Goal: Information Seeking & Learning: Compare options

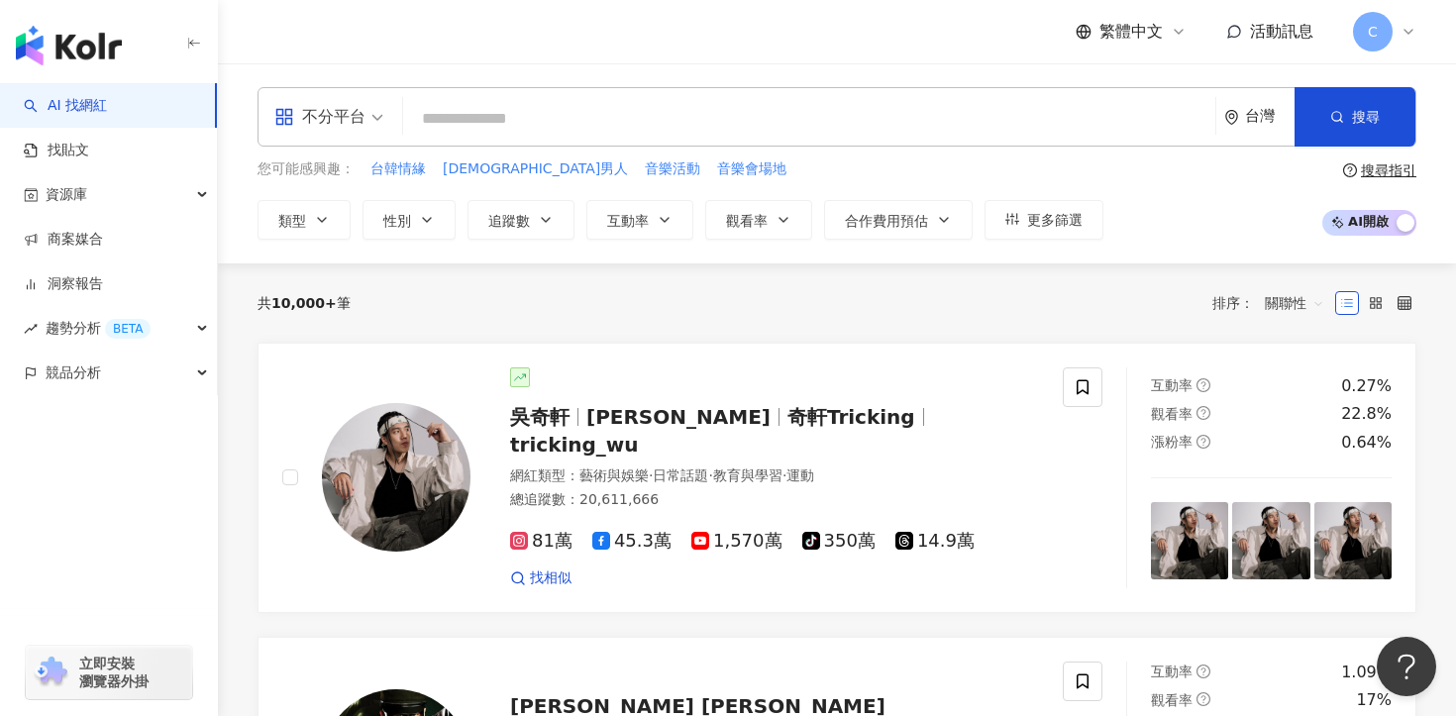
click at [463, 106] on input "search" at bounding box center [809, 119] width 796 height 38
paste input "***"
type input "***"
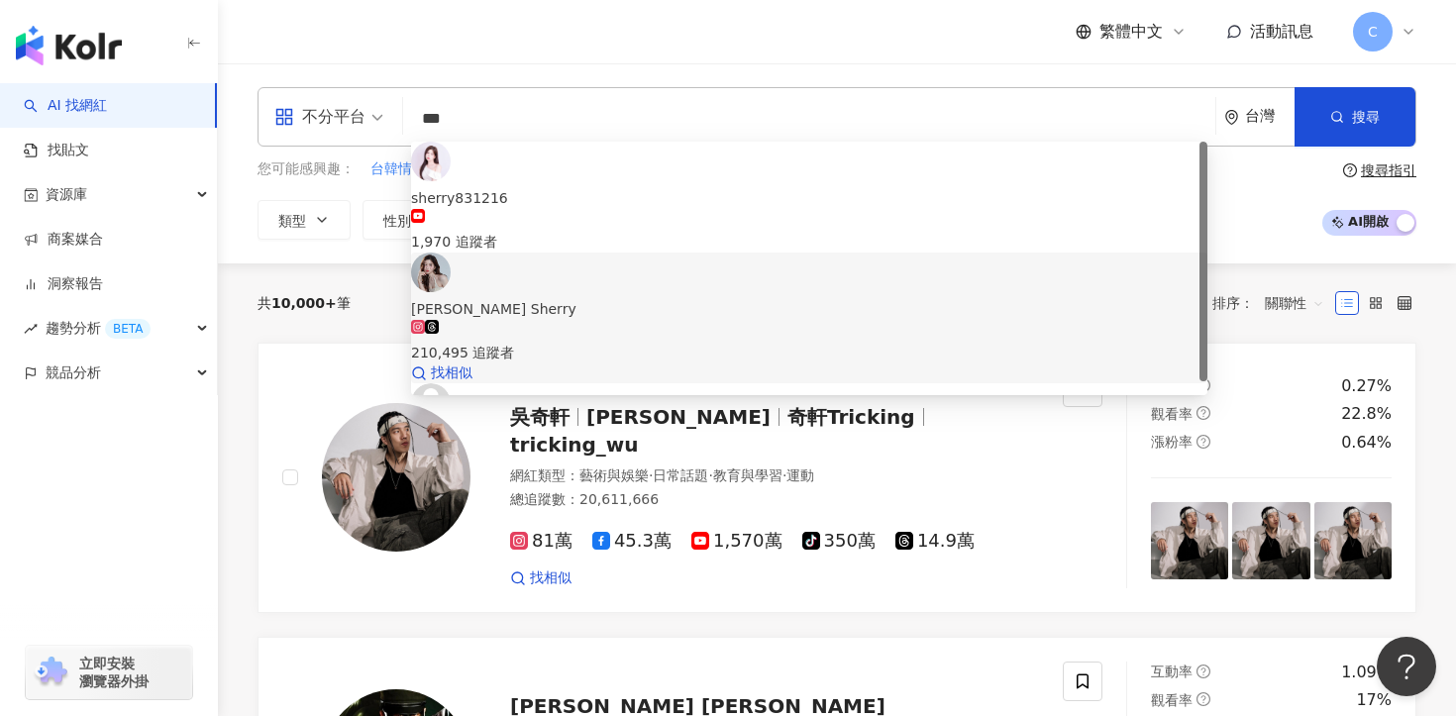
click at [578, 298] on span "노지은 Sherry" at bounding box center [809, 309] width 796 height 22
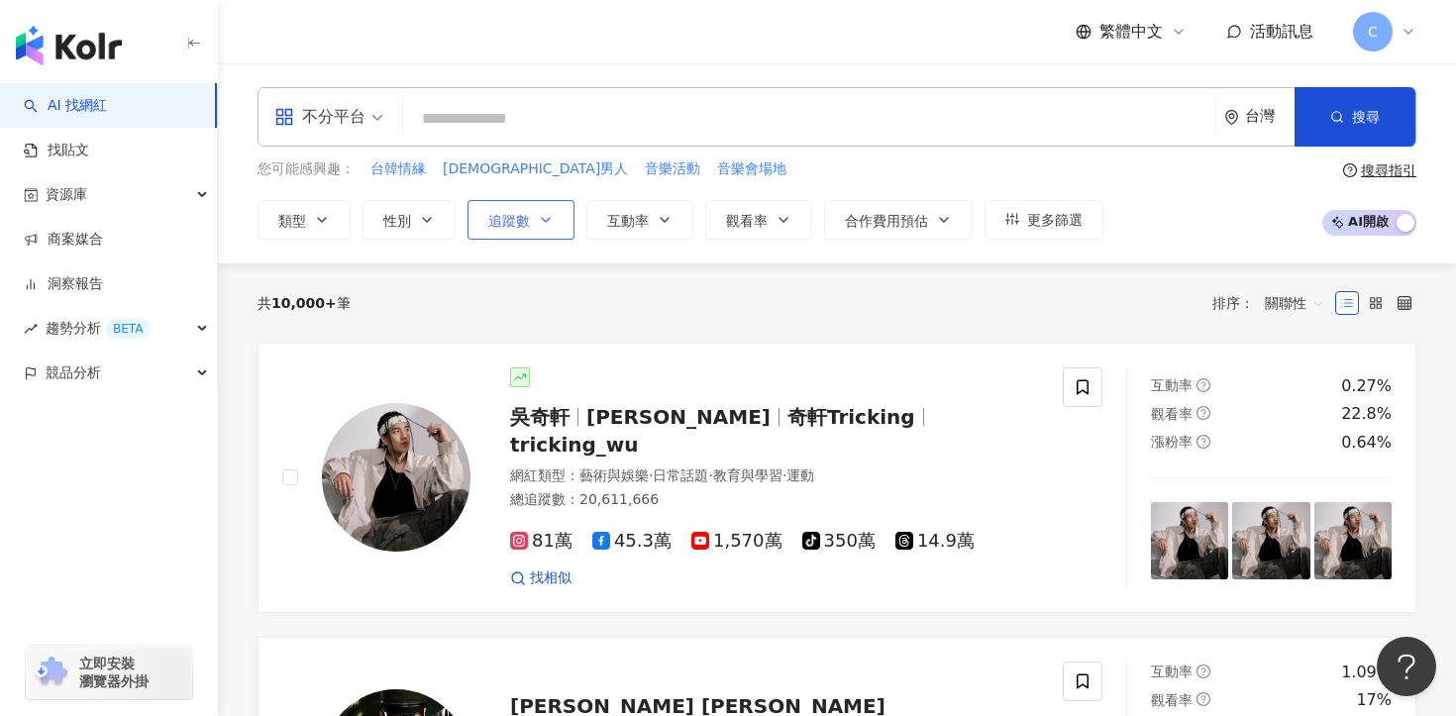
paste input "**********"
type input "**********"
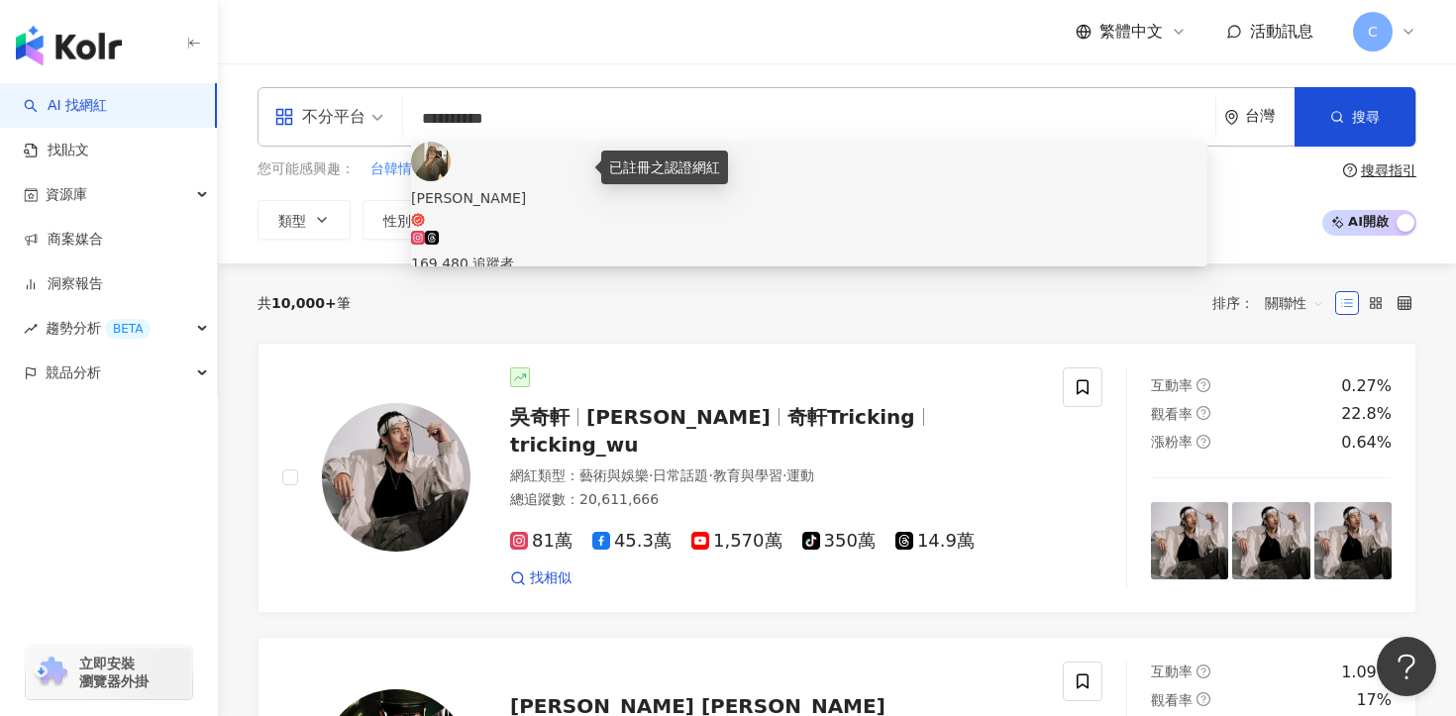
click at [425, 213] on icon at bounding box center [418, 220] width 14 height 14
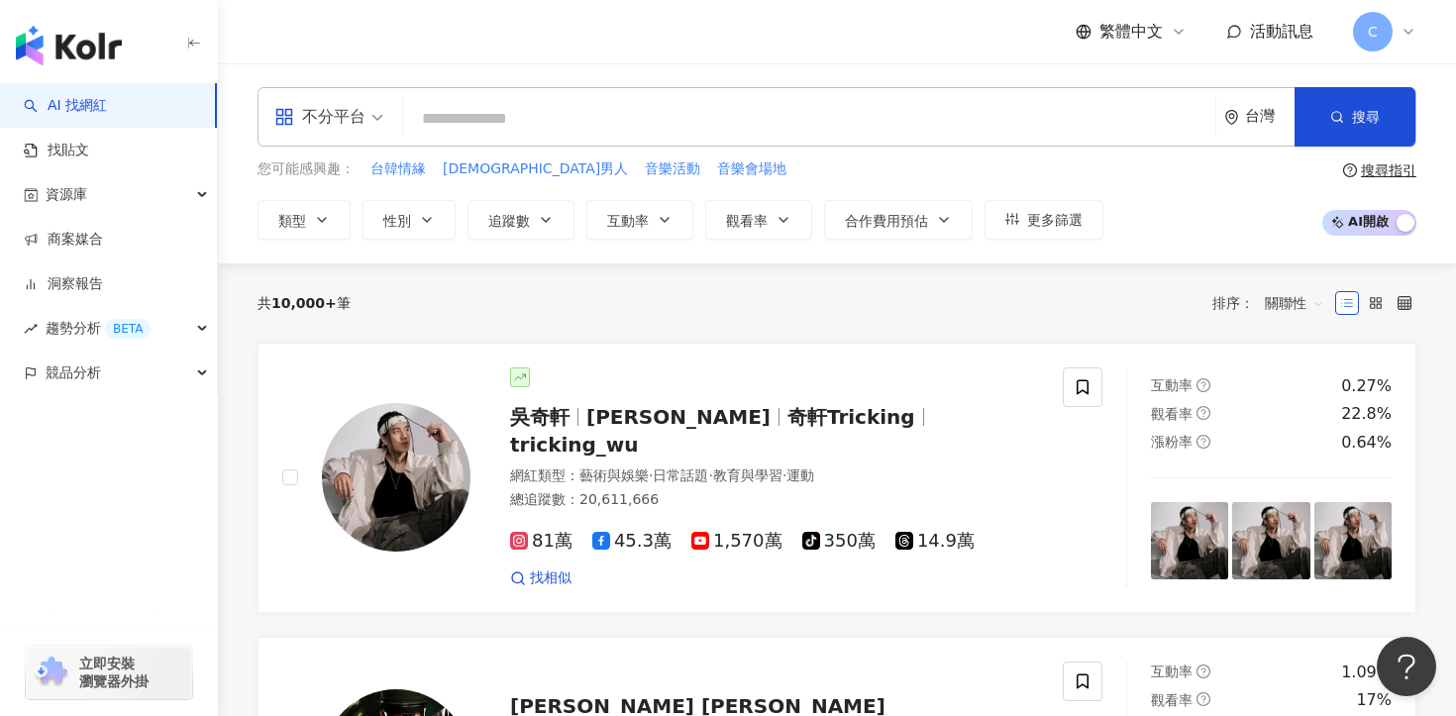
paste input "*********"
type input "*********"
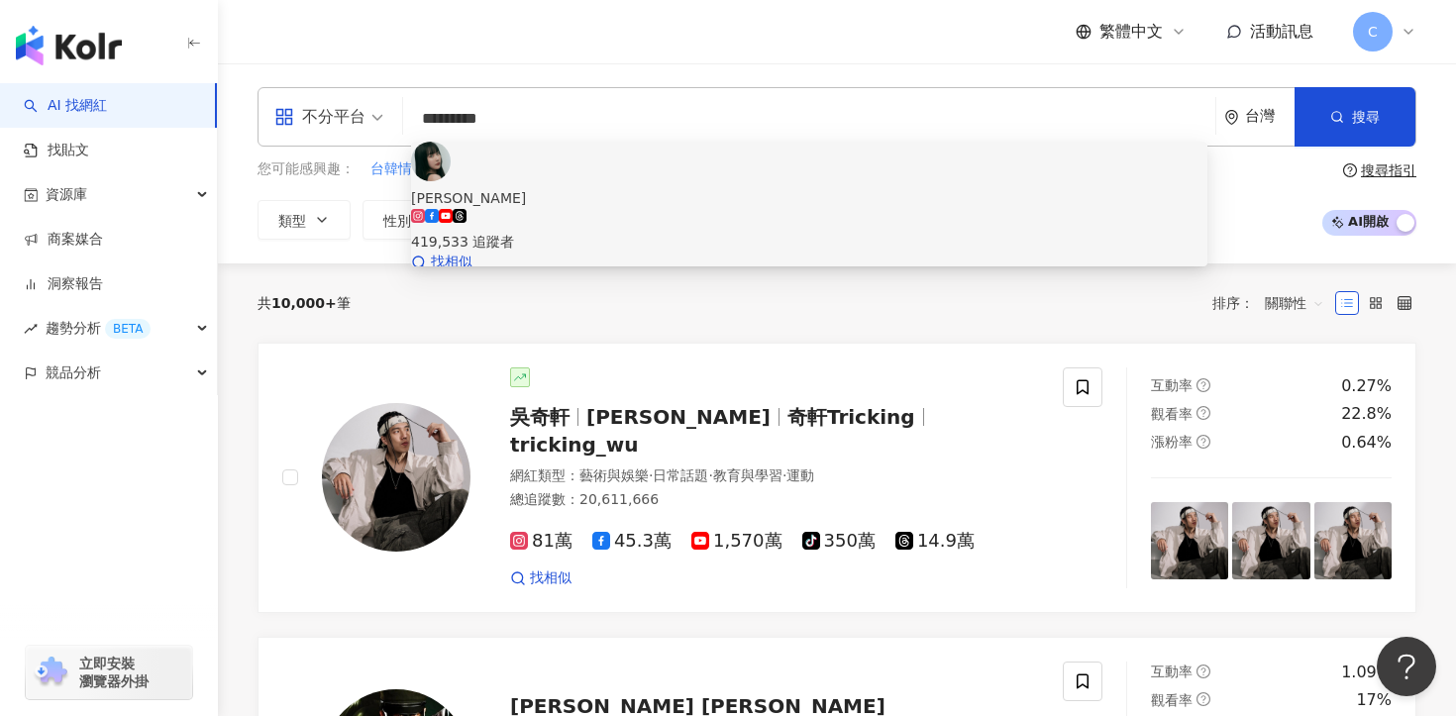
click at [598, 187] on span "蘿倫" at bounding box center [809, 198] width 796 height 22
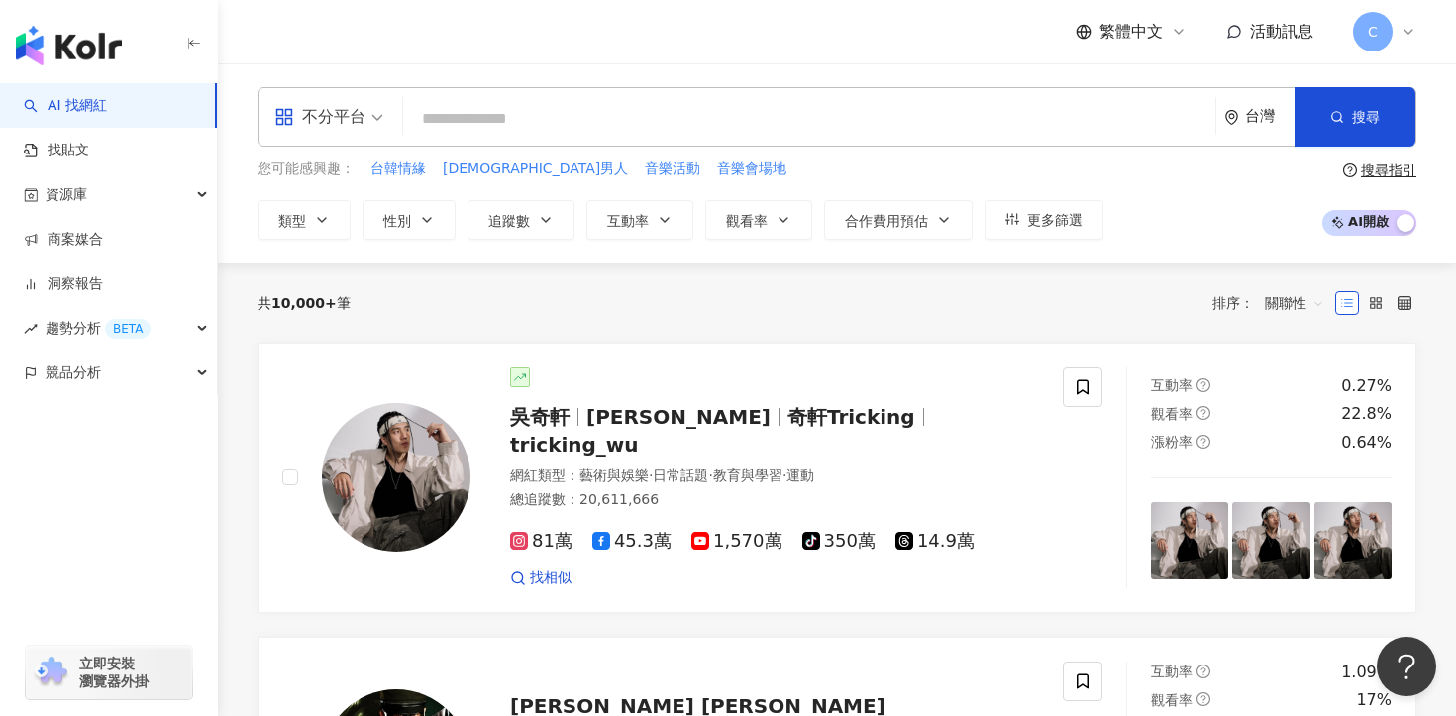
paste input "*******"
type input "*******"
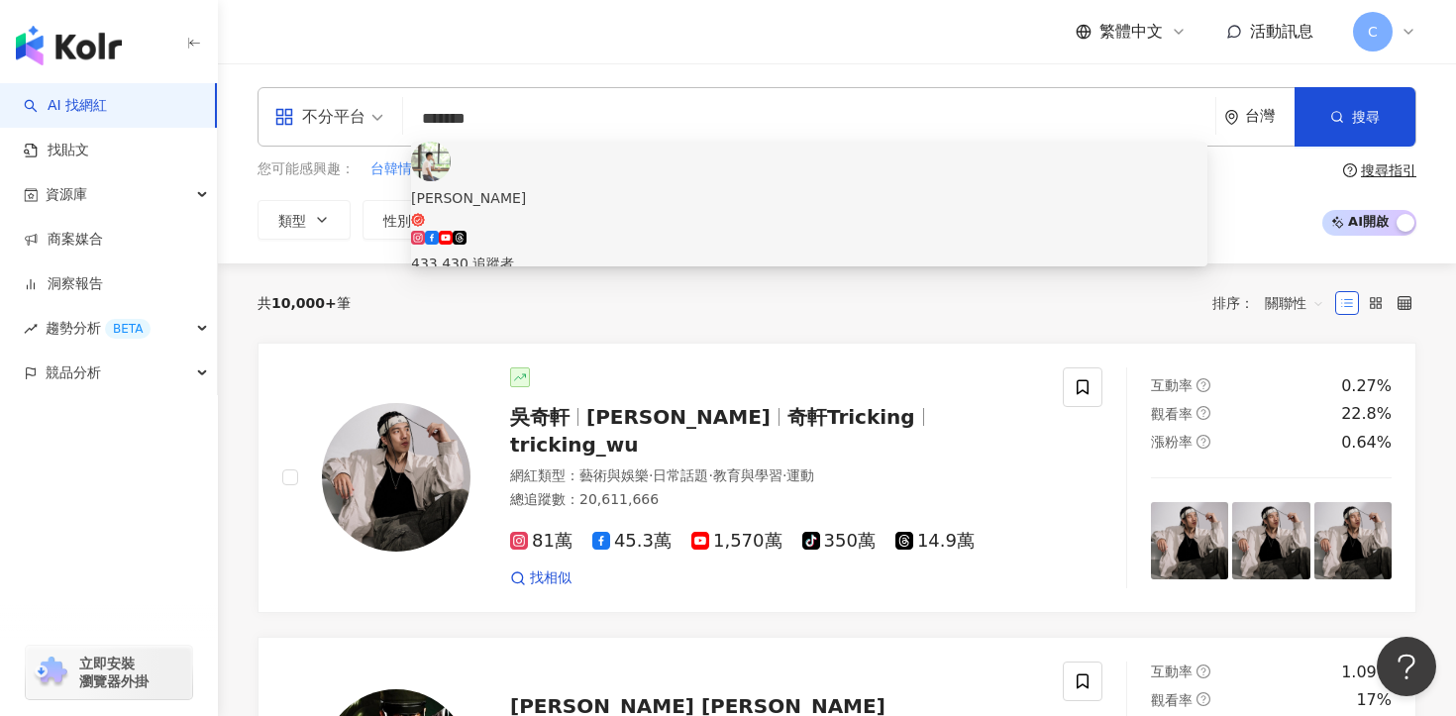
click at [587, 253] on div "433,430 追蹤者" at bounding box center [809, 264] width 796 height 22
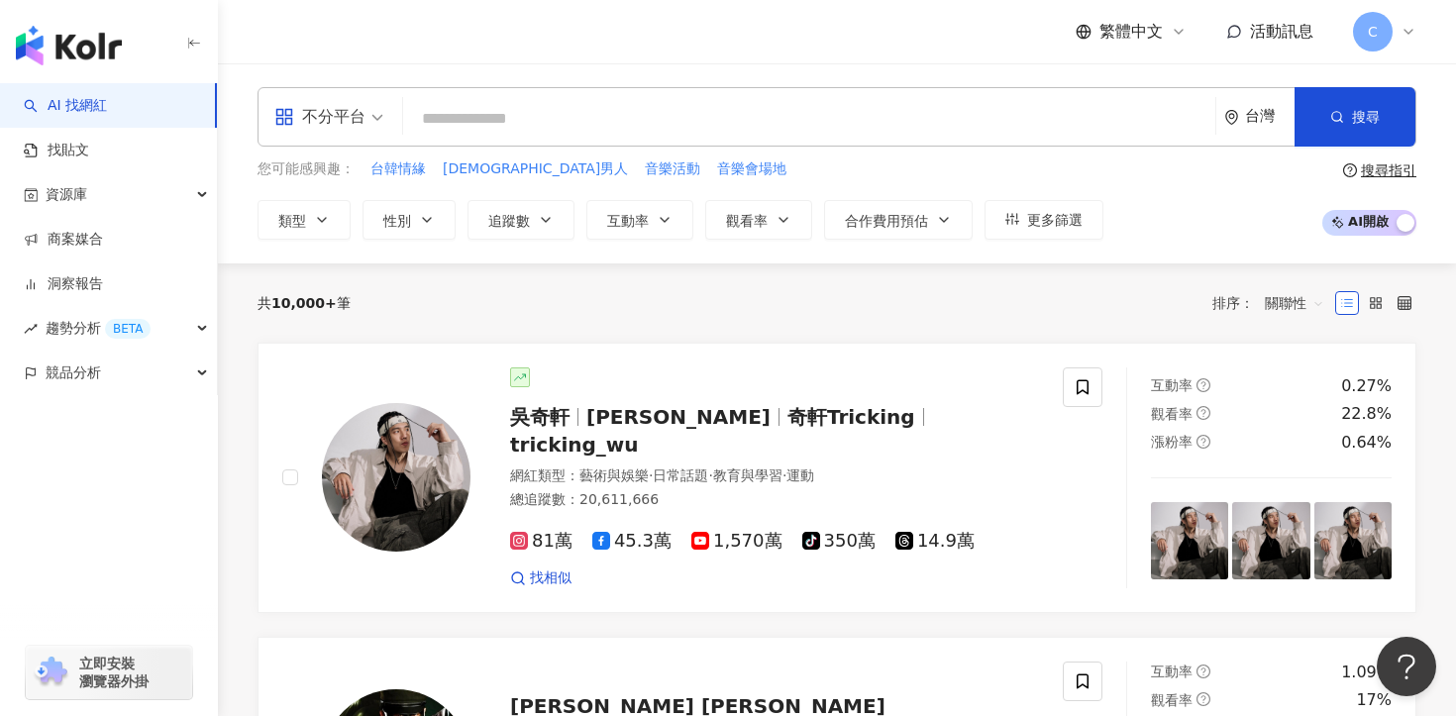
paste input "**"
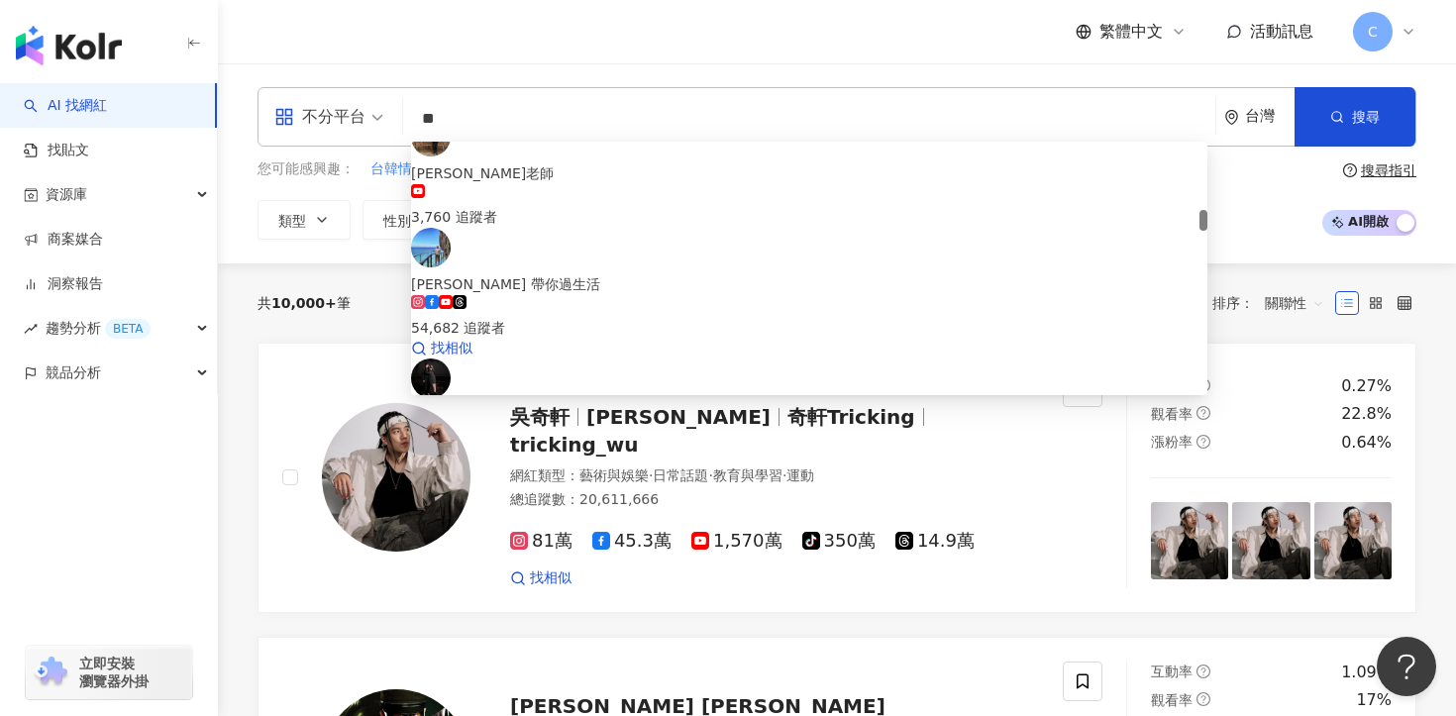
scroll to position [806, 0]
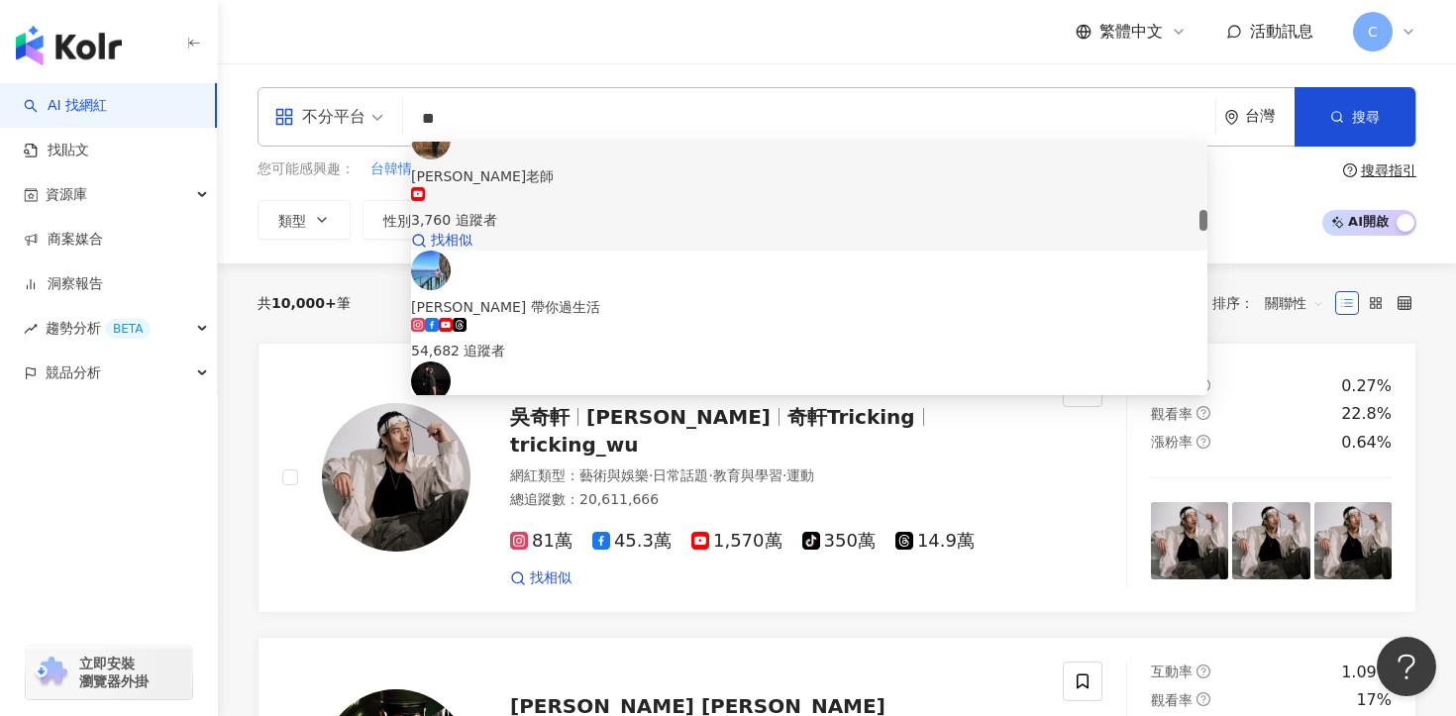
paste input "*******"
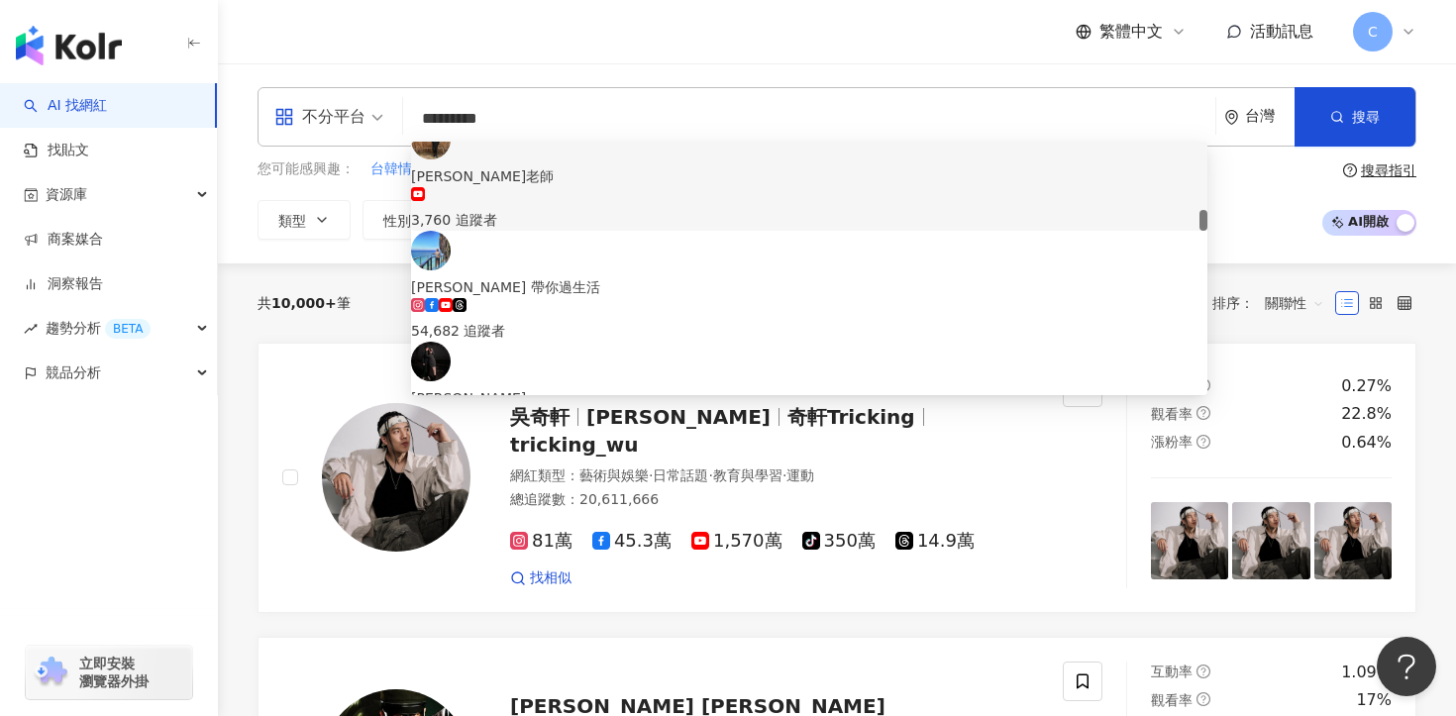
scroll to position [0, 0]
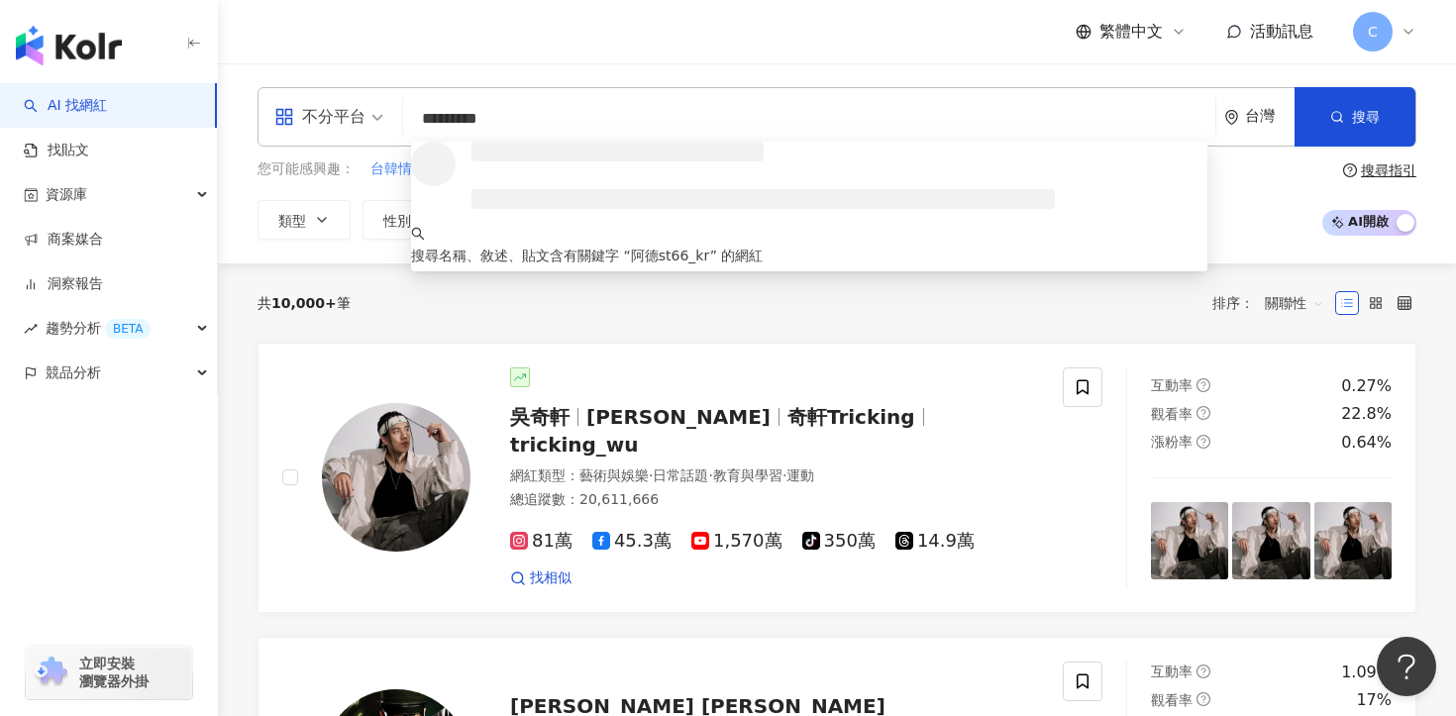
drag, startPoint x: 452, startPoint y: 113, endPoint x: 395, endPoint y: 104, distance: 57.2
click at [395, 104] on div "不分平台 ********* 台灣 搜尋 loading 搜尋名稱、敘述、貼文含有關鍵字 “ 阿德st66_kr ” 的網紅" at bounding box center [837, 116] width 1159 height 59
type input "*******"
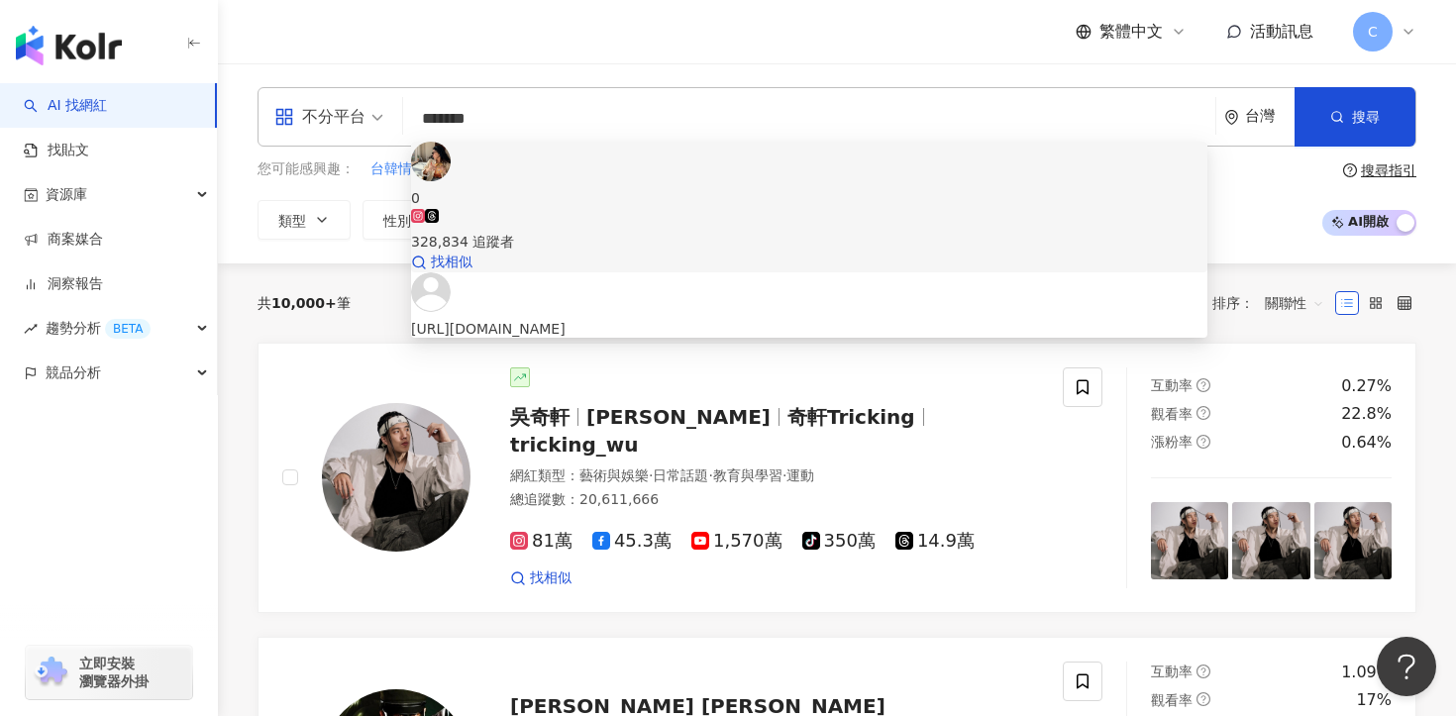
click at [606, 209] on div "328,834 追蹤者" at bounding box center [809, 231] width 796 height 44
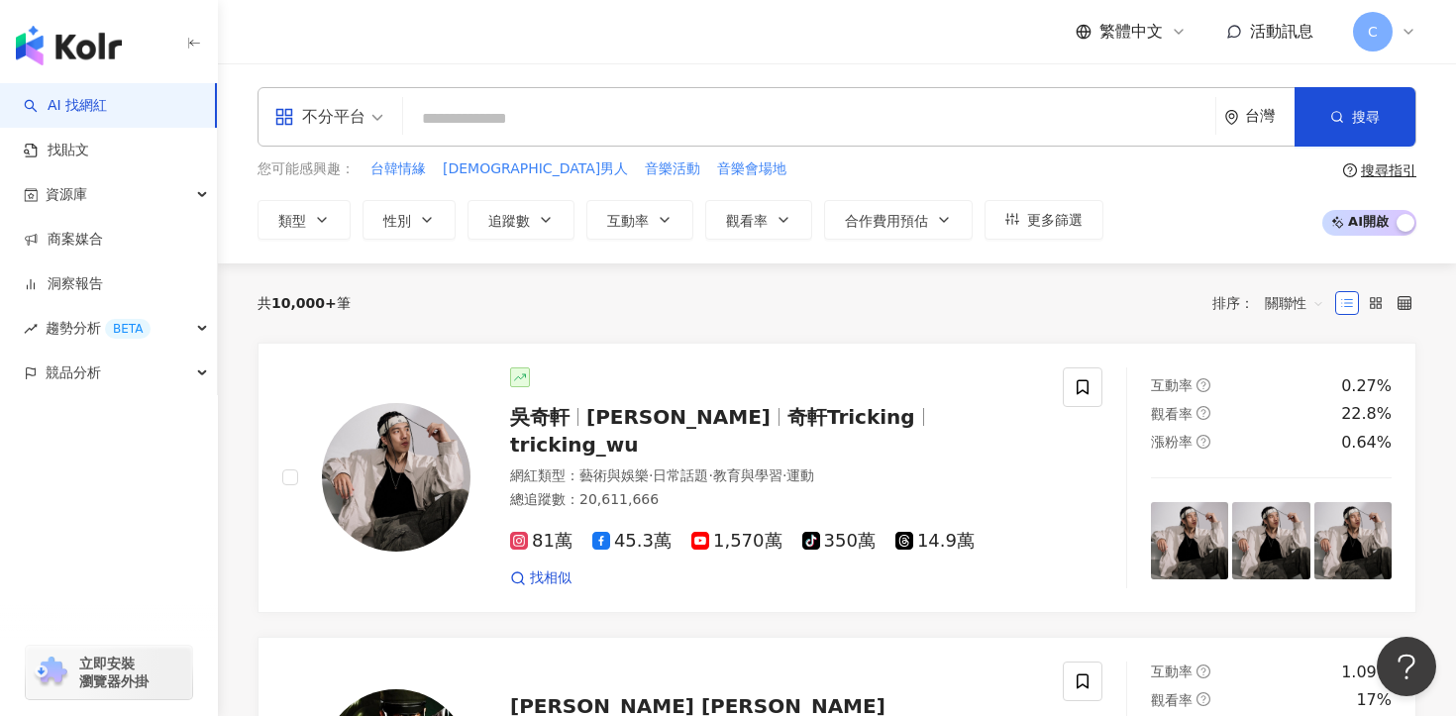
paste input "***"
type input "***"
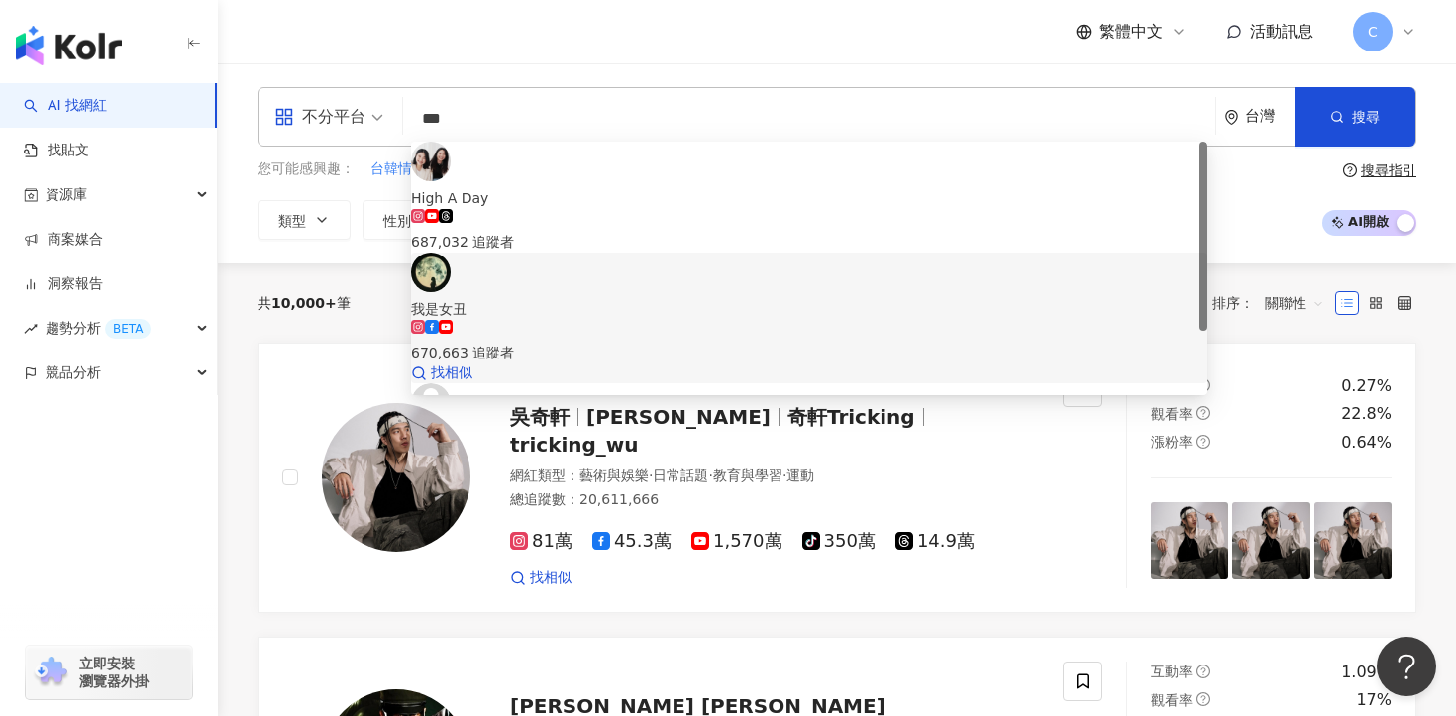
click at [592, 253] on div "我是女丑 670,663 追蹤者 找相似" at bounding box center [809, 318] width 796 height 131
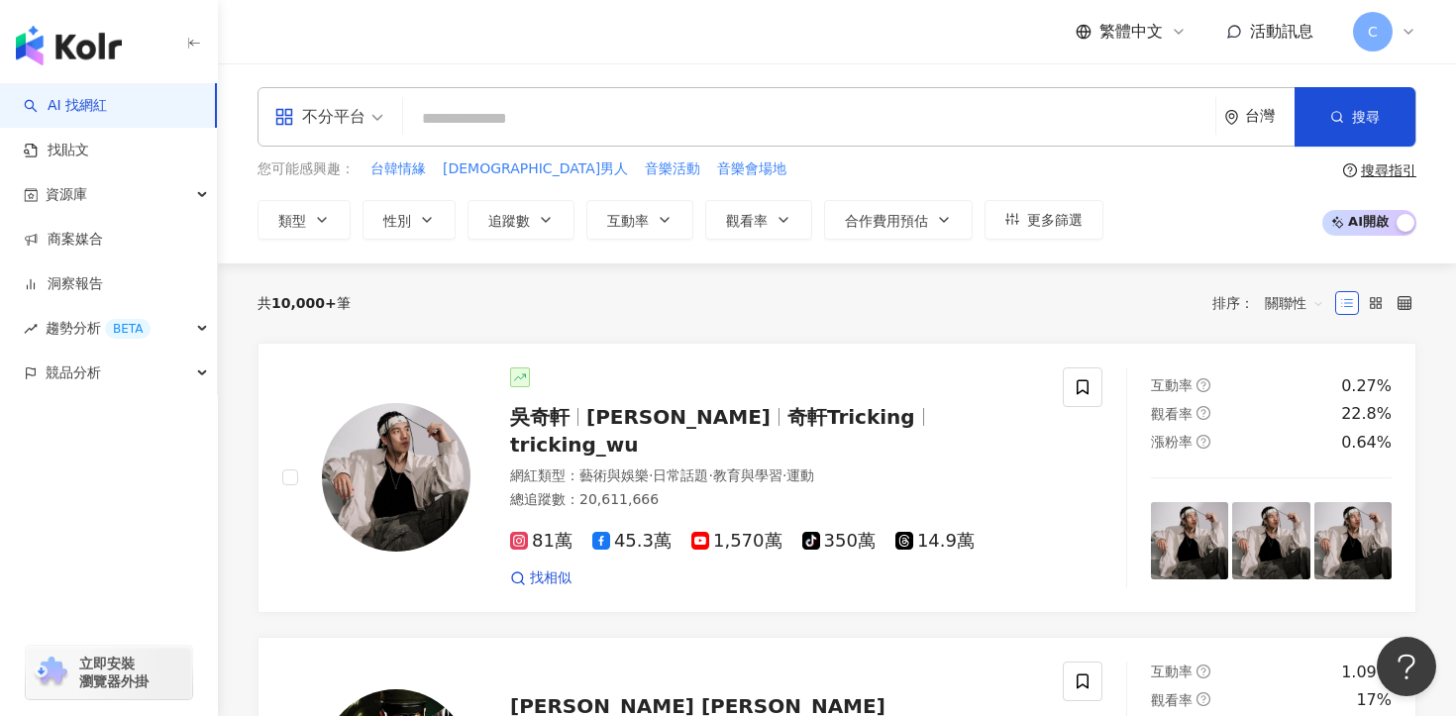
paste input "**********"
type input "**********"
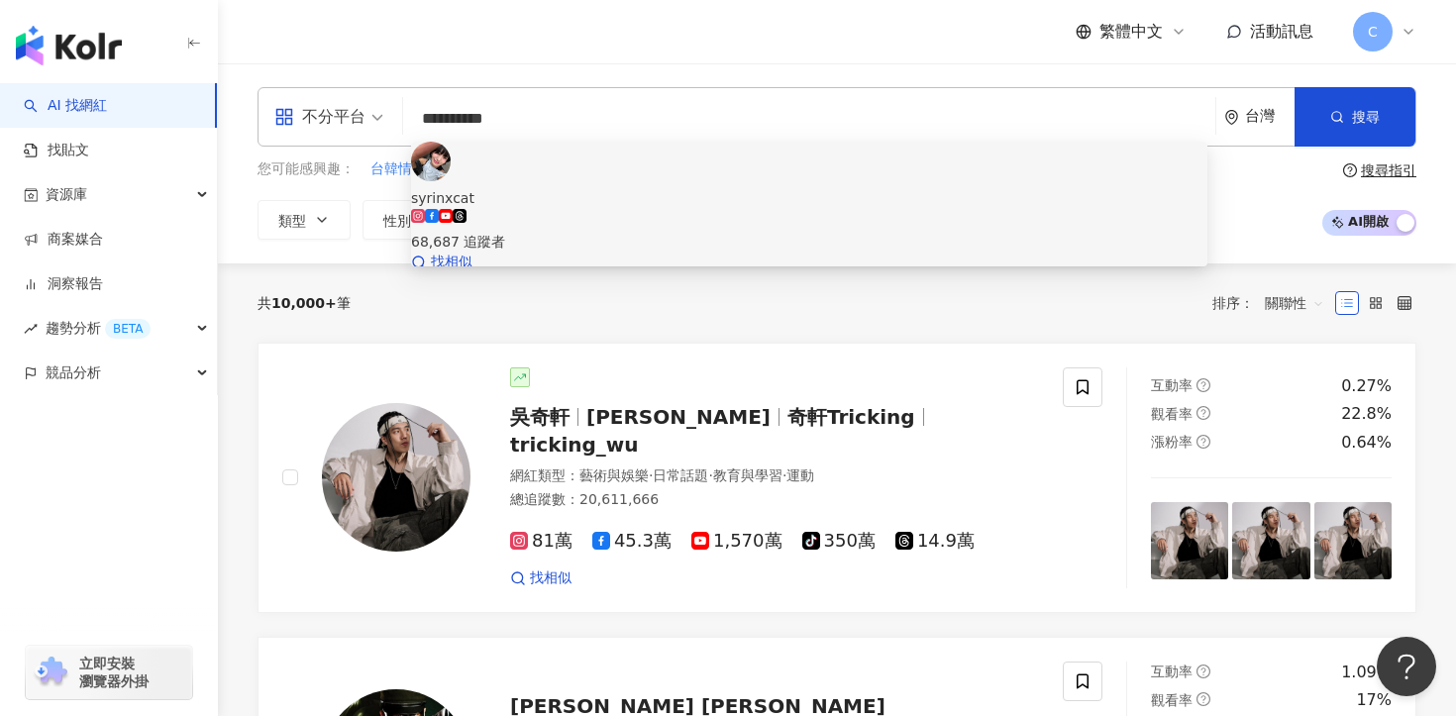
click at [584, 205] on div "syrinxcat 68,687 追蹤者 找相似" at bounding box center [809, 207] width 796 height 131
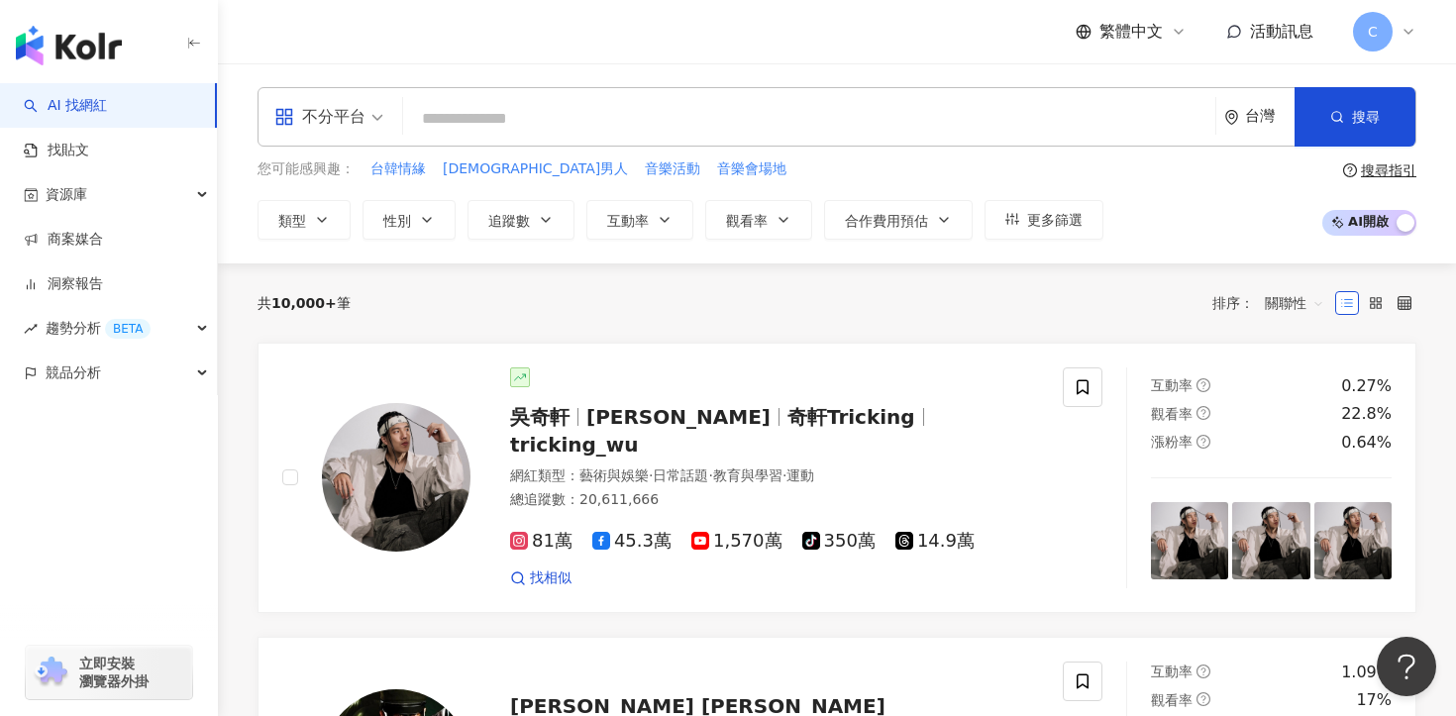
paste input "**********"
type input "**********"
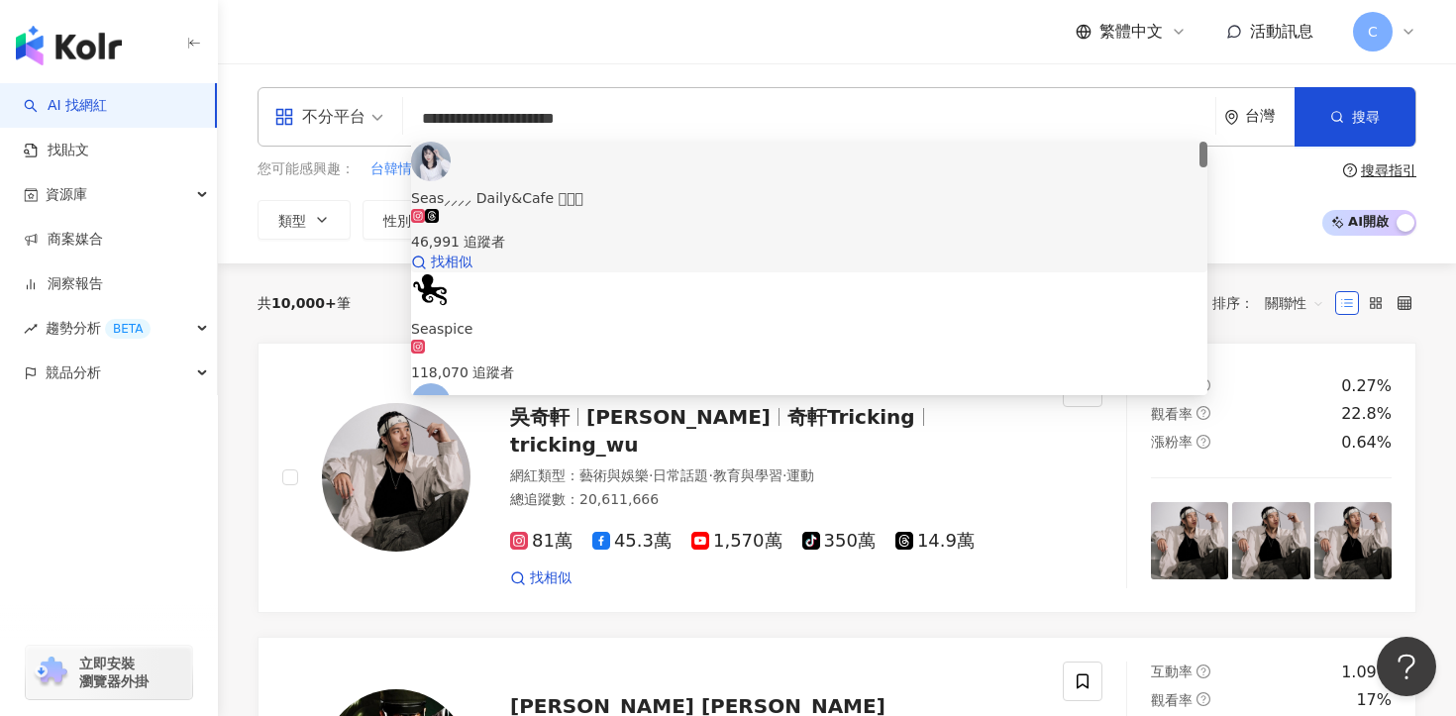
click at [608, 209] on div "46,991 追蹤者" at bounding box center [809, 231] width 796 height 44
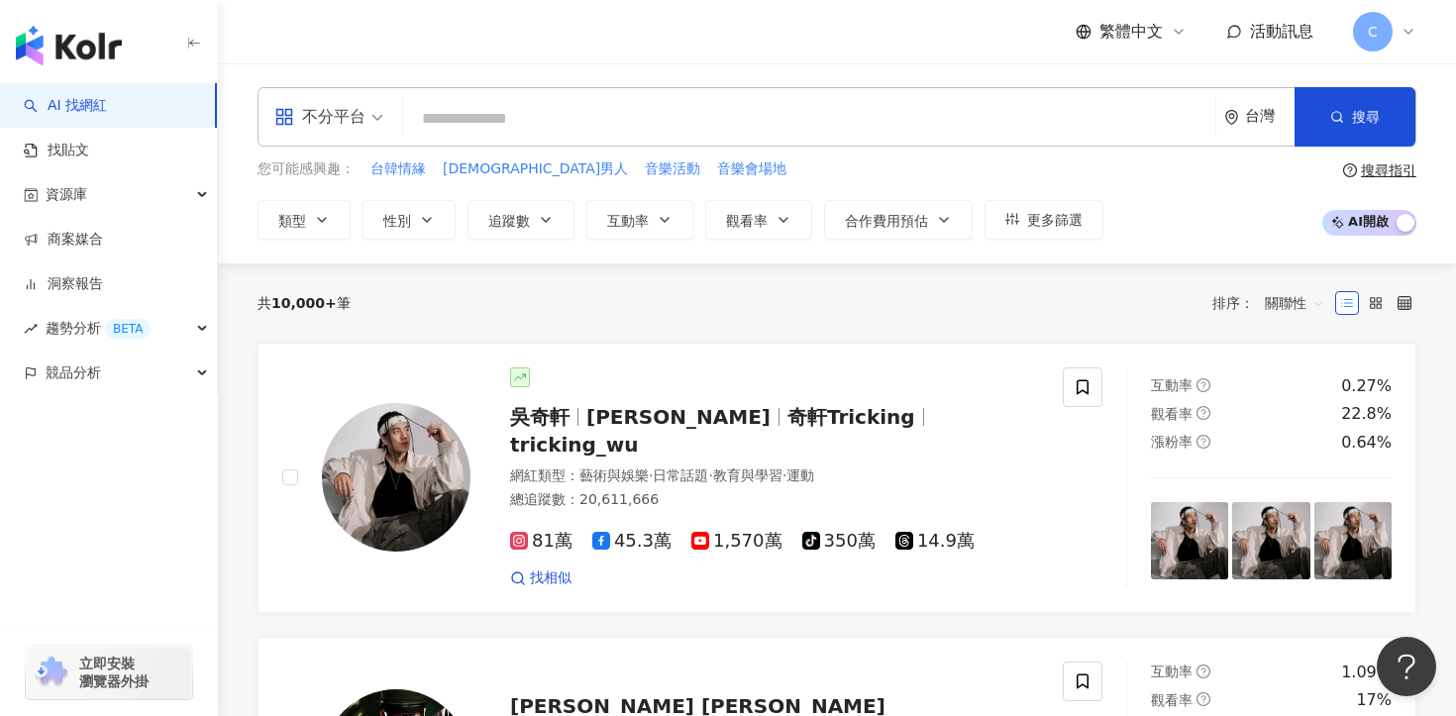
paste input "********"
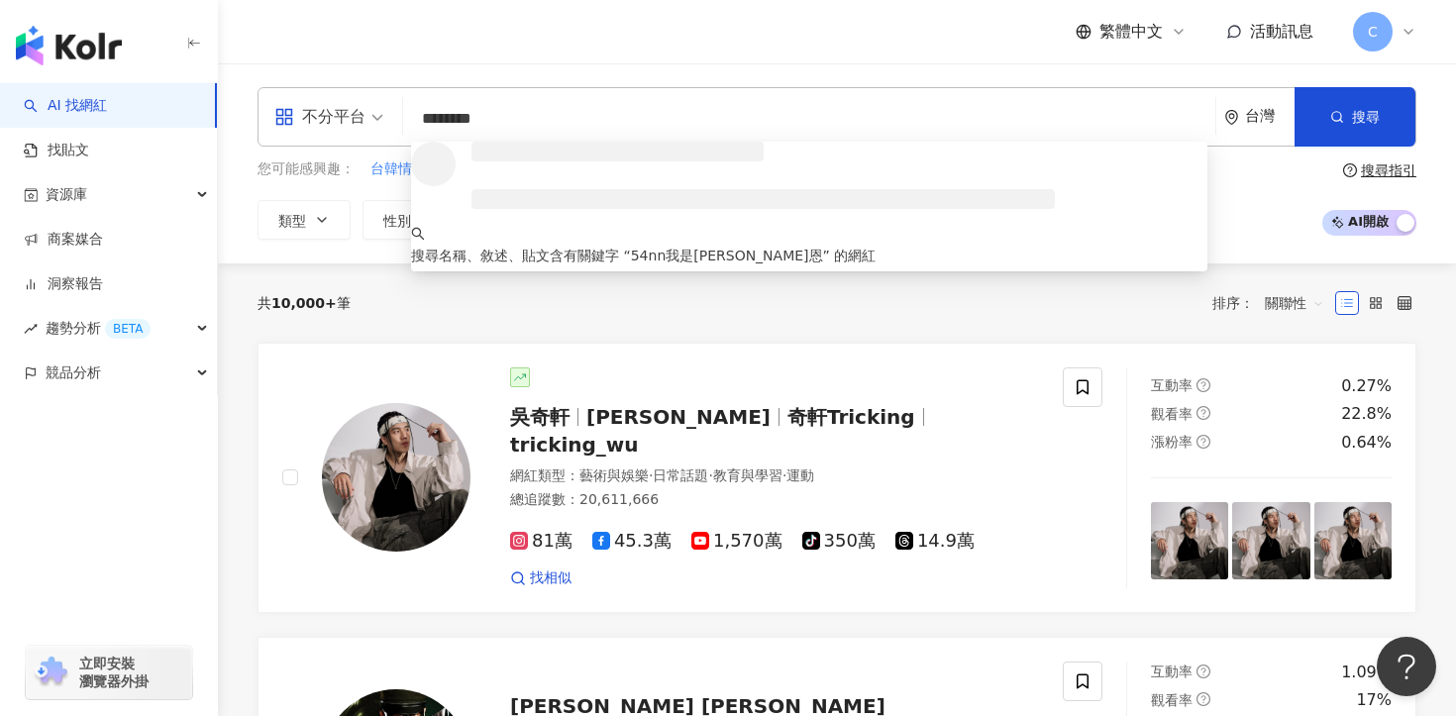
type input "********"
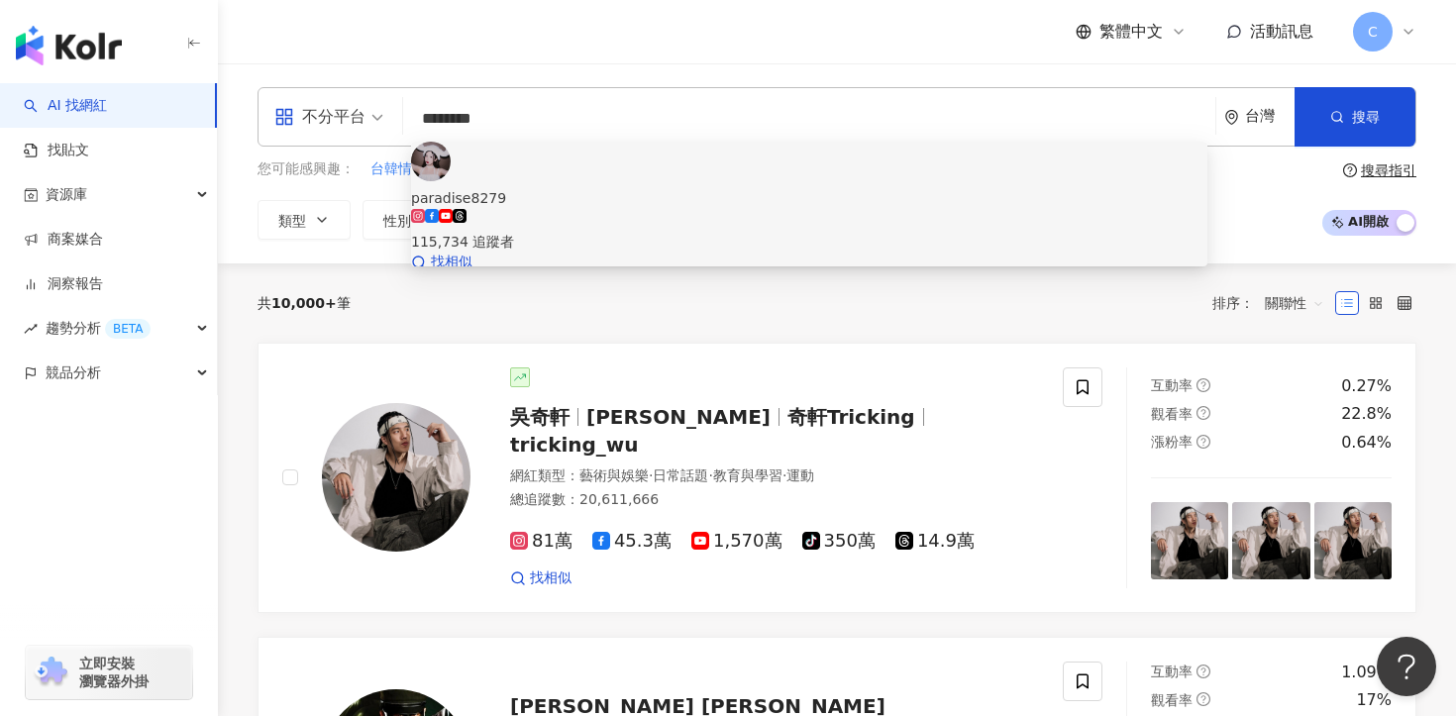
click at [643, 209] on div "115,734 追蹤者" at bounding box center [809, 231] width 796 height 44
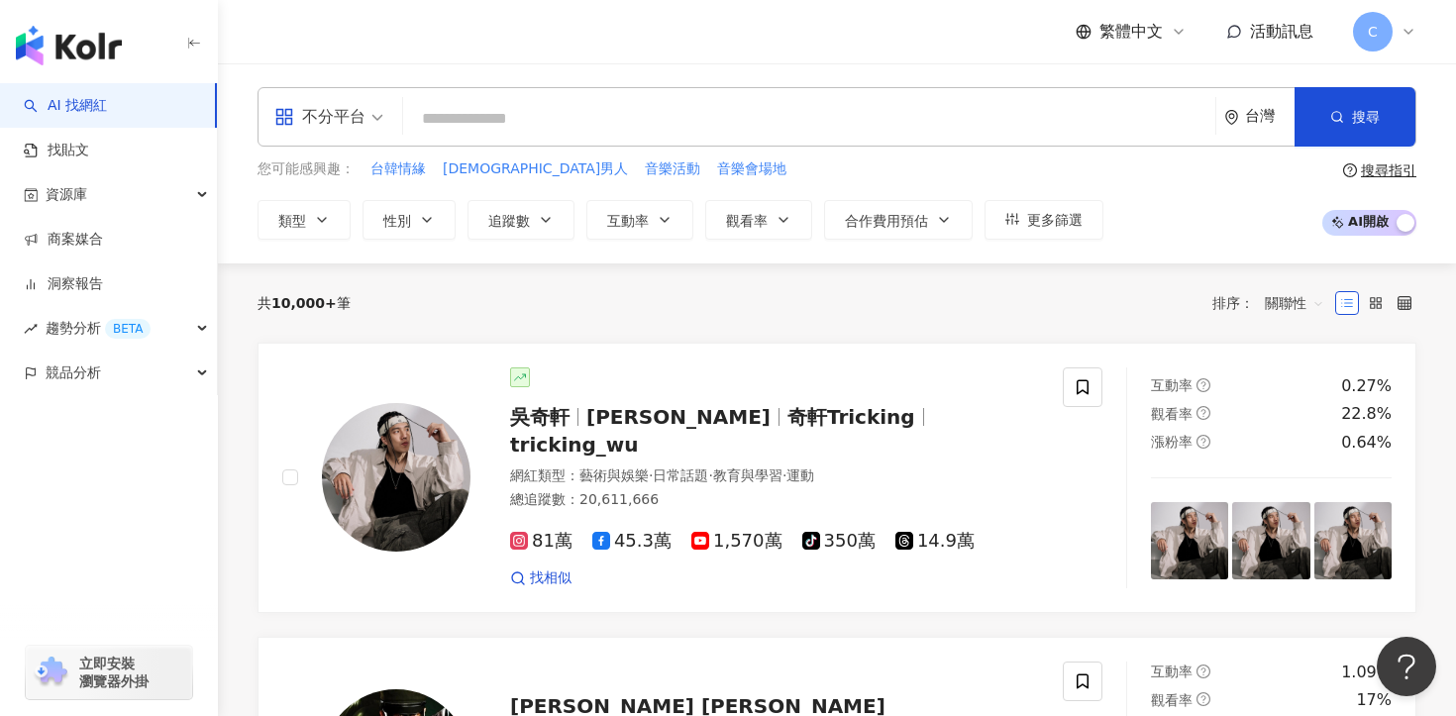
paste input "**********"
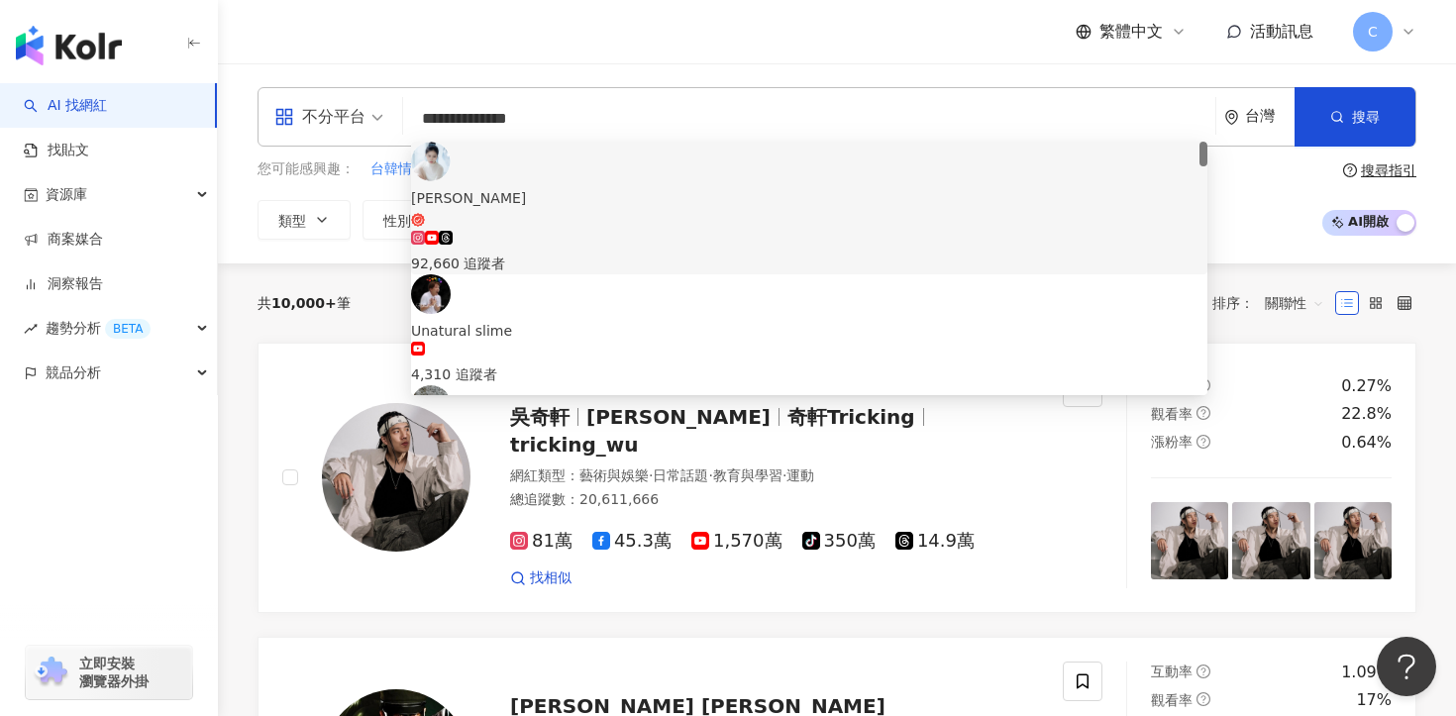
paste input "******"
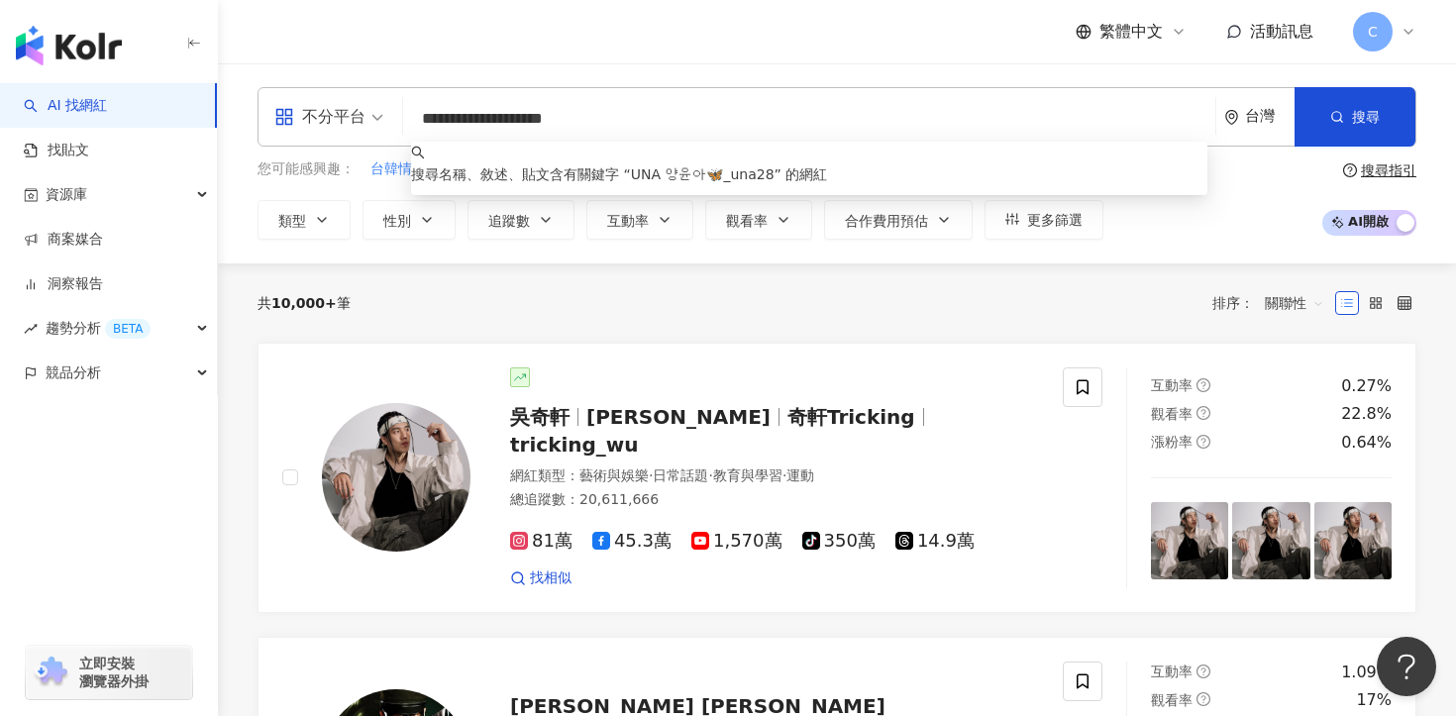
drag, startPoint x: 518, startPoint y: 117, endPoint x: 392, endPoint y: 116, distance: 125.8
click at [392, 116] on div "**********" at bounding box center [837, 116] width 1159 height 59
type input "******"
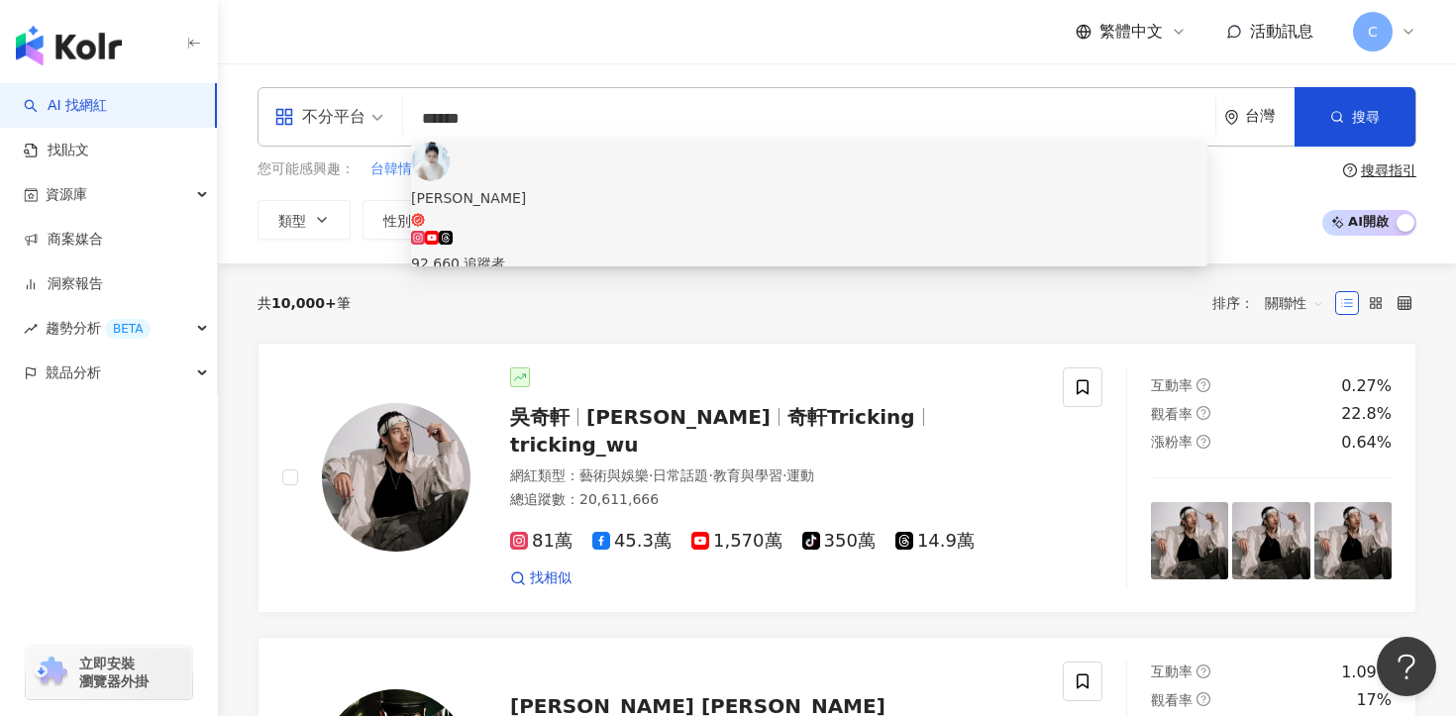
click at [627, 187] on span "楊允兒UNA" at bounding box center [809, 207] width 796 height 41
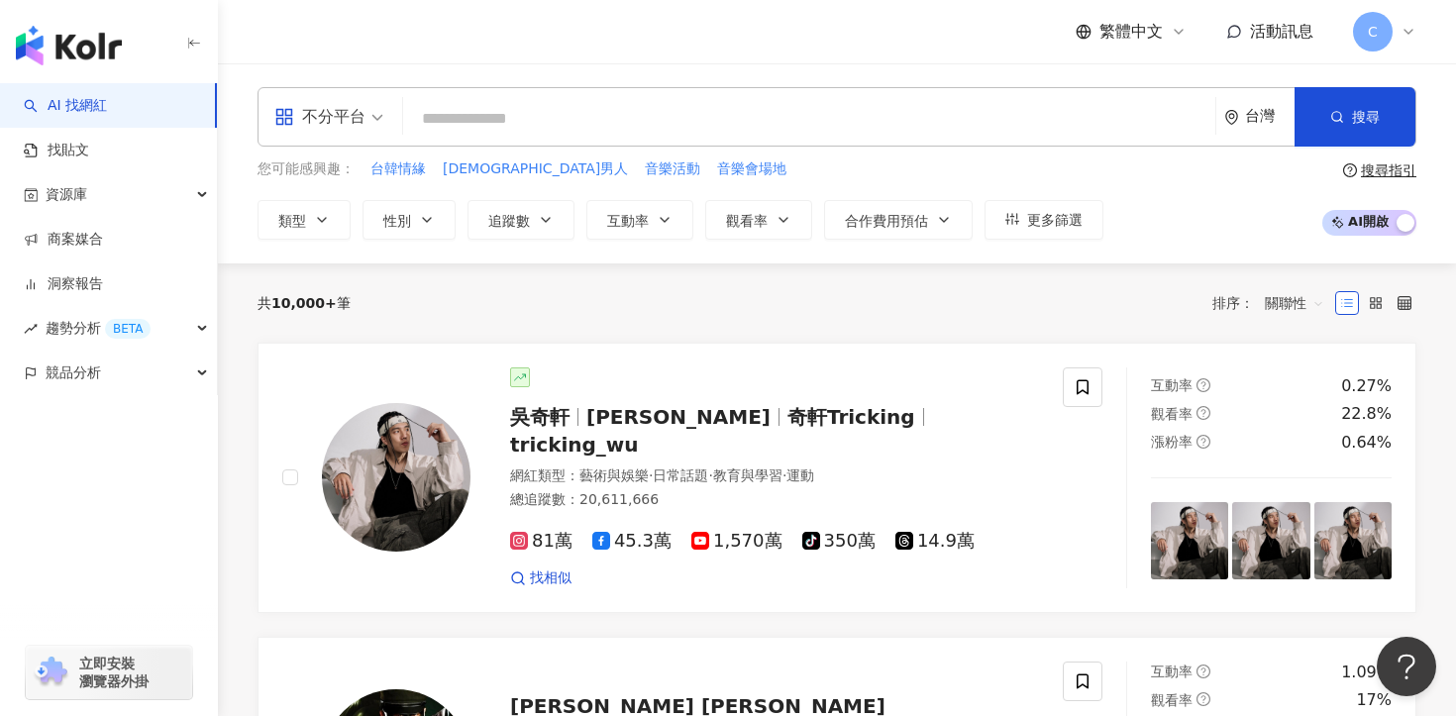
paste input "********"
type input "********"
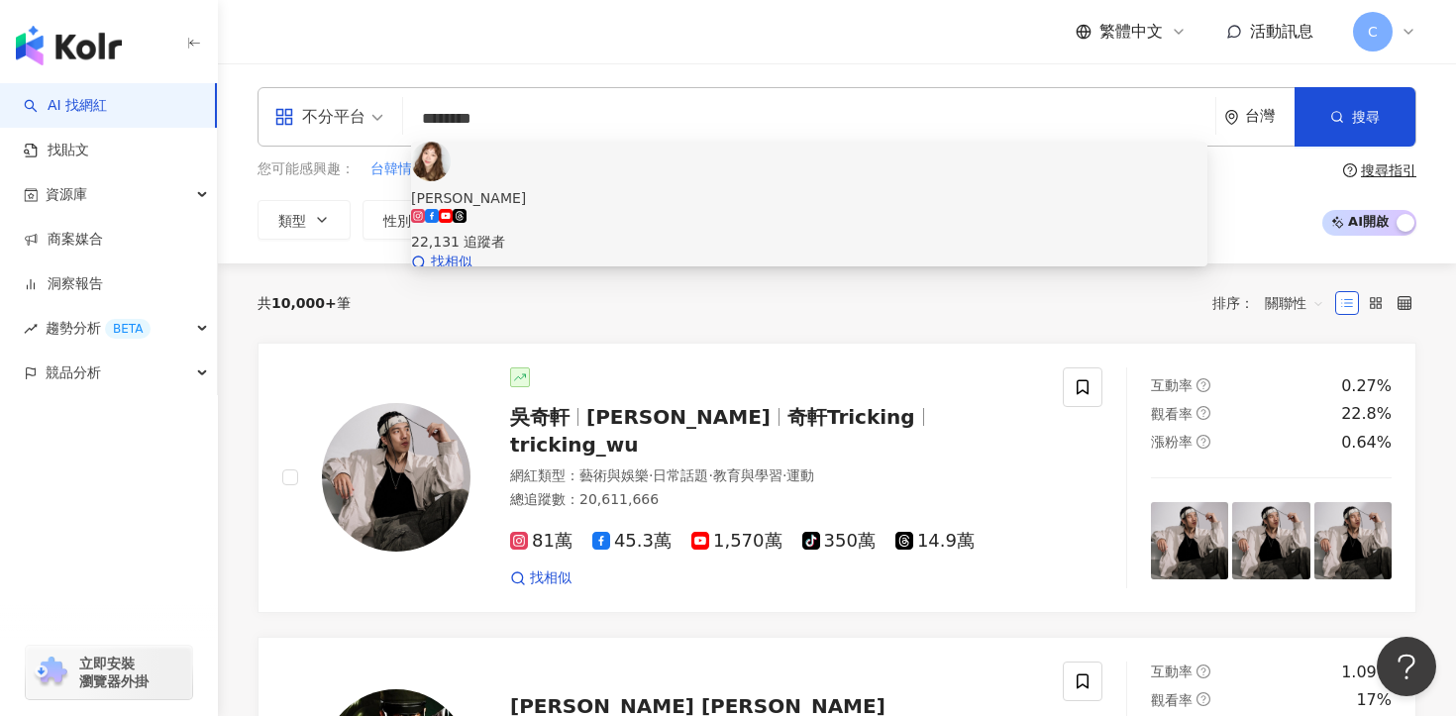
click at [587, 231] on div "22,131 追蹤者" at bounding box center [809, 242] width 796 height 22
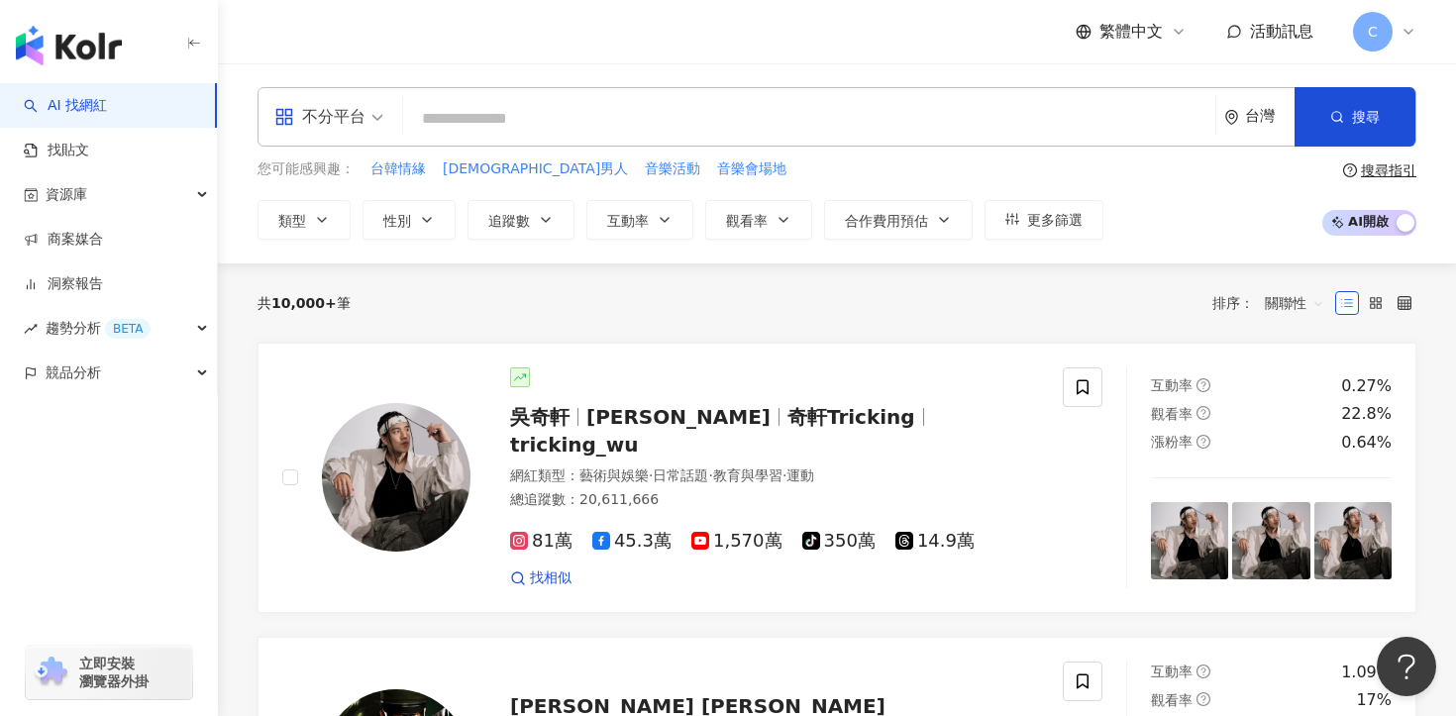
paste input "*******"
type input "*******"
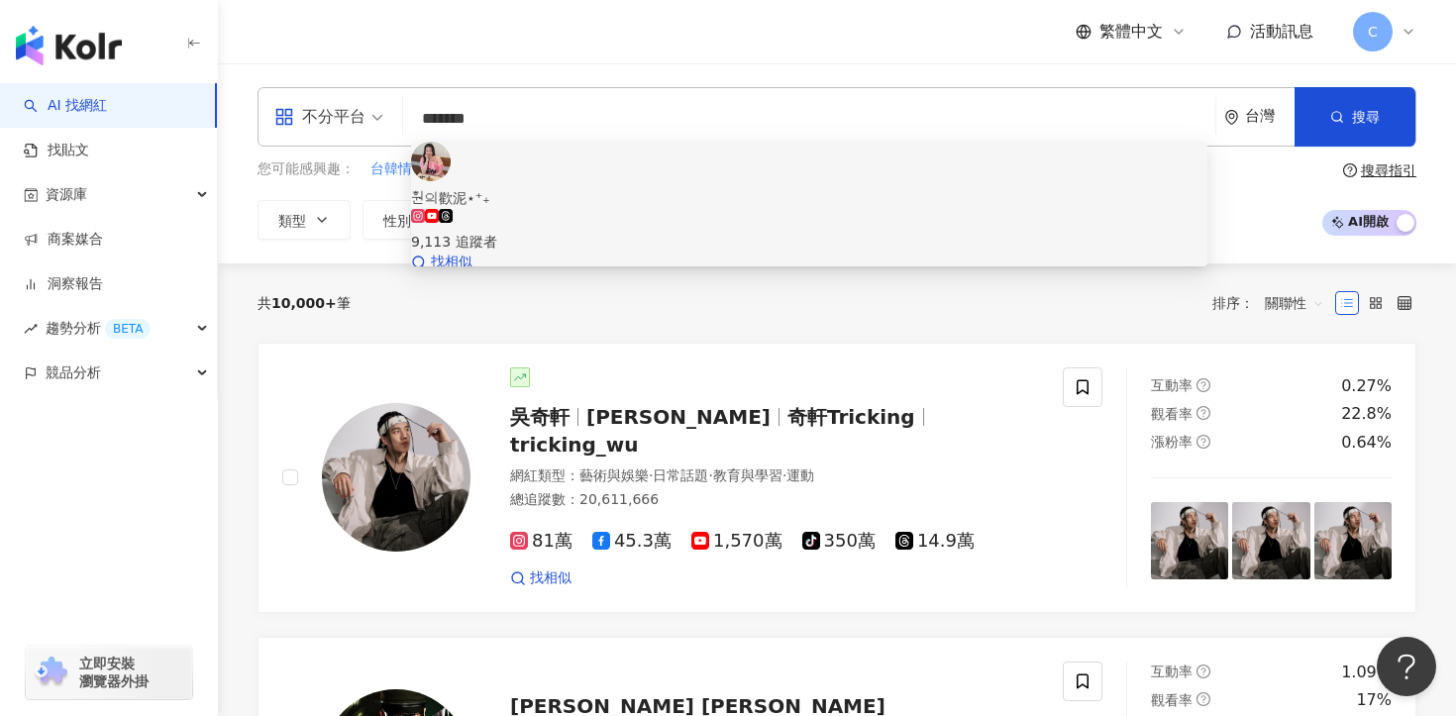
click at [587, 231] on div "9,113 追蹤者" at bounding box center [809, 242] width 796 height 22
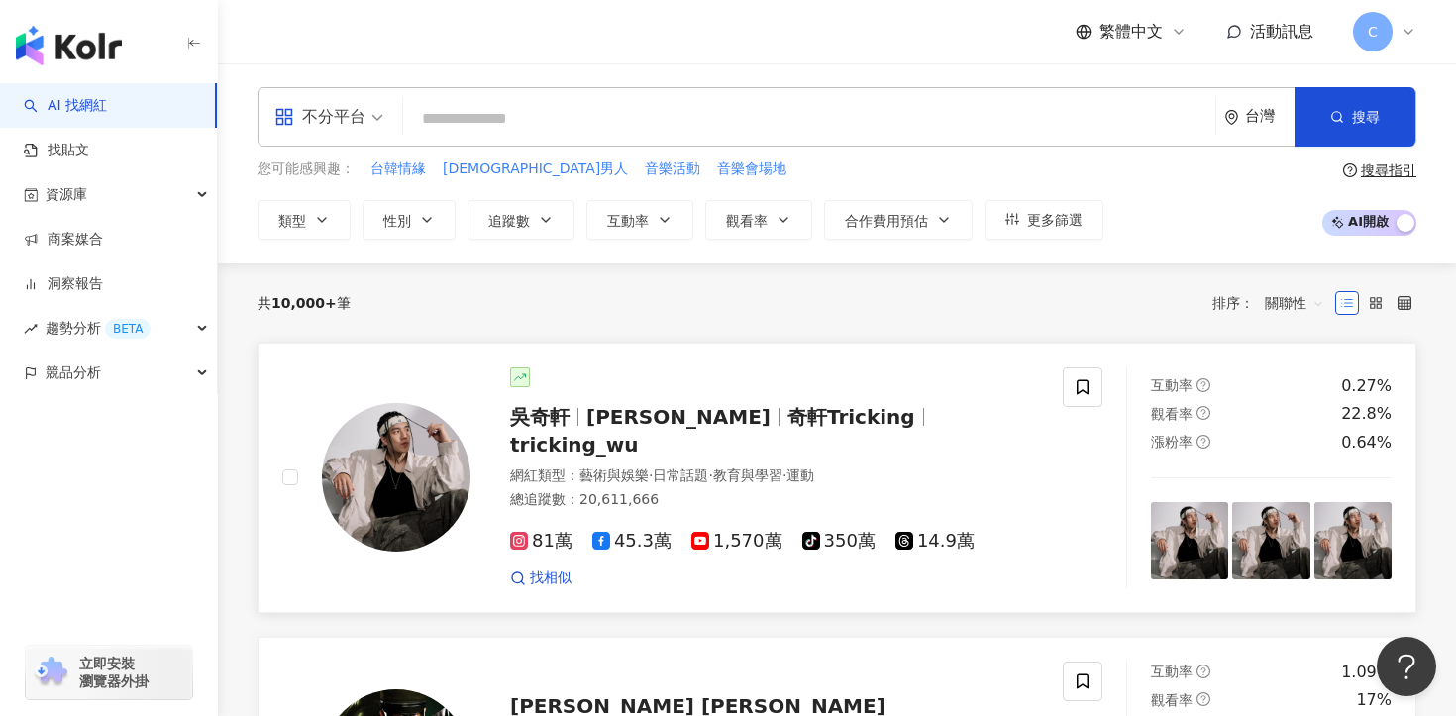
paste input "**********"
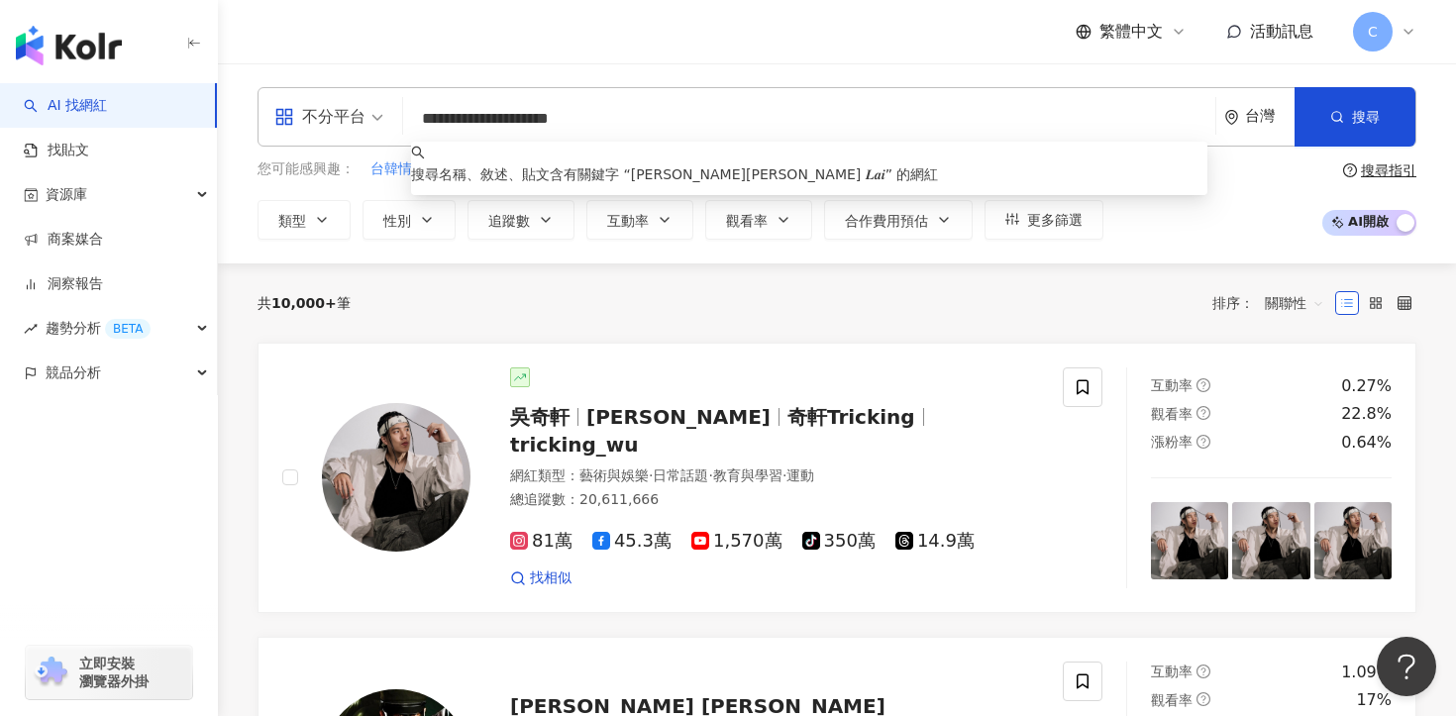
drag, startPoint x: 464, startPoint y: 119, endPoint x: 707, endPoint y: 119, distance: 243.6
click at [707, 119] on input "**********" at bounding box center [809, 119] width 796 height 38
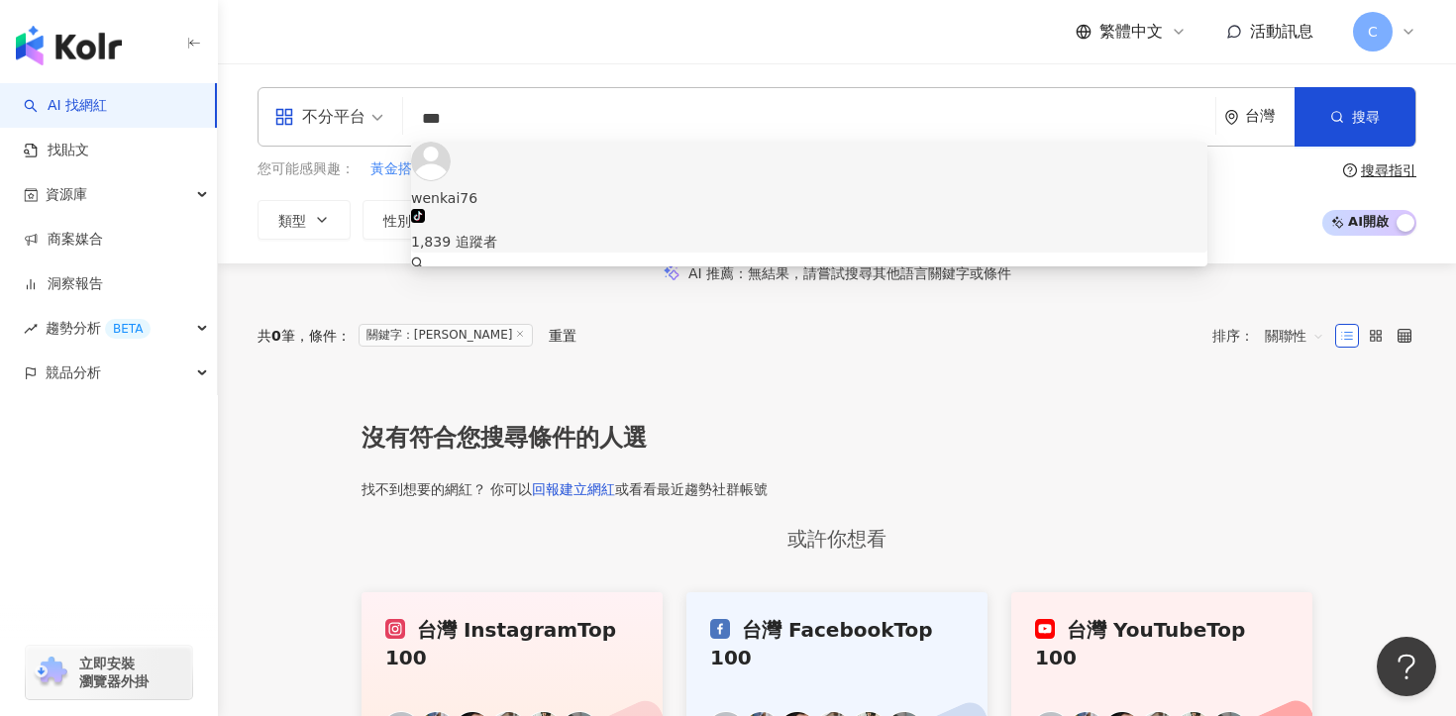
click at [549, 121] on input "***" at bounding box center [809, 119] width 796 height 38
paste input "****"
type input "*******"
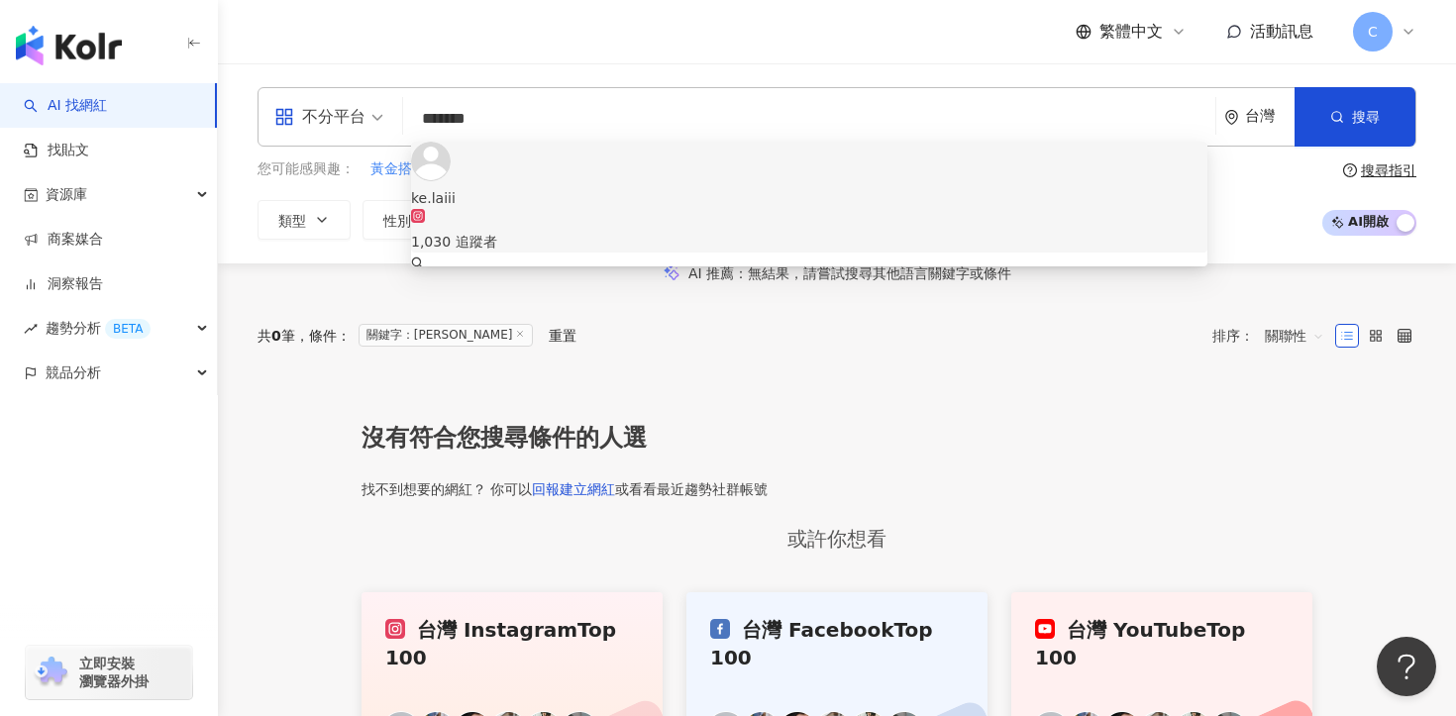
click at [579, 209] on div "1,030 追蹤者" at bounding box center [809, 231] width 796 height 44
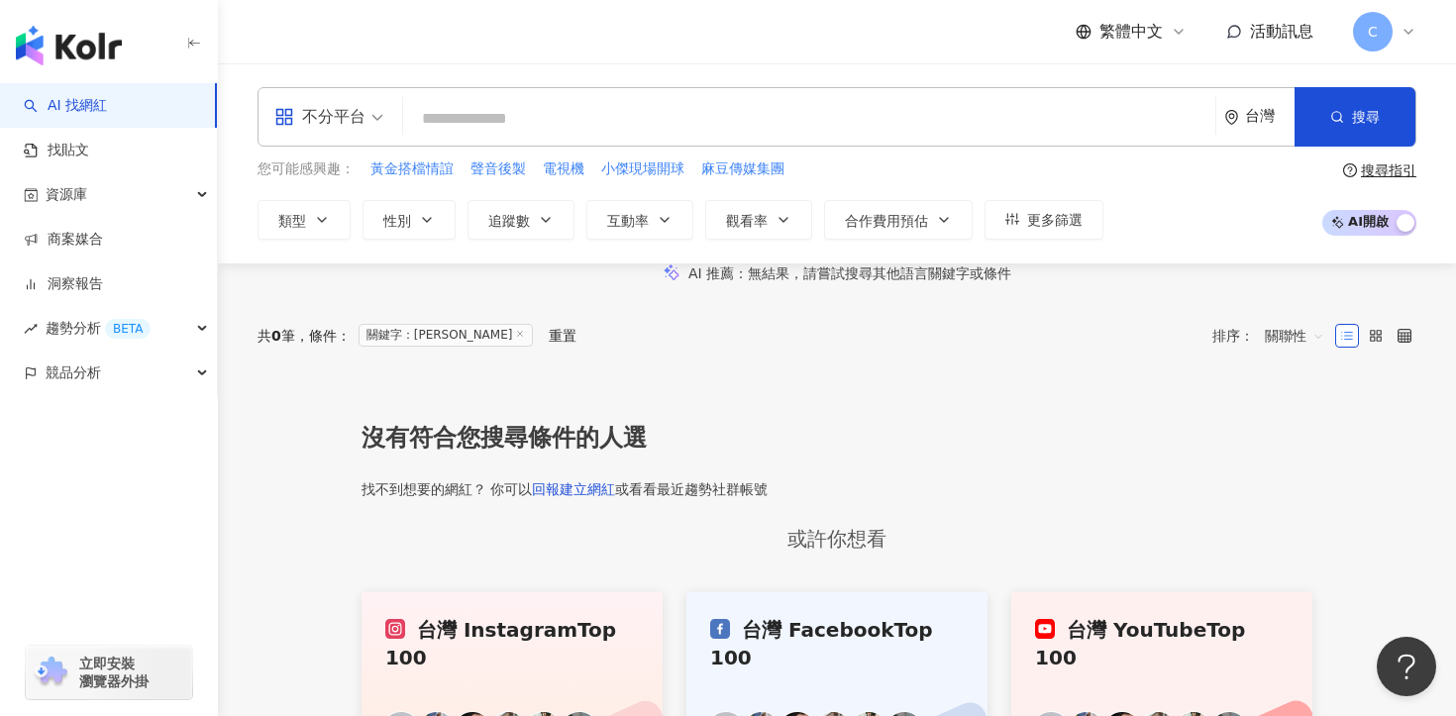
paste input "**********"
type input "**********"
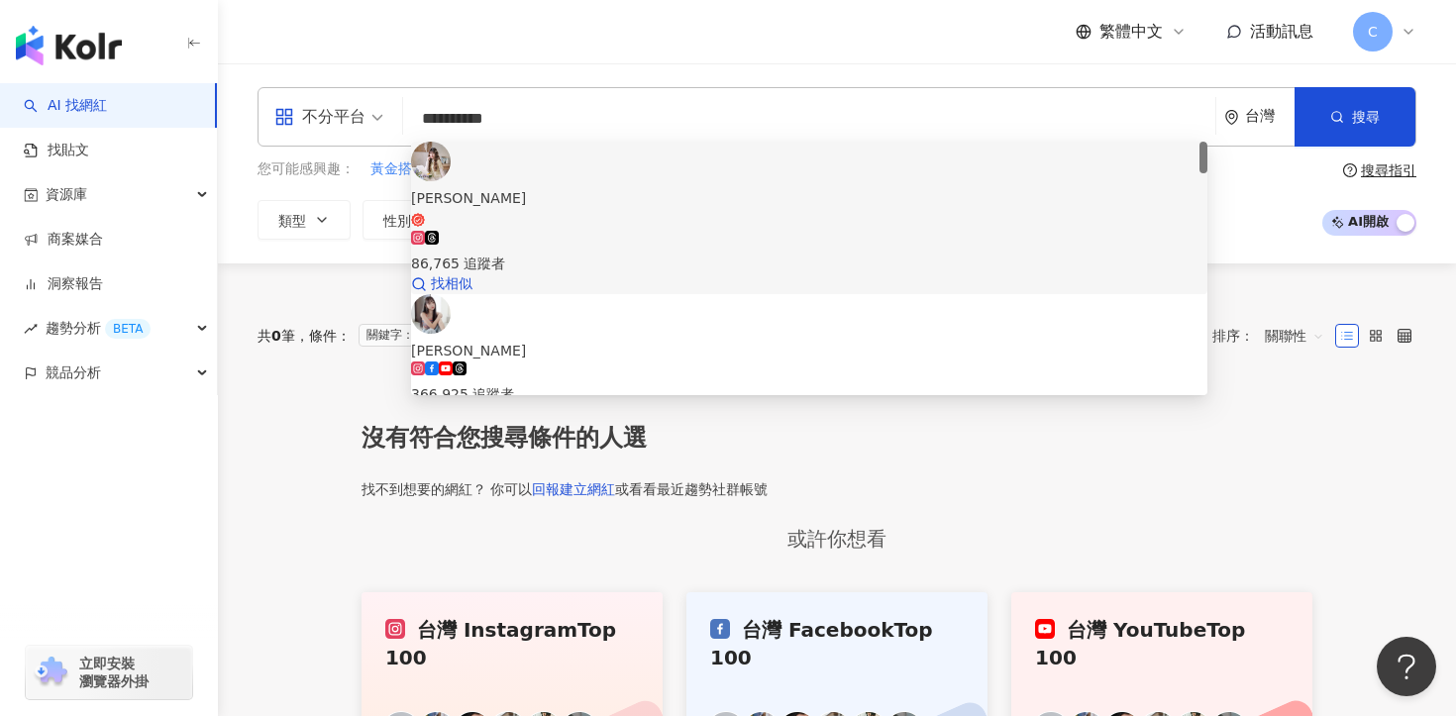
click at [607, 231] on div "86,765 追蹤者" at bounding box center [809, 253] width 796 height 44
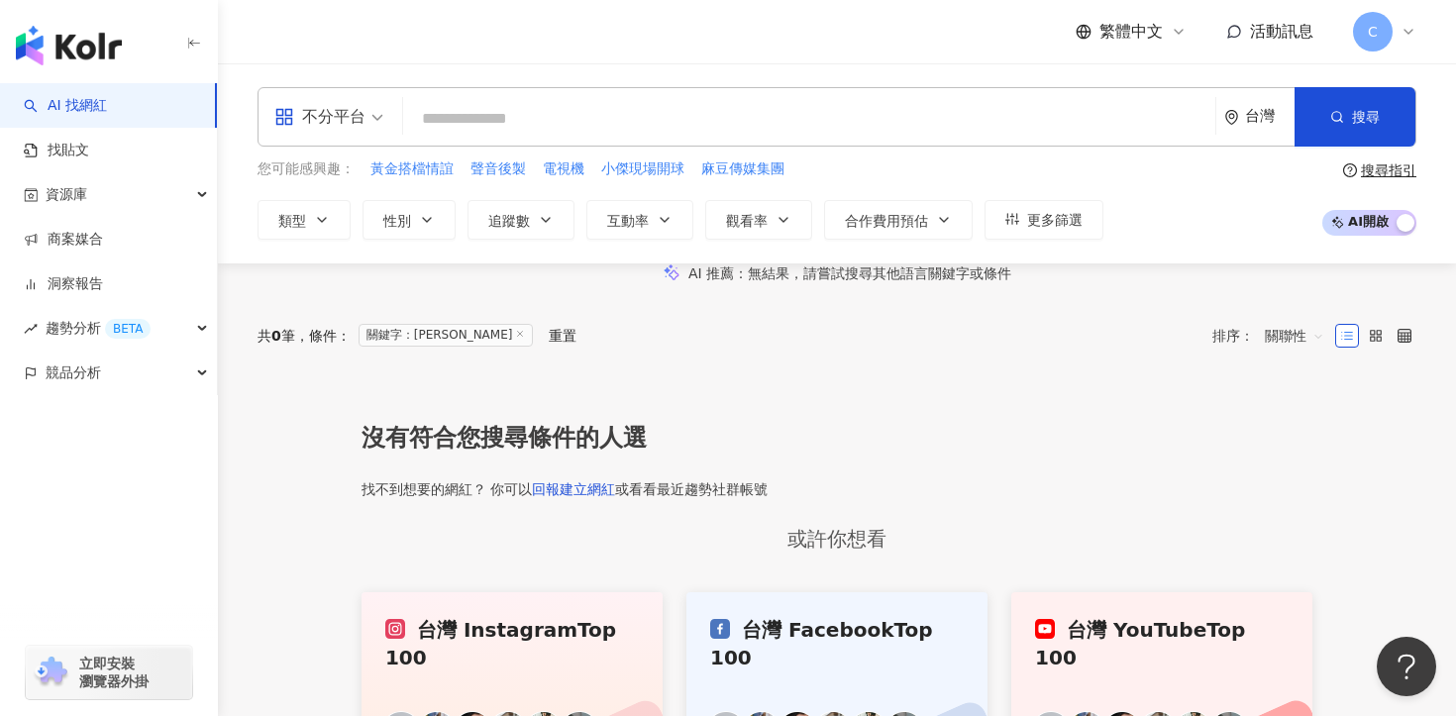
paste input "**********"
type input "**********"
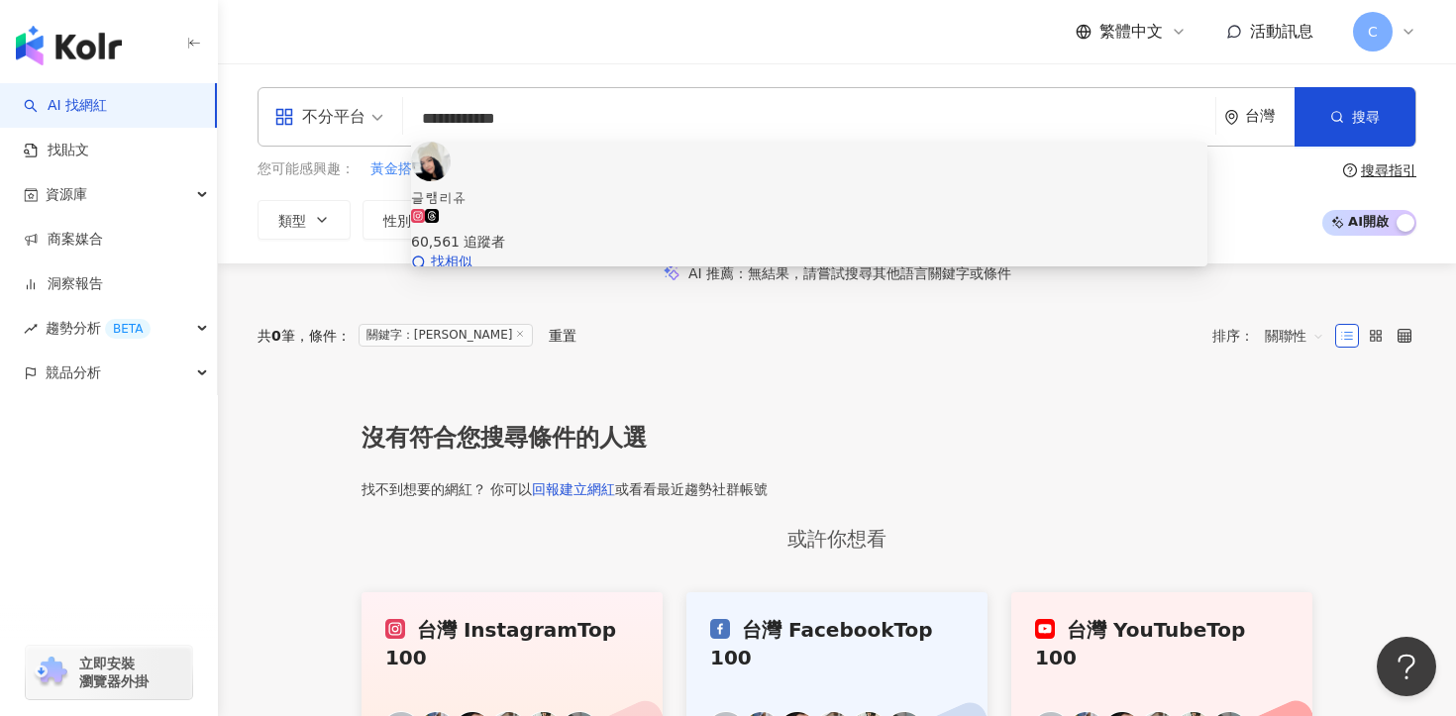
click at [589, 231] on div "60,561 追蹤者" at bounding box center [809, 242] width 796 height 22
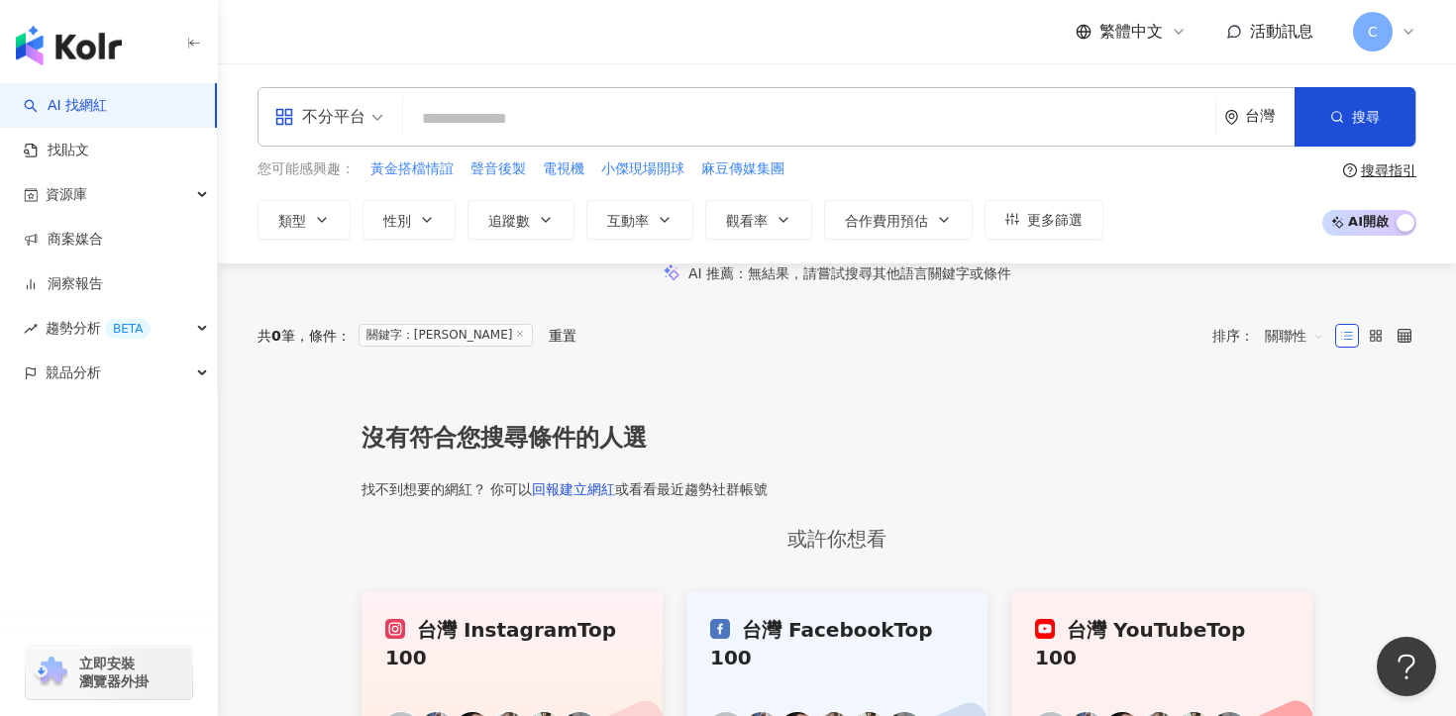
paste input "**********"
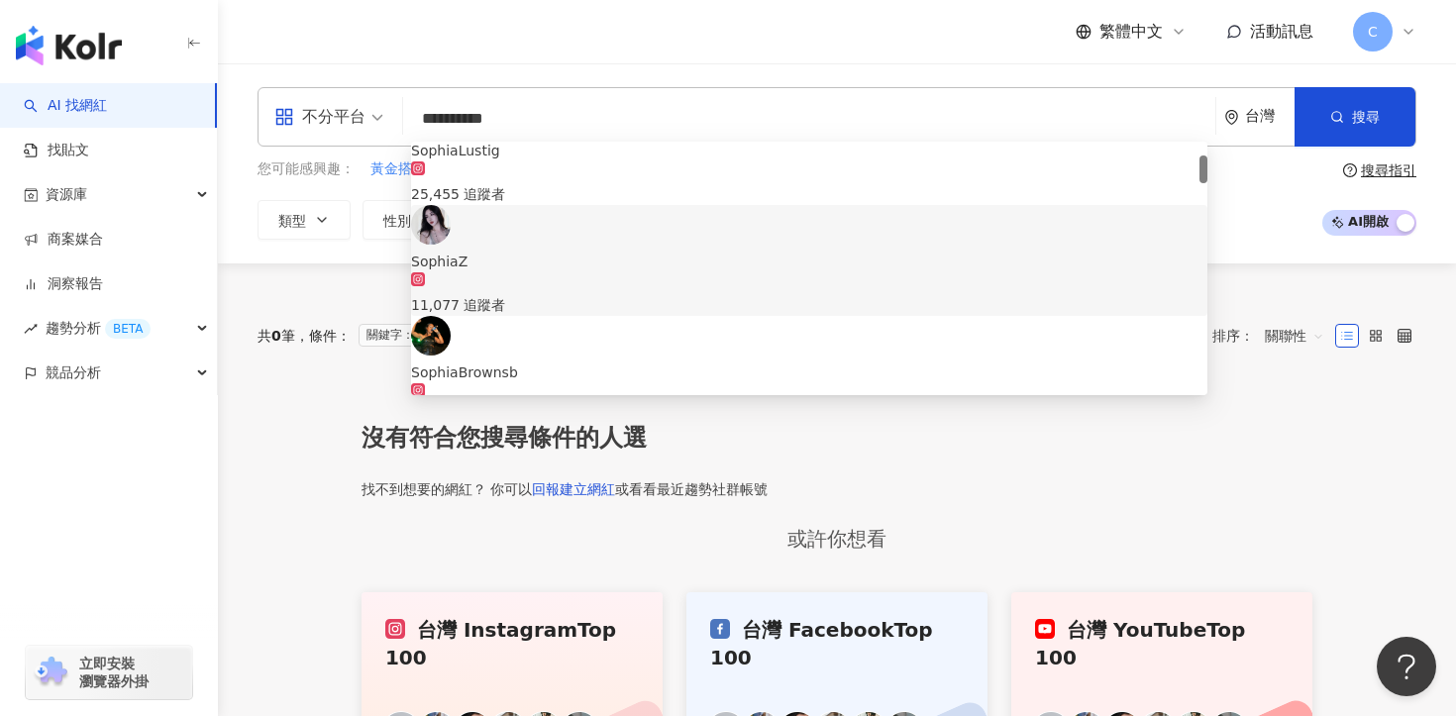
scroll to position [123, 0]
type input "**********"
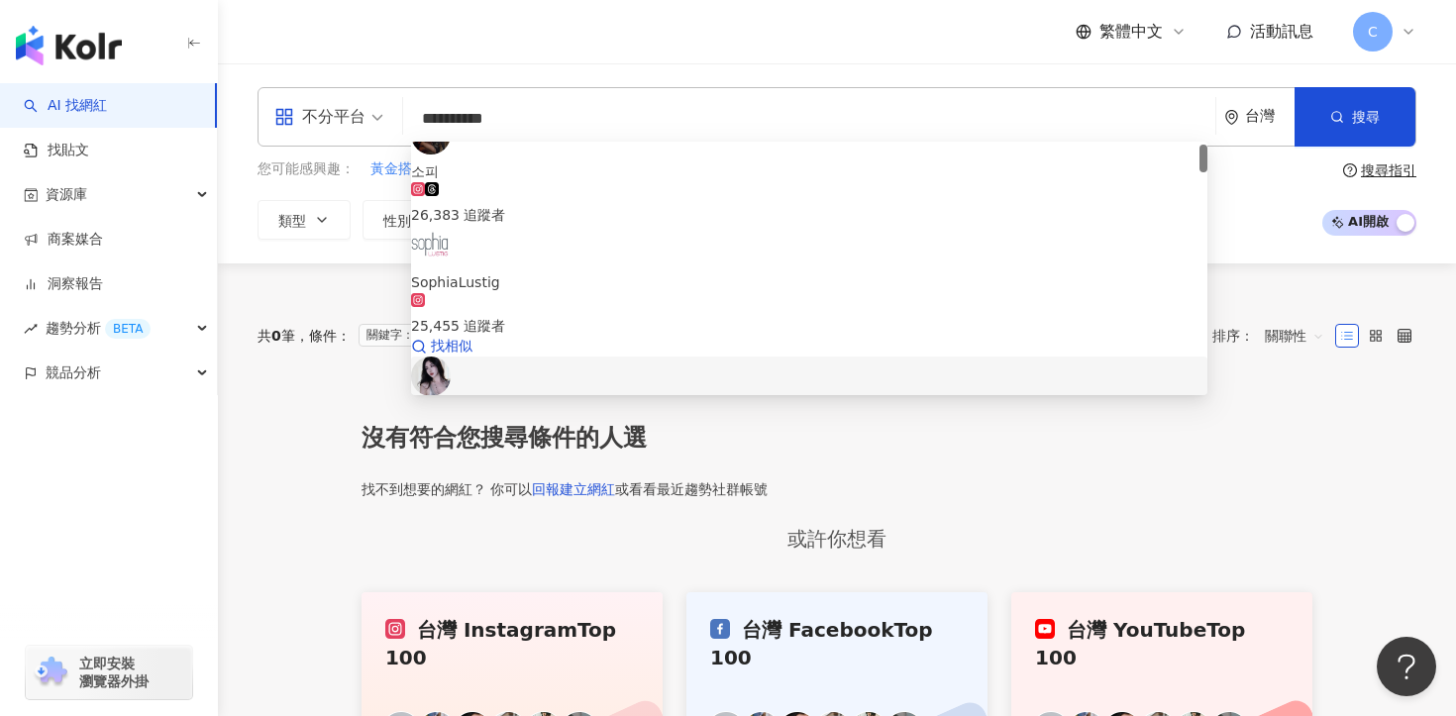
scroll to position [27, 0]
click at [585, 382] on span "SophiaZ" at bounding box center [809, 393] width 796 height 22
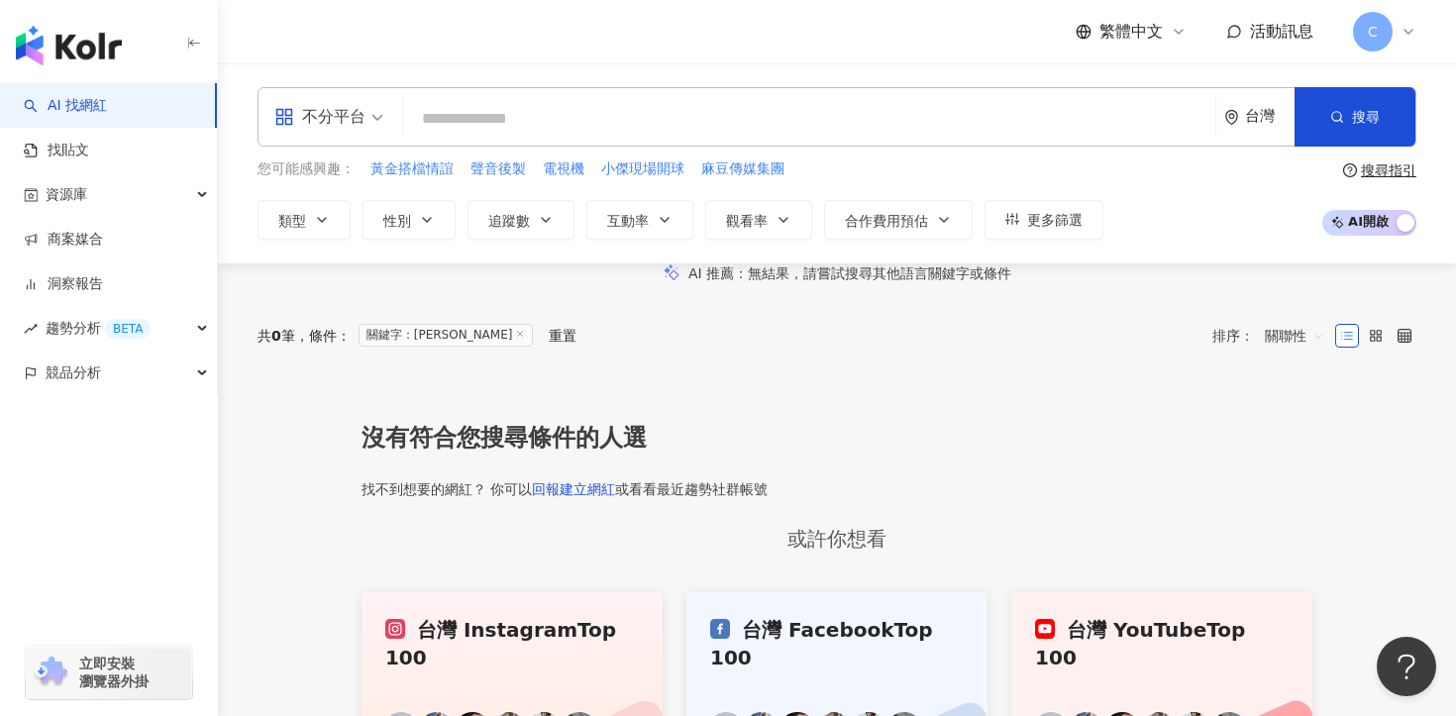
paste input "**********"
type input "**********"
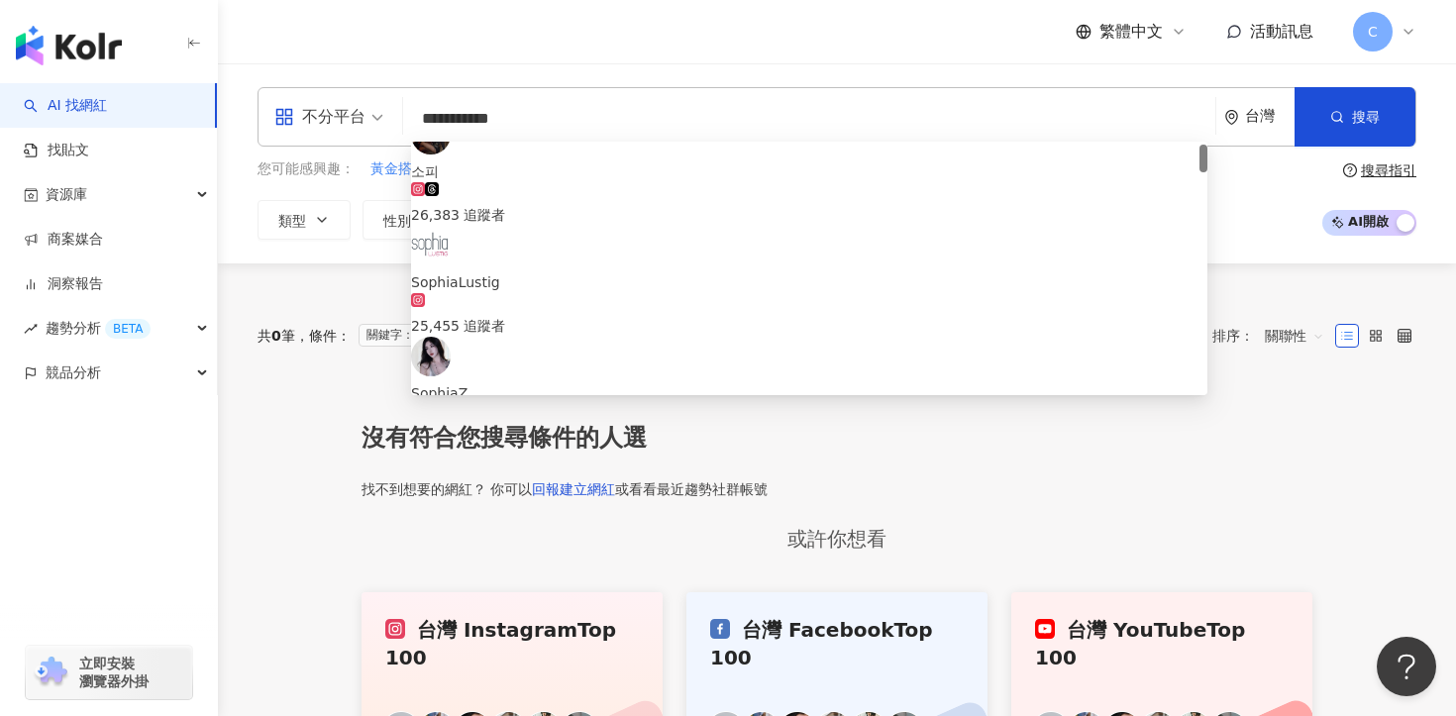
scroll to position [0, 0]
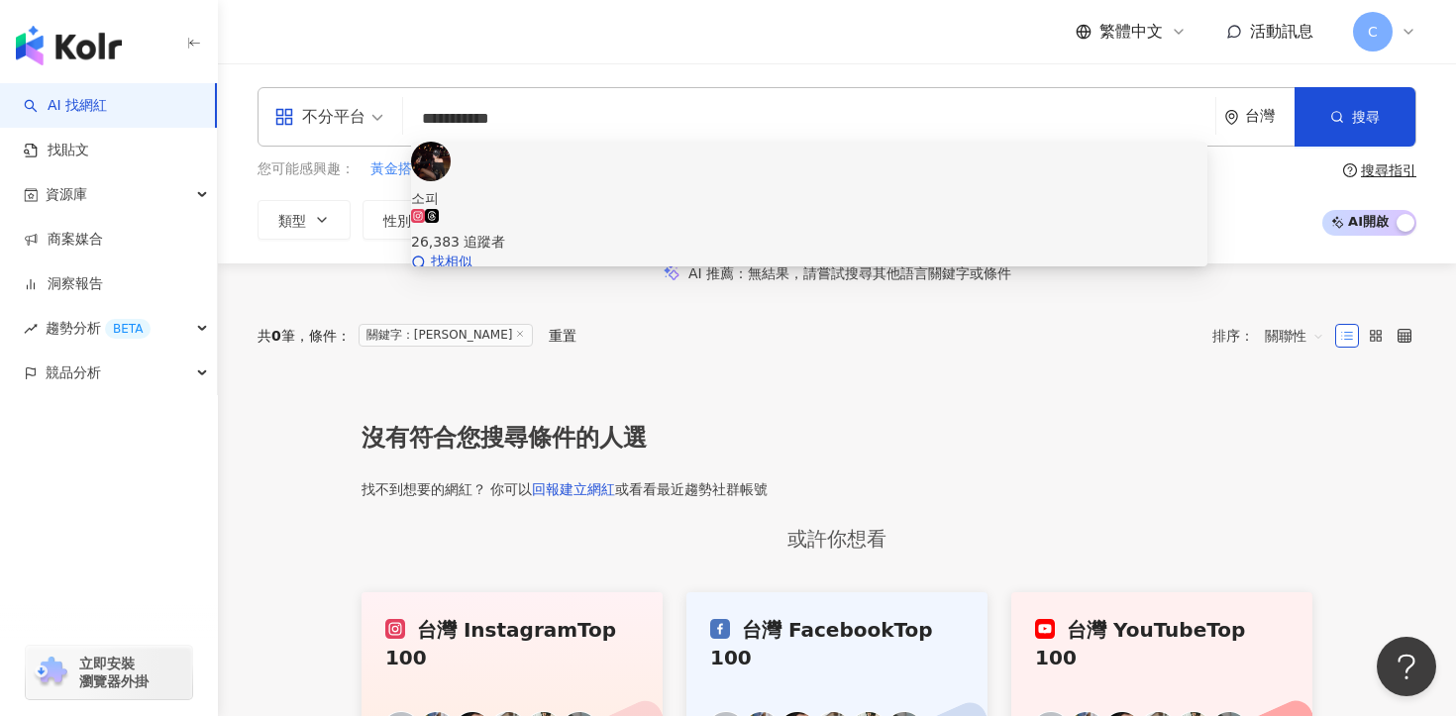
click at [700, 209] on div "26,383 追蹤者" at bounding box center [809, 231] width 796 height 44
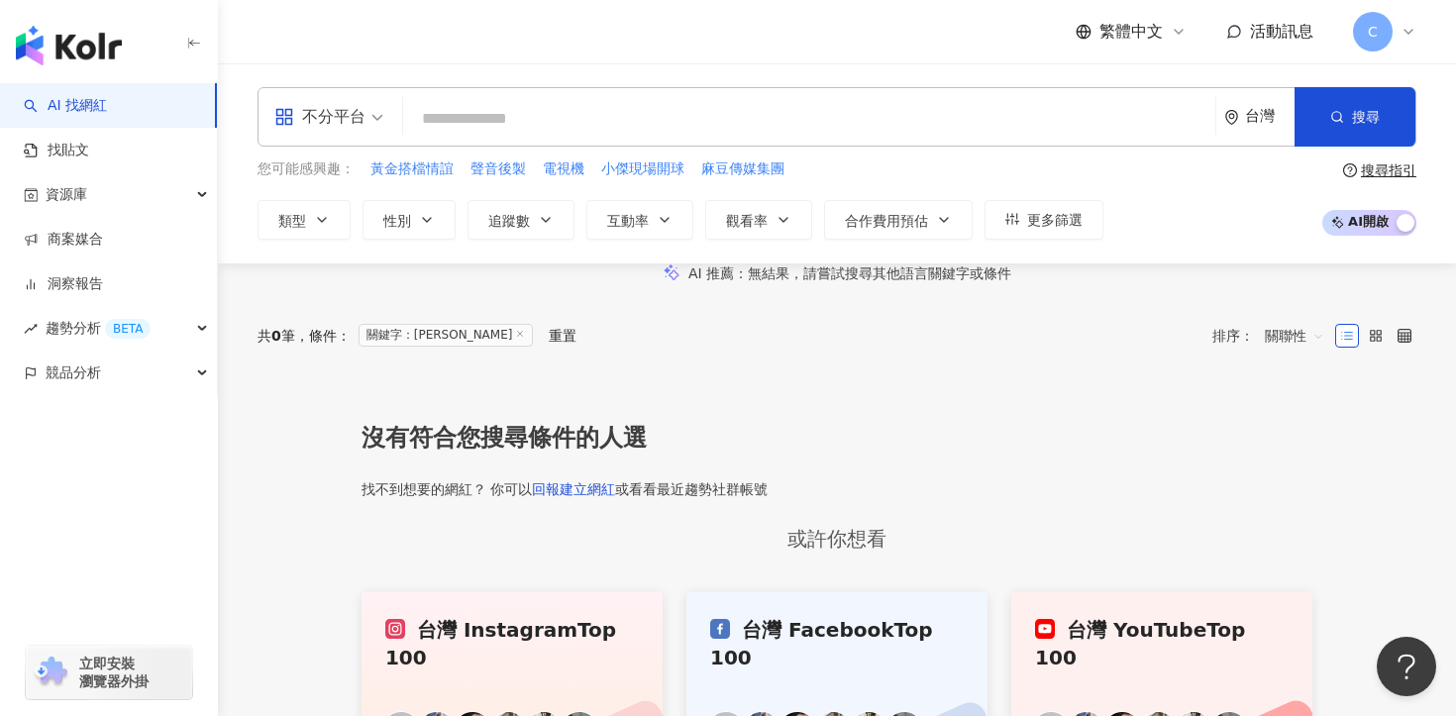
paste input "*******"
type input "*******"
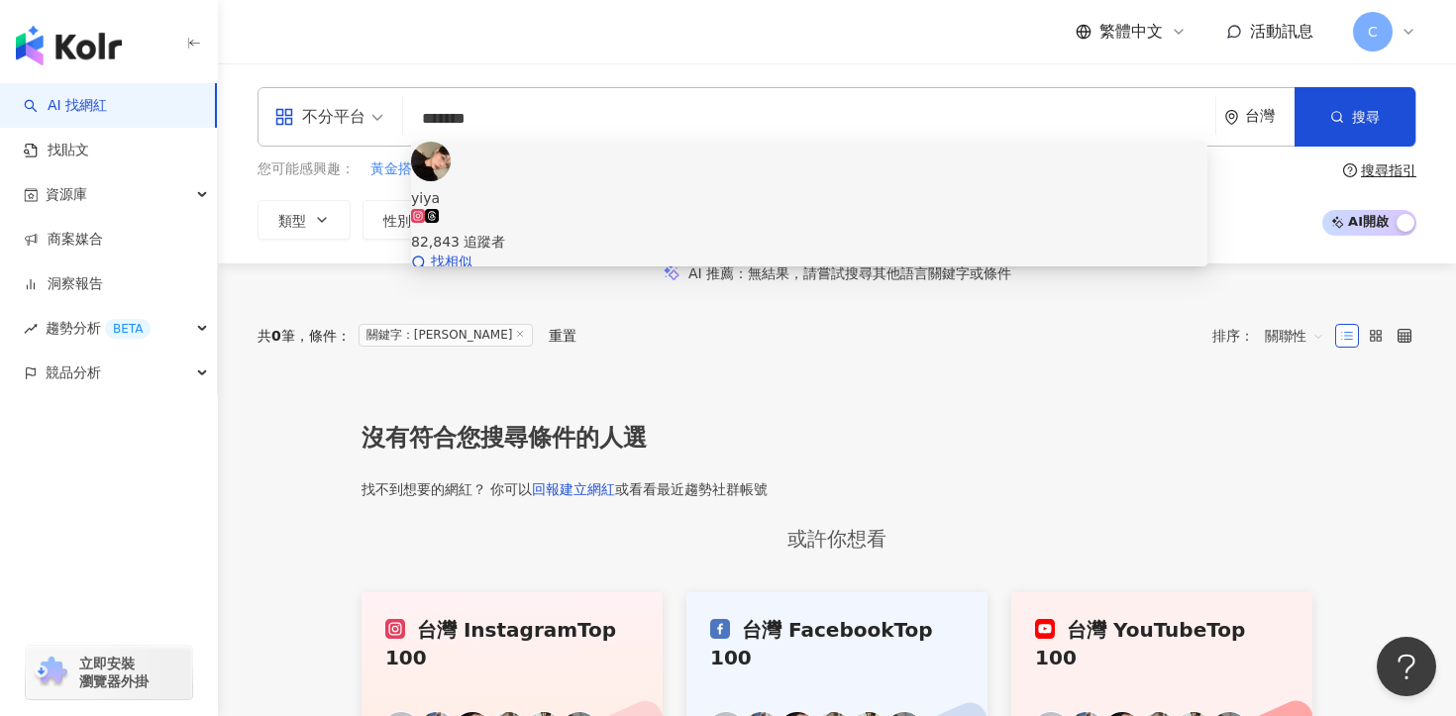
click at [772, 209] on div "82,843 追蹤者" at bounding box center [809, 231] width 796 height 44
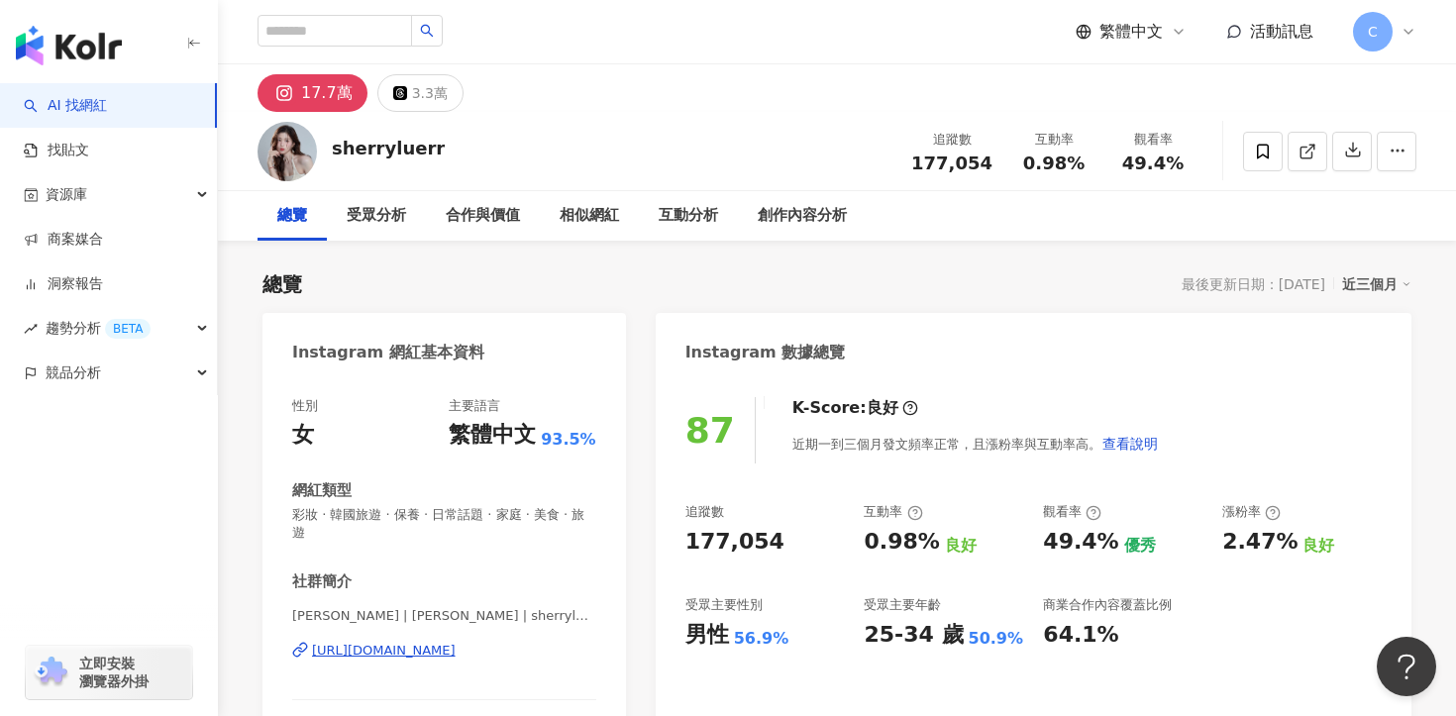
drag, startPoint x: 769, startPoint y: 228, endPoint x: 716, endPoint y: 289, distance: 80.8
click at [769, 228] on div "創作內容分析" at bounding box center [802, 216] width 129 height 50
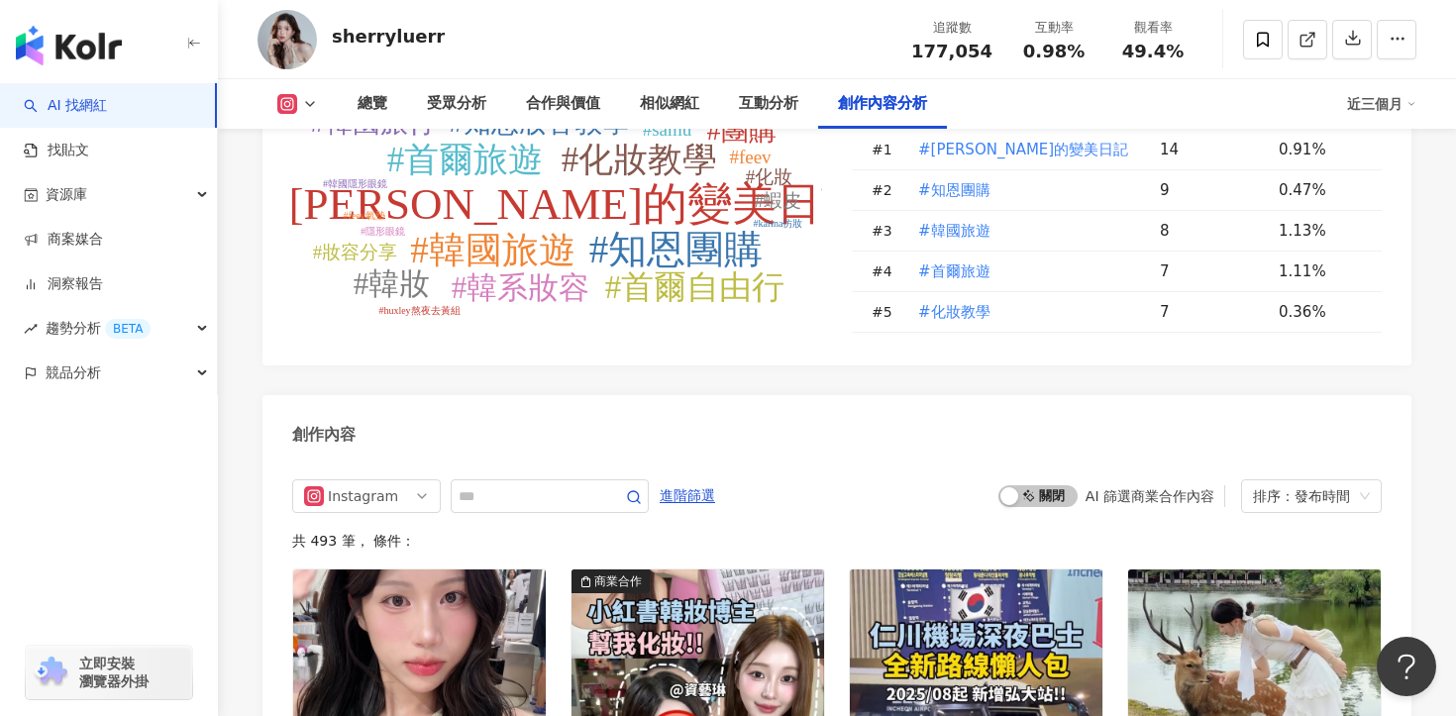
scroll to position [5860, 0]
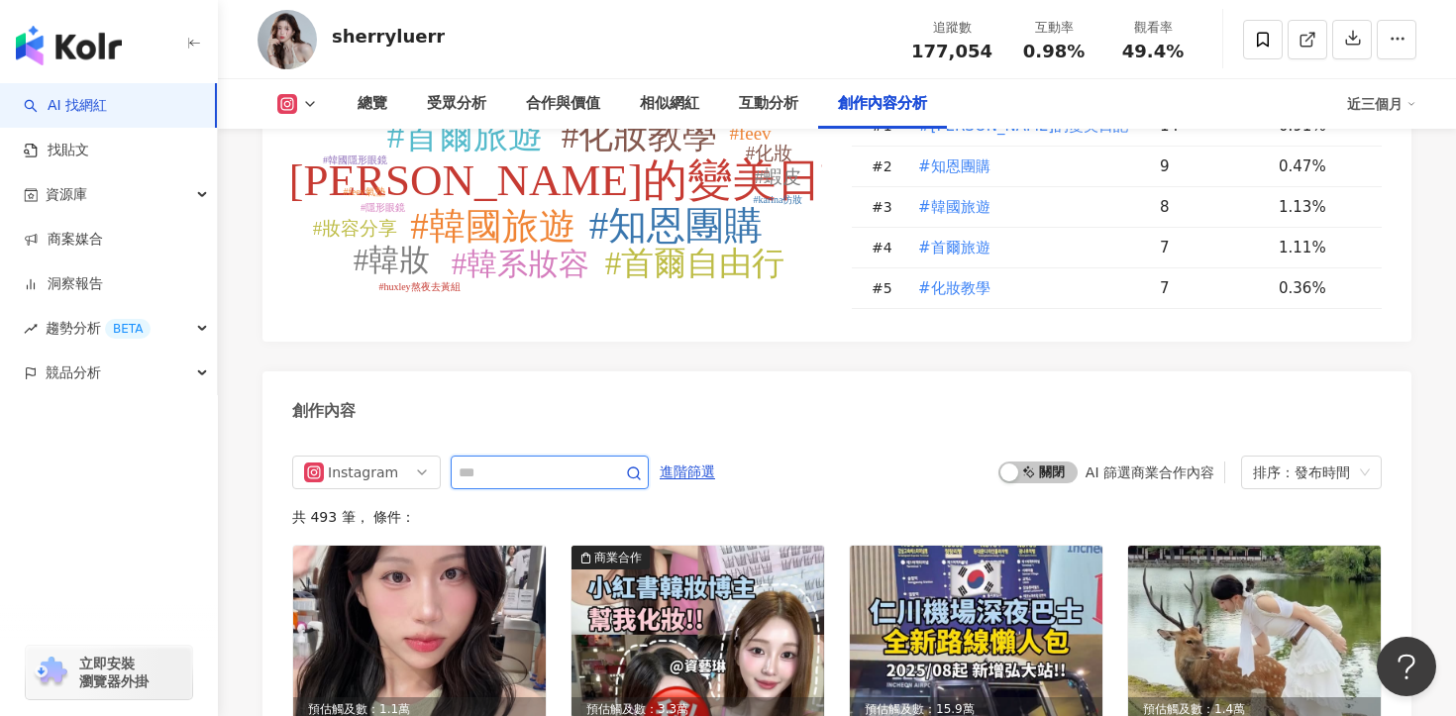
click at [544, 461] on input "text" at bounding box center [528, 473] width 139 height 24
type input "***"
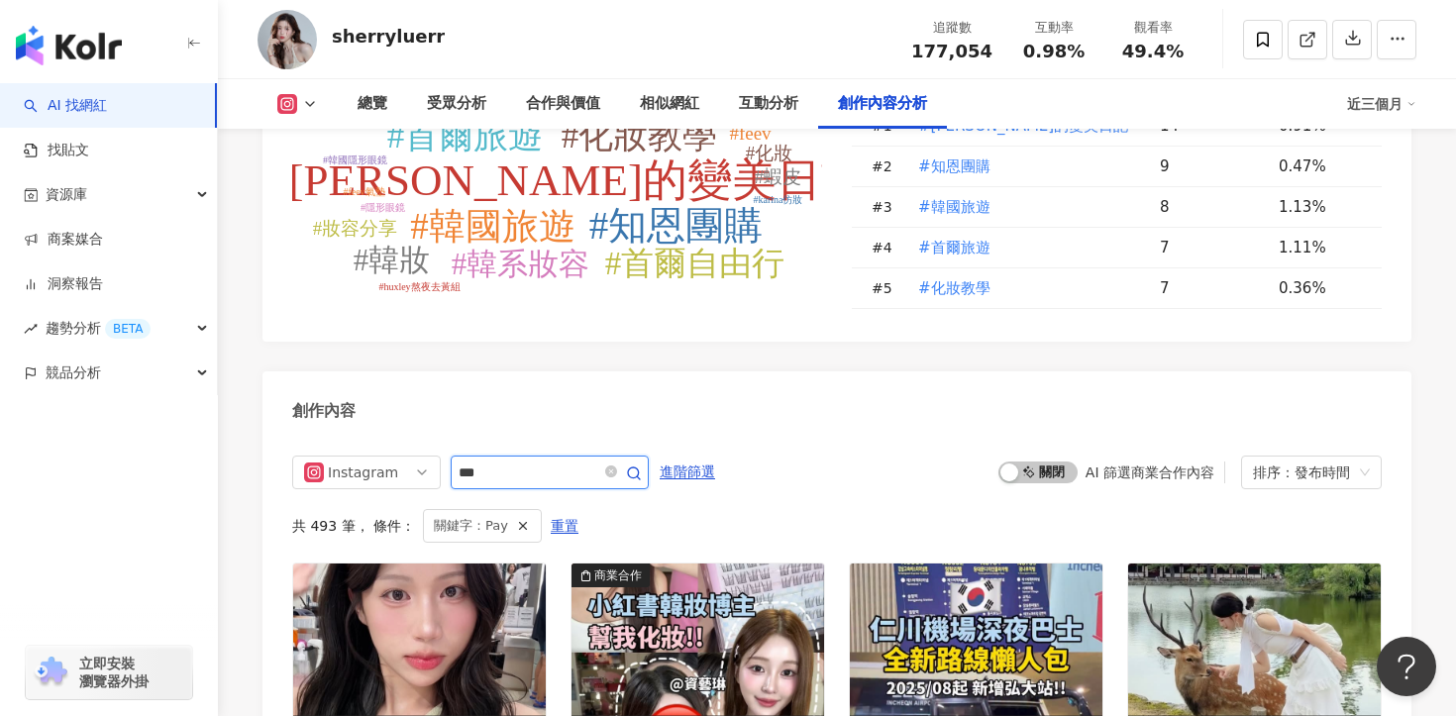
scroll to position [6042, 0]
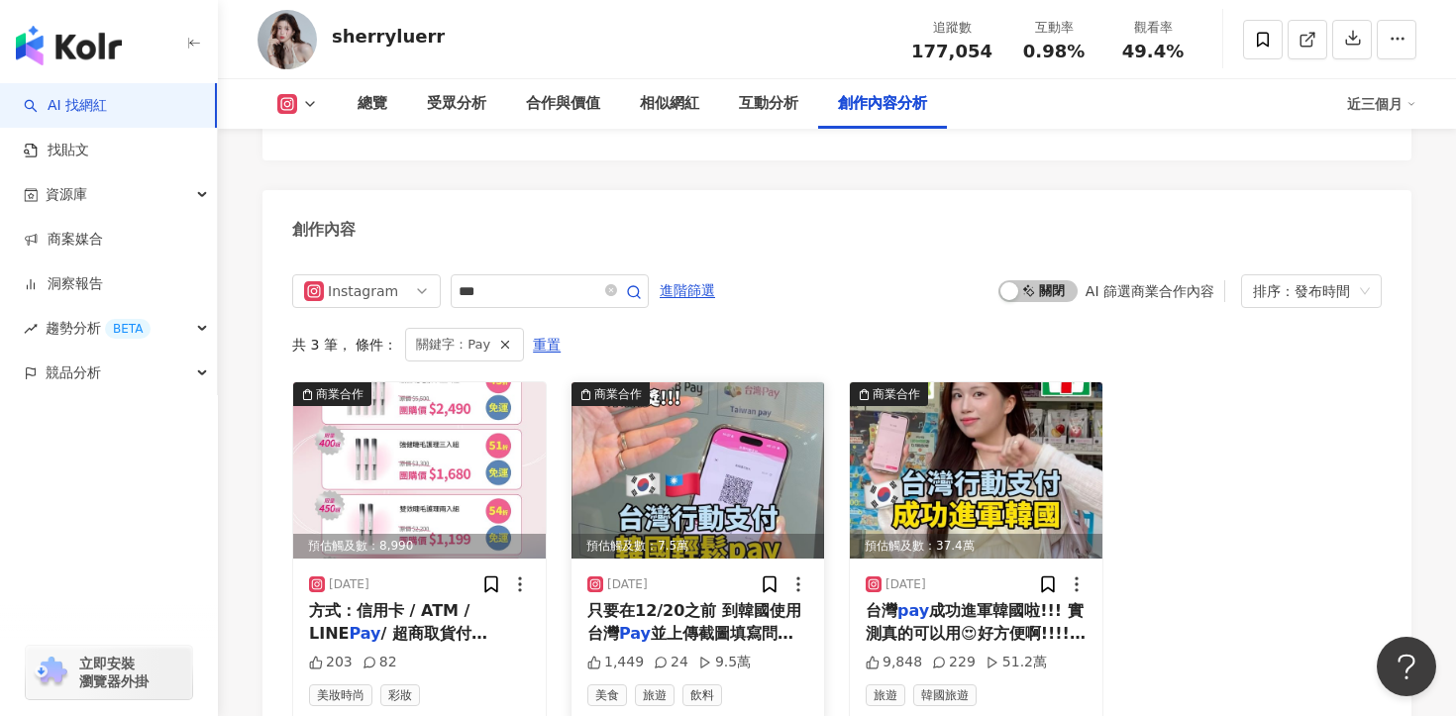
click at [733, 600] on div "只要在12/20之前 到韓國使用台灣 Pay 並上傳截圖填寫問卷 就有機會抽中" at bounding box center [697, 622] width 221 height 45
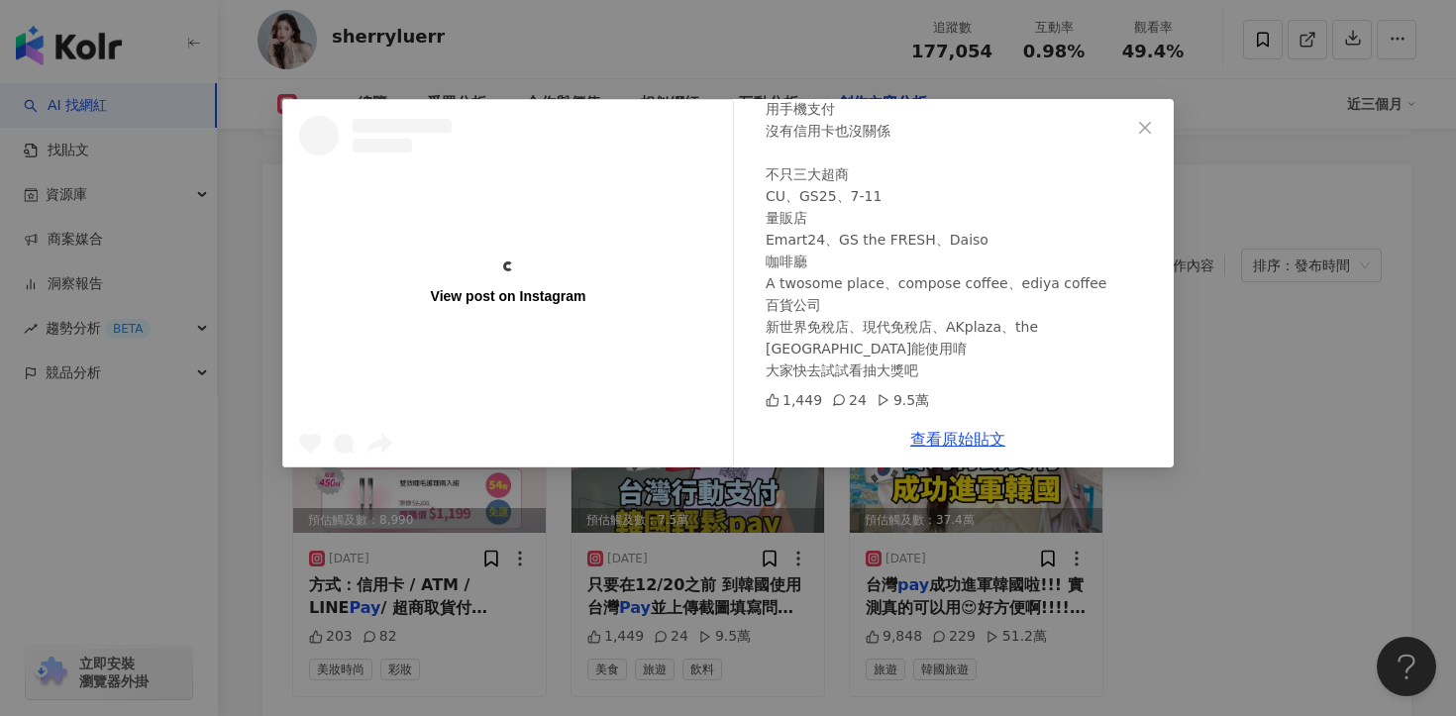
scroll to position [6236, 0]
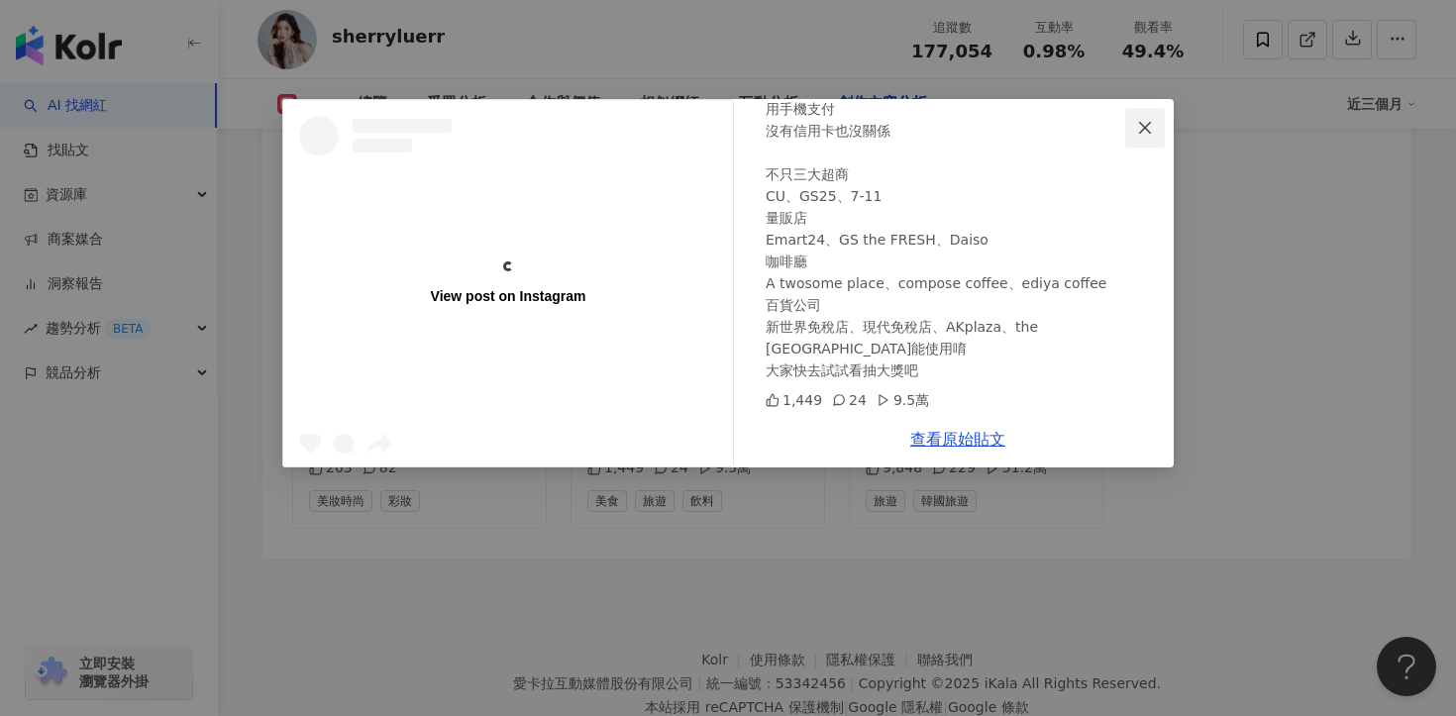
click at [1148, 127] on icon "close" at bounding box center [1145, 128] width 16 height 16
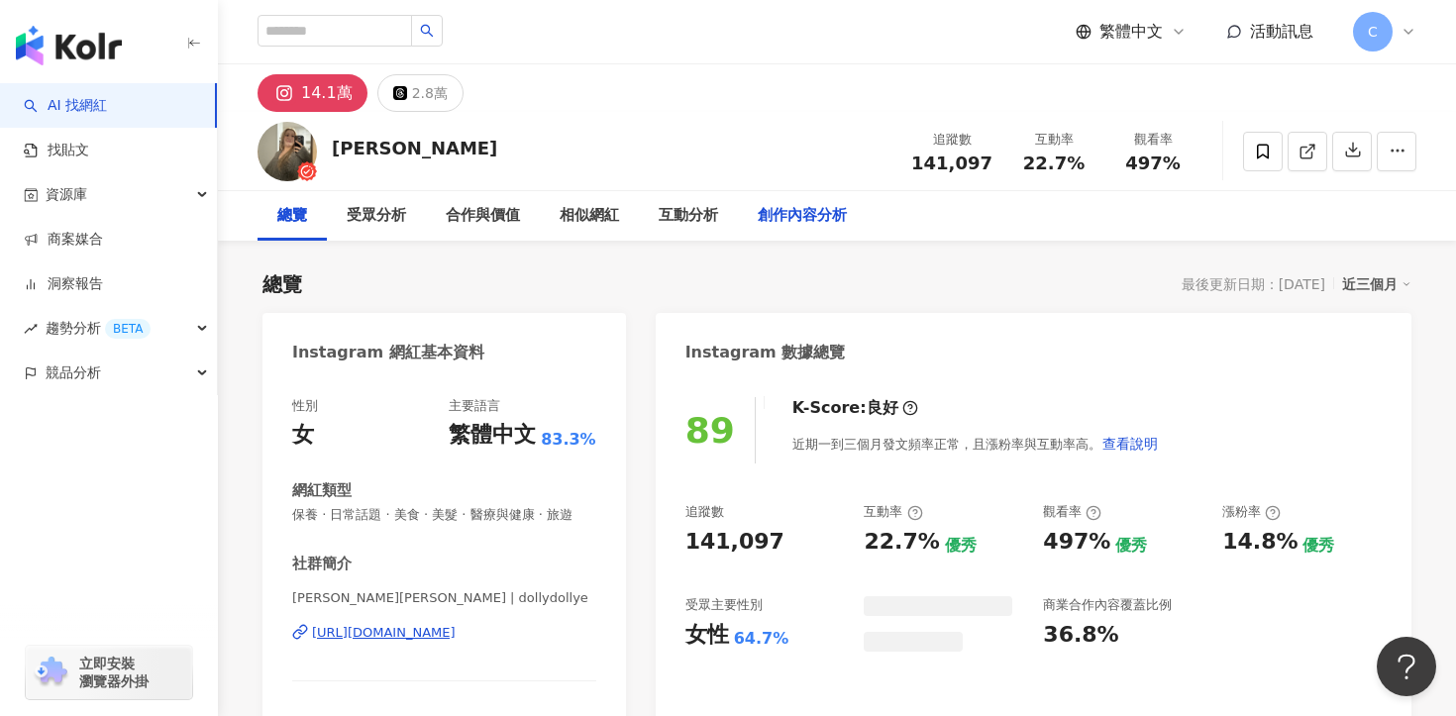
click at [804, 217] on div "創作內容分析" at bounding box center [802, 216] width 89 height 24
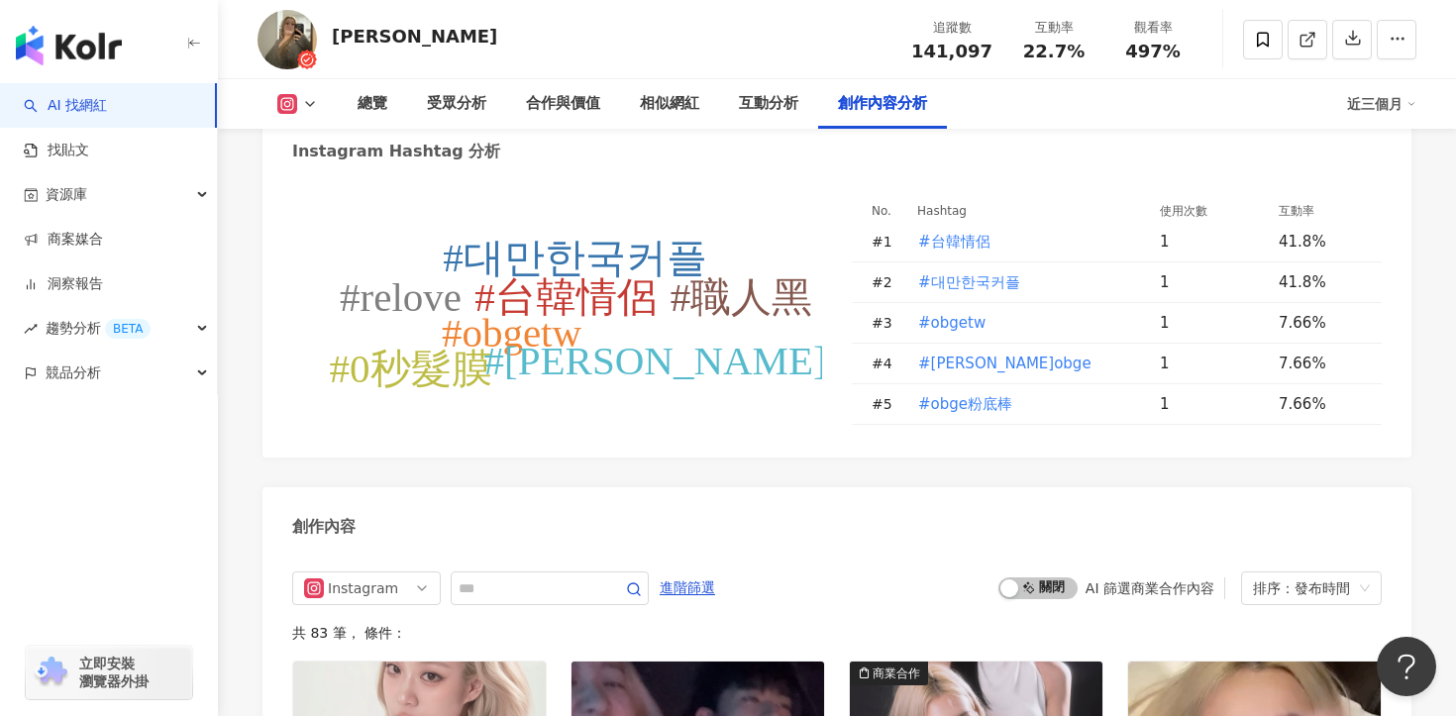
scroll to position [5862, 0]
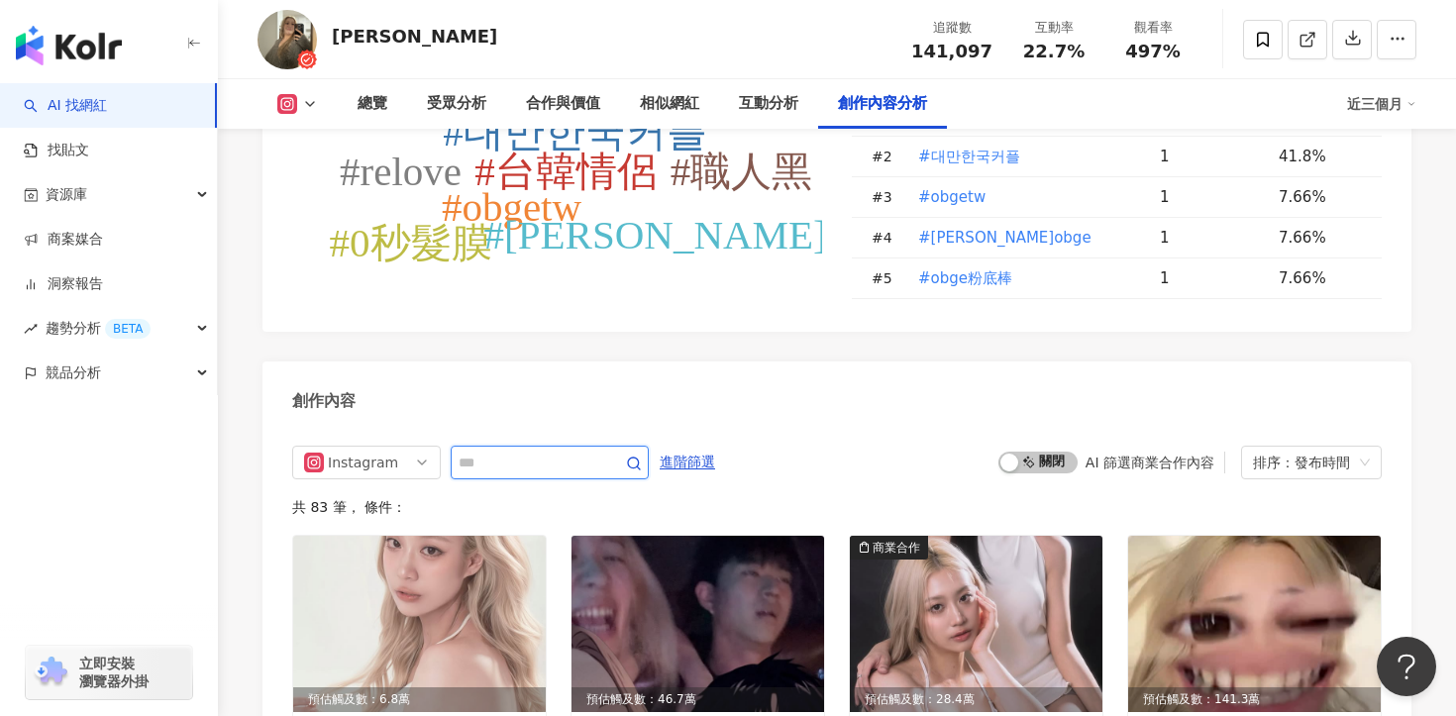
click at [593, 451] on input "text" at bounding box center [528, 463] width 139 height 24
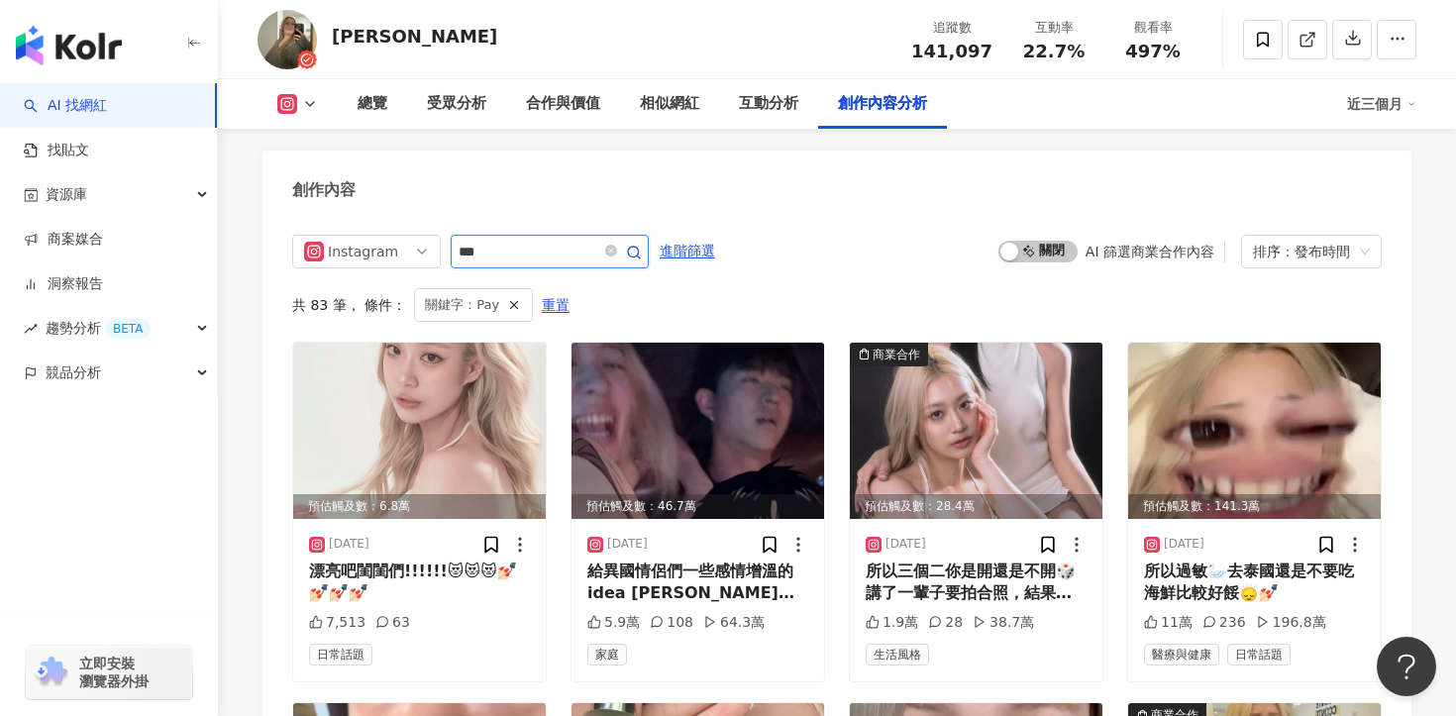
scroll to position [6064, 0]
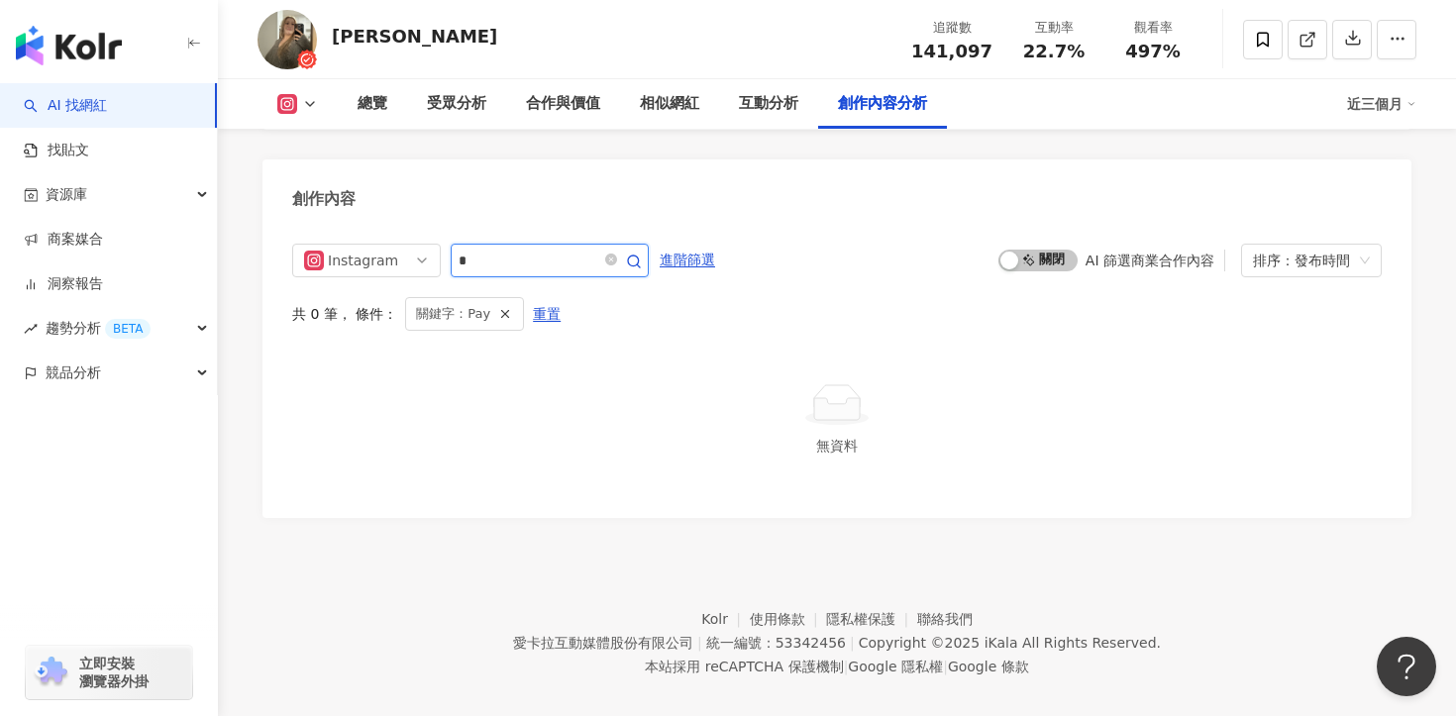
type input "*"
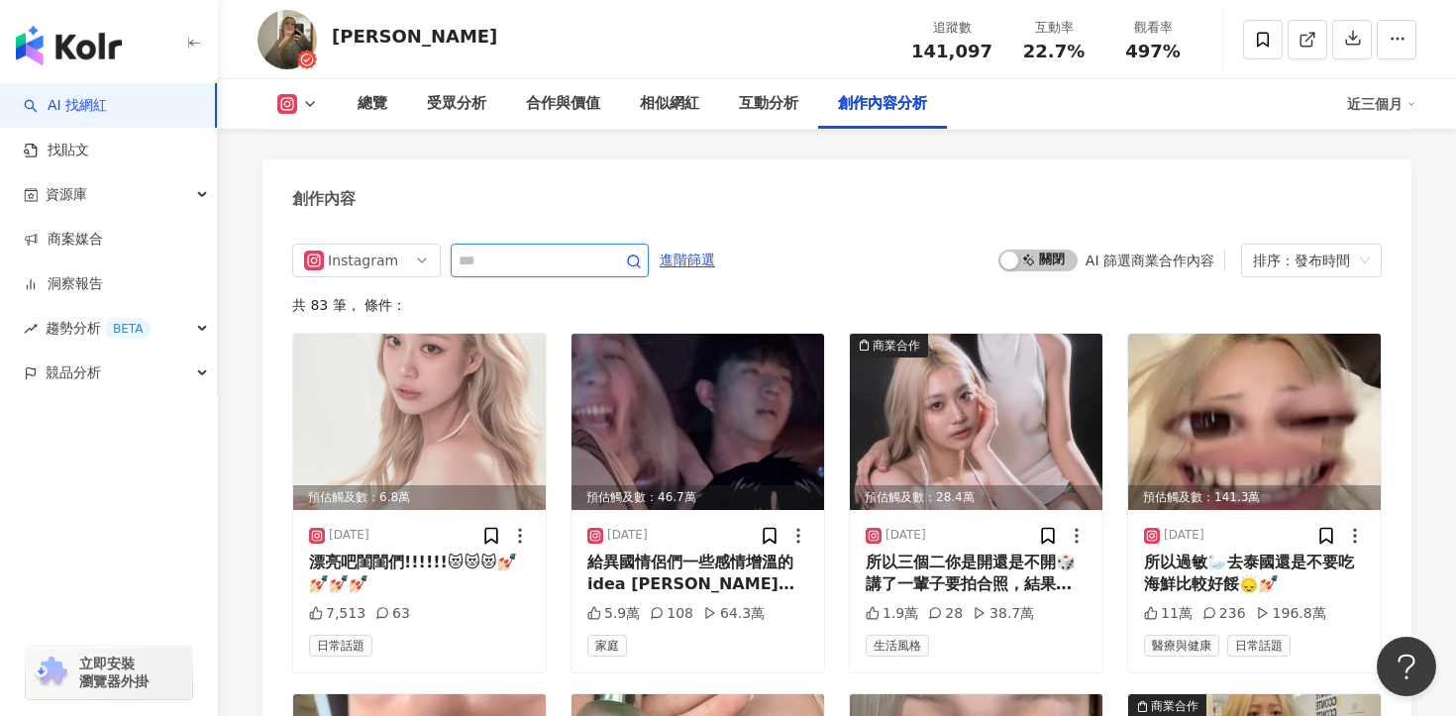
scroll to position [6073, 0]
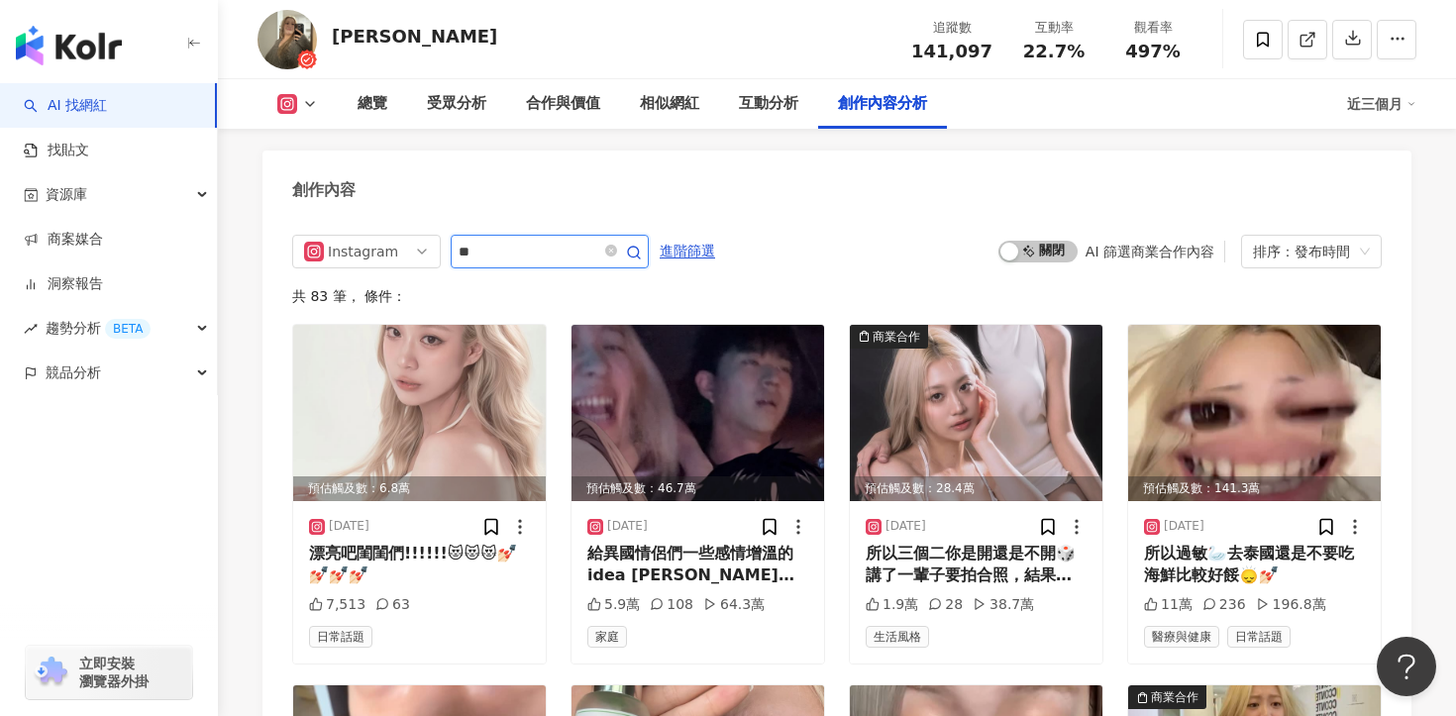
type input "**"
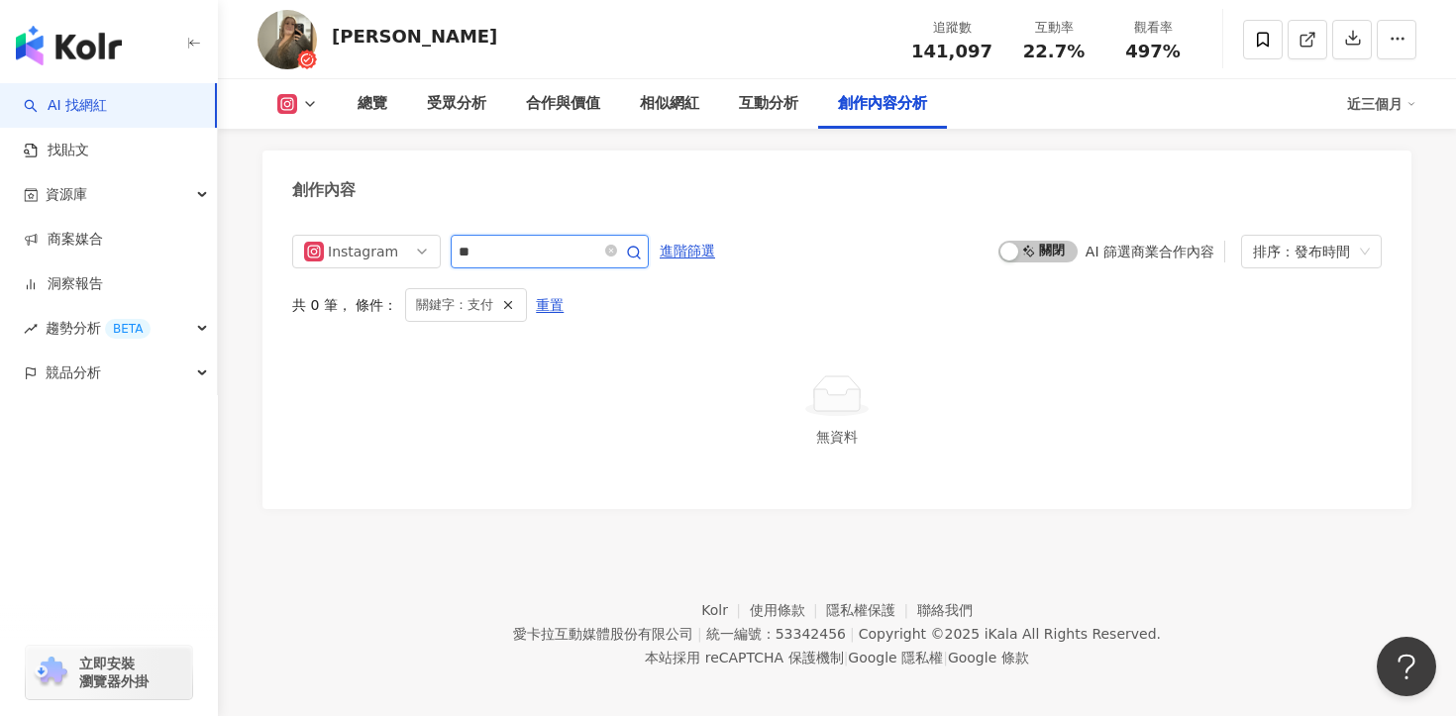
scroll to position [6064, 0]
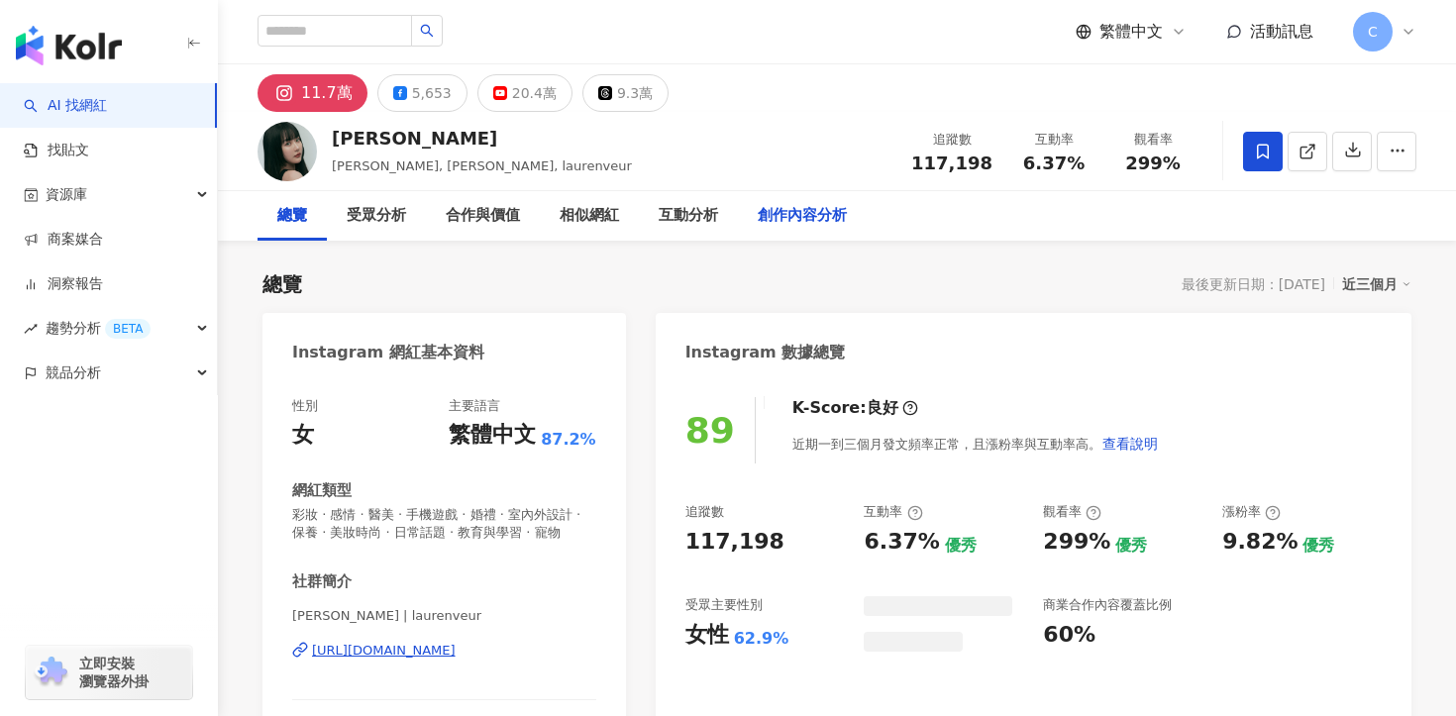
click at [813, 202] on div "創作內容分析" at bounding box center [802, 216] width 129 height 50
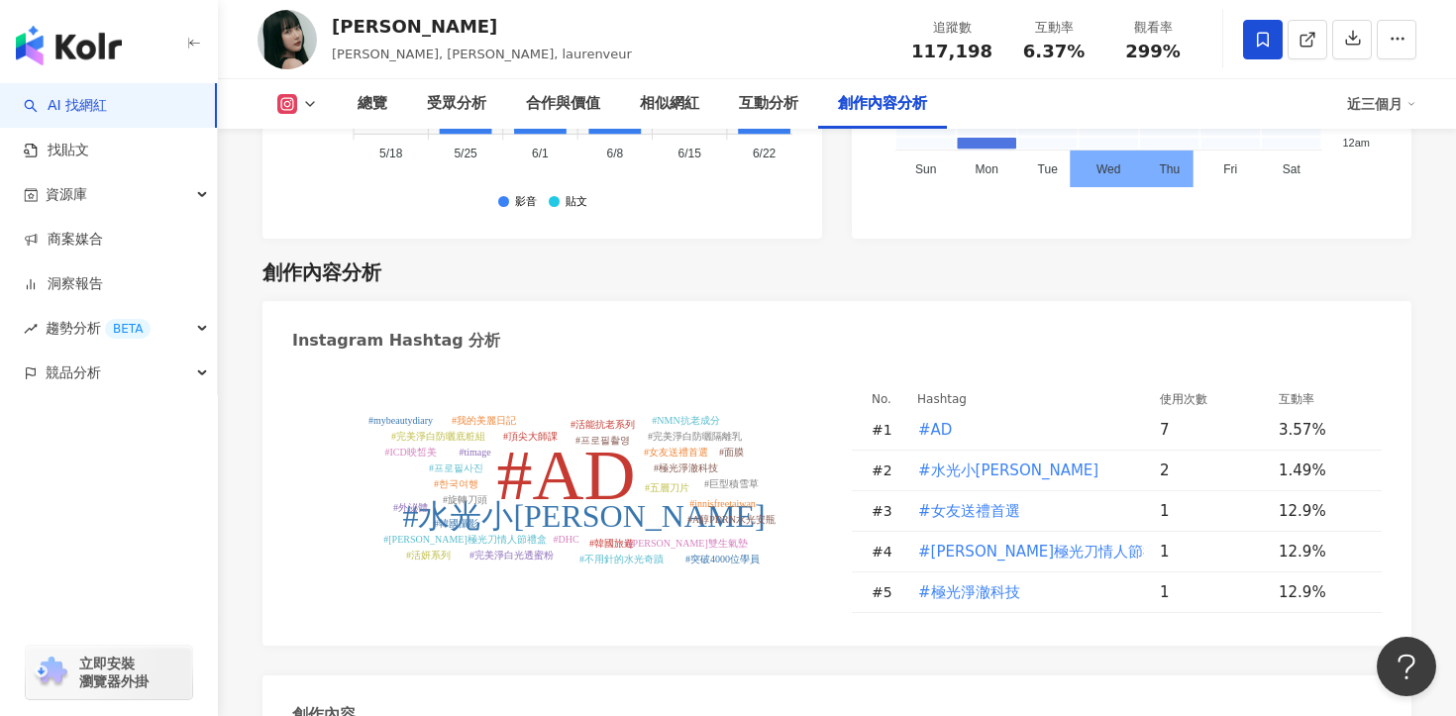
scroll to position [5969, 0]
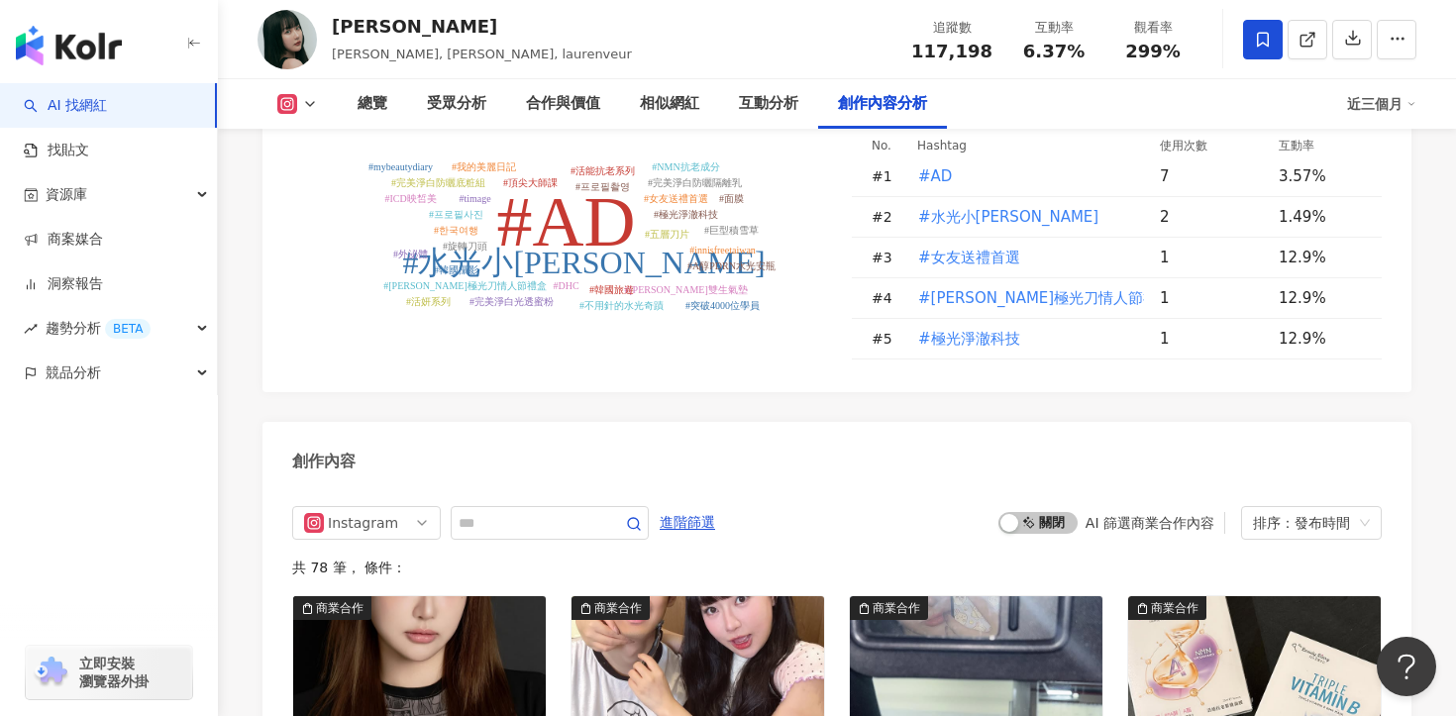
click at [552, 511] on input "text" at bounding box center [528, 523] width 139 height 24
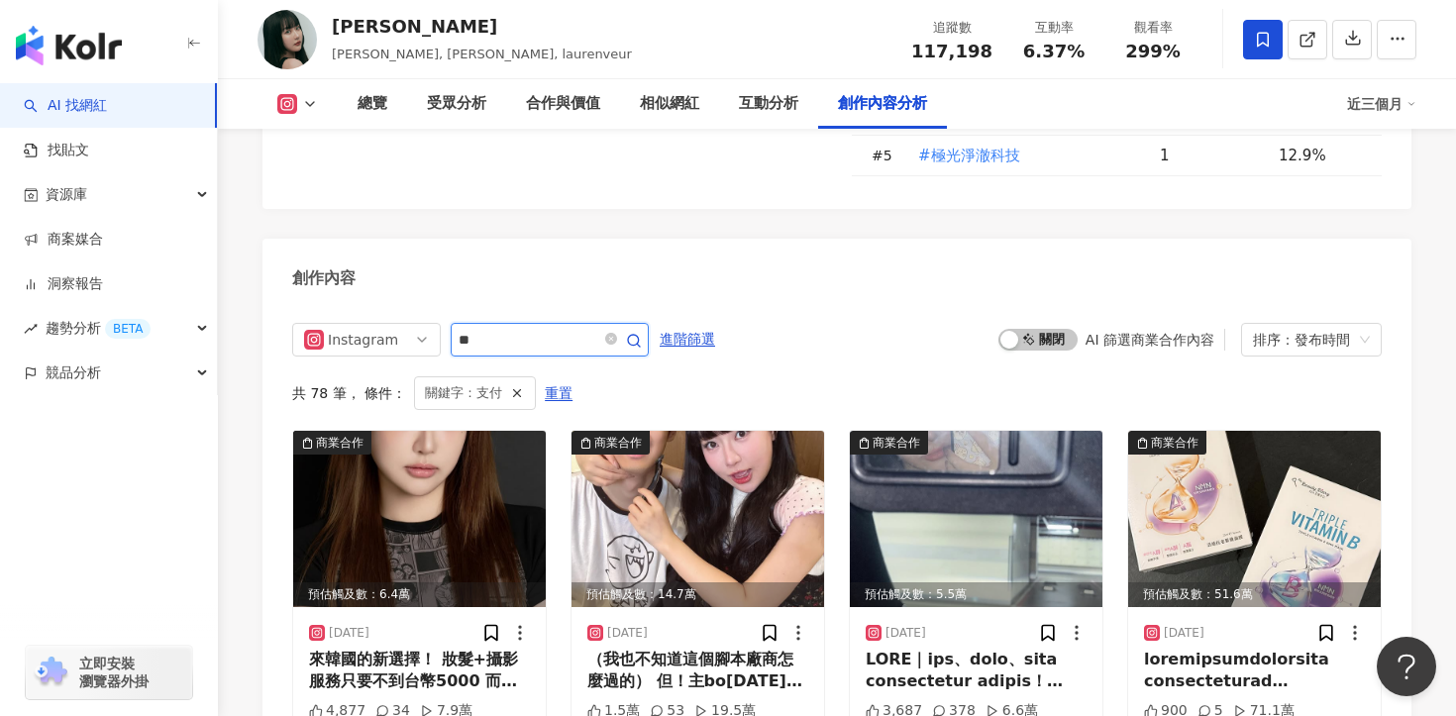
scroll to position [6144, 0]
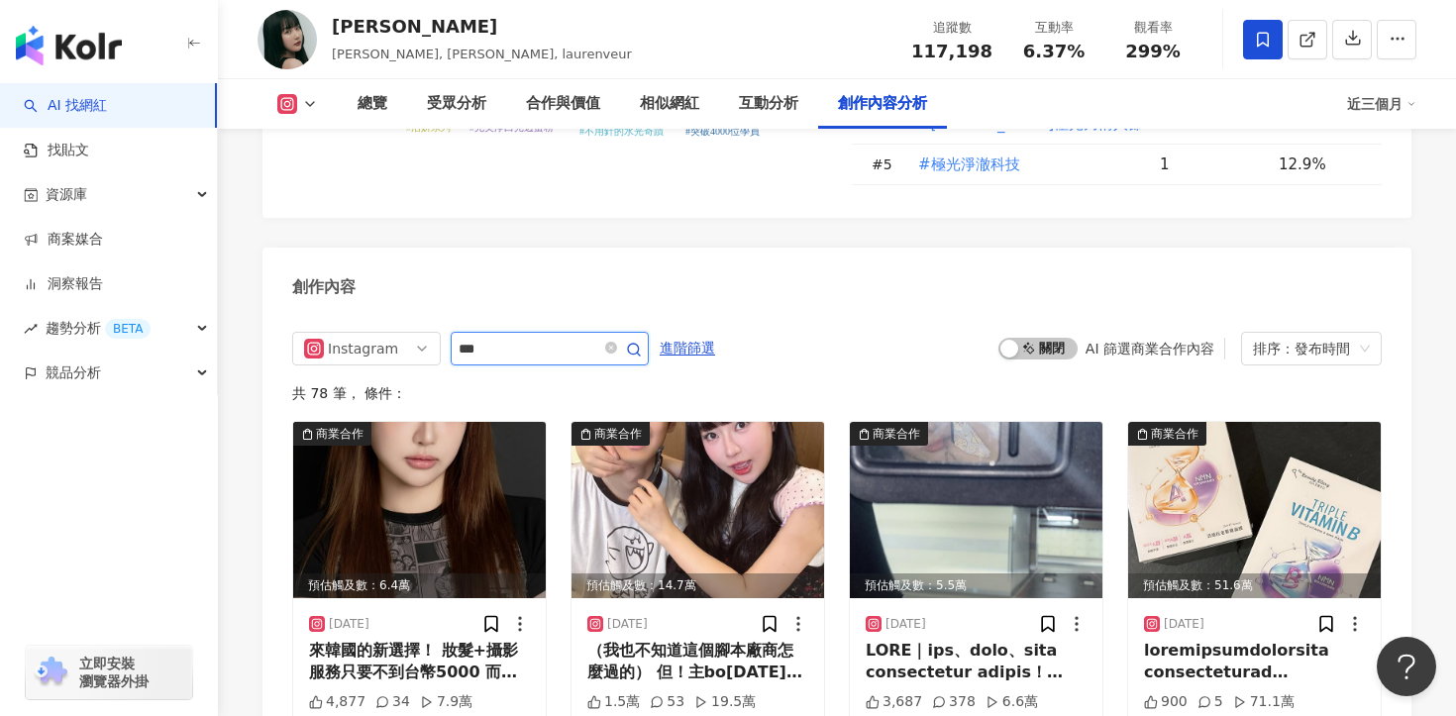
scroll to position [6152, 0]
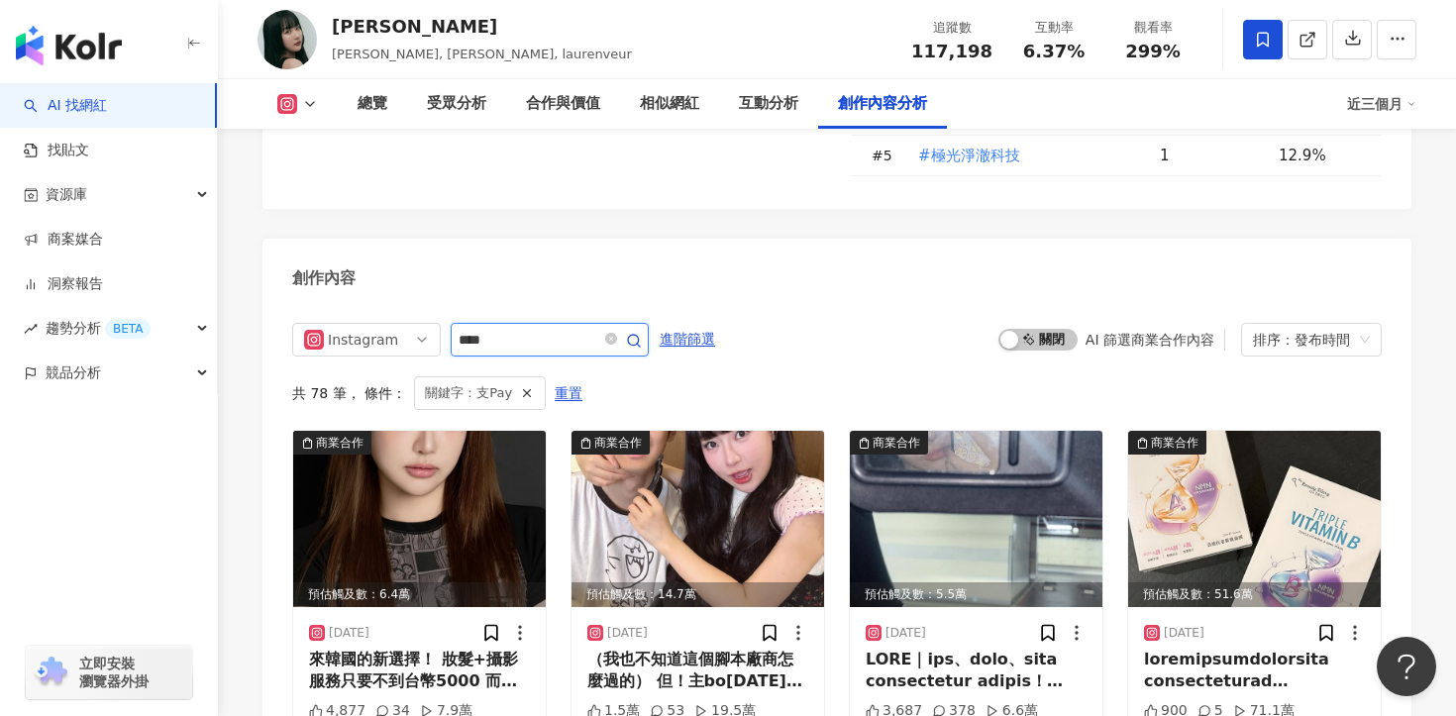
scroll to position [6144, 0]
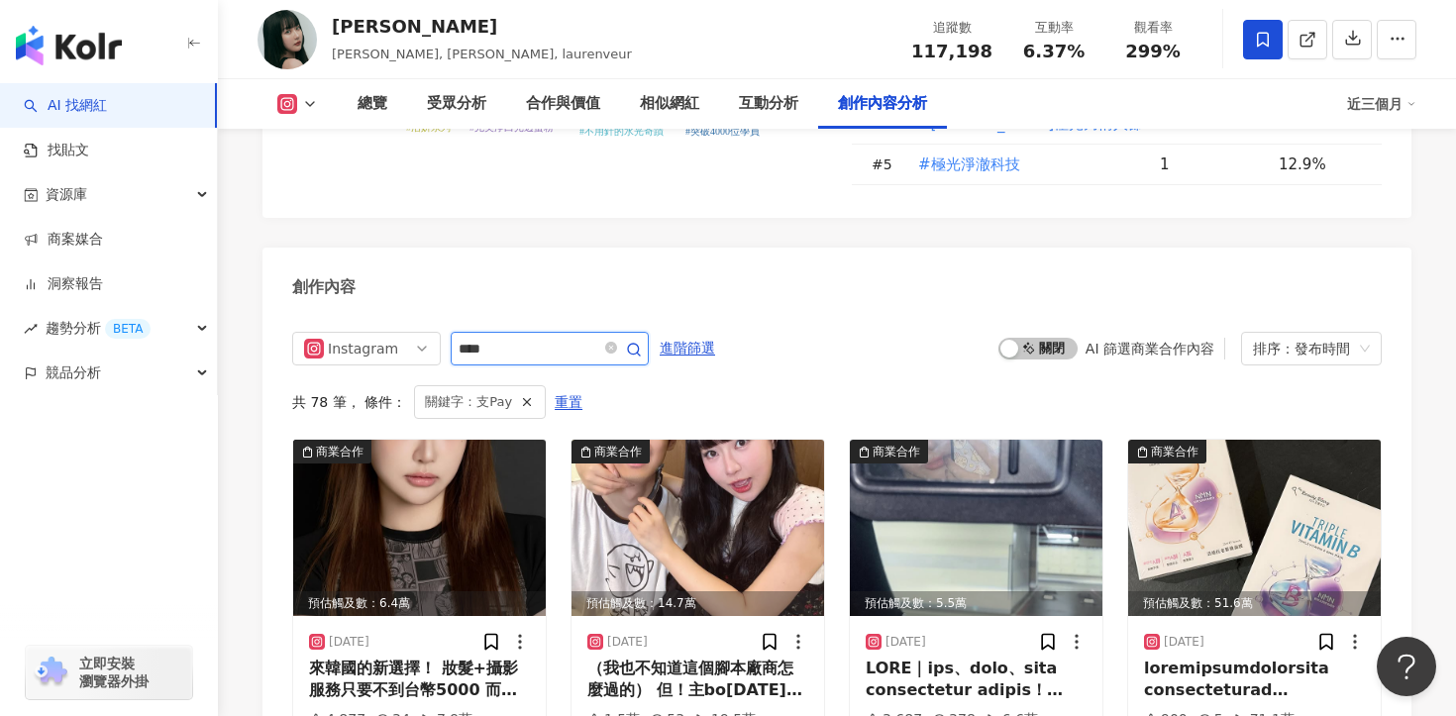
click at [465, 337] on input "****" at bounding box center [528, 349] width 139 height 24
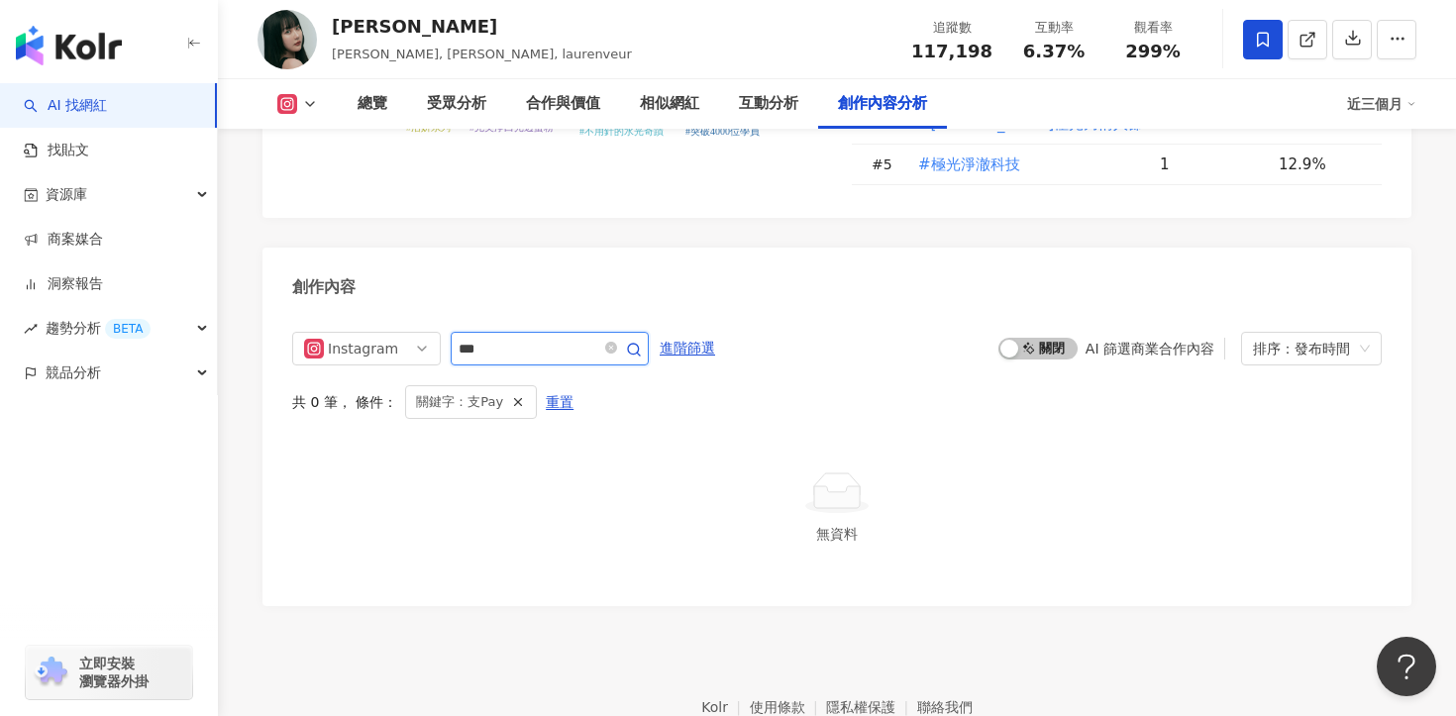
type input "***"
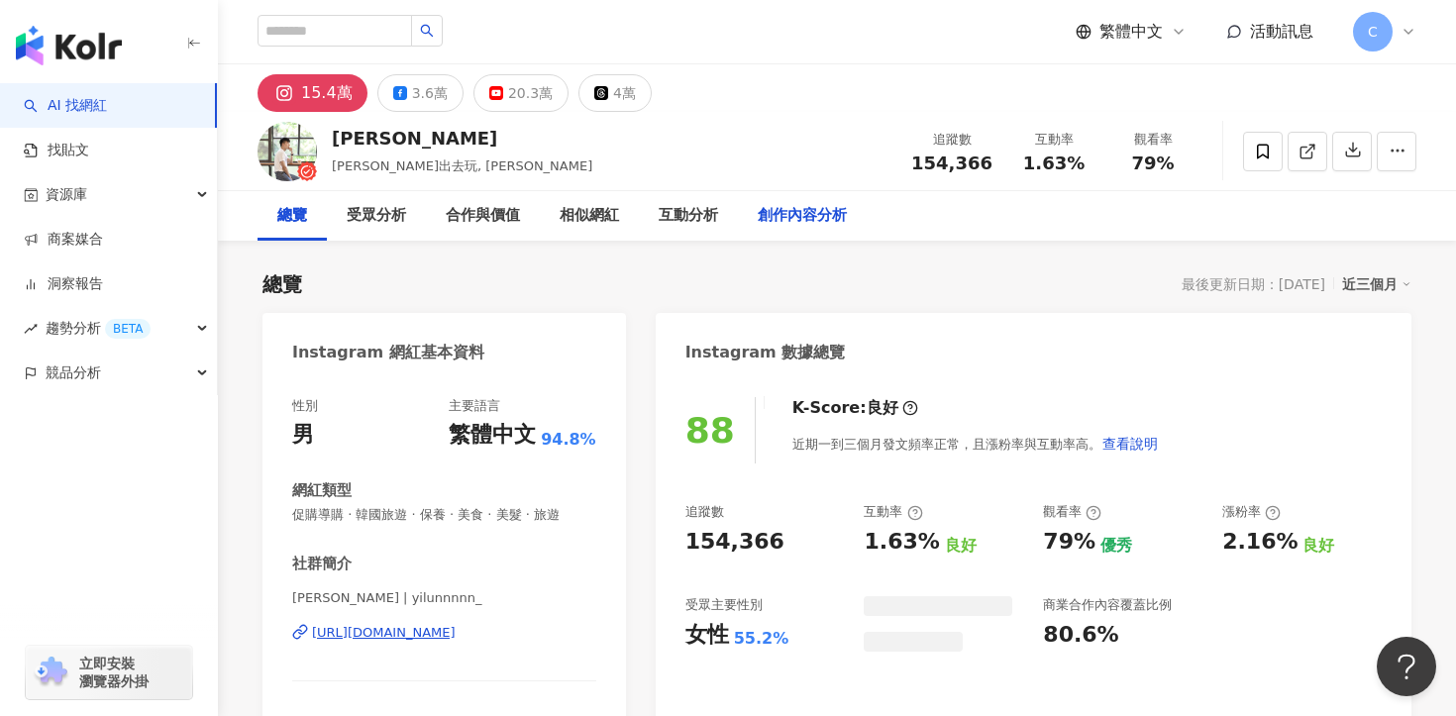
click at [800, 210] on div "創作內容分析" at bounding box center [802, 216] width 89 height 24
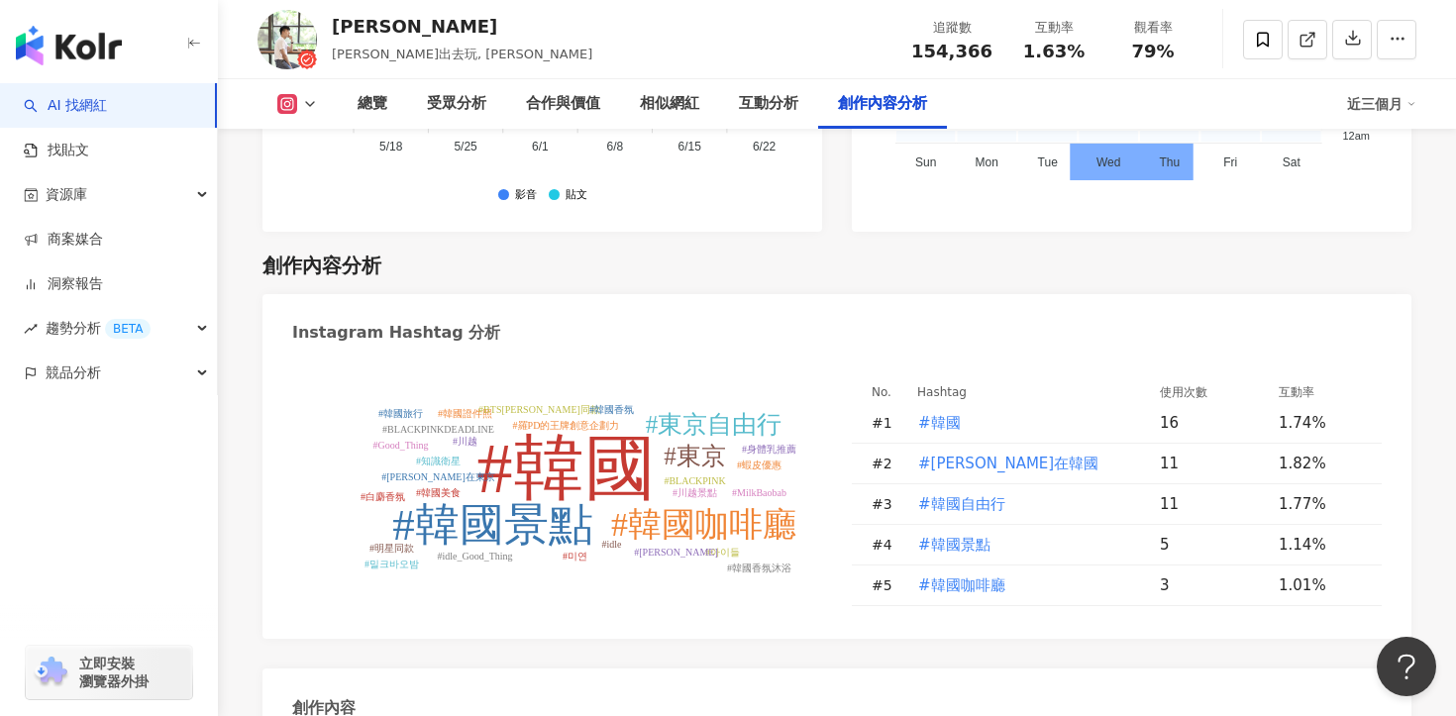
scroll to position [5807, 0]
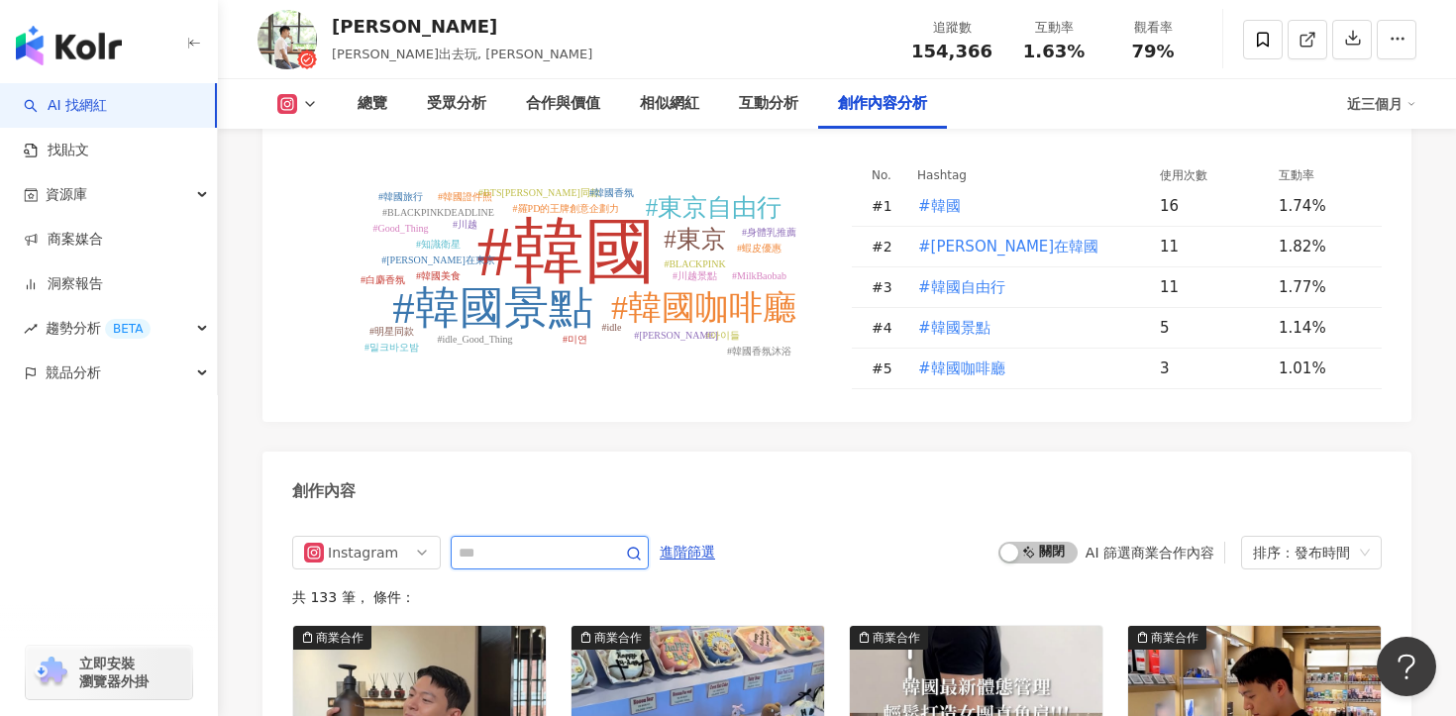
click at [544, 541] on input "text" at bounding box center [528, 553] width 139 height 24
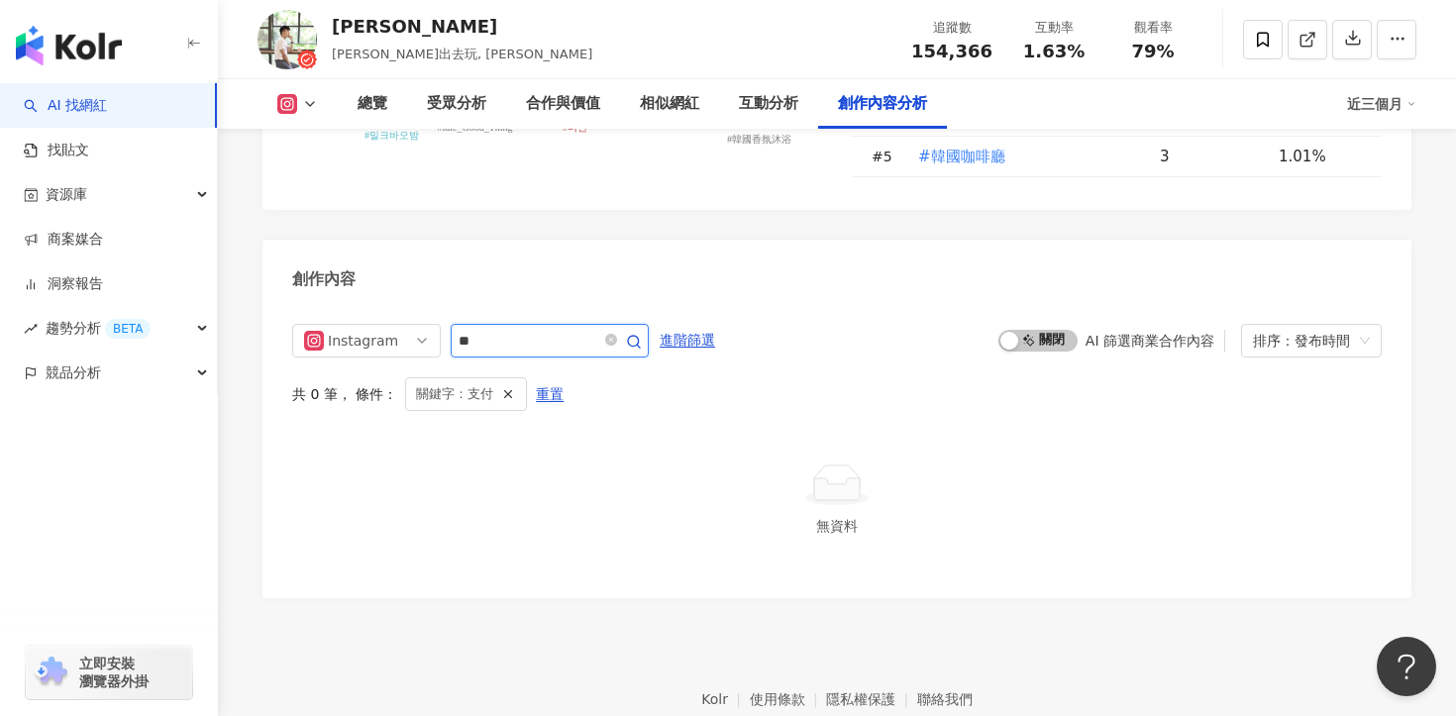
scroll to position [6010, 0]
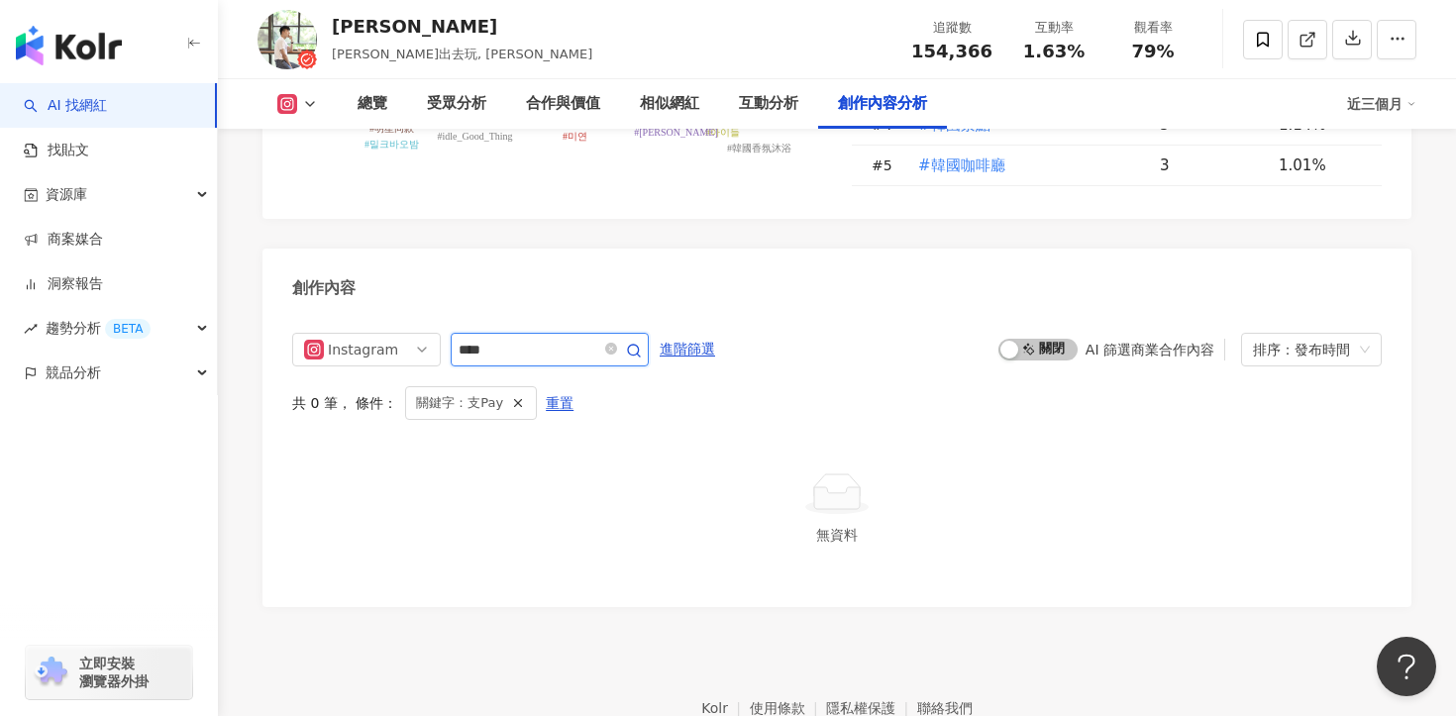
click at [470, 338] on input "****" at bounding box center [528, 350] width 139 height 24
type input "***"
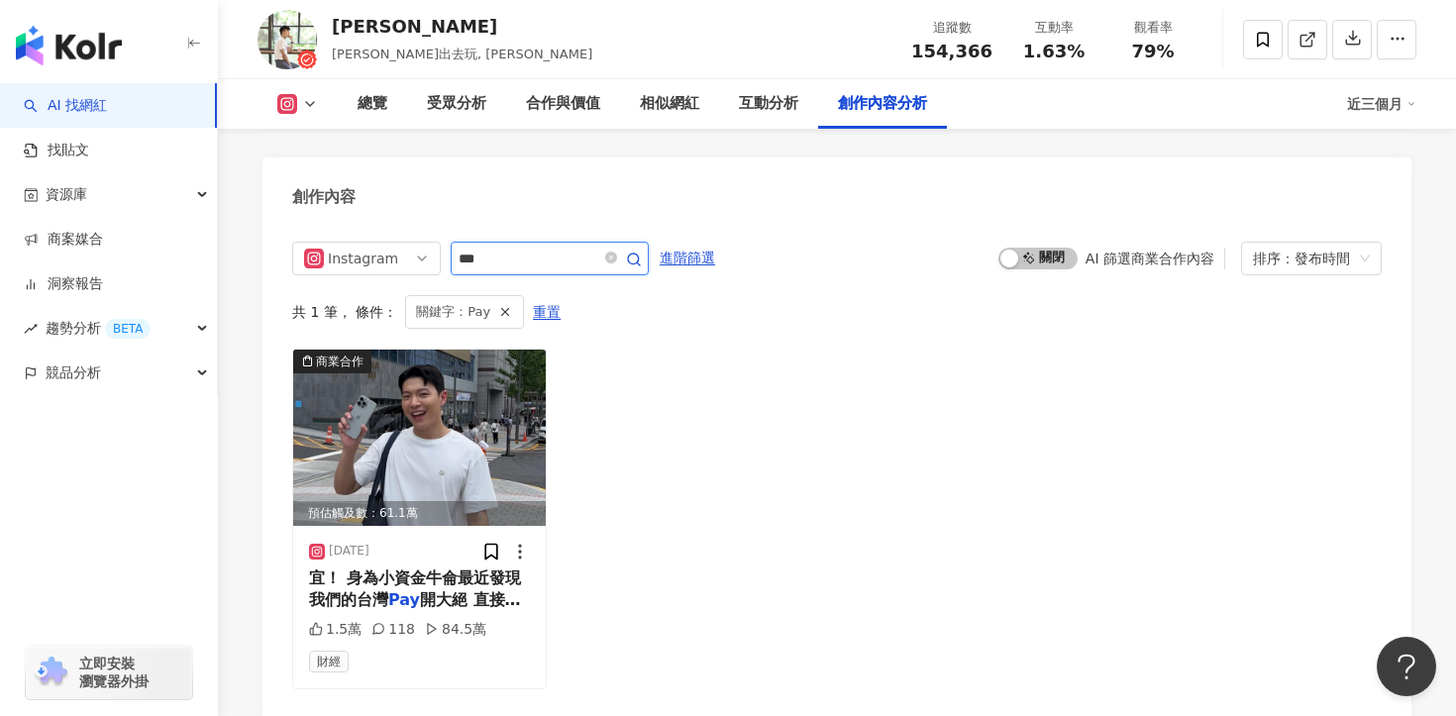
scroll to position [6111, 0]
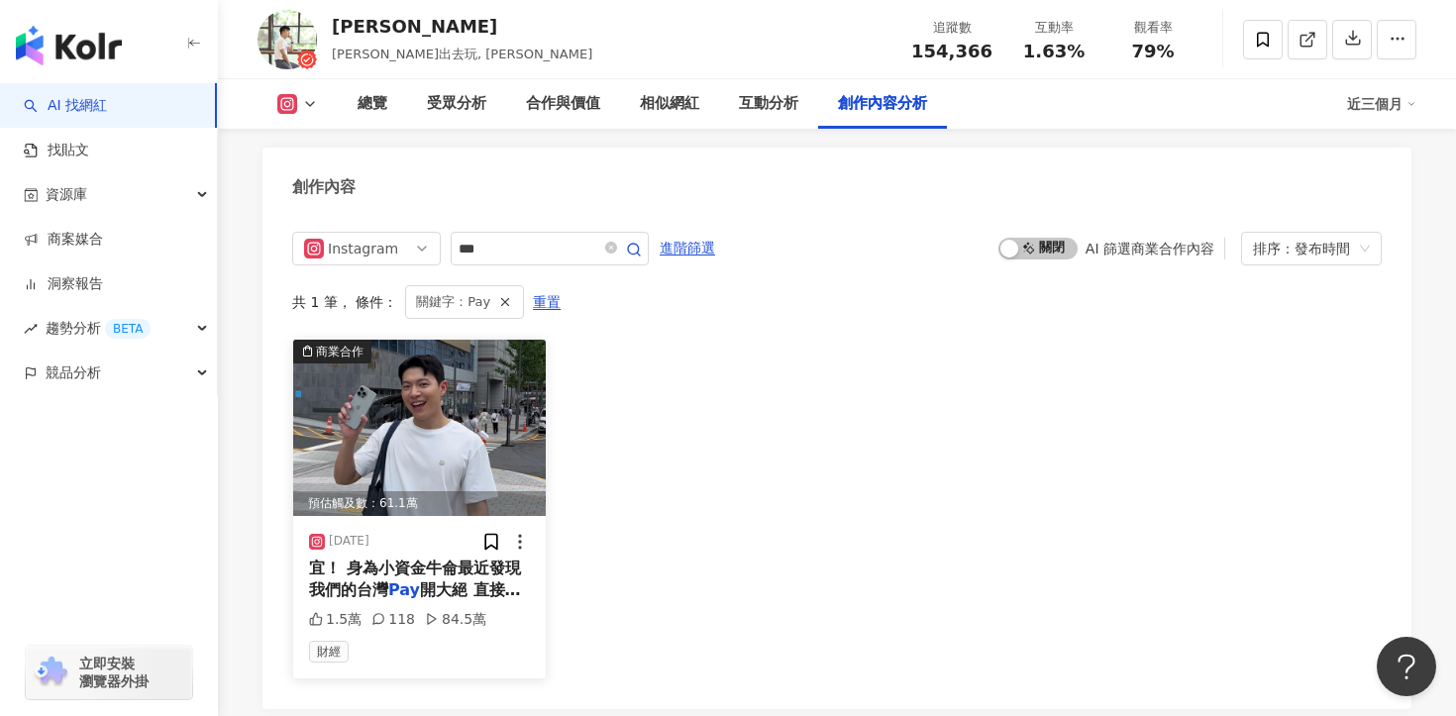
click at [358, 559] on span "宜！ 身為小資金牛侖最近發現 我們的台灣" at bounding box center [415, 579] width 212 height 41
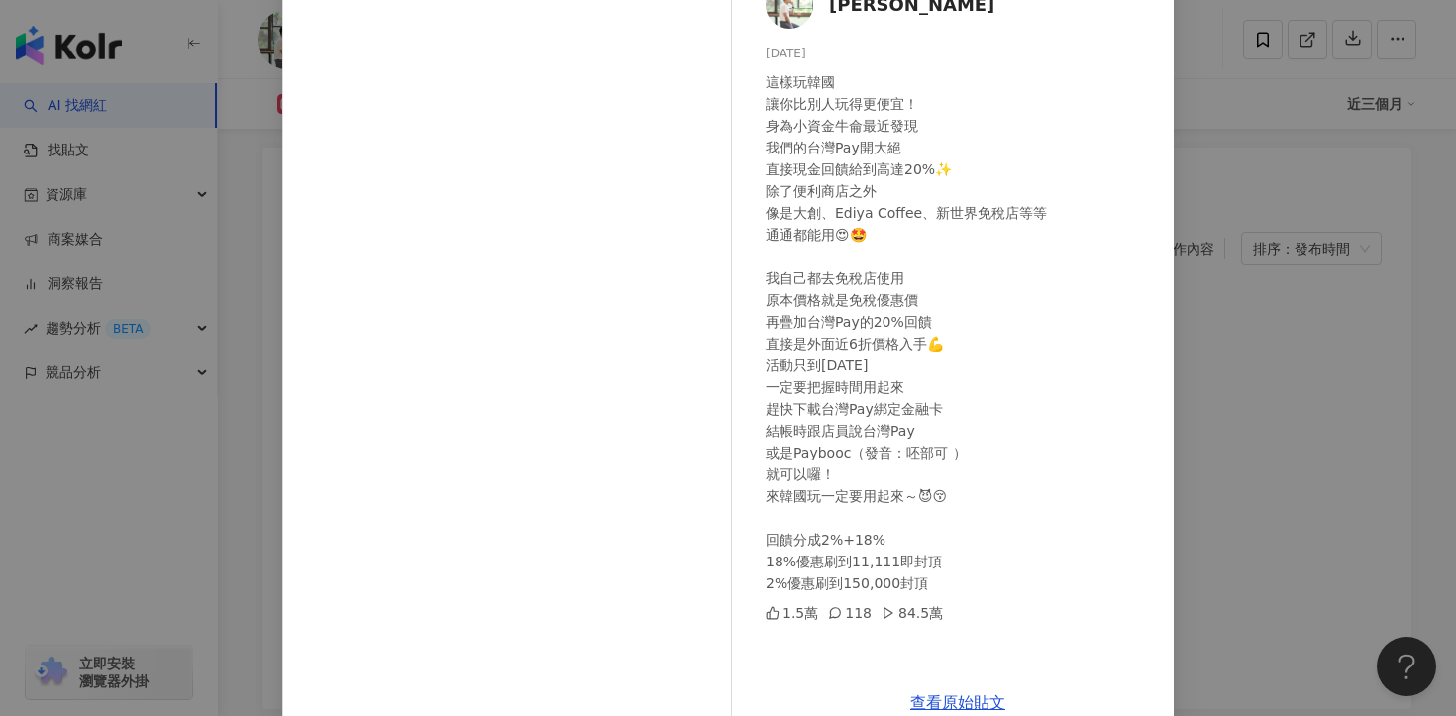
scroll to position [172, 0]
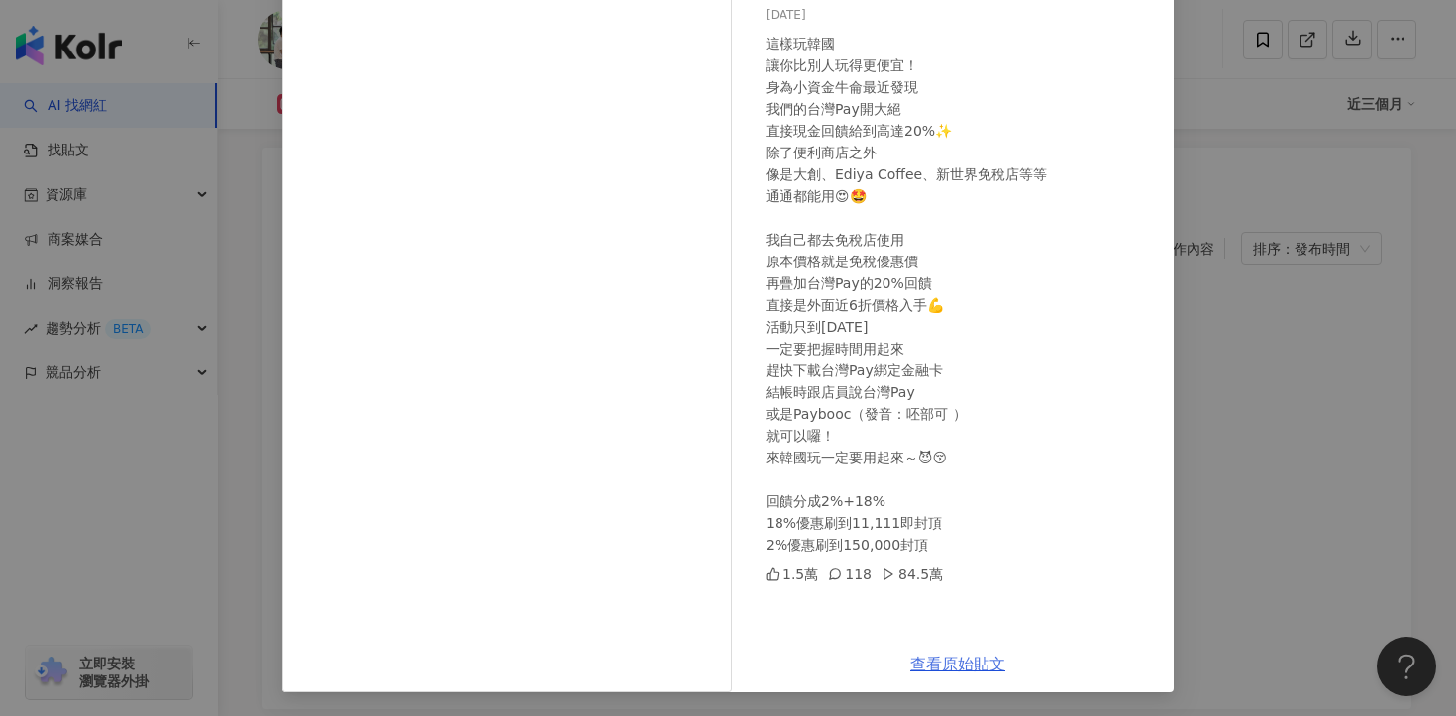
click at [955, 669] on link "查看原始貼文" at bounding box center [957, 664] width 95 height 19
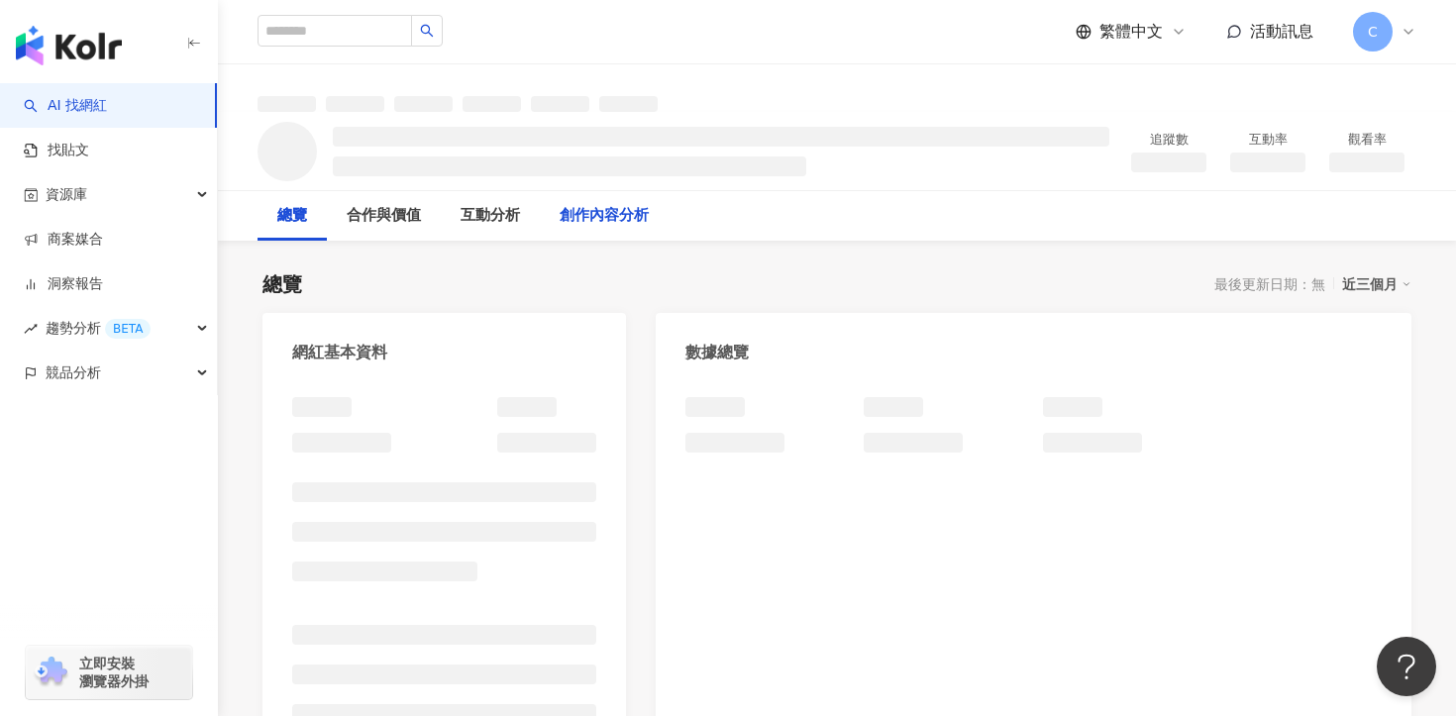
click at [650, 210] on div "創作內容分析" at bounding box center [604, 216] width 129 height 50
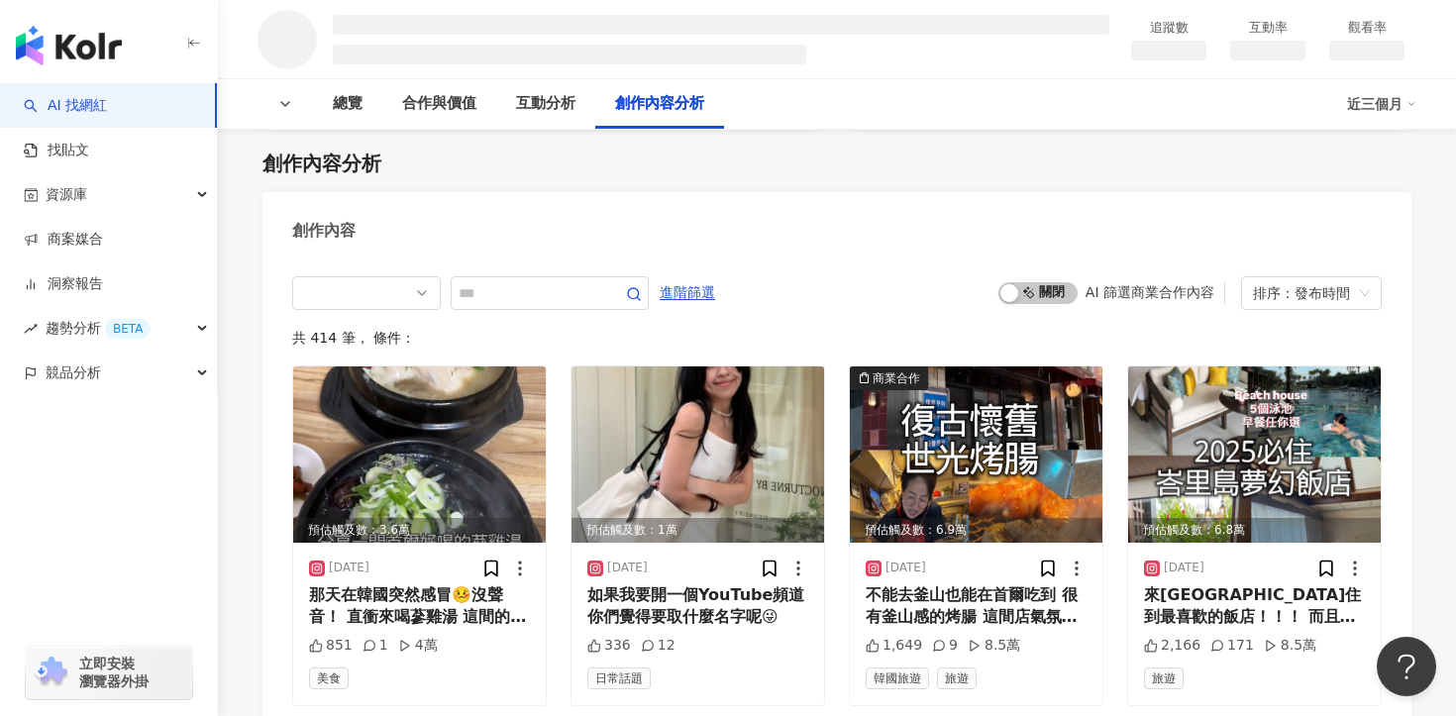
click at [564, 287] on input "text" at bounding box center [528, 293] width 139 height 24
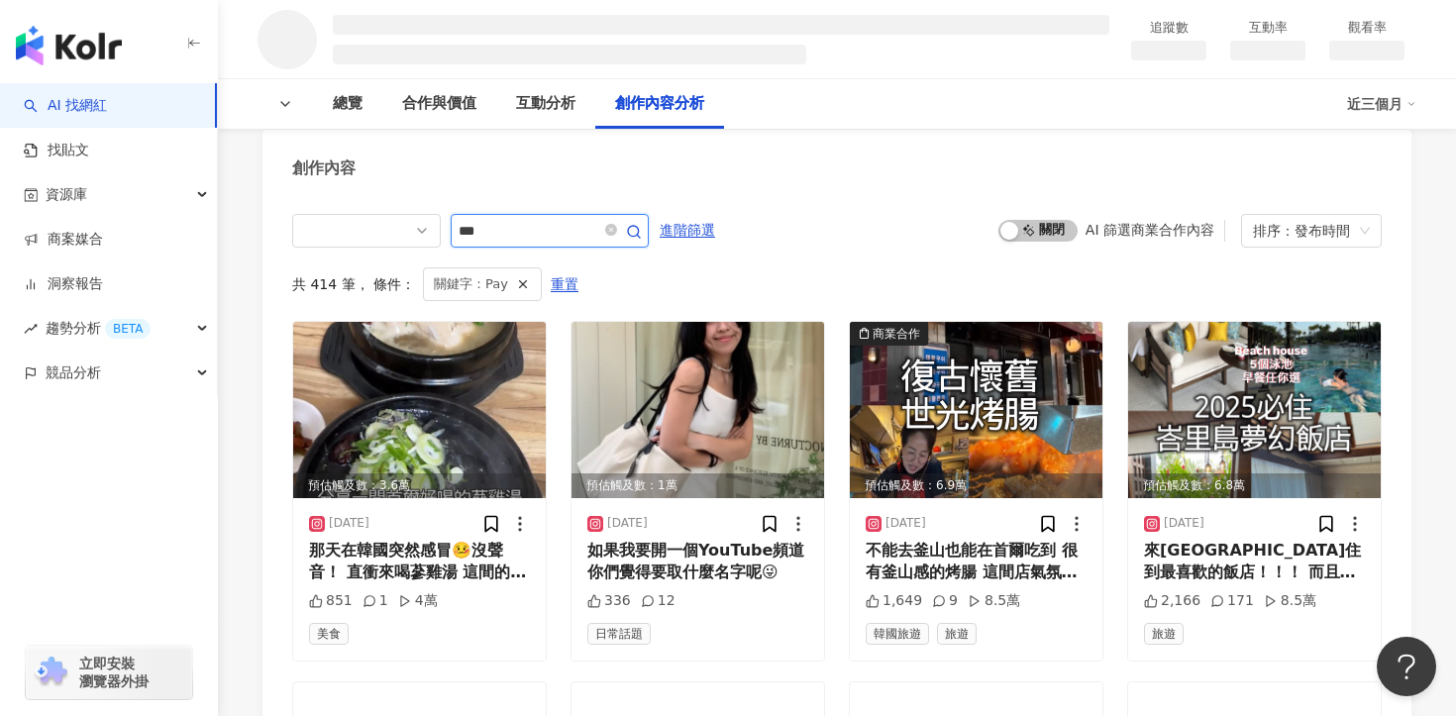
scroll to position [2164, 0]
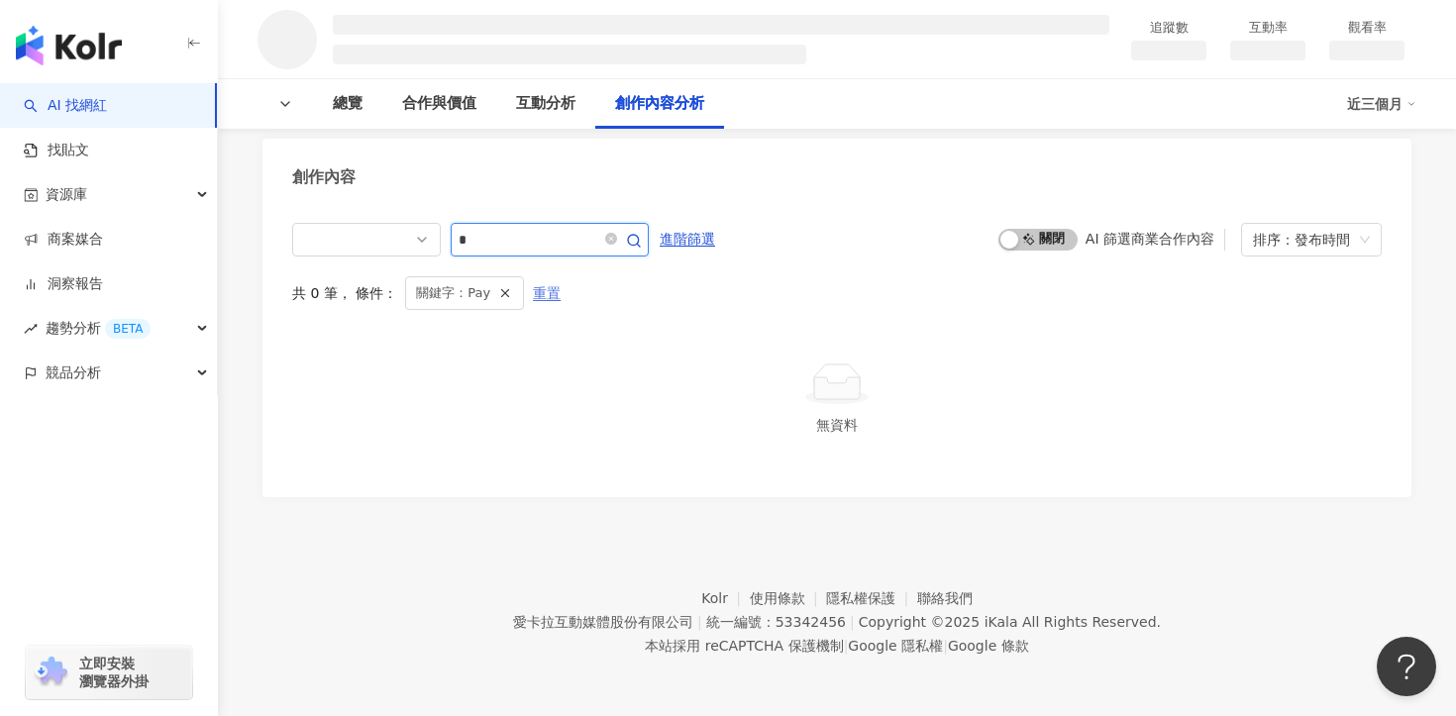
type input "*"
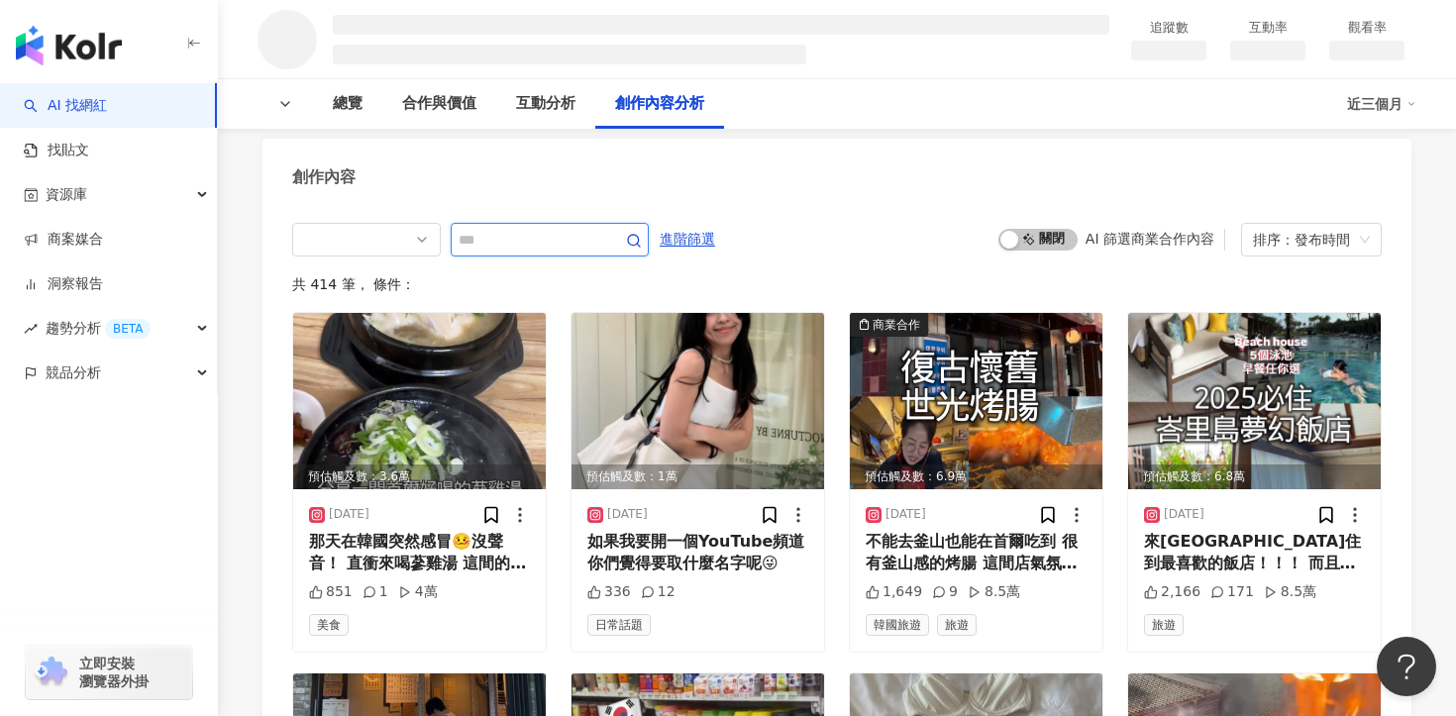
scroll to position [2173, 0]
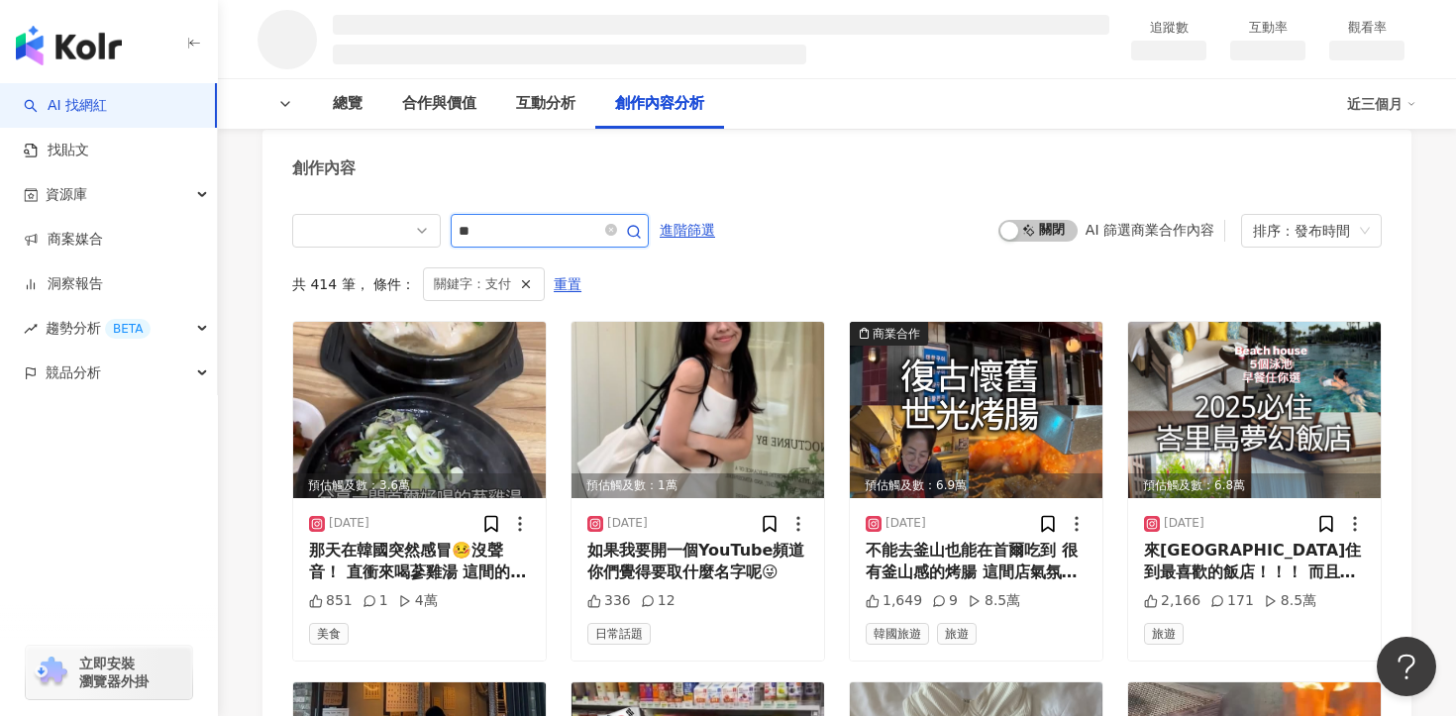
scroll to position [2164, 0]
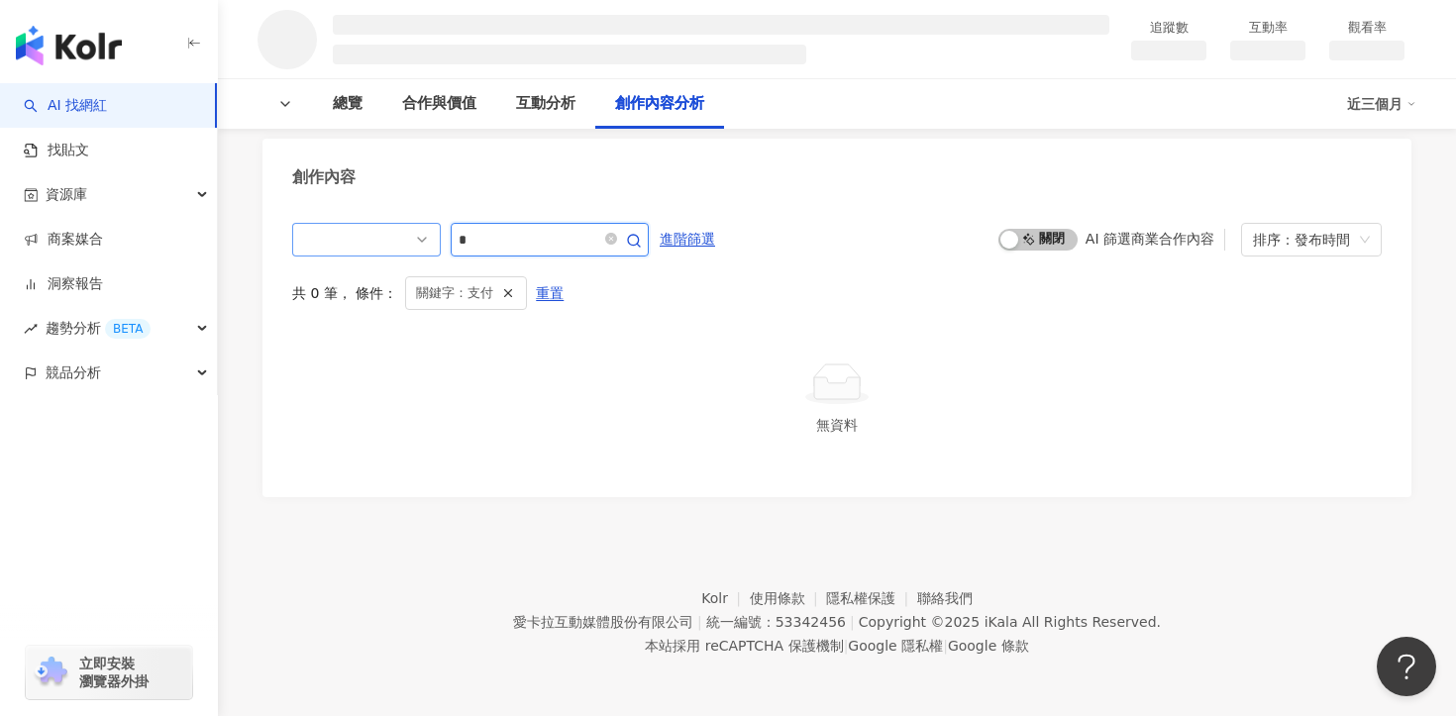
type input "*"
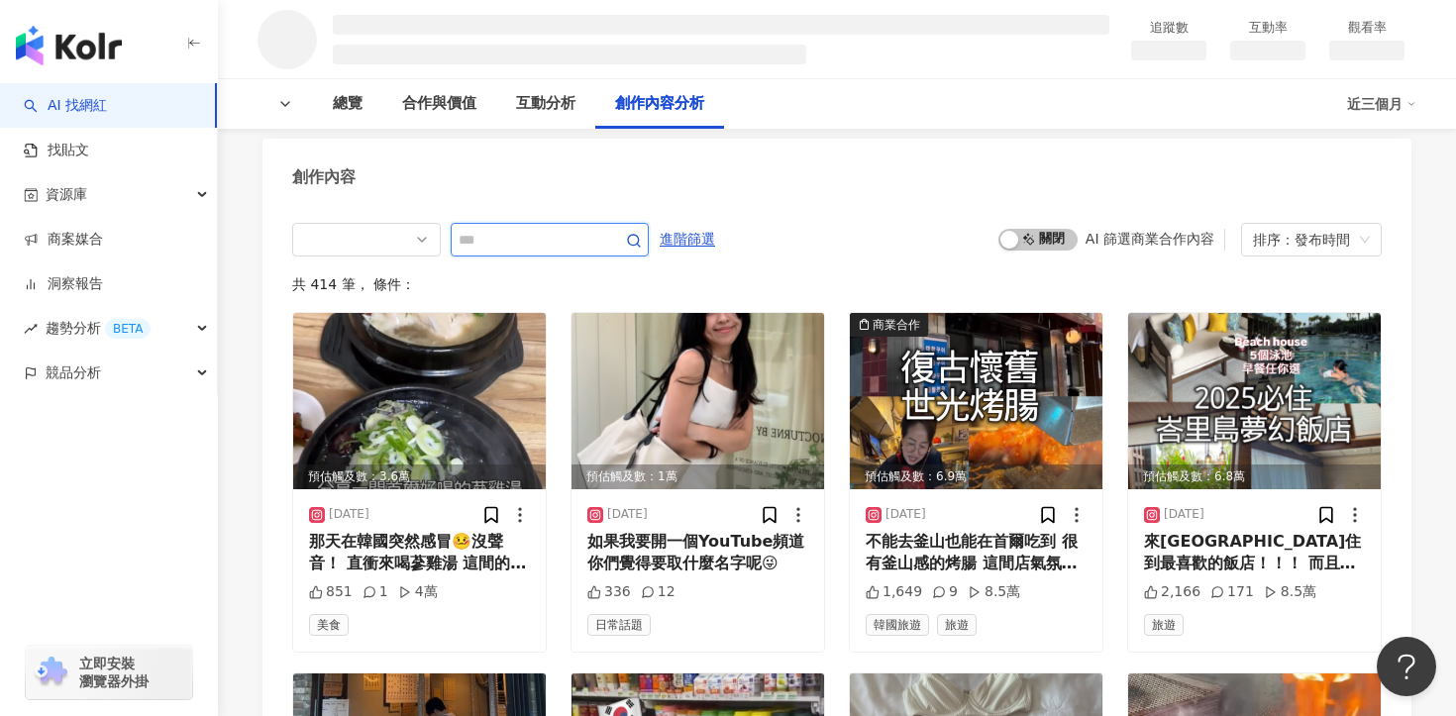
scroll to position [2173, 0]
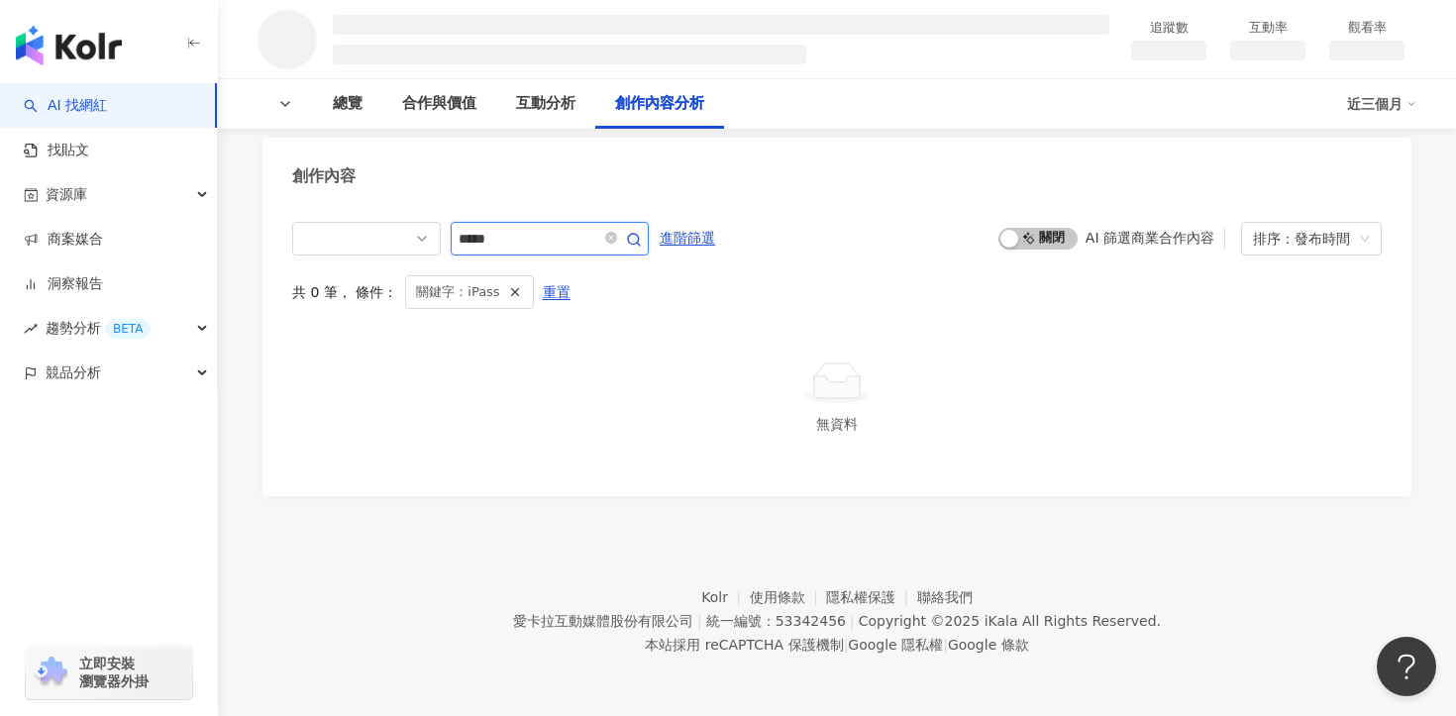
scroll to position [2164, 0]
type input "*"
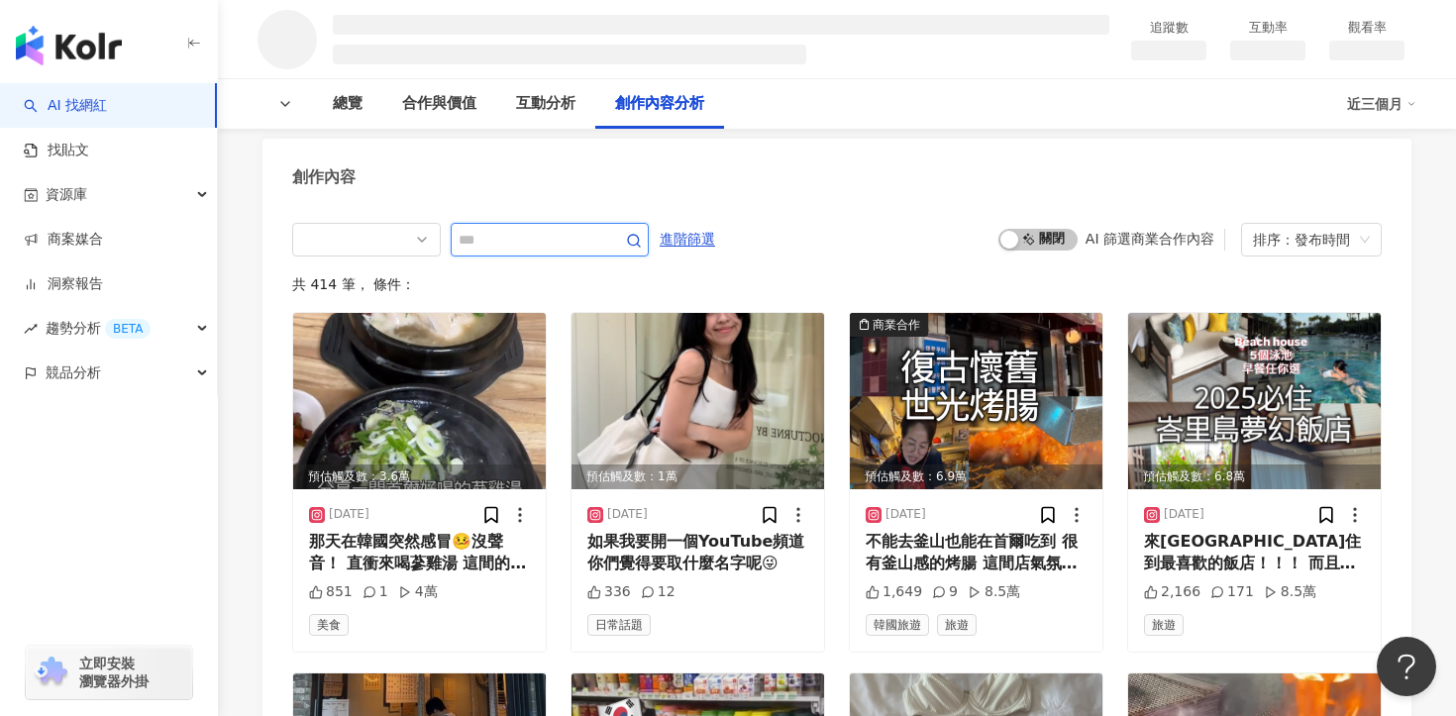
scroll to position [2173, 0]
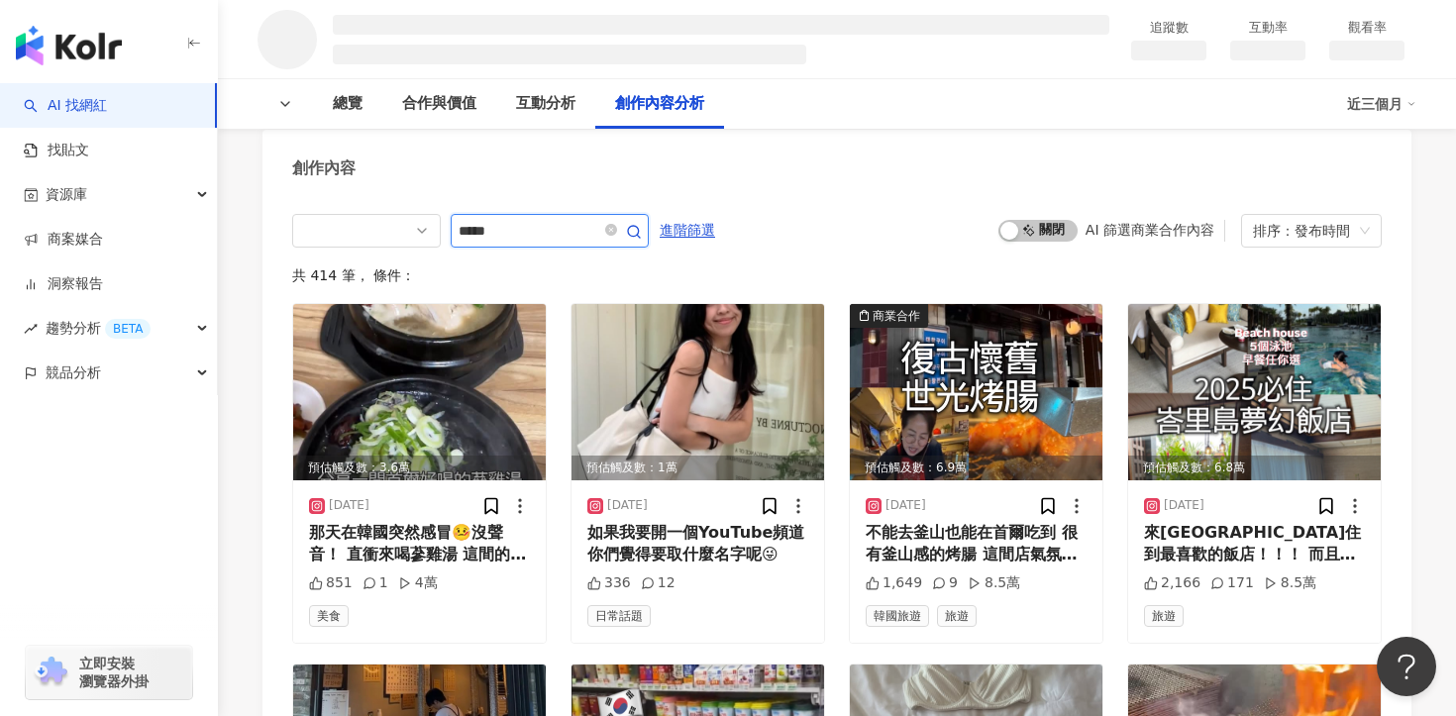
type input "*****"
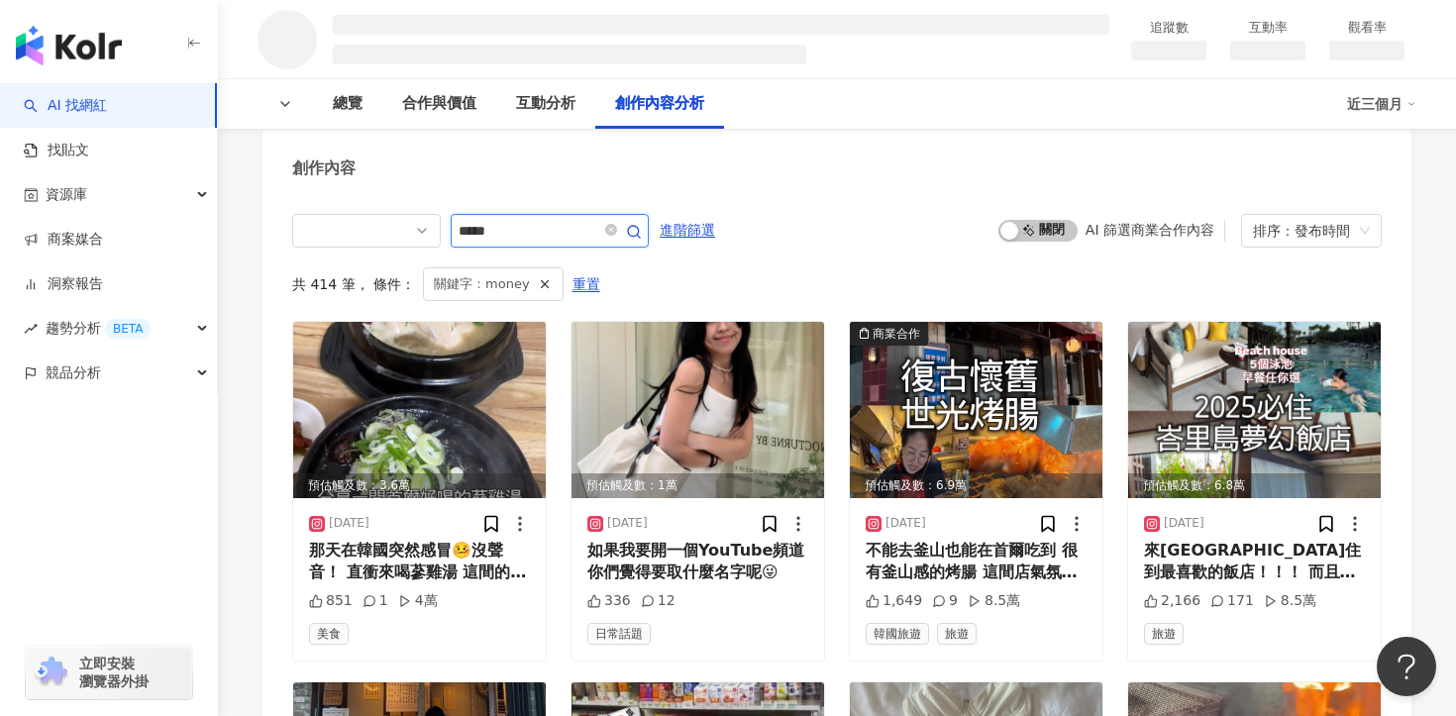
scroll to position [2164, 0]
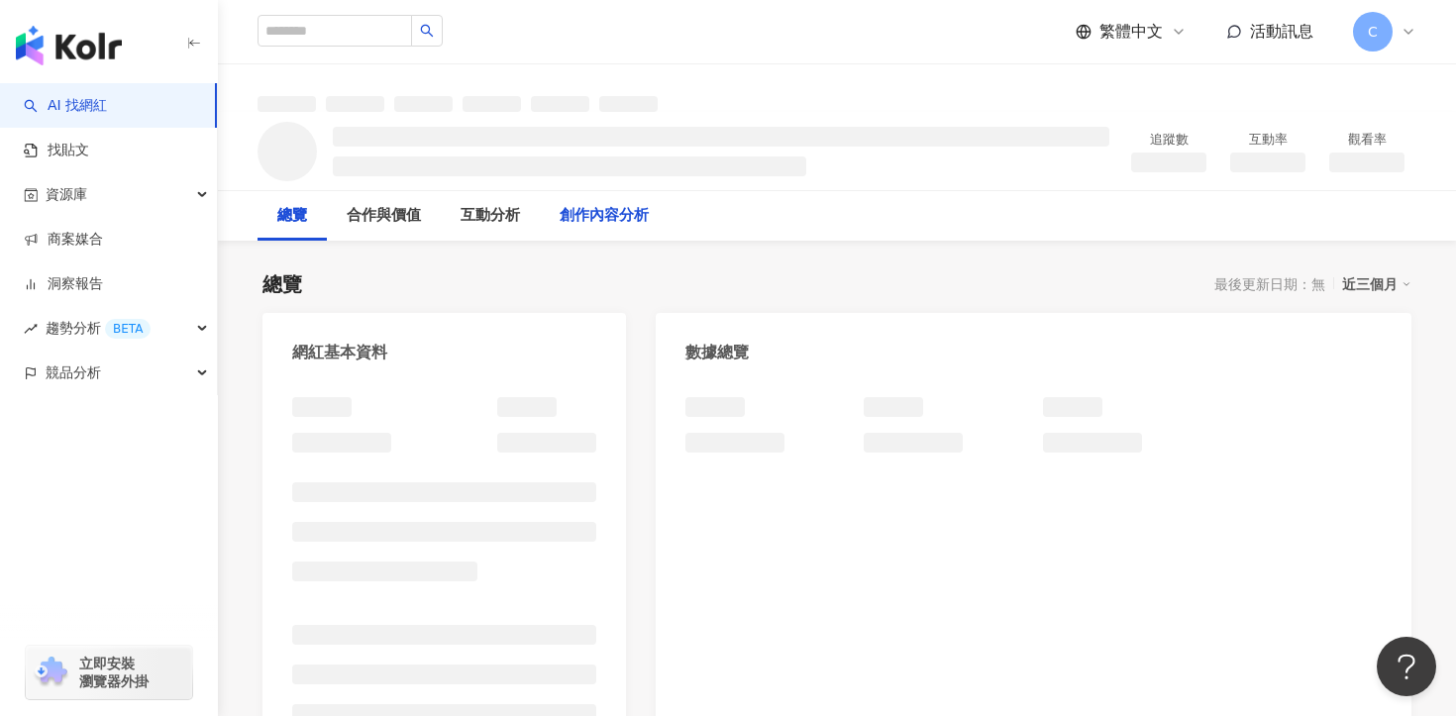
click at [635, 218] on div "創作內容分析" at bounding box center [604, 216] width 89 height 24
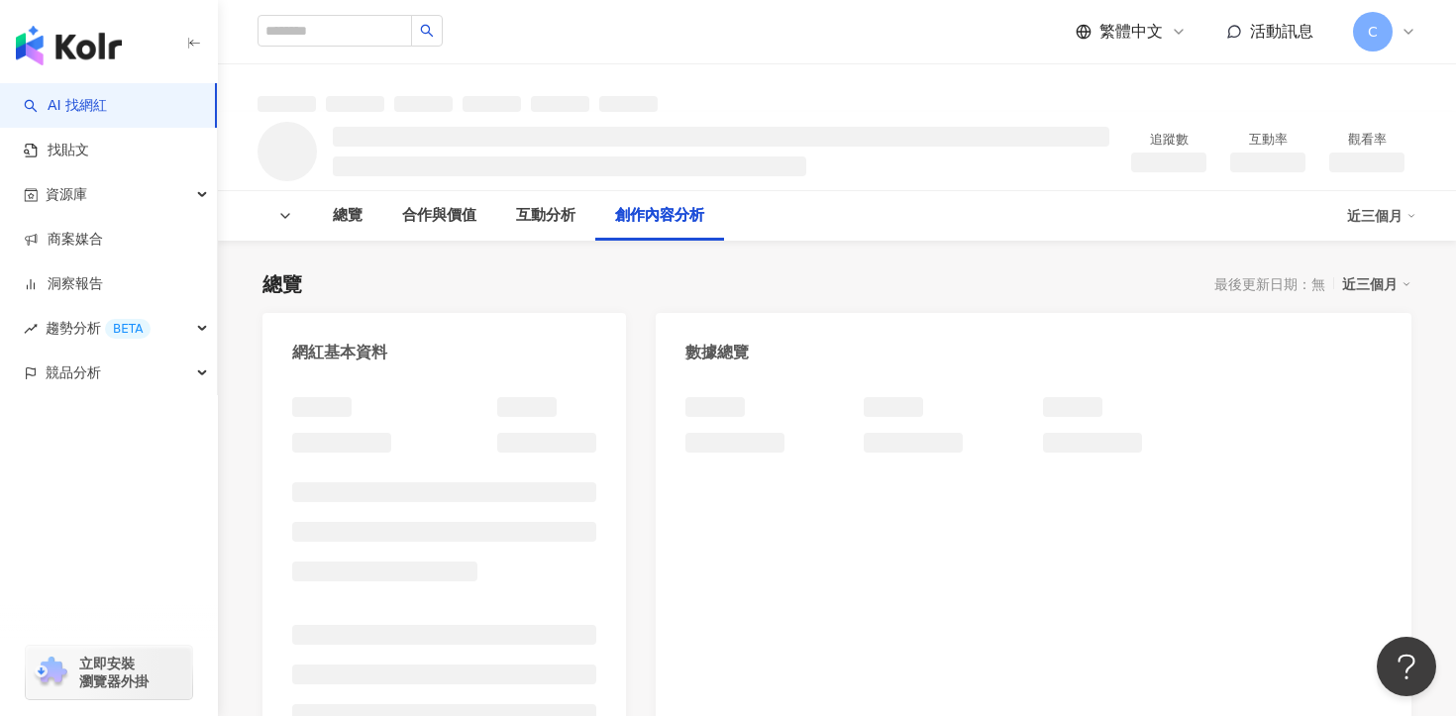
scroll to position [2111, 0]
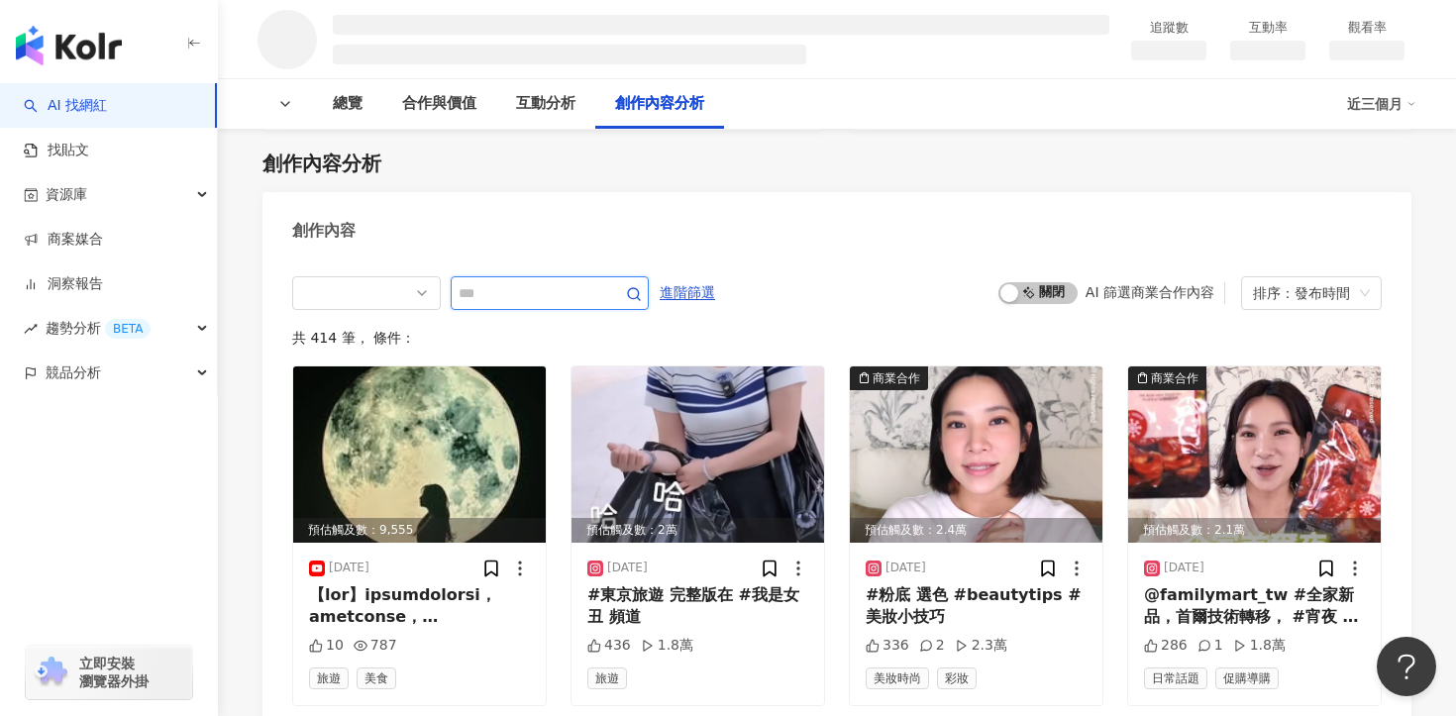
click at [580, 293] on input "text" at bounding box center [528, 293] width 139 height 24
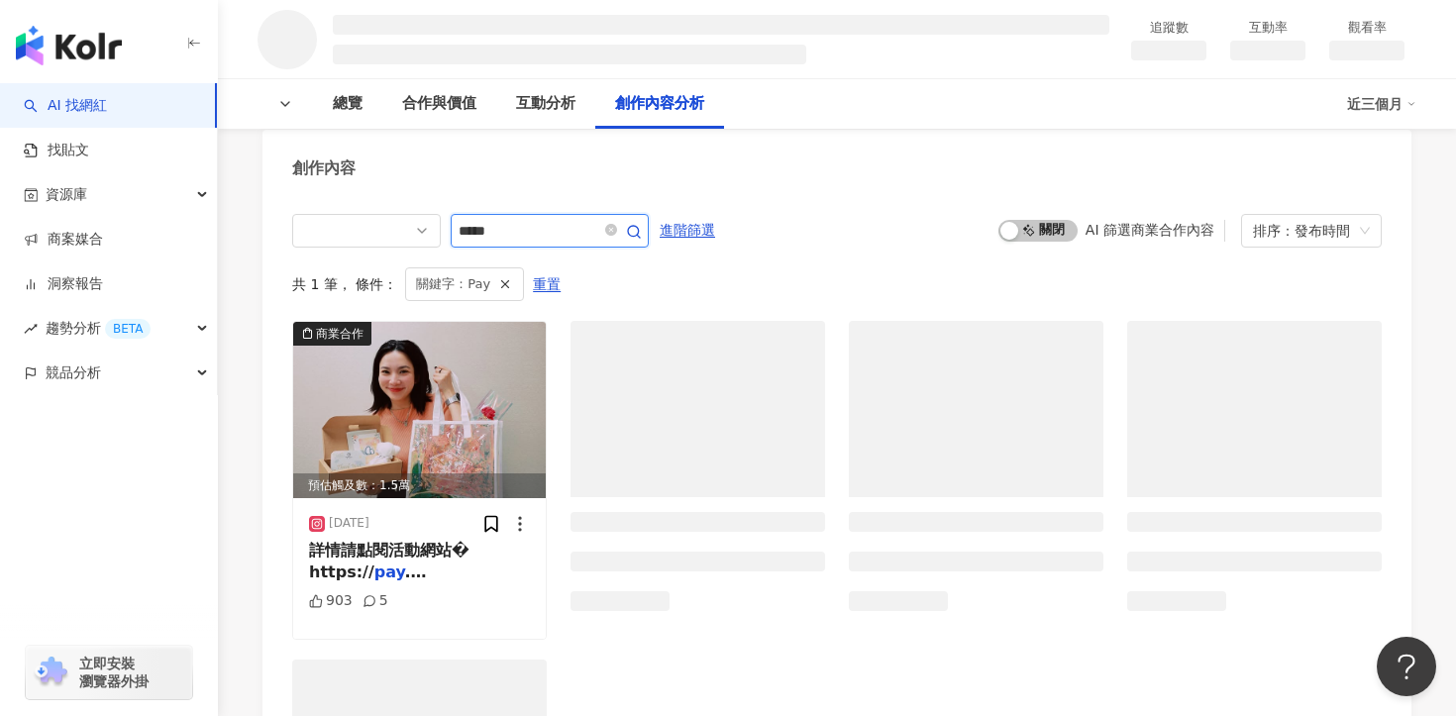
type input "*****"
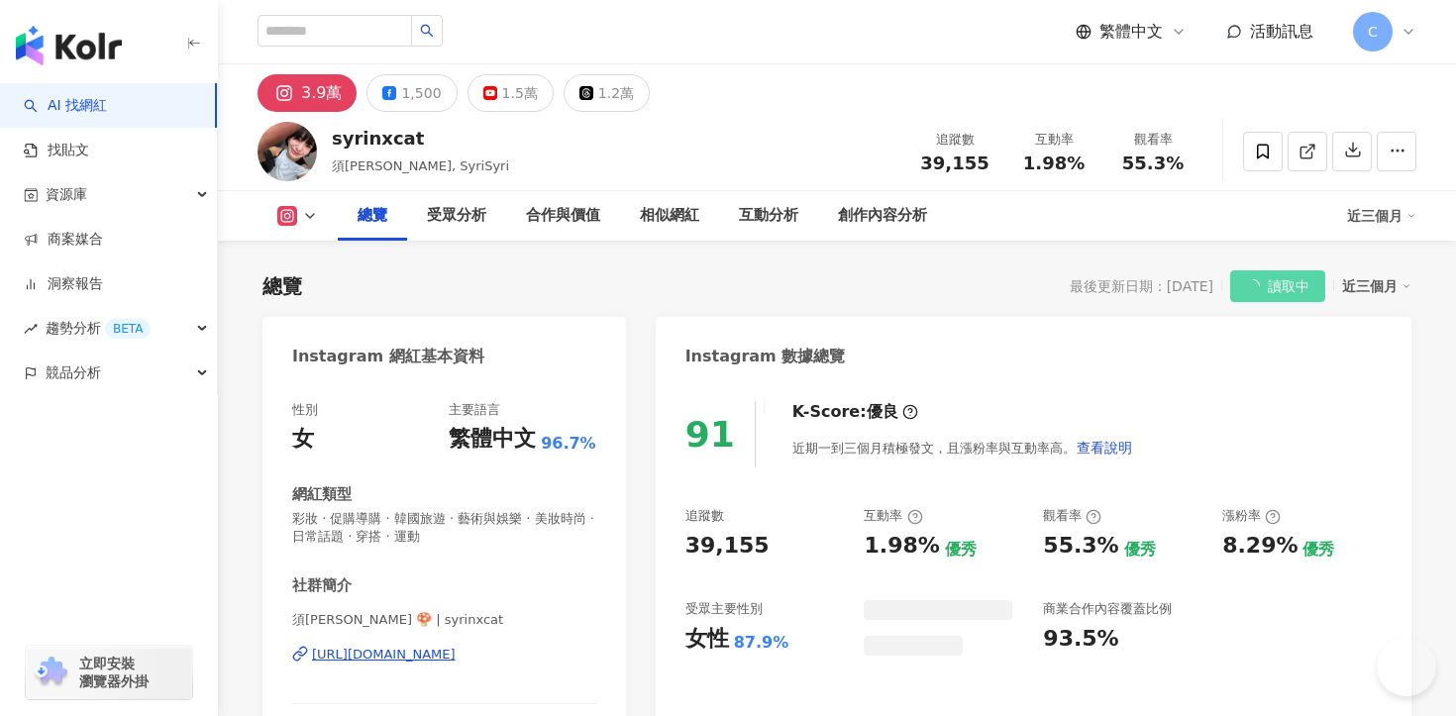
click at [847, 203] on div "創作內容分析" at bounding box center [882, 216] width 129 height 50
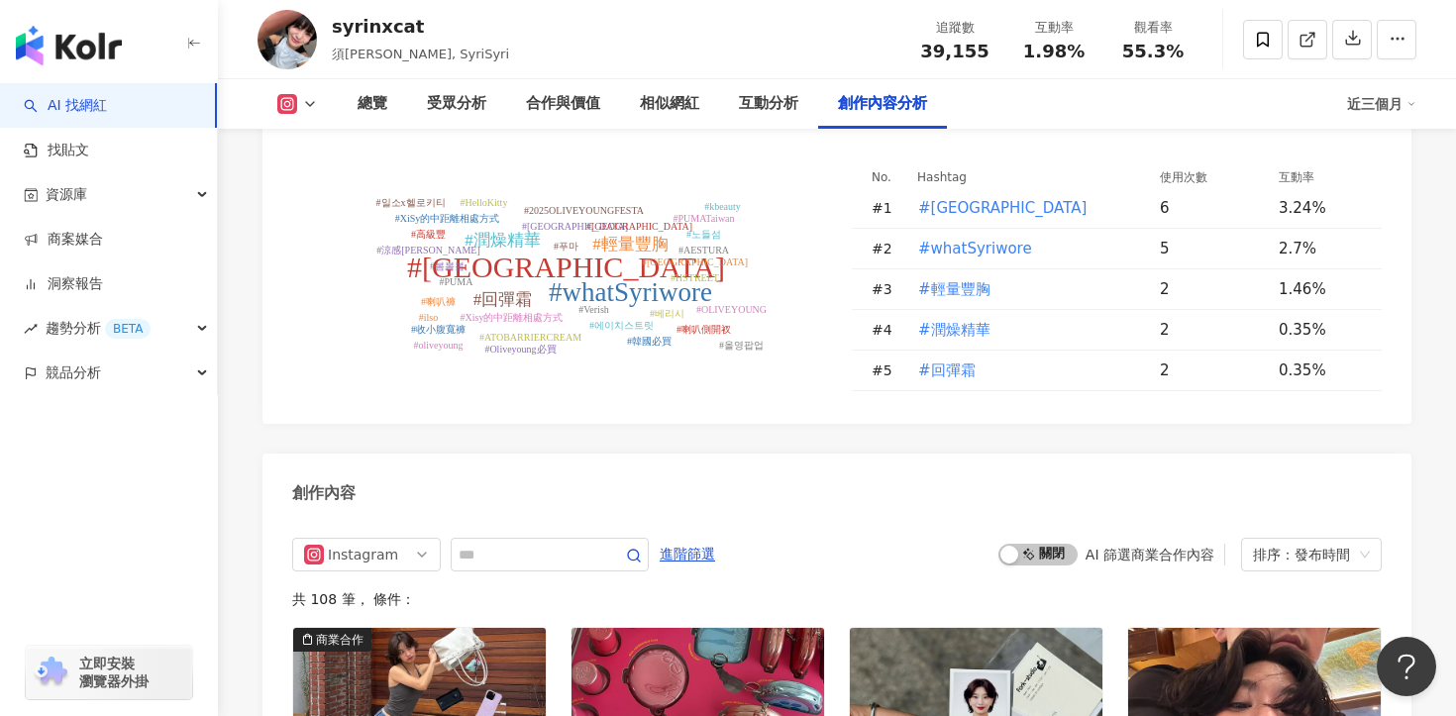
scroll to position [5921, 0]
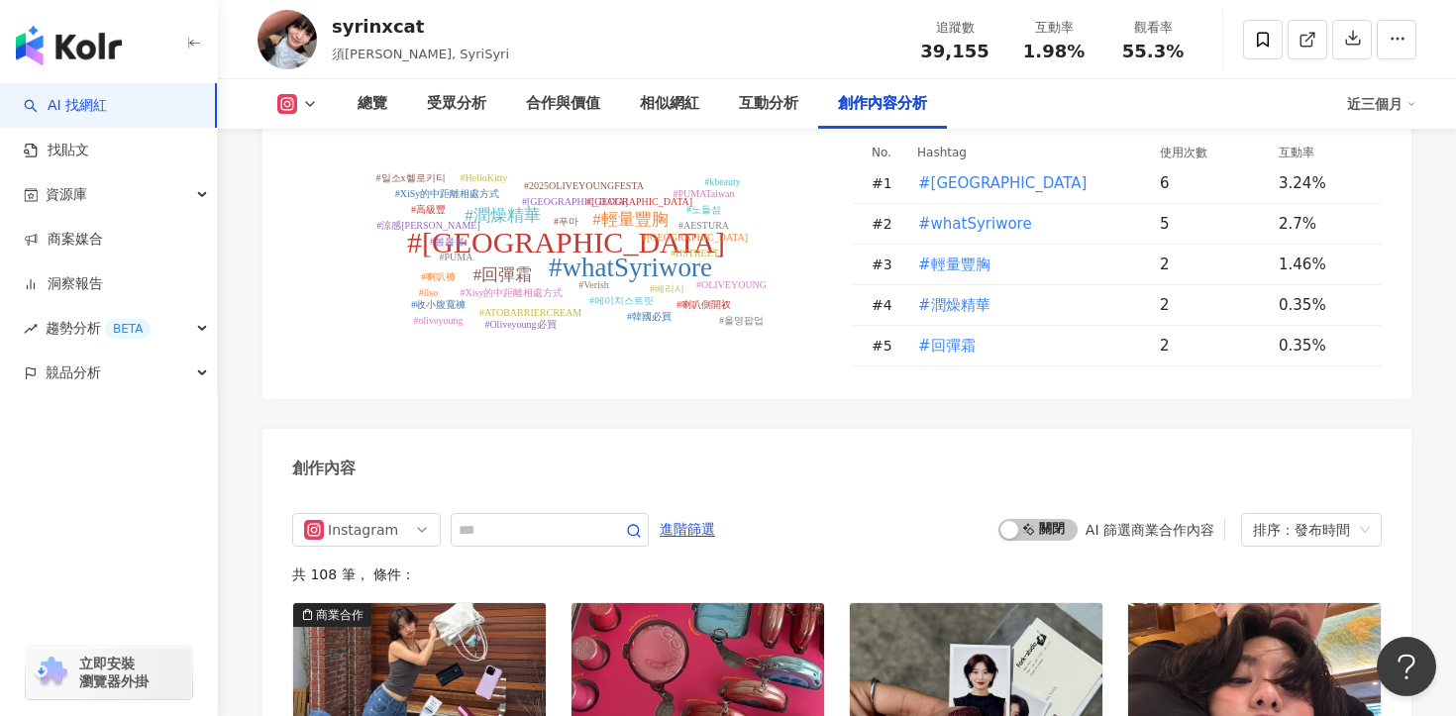
scroll to position [5748, 0]
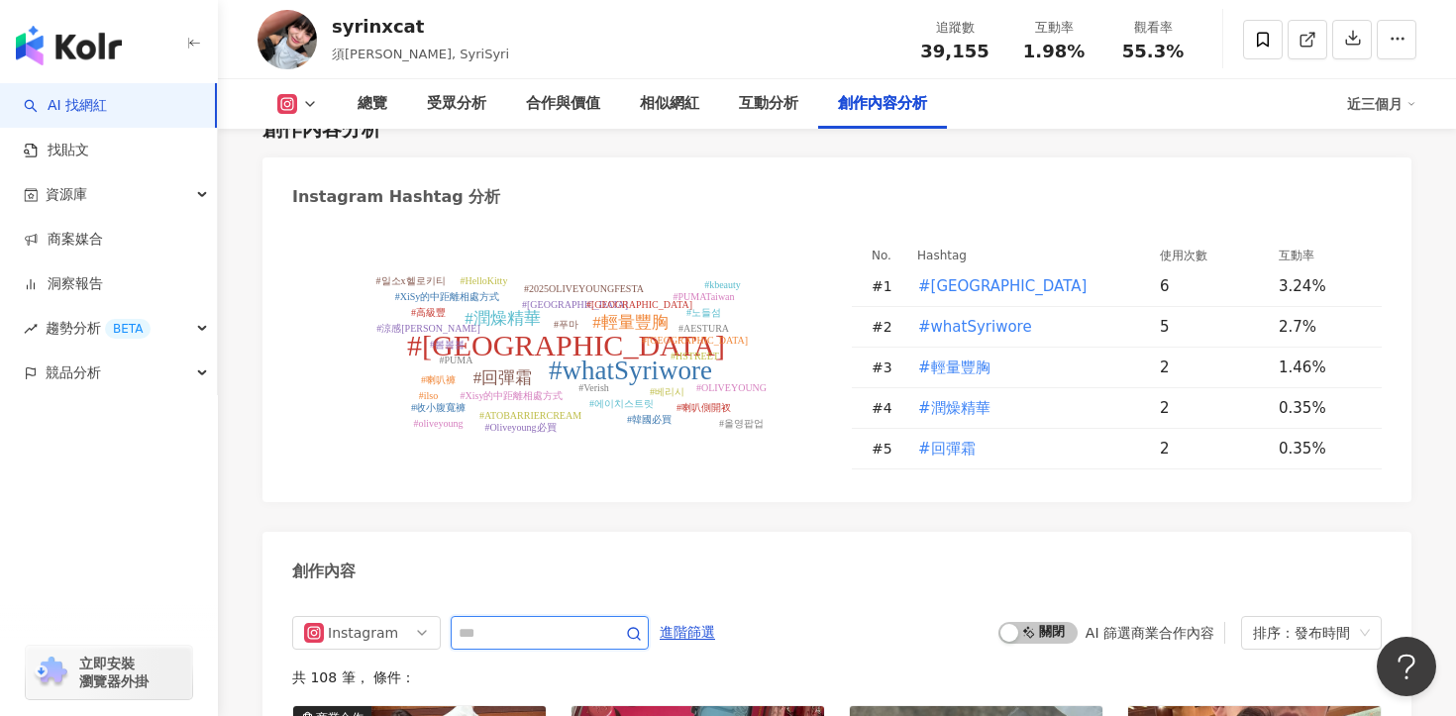
click at [500, 621] on input "text" at bounding box center [528, 633] width 139 height 24
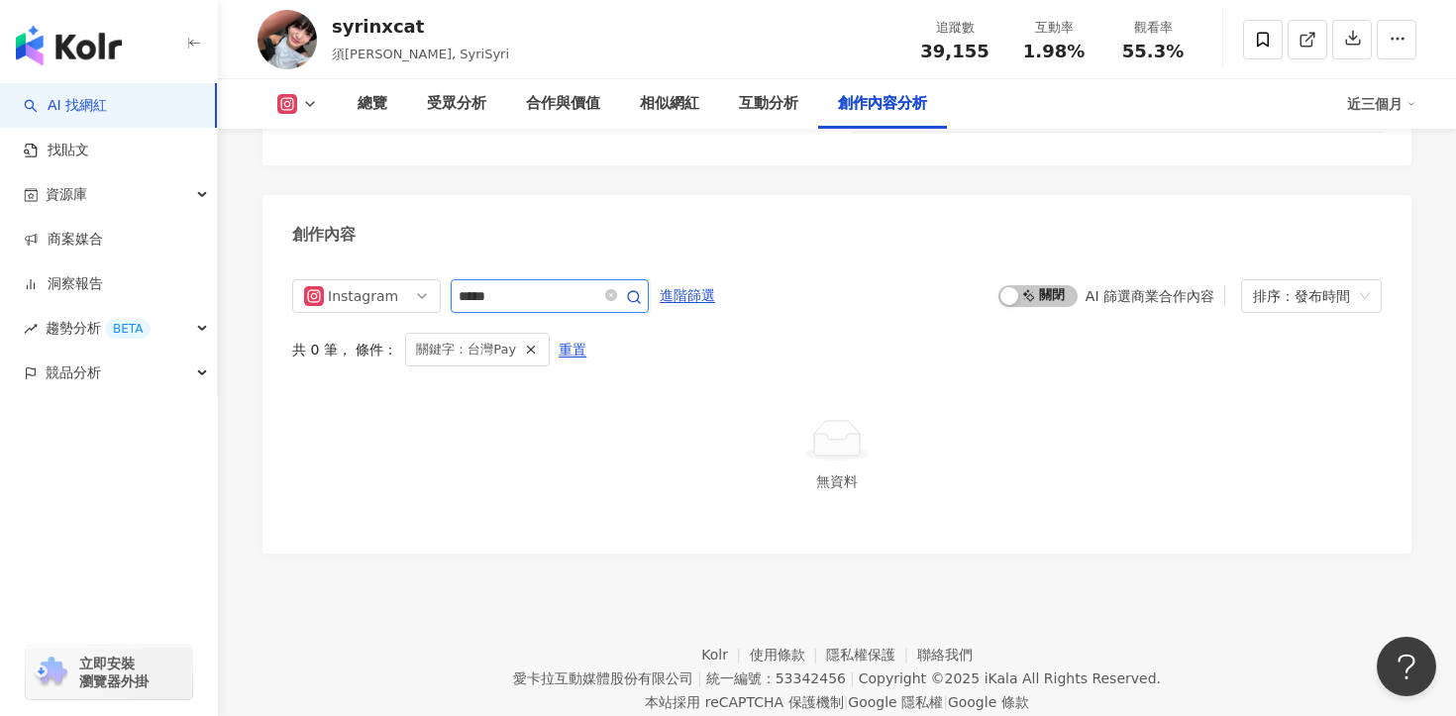
scroll to position [6076, 0]
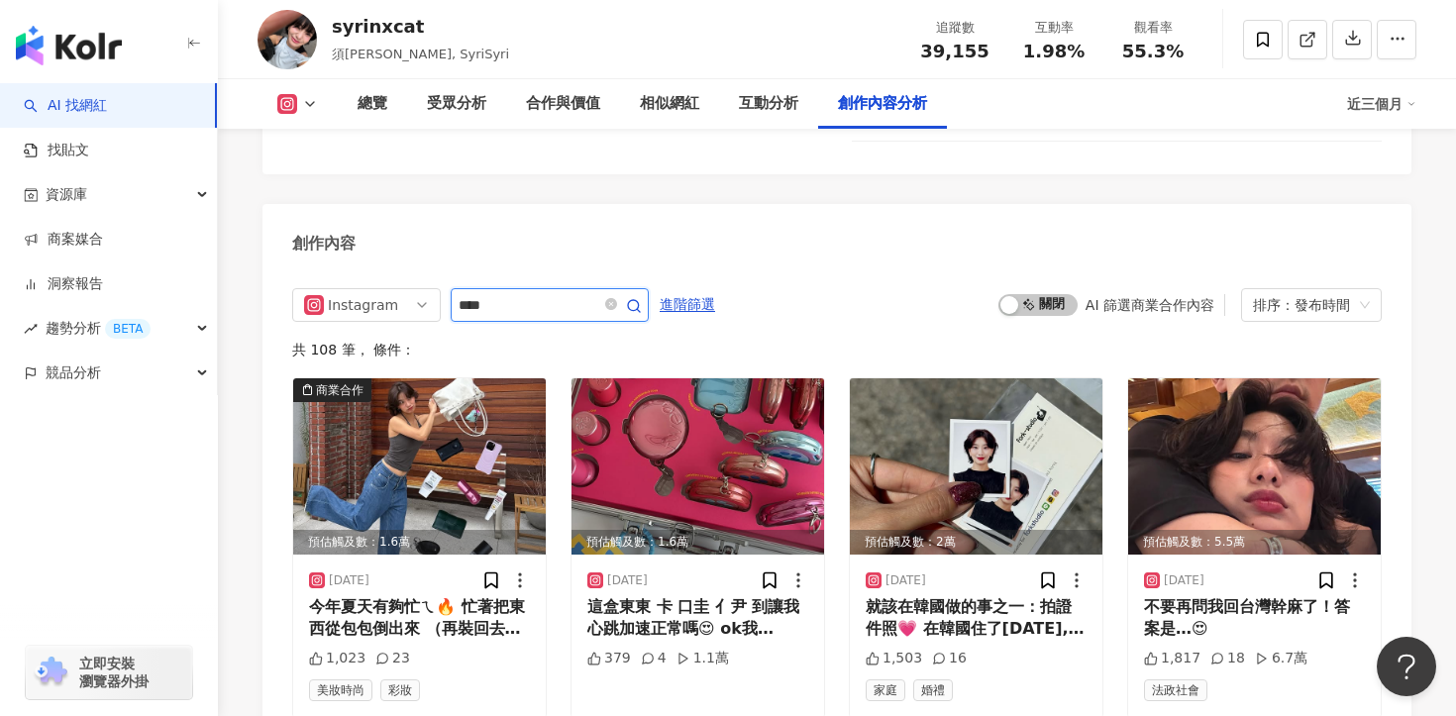
scroll to position [6085, 0]
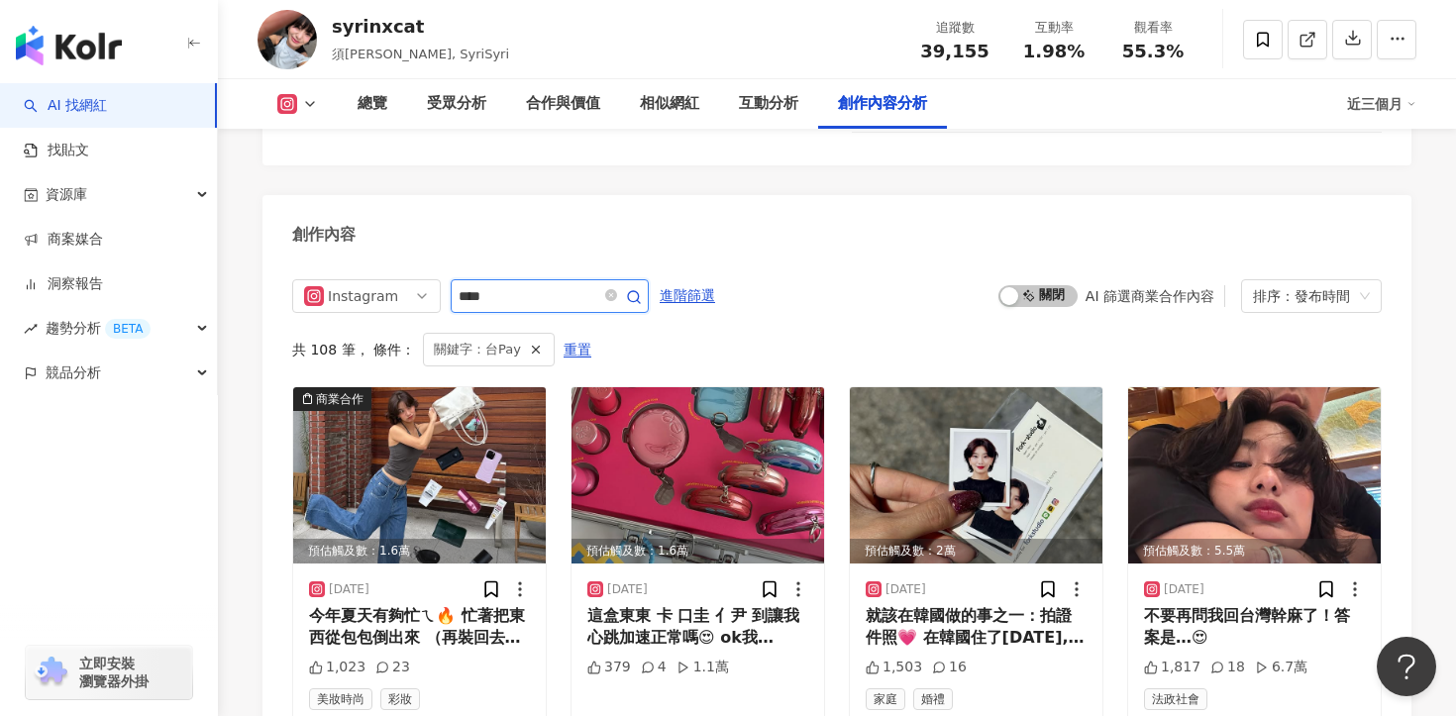
scroll to position [6076, 0]
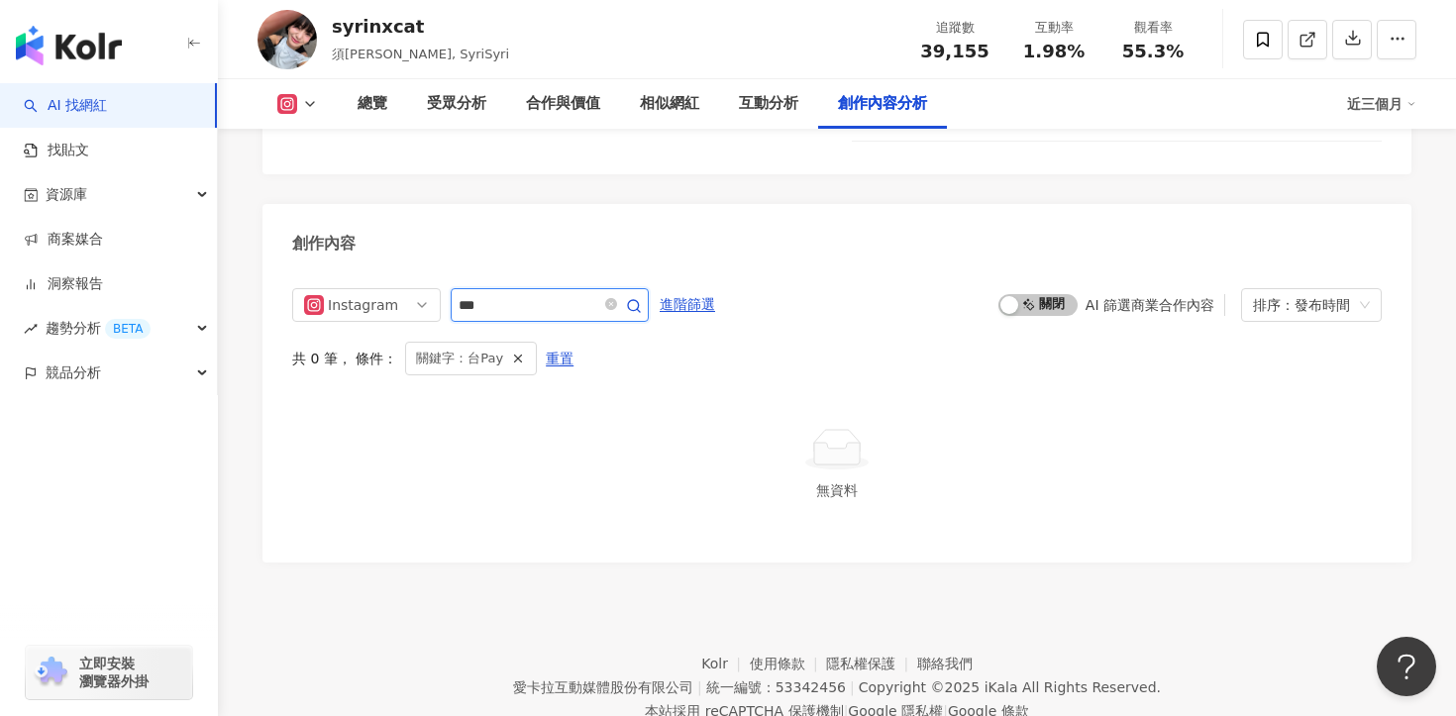
type input "***"
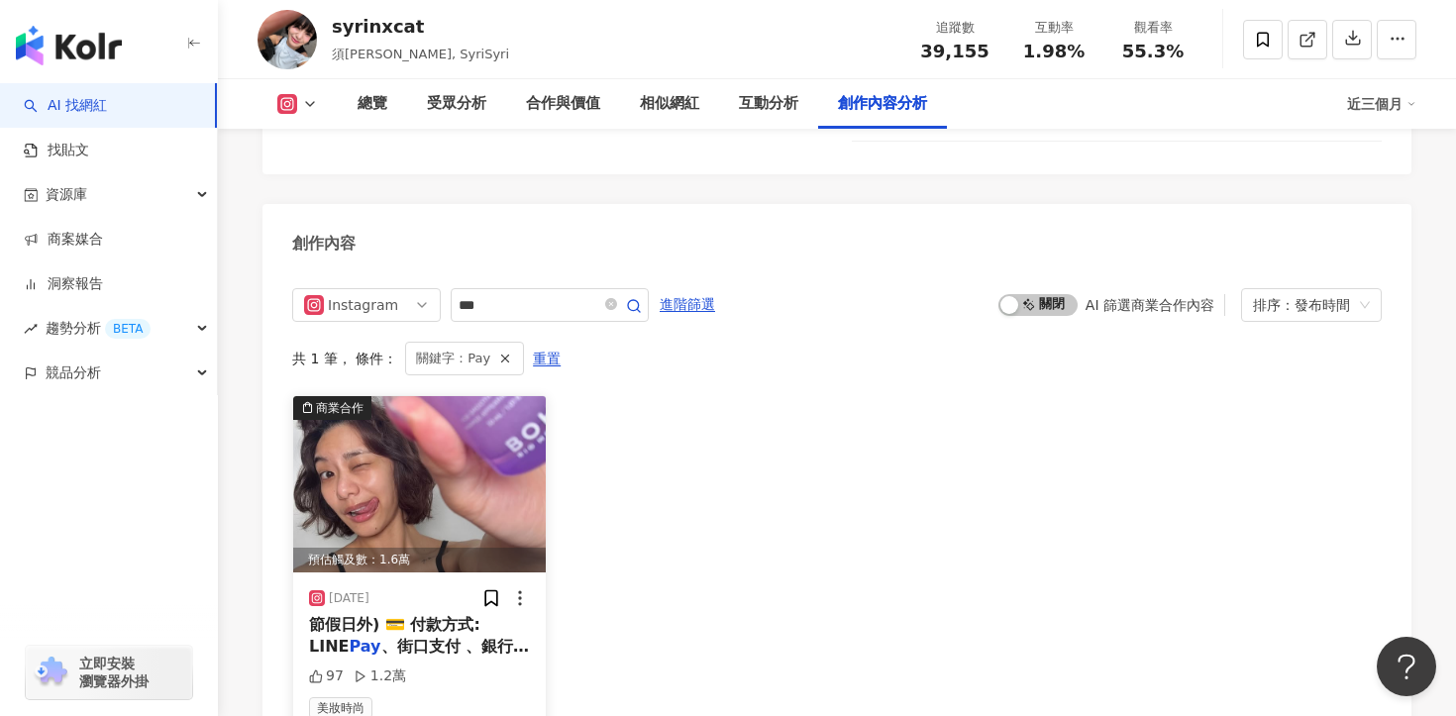
click at [431, 614] on div "節假日外) 💳 付款方式: LINE Pay 、街口支付 、銀行轉帳、信用卡付款" at bounding box center [419, 636] width 221 height 45
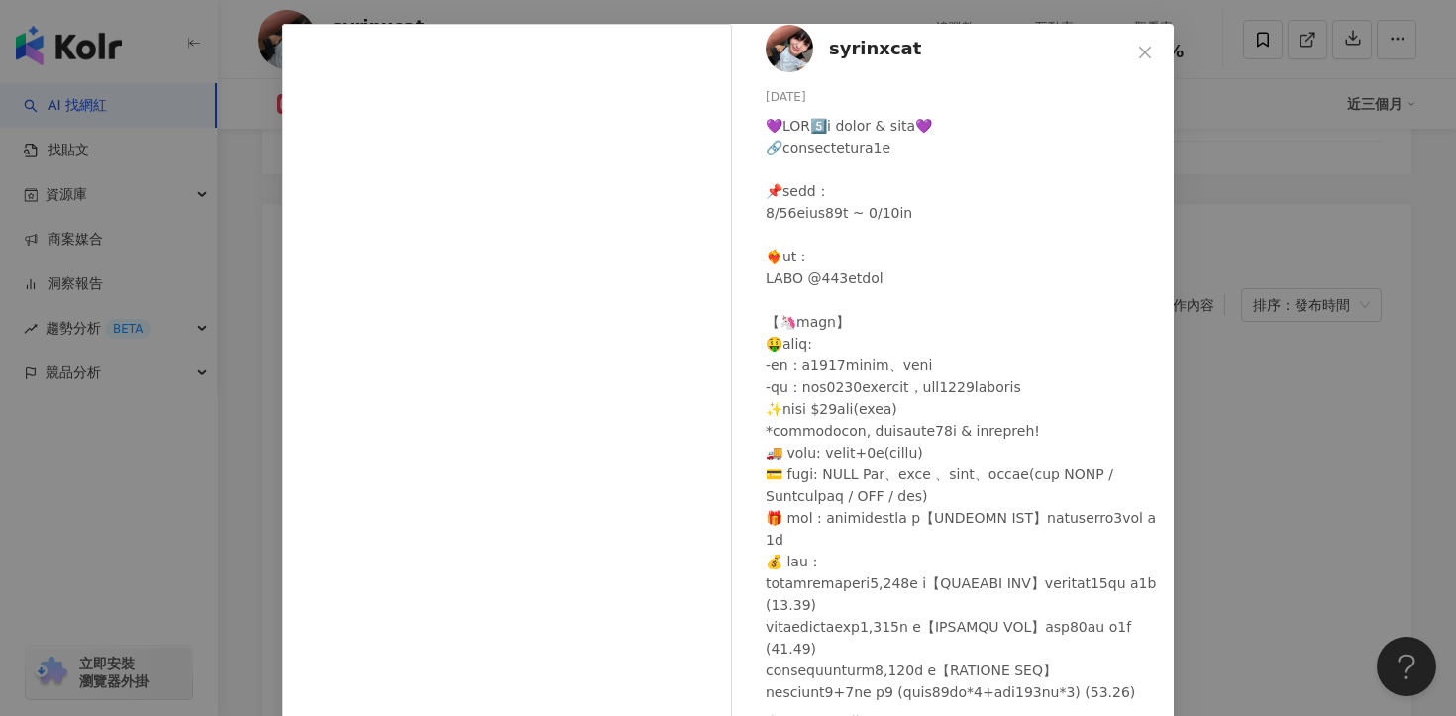
scroll to position [172, 0]
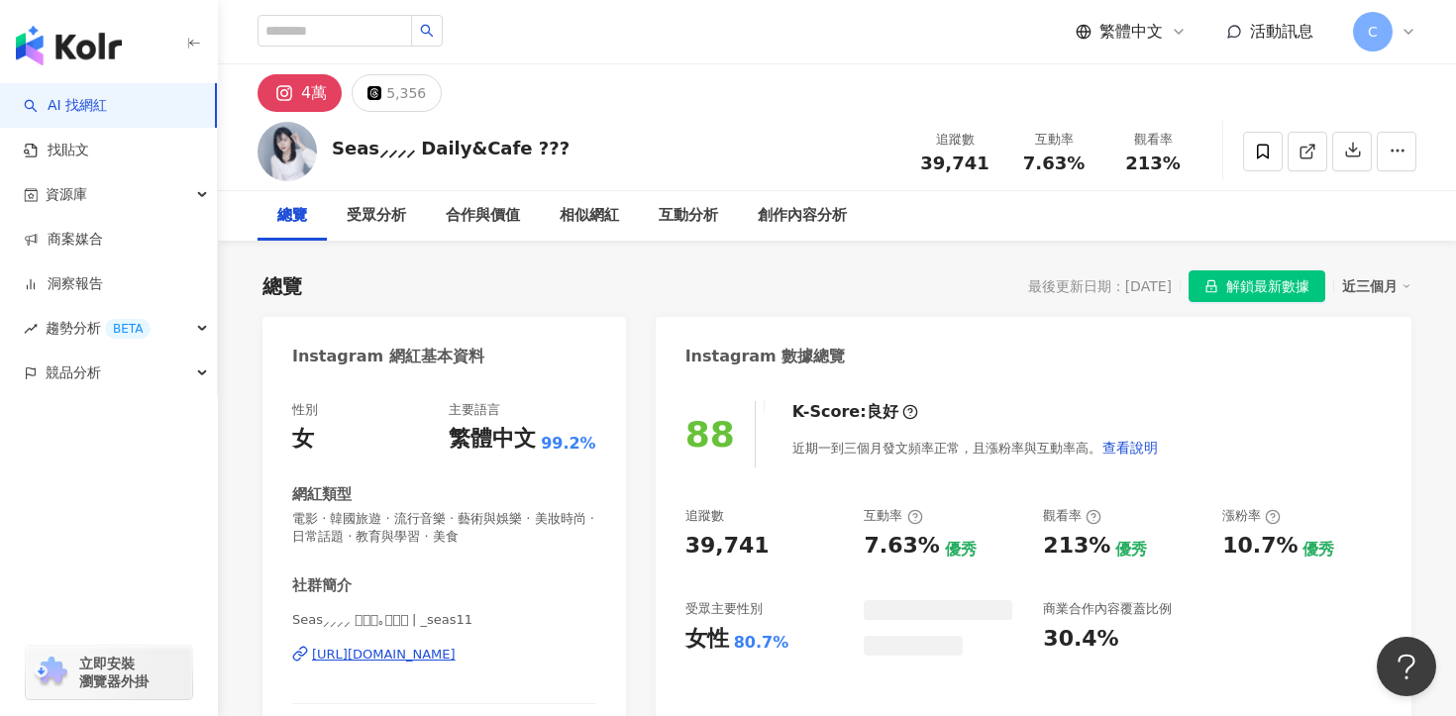
scroll to position [99, 0]
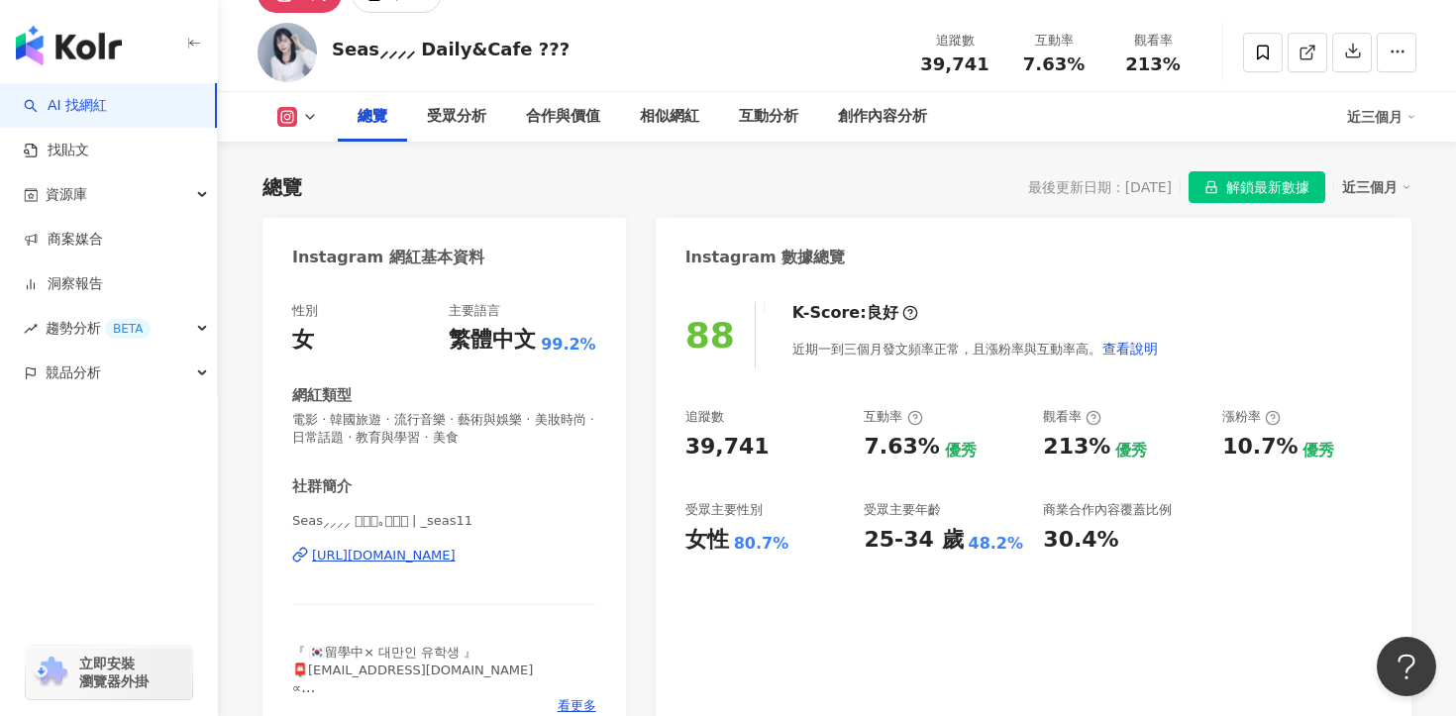
click at [456, 565] on div "[URL][DOMAIN_NAME]" at bounding box center [384, 556] width 144 height 18
click at [1295, 198] on span "解鎖最新數據" at bounding box center [1267, 188] width 83 height 32
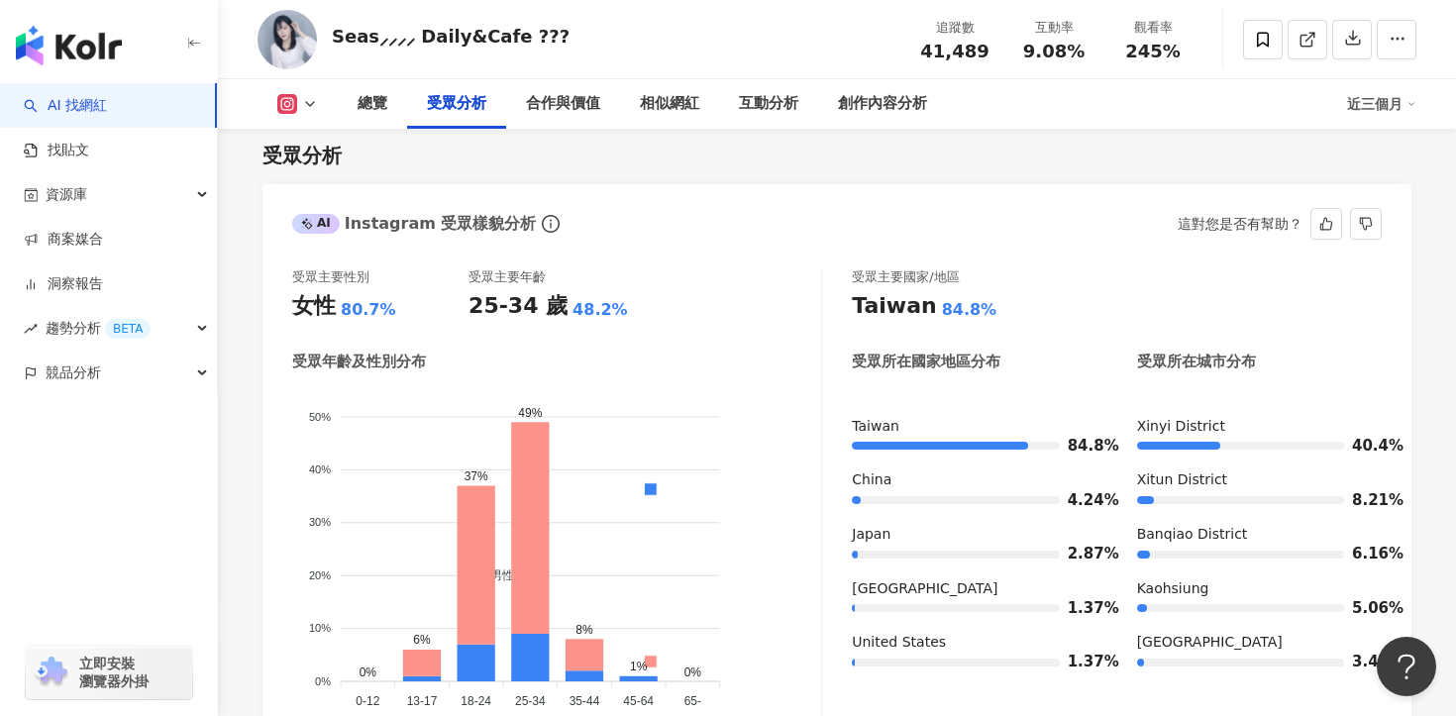
scroll to position [1694, 0]
click at [836, 102] on div "創作內容分析" at bounding box center [882, 104] width 129 height 50
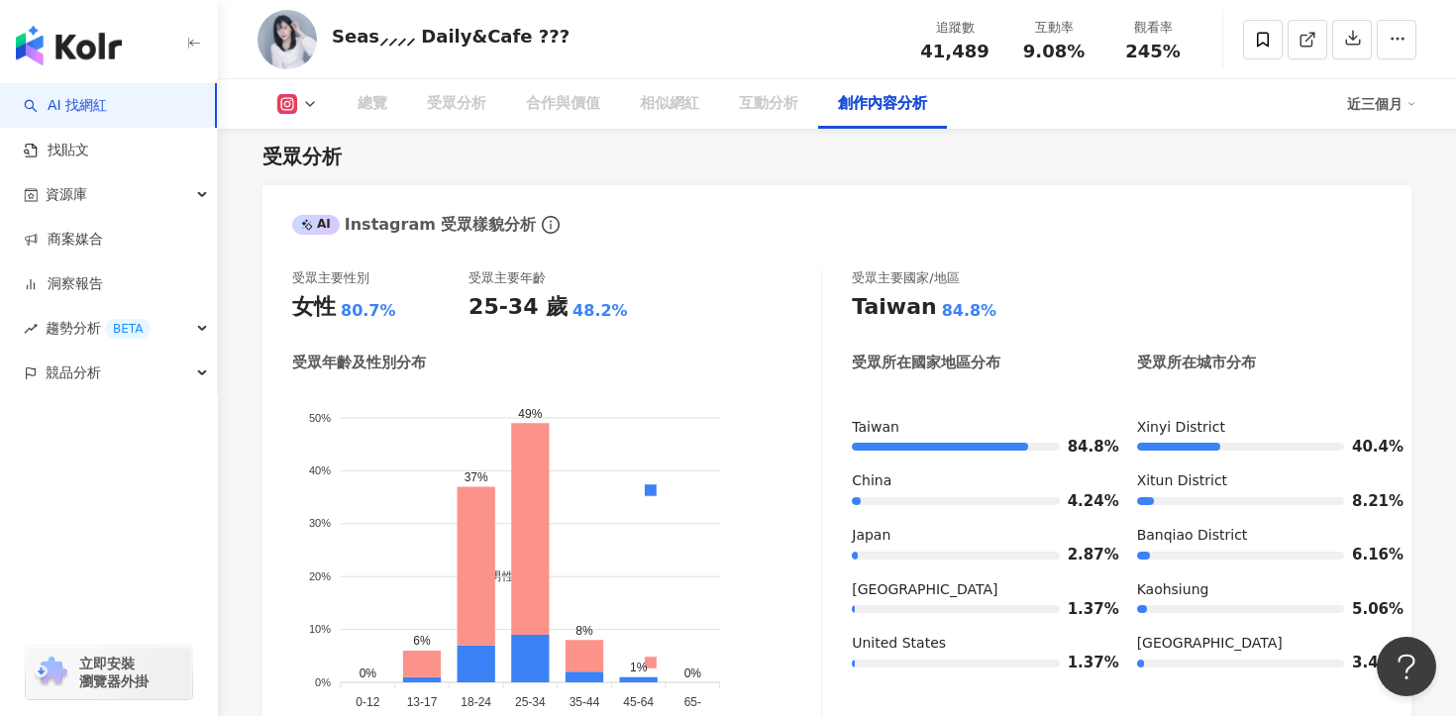
scroll to position [5624, 0]
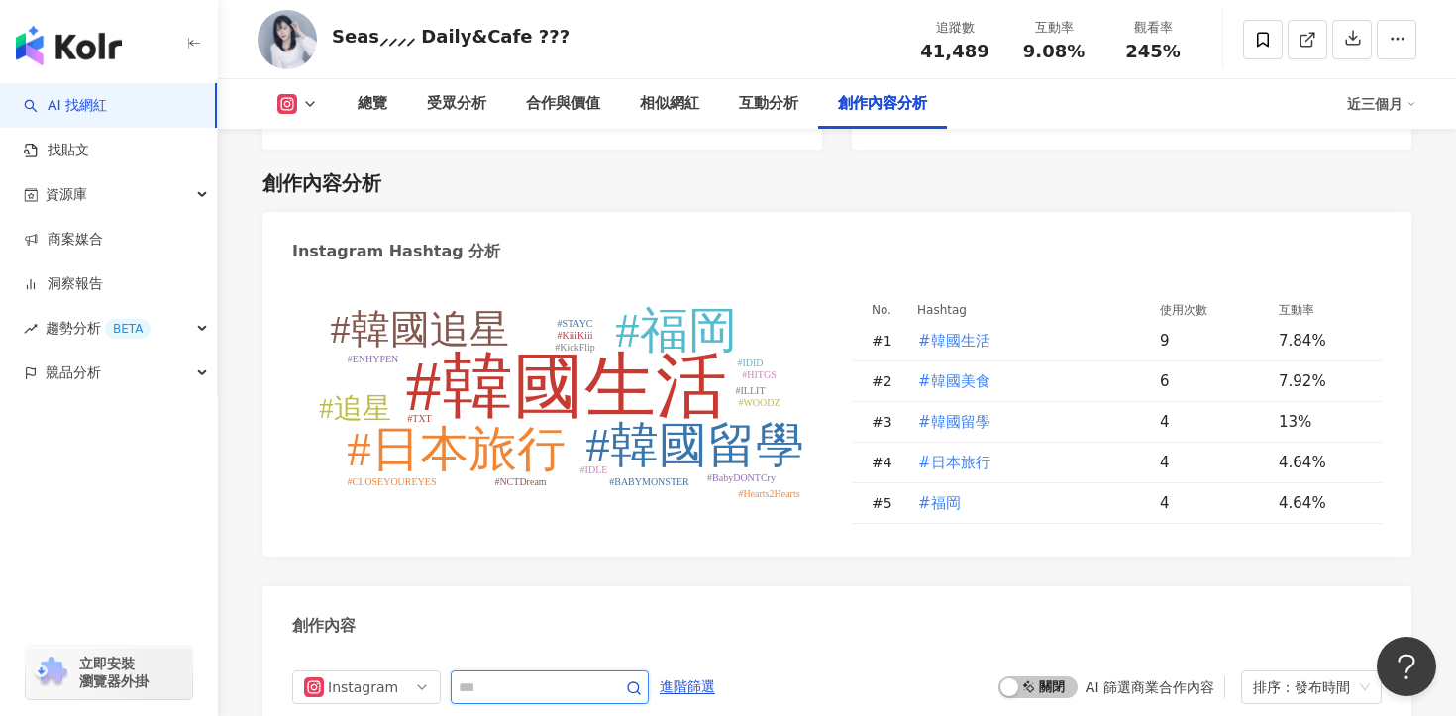
click at [543, 675] on input "text" at bounding box center [528, 687] width 139 height 24
type input "***"
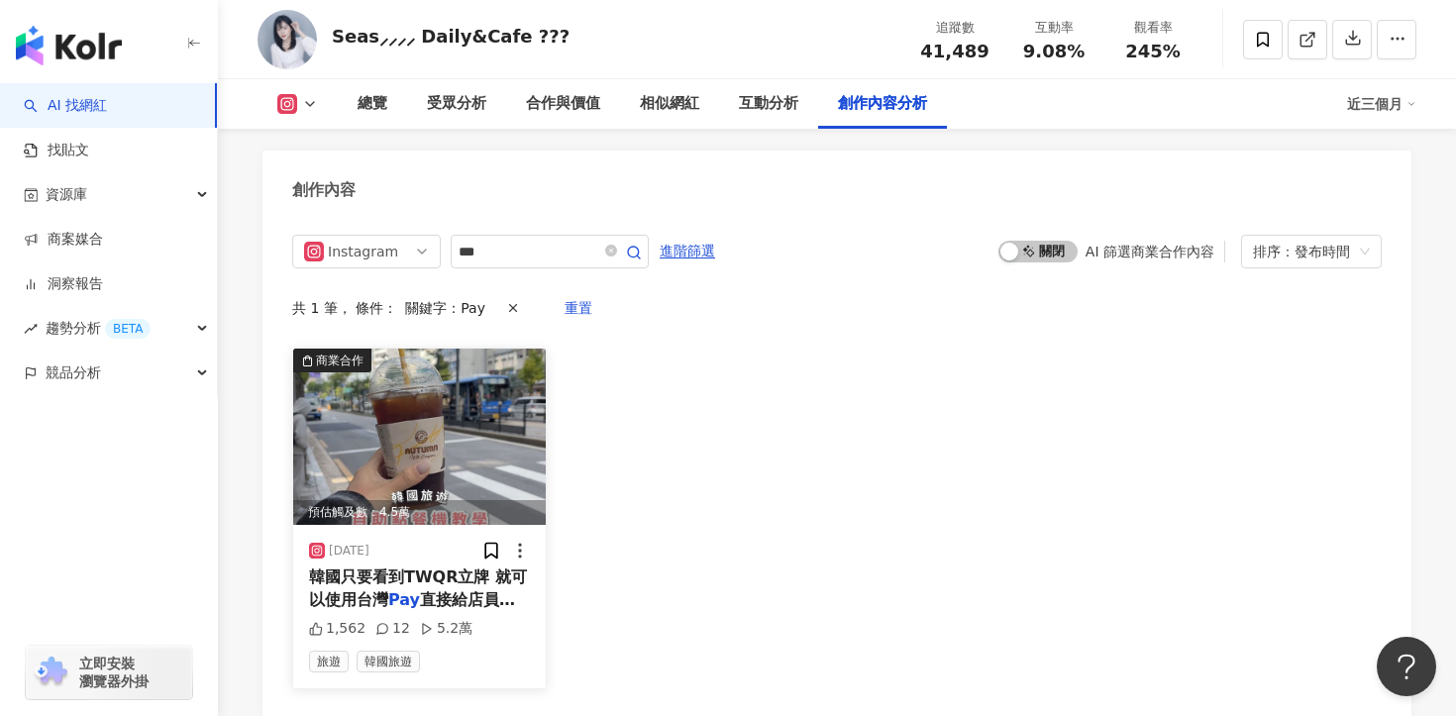
click at [472, 567] on div "韓國只要看到TWQR立牌 就可以使用台灣 Pay 直接給店員看他們通常就會懂 也不" at bounding box center [419, 589] width 221 height 45
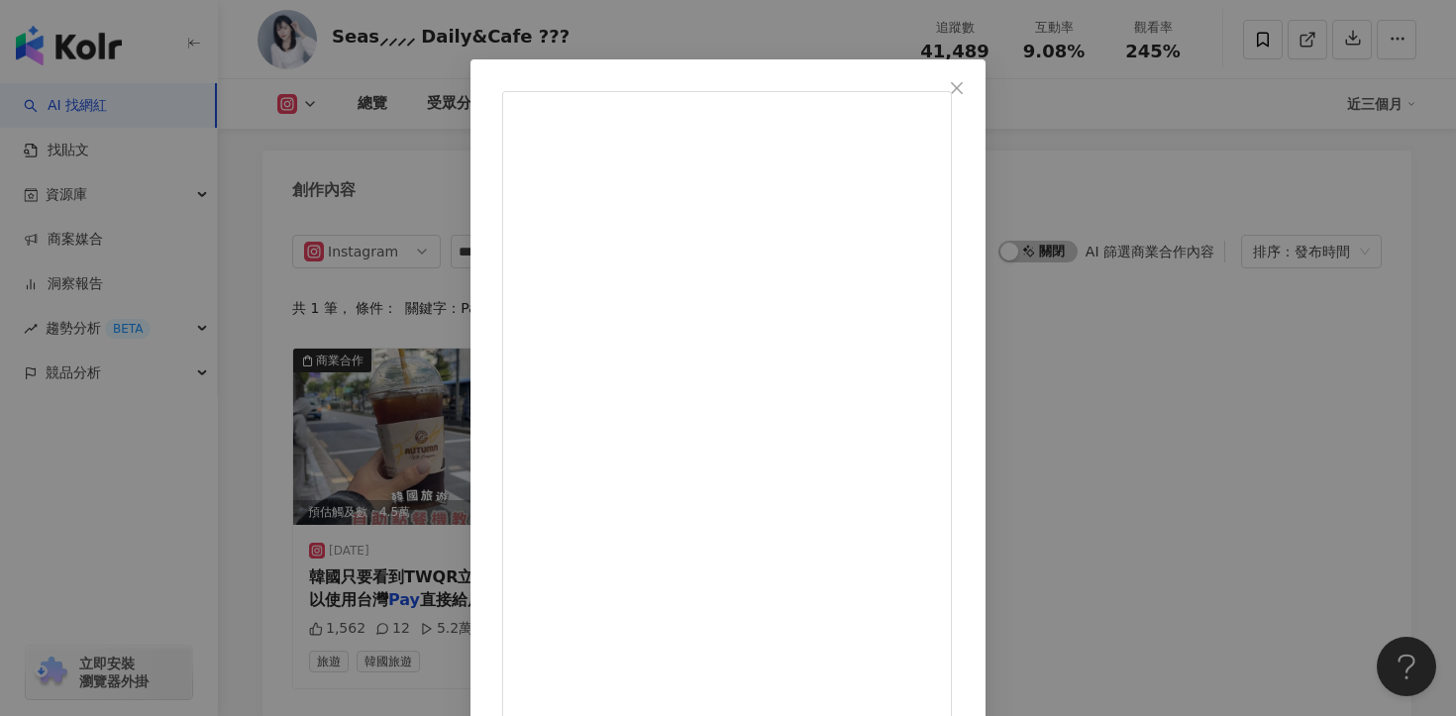
scroll to position [0, 0]
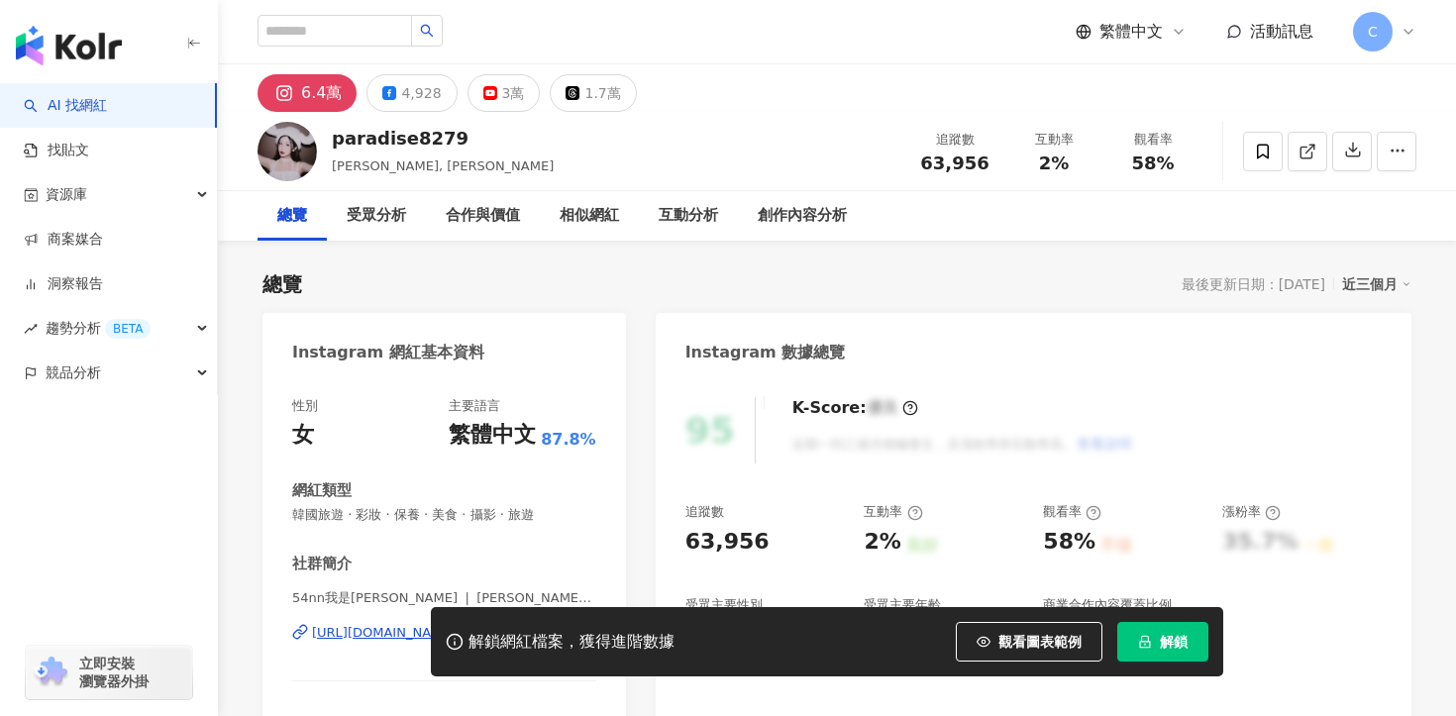
click at [1166, 651] on button "解鎖" at bounding box center [1162, 642] width 91 height 40
click at [1156, 615] on div "解鎖網紅檔案，獲得進階數據 觀看圖表範例 解鎖" at bounding box center [827, 641] width 792 height 69
click at [1165, 647] on span "解鎖" at bounding box center [1174, 642] width 28 height 16
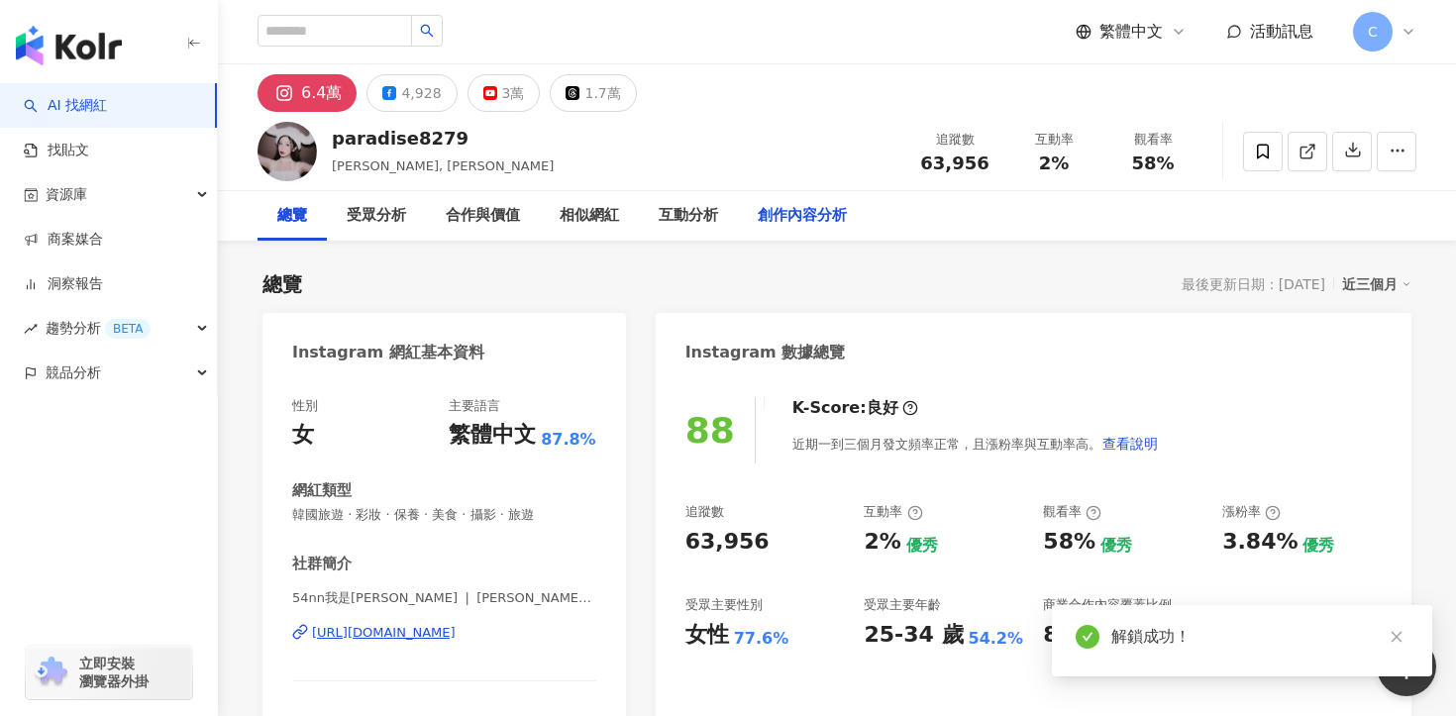
click at [810, 225] on div "創作內容分析" at bounding box center [802, 216] width 89 height 24
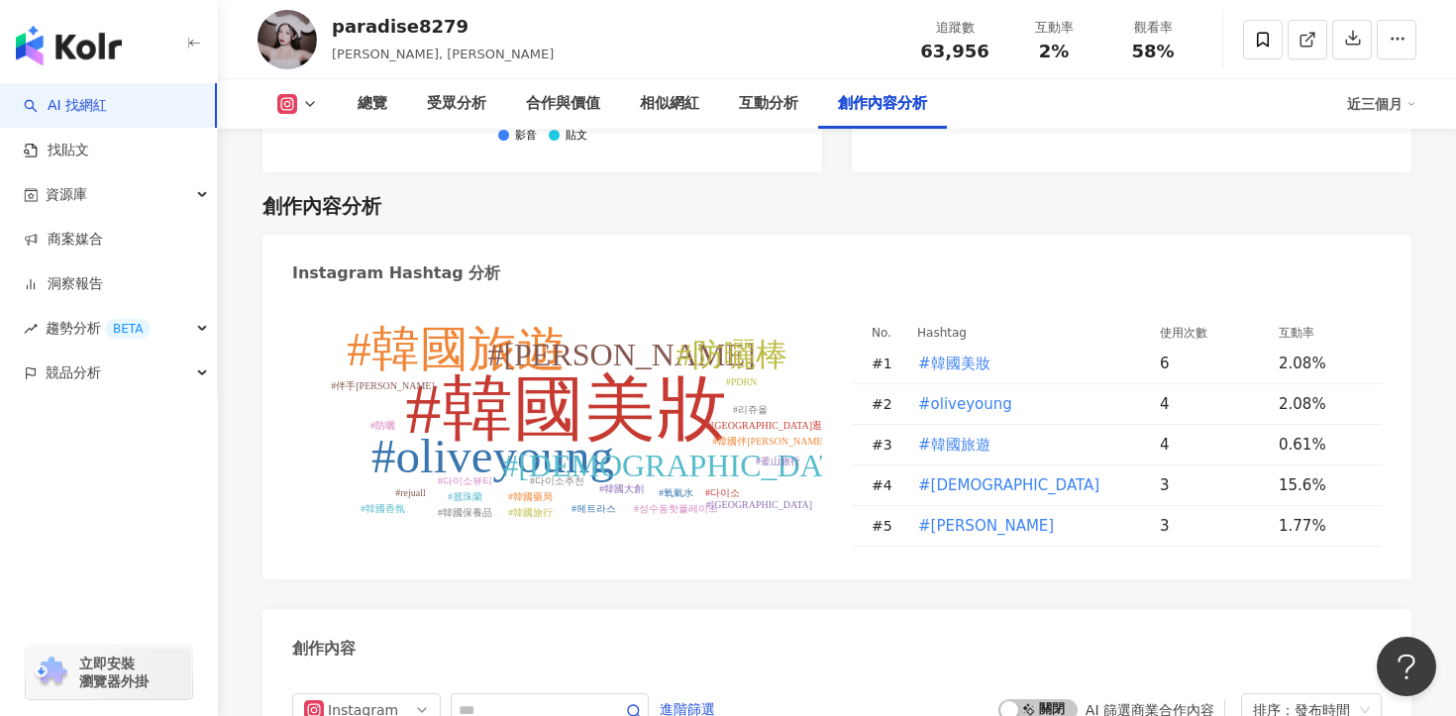
scroll to position [5881, 0]
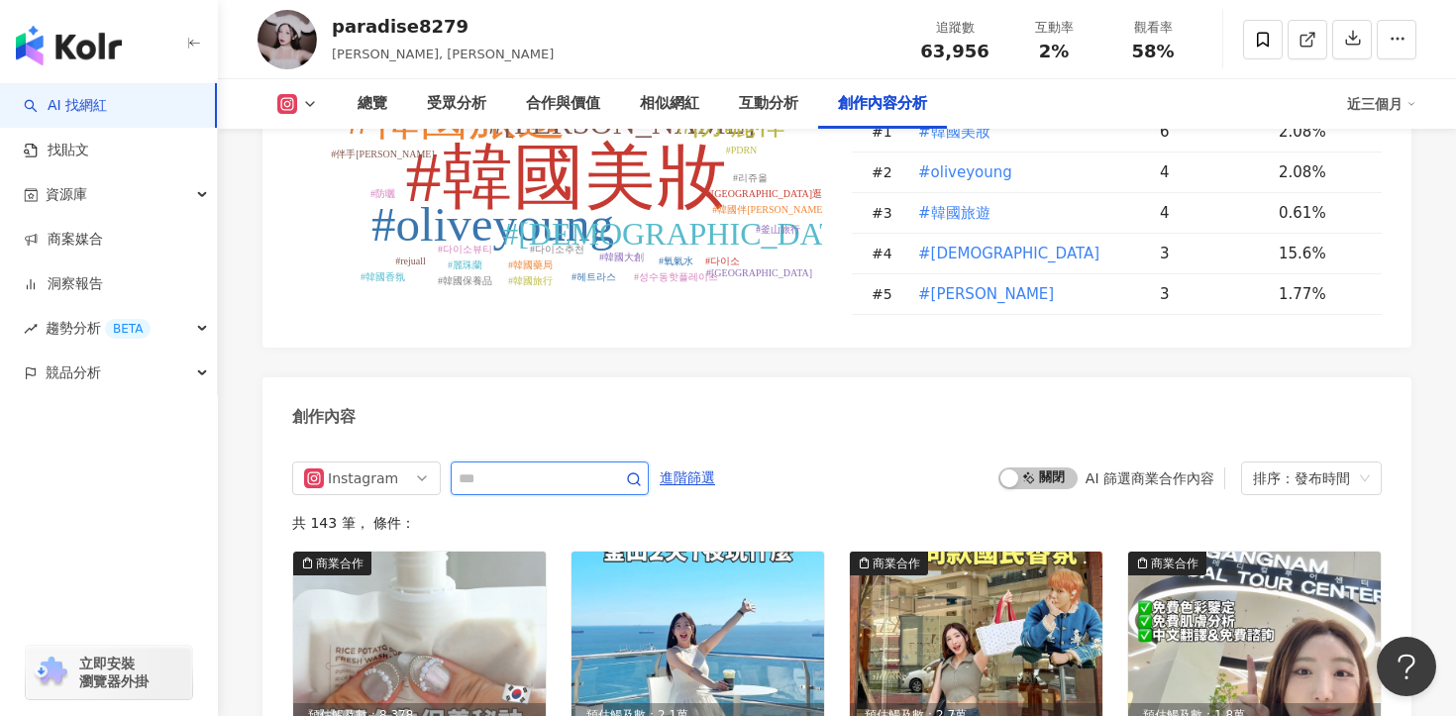
click at [540, 466] on input "text" at bounding box center [528, 478] width 139 height 24
type input "***"
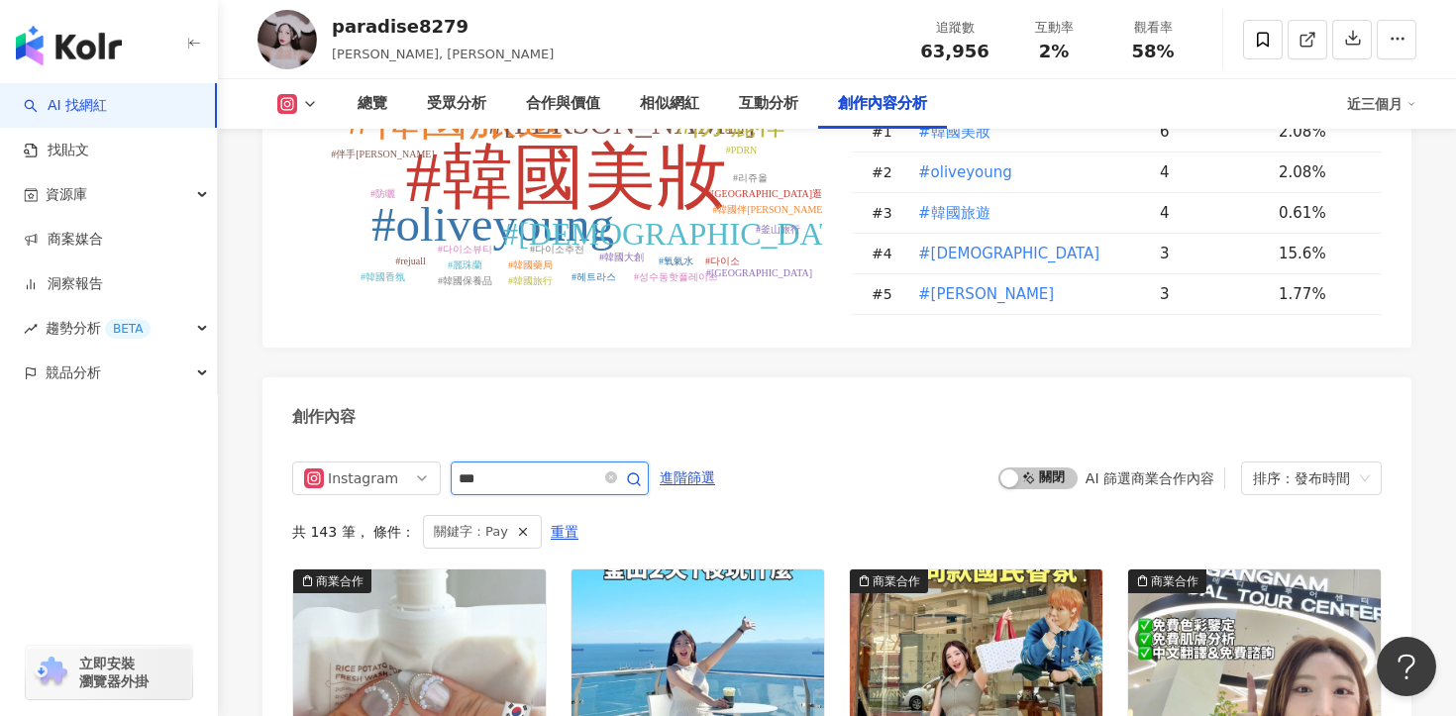
scroll to position [6085, 0]
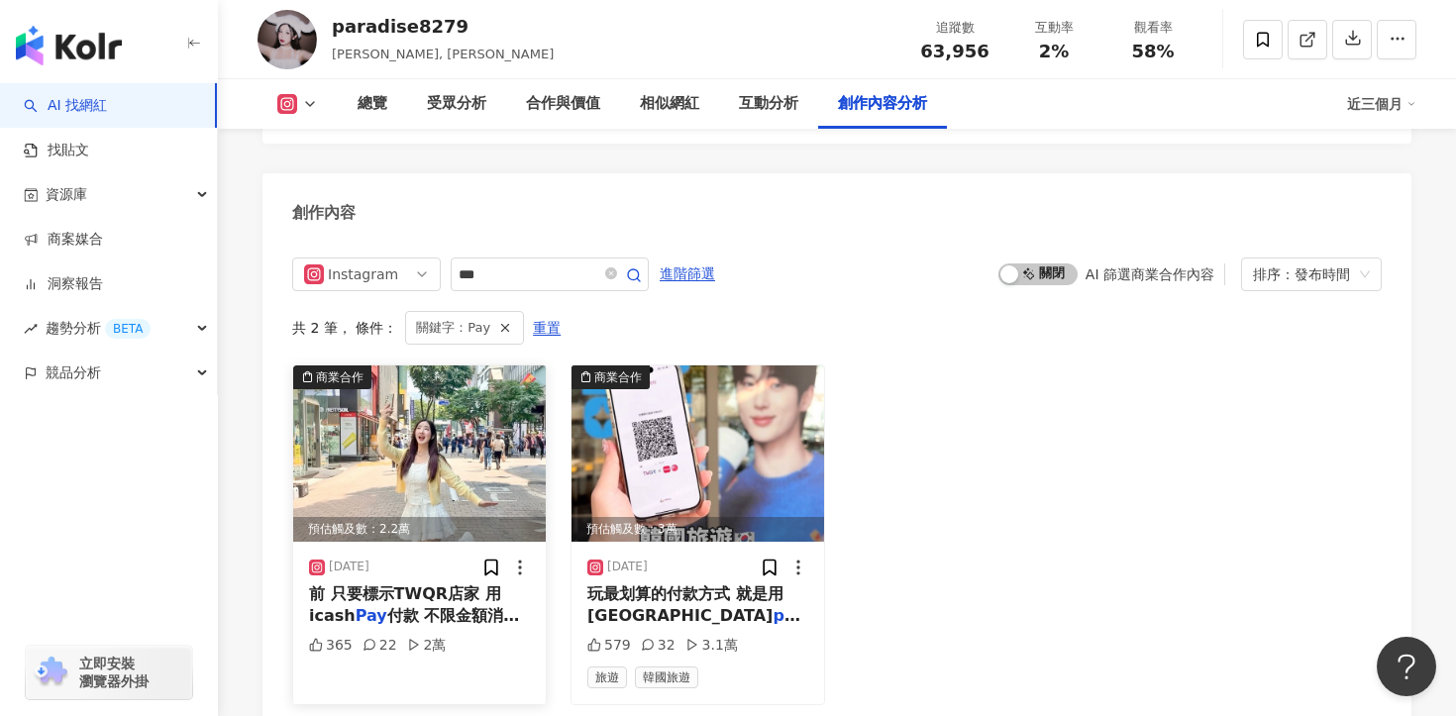
click at [461, 583] on div "前 只要標示TWQR店家 用icash Pay 付款 不限金額消費 筆筆回饋20%" at bounding box center [419, 605] width 221 height 45
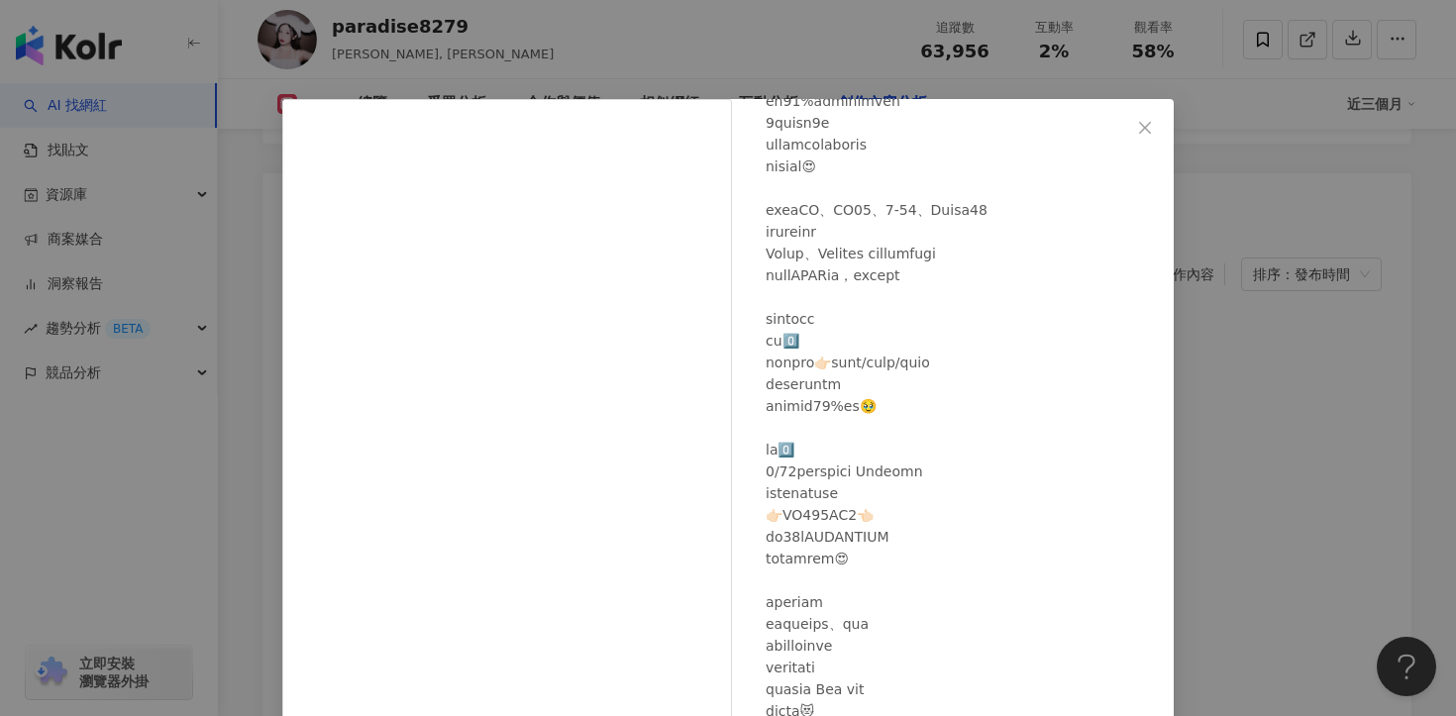
scroll to position [363, 0]
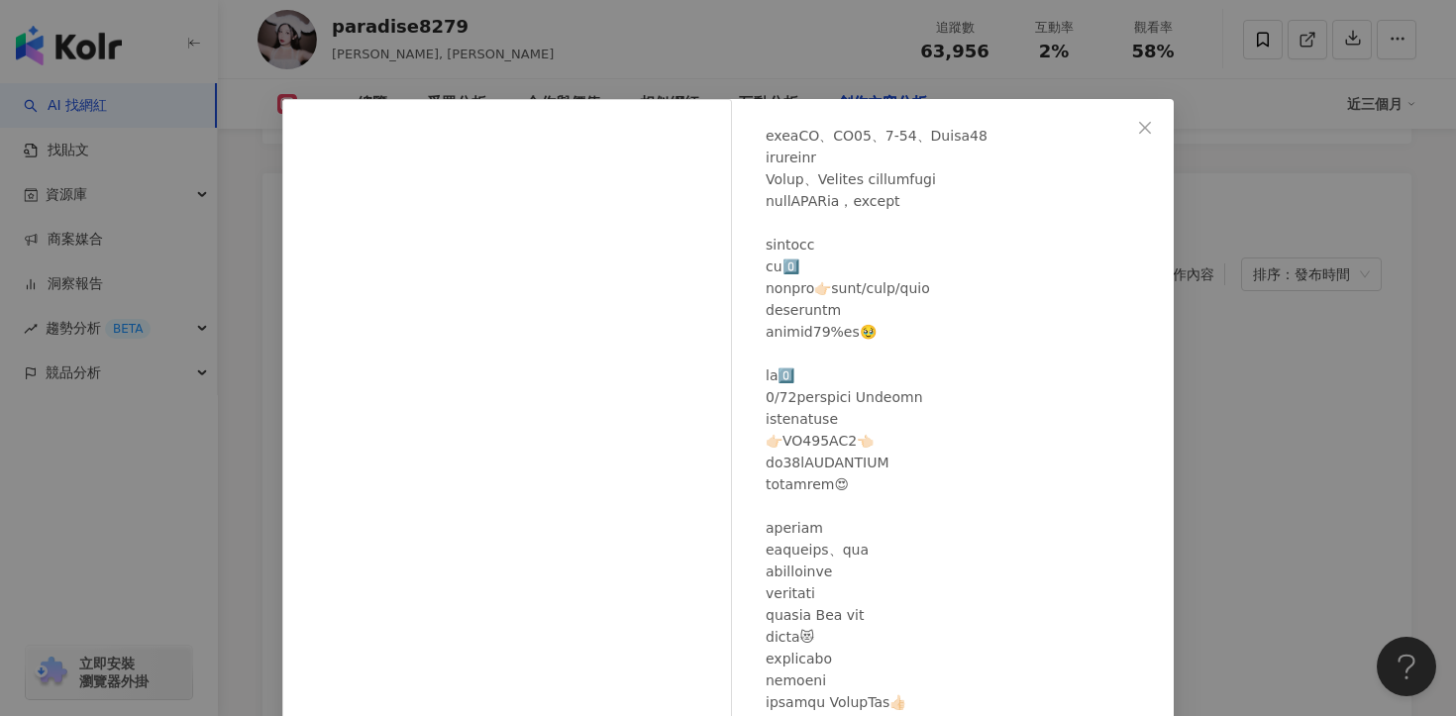
click at [1267, 341] on div "paradise8279 2025/6/11 365 22 2萬 查看原始貼文" at bounding box center [728, 358] width 1456 height 716
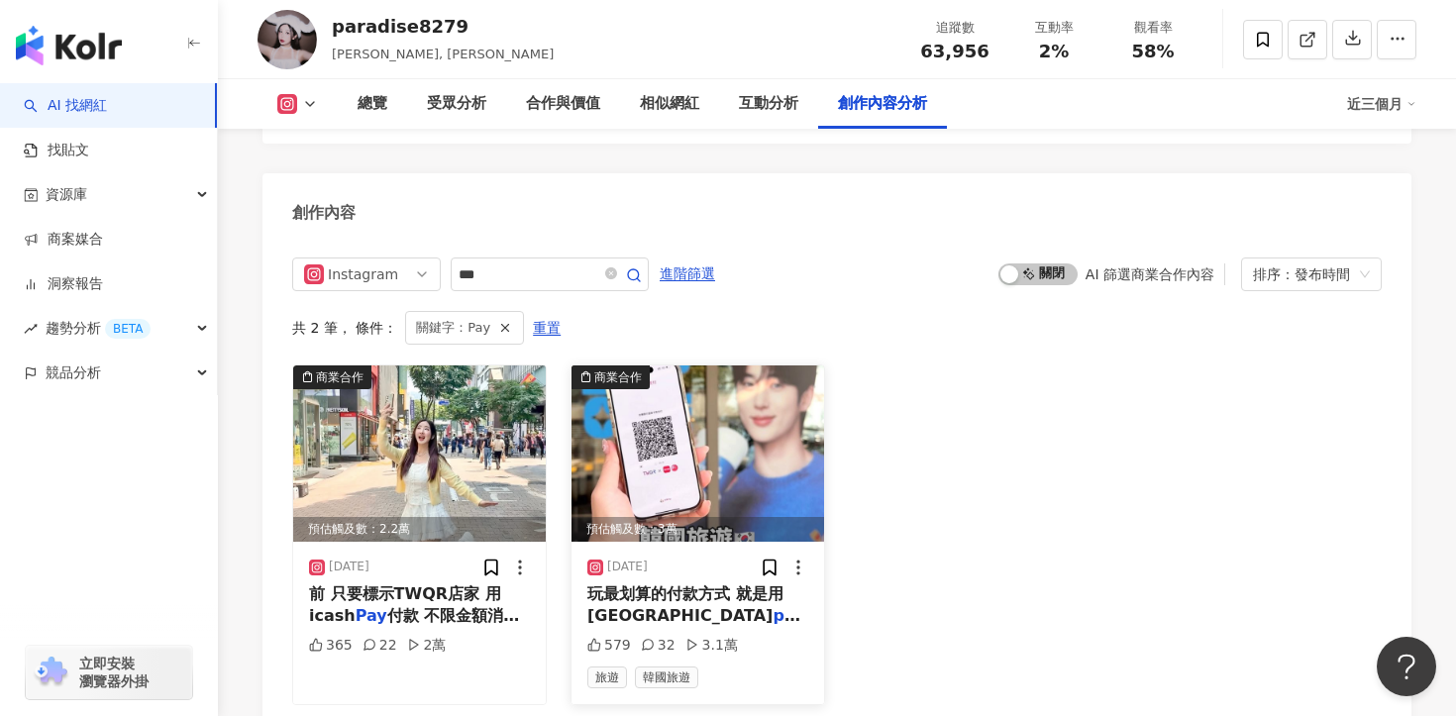
click at [673, 583] on div "2024/11/14 玩最划算的付款方式 就是用Taiwan pay ‼️ 12/31前消費有20%現 579 32 3.1萬 旅遊 韓國旅遊" at bounding box center [697, 623] width 253 height 162
click at [680, 606] on span "‼️ 12/31前消費有20%現" at bounding box center [706, 626] width 238 height 41
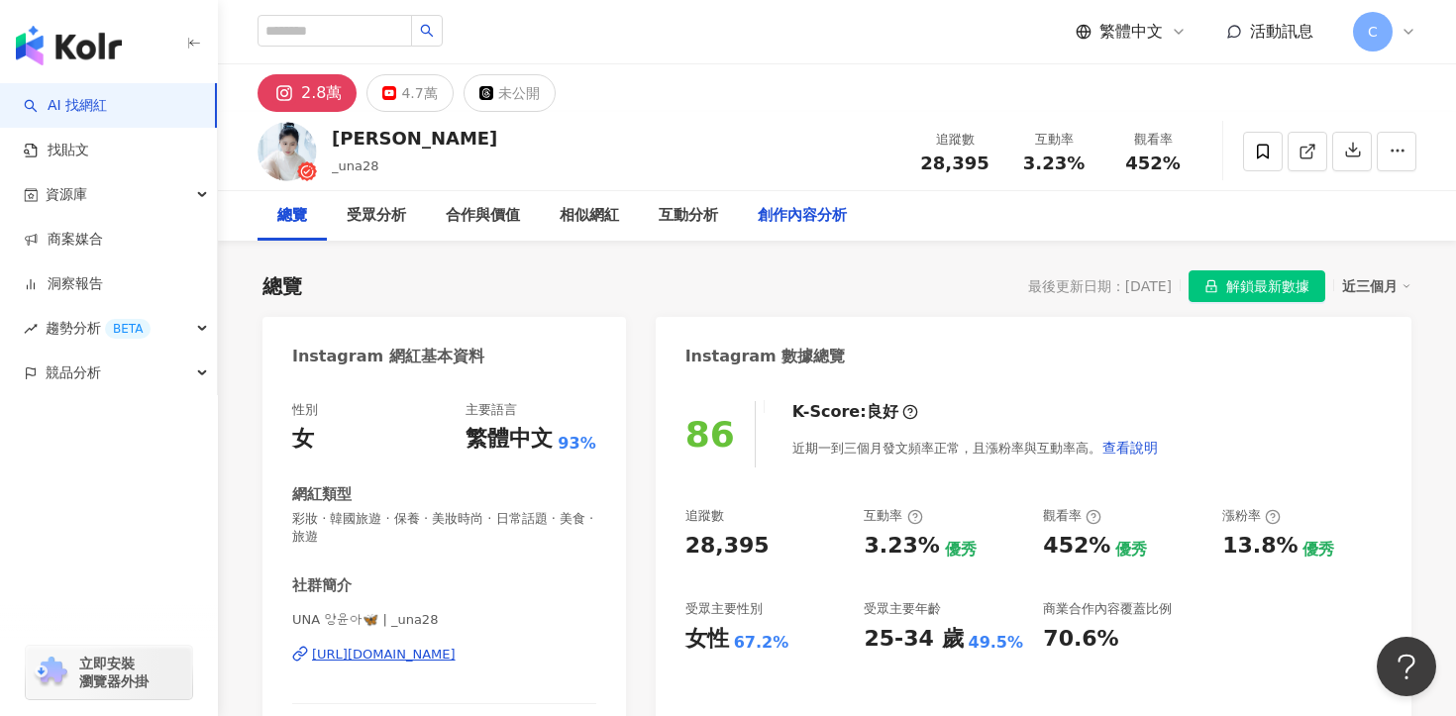
click at [808, 215] on div "創作內容分析" at bounding box center [802, 216] width 89 height 24
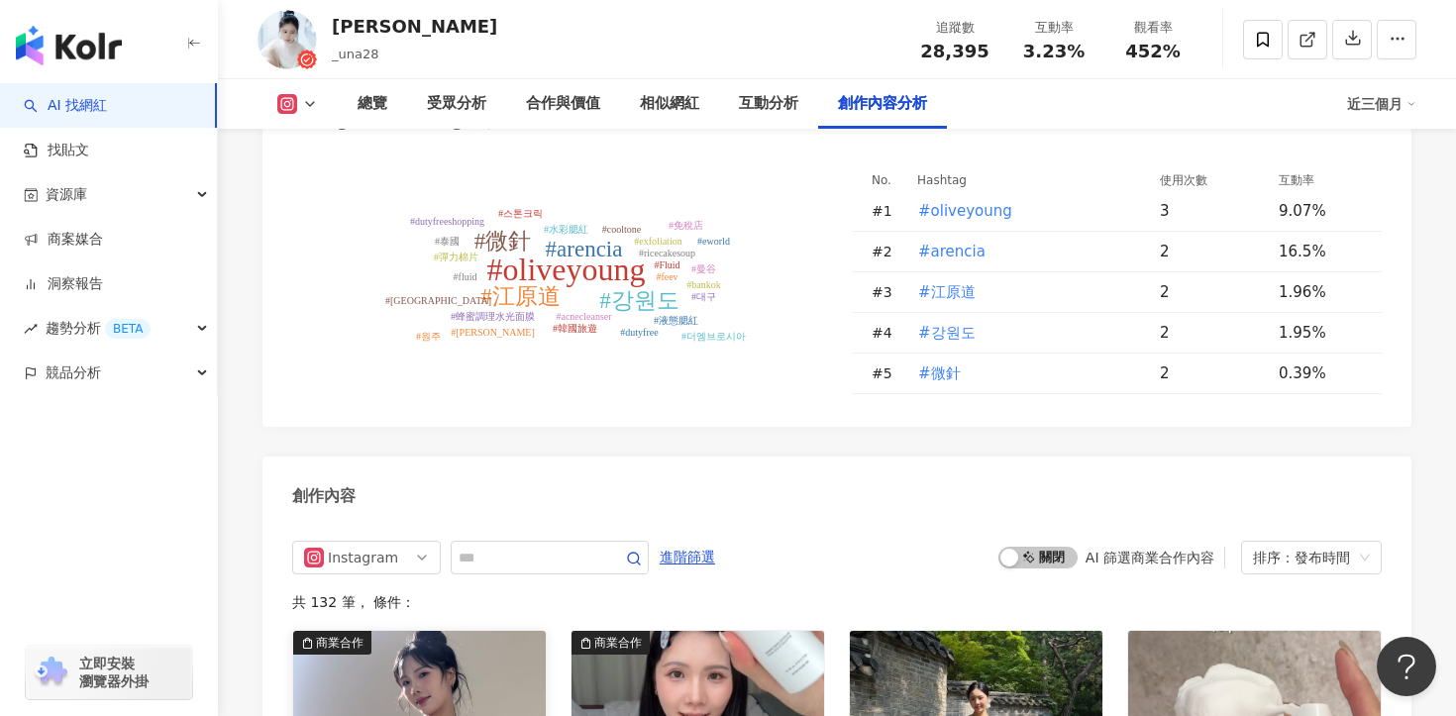
scroll to position [5447, 0]
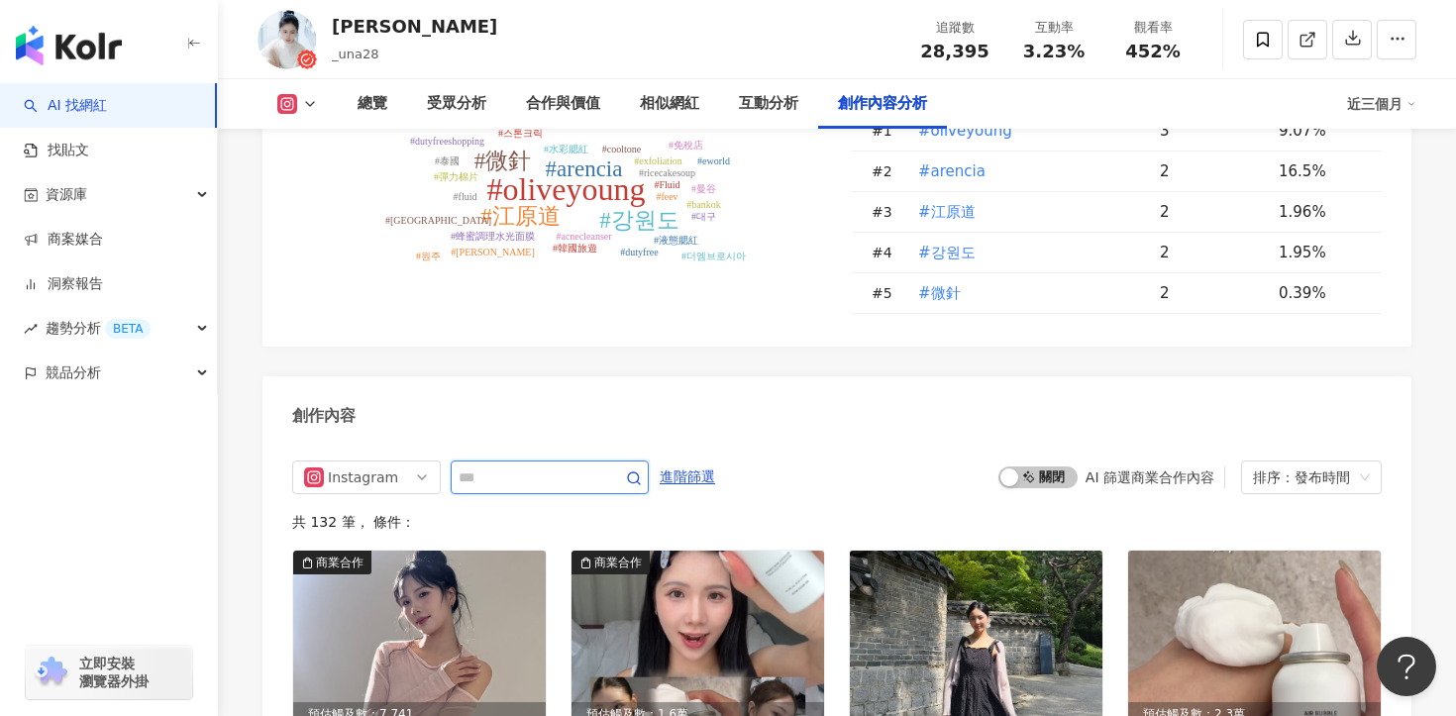
click at [530, 465] on input "text" at bounding box center [528, 477] width 139 height 24
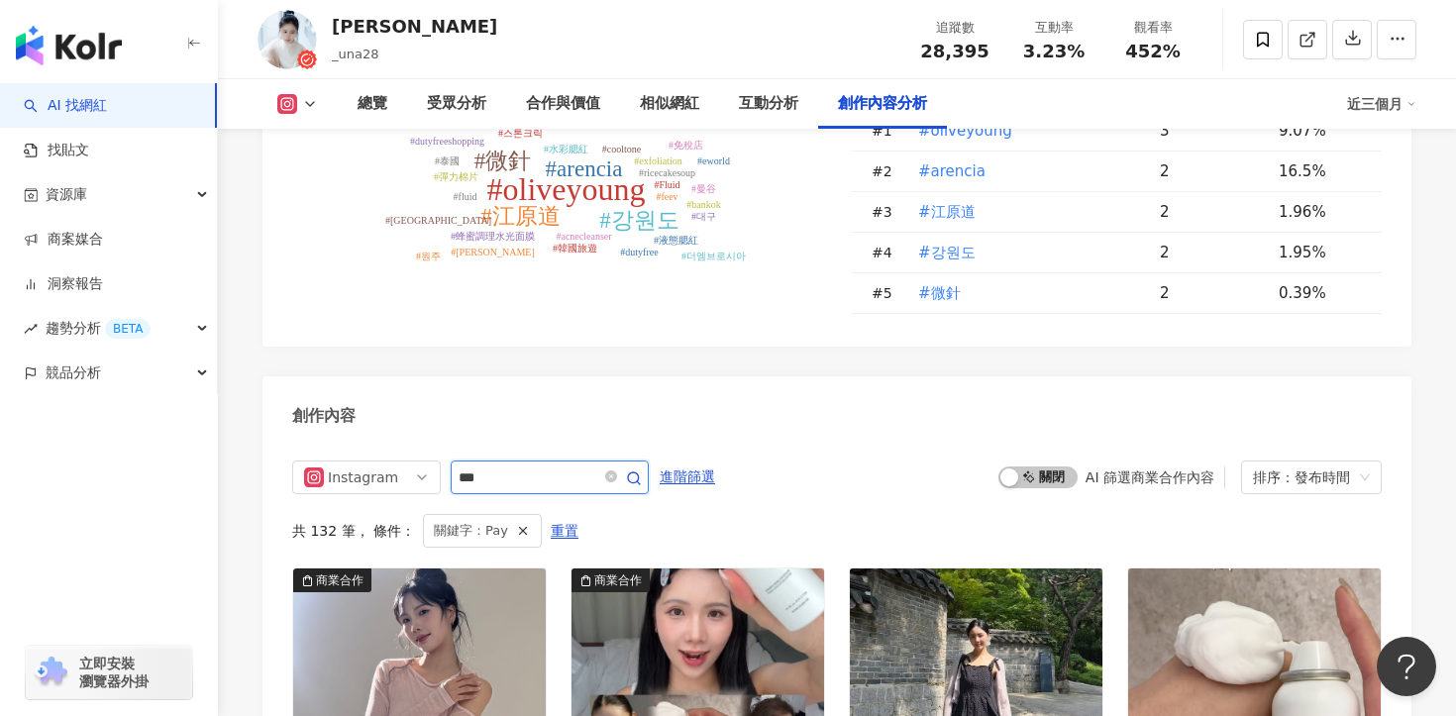
scroll to position [5643, 0]
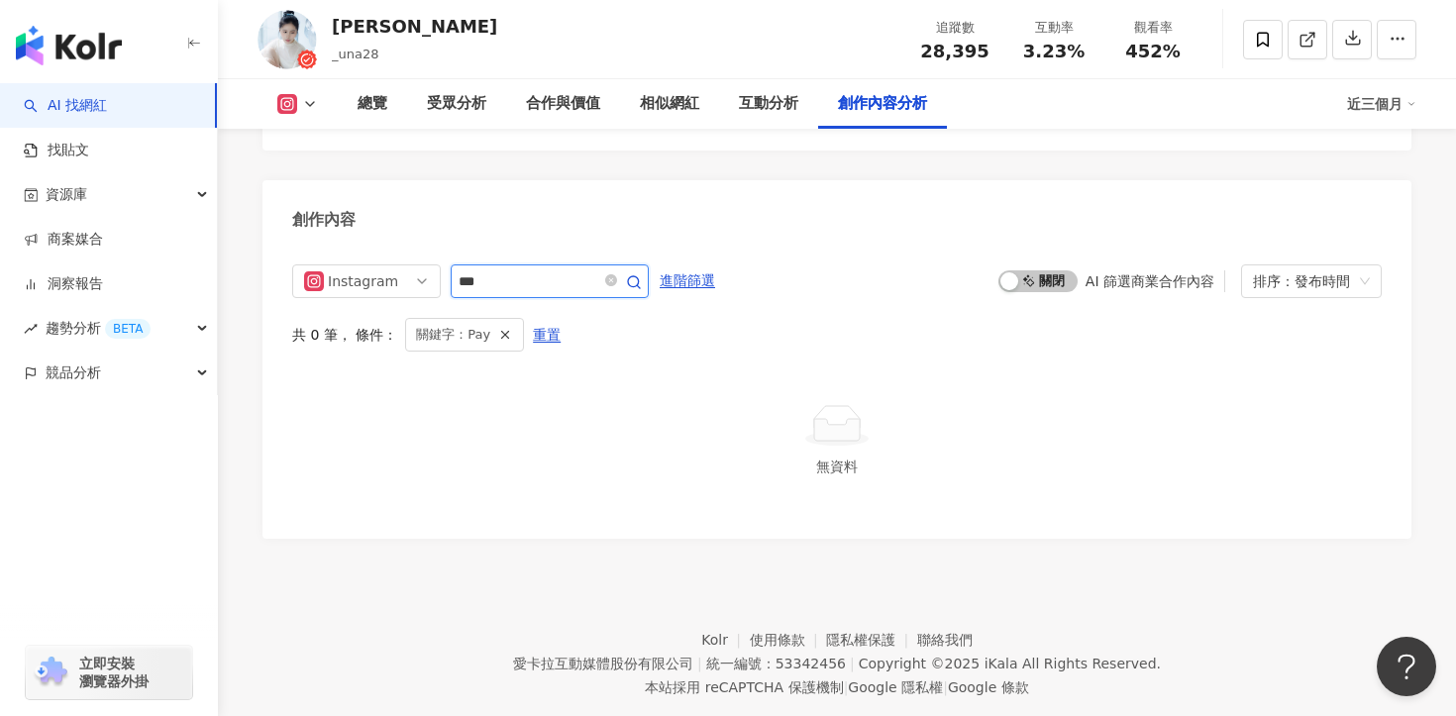
click at [499, 269] on input "***" at bounding box center [528, 281] width 139 height 24
drag, startPoint x: 505, startPoint y: 232, endPoint x: 419, endPoint y: 227, distance: 86.3
click at [419, 264] on div "Instagram ***" at bounding box center [470, 281] width 357 height 34
type input "*"
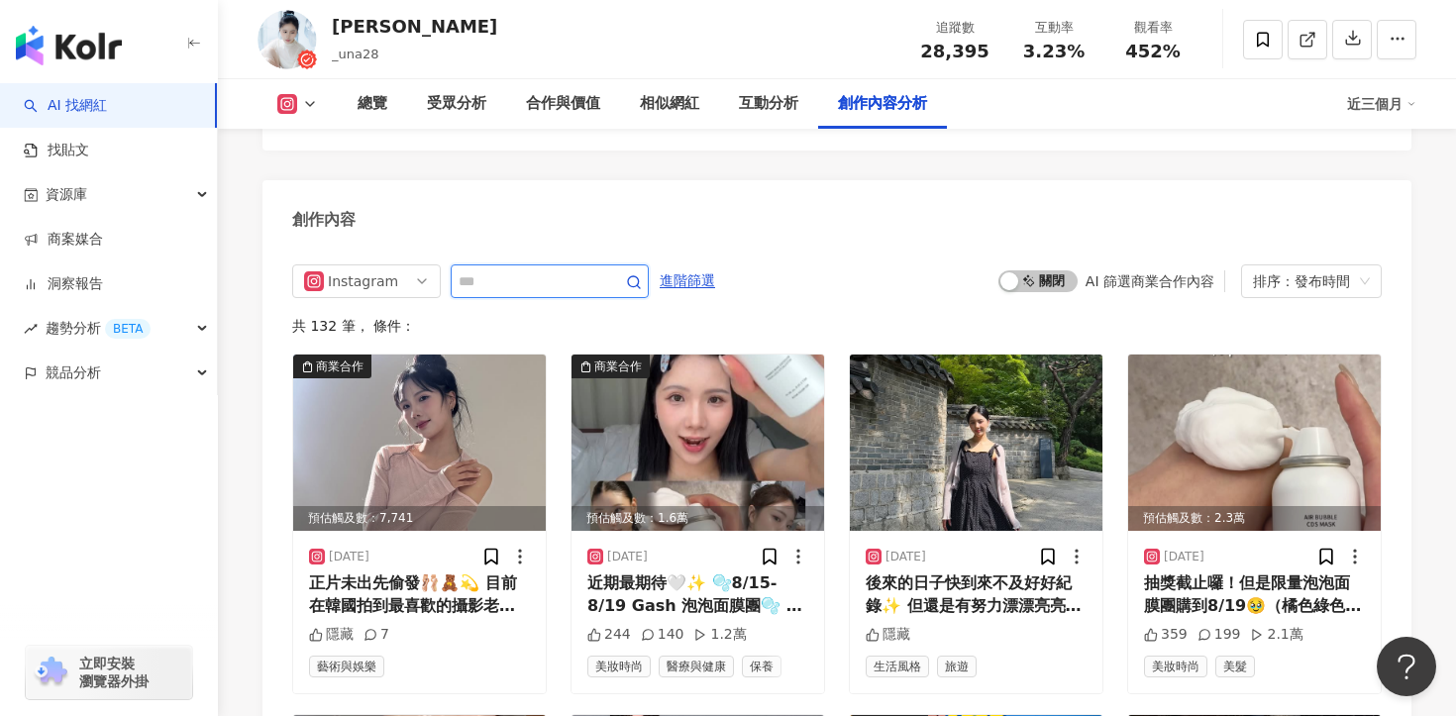
type input "*"
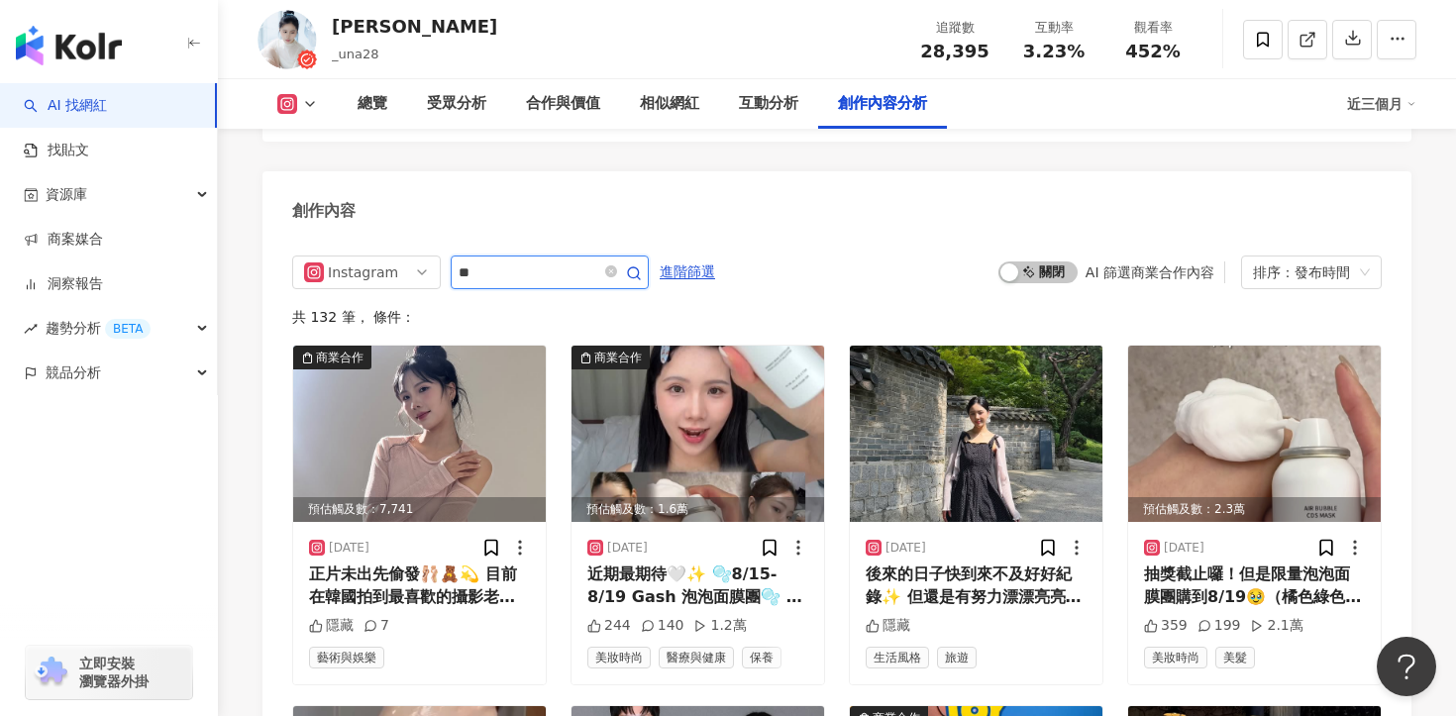
type input "**"
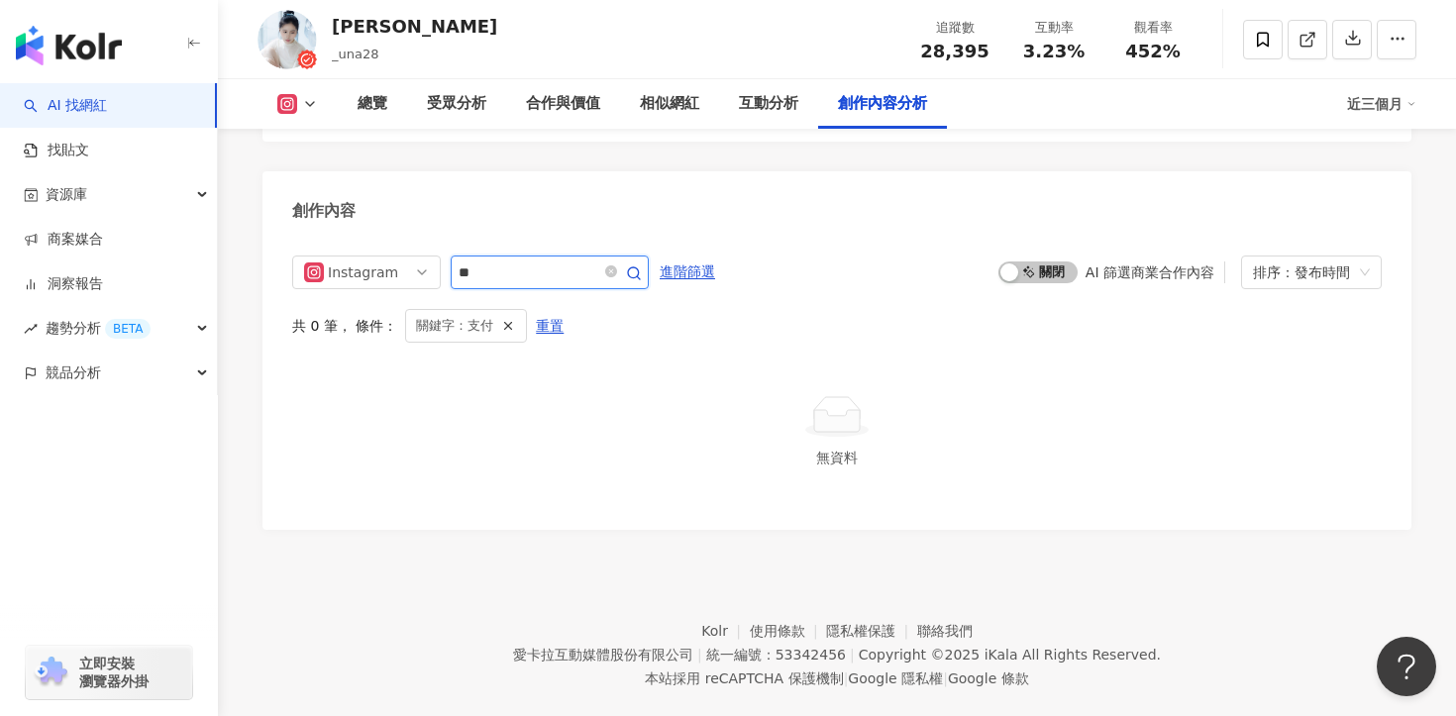
scroll to position [5643, 0]
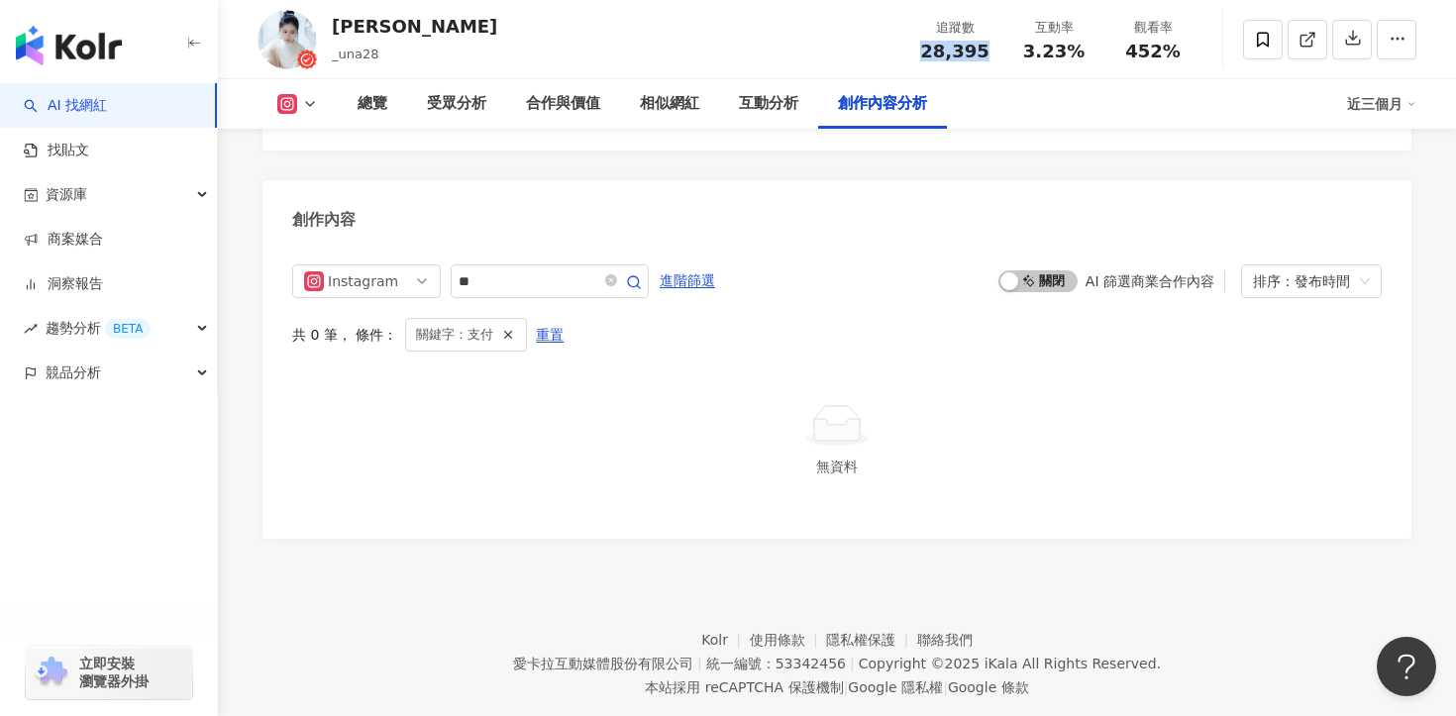
drag, startPoint x: 928, startPoint y: 50, endPoint x: 1000, endPoint y: 50, distance: 72.3
click at [1000, 50] on div "追蹤數 28,395" at bounding box center [954, 39] width 99 height 43
copy span "28,395"
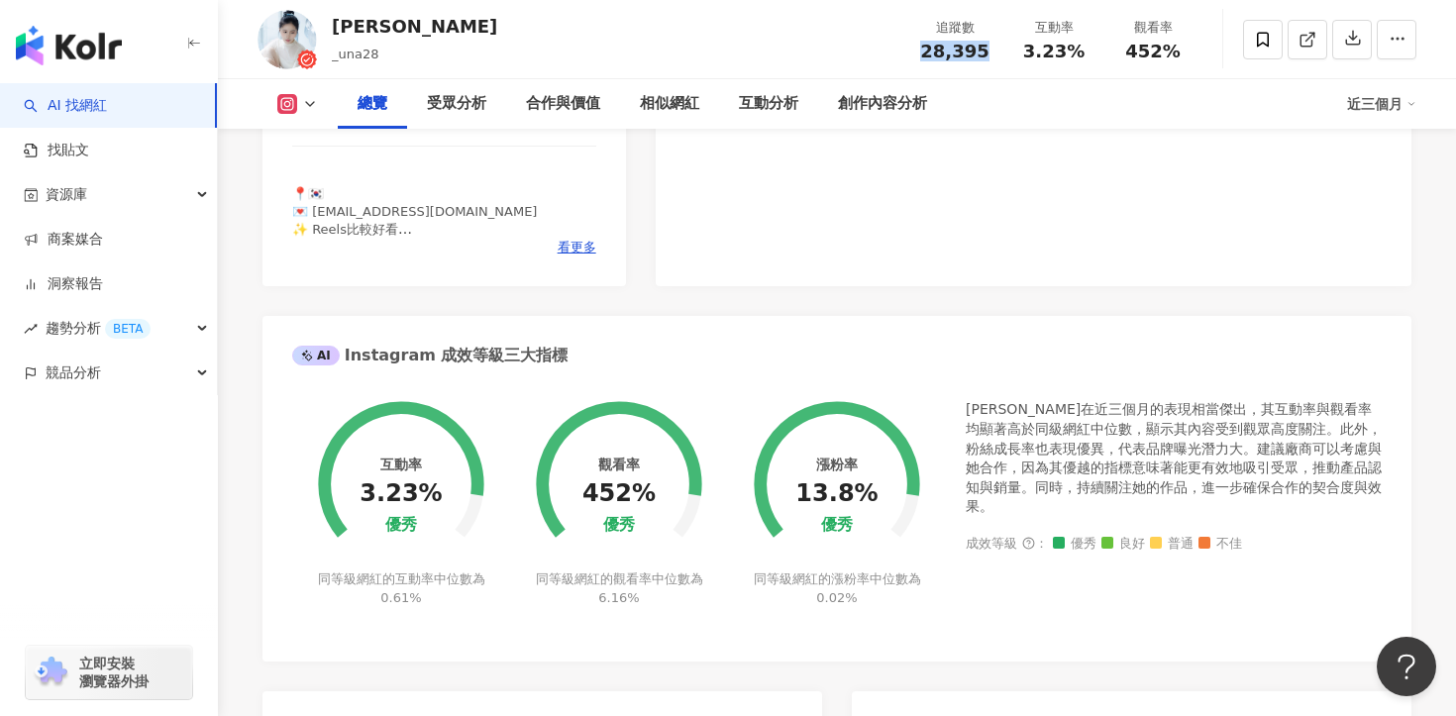
scroll to position [0, 0]
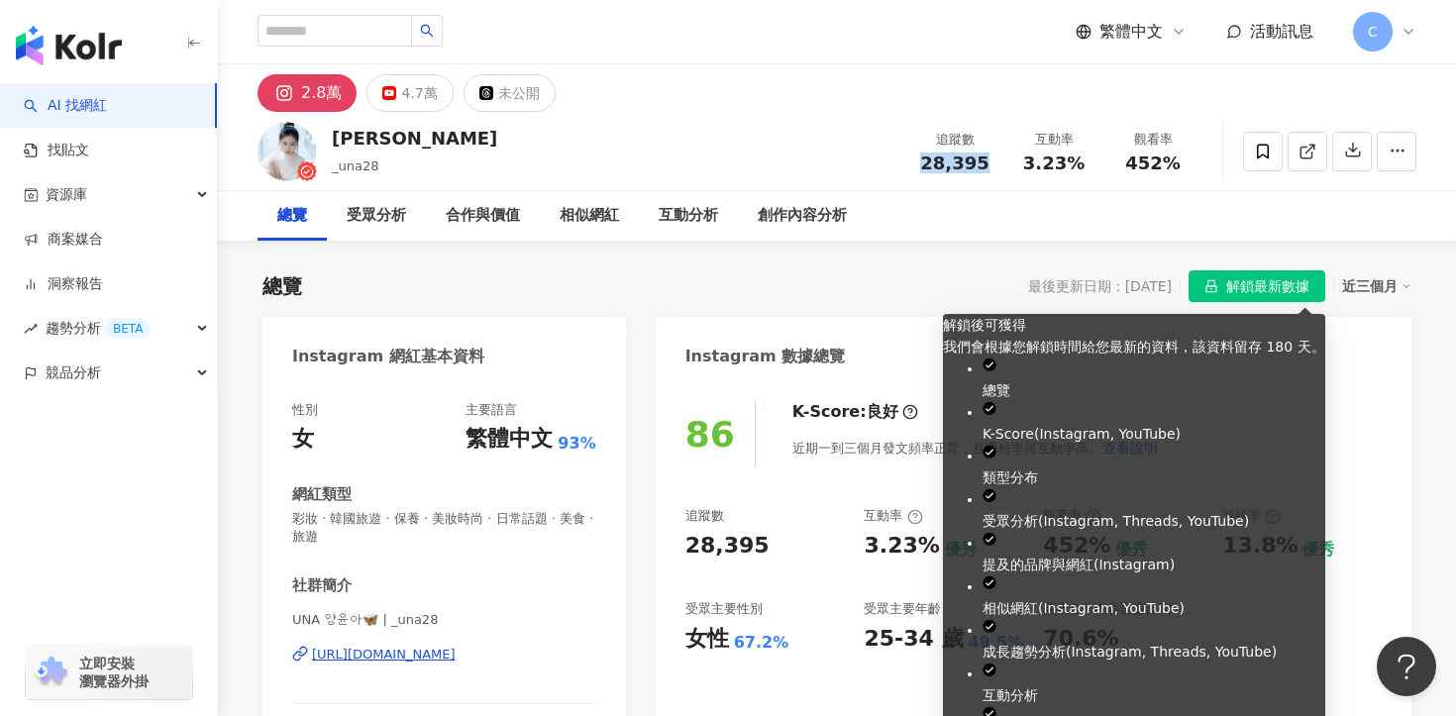
click at [1292, 272] on span "解鎖最新數據" at bounding box center [1267, 287] width 83 height 32
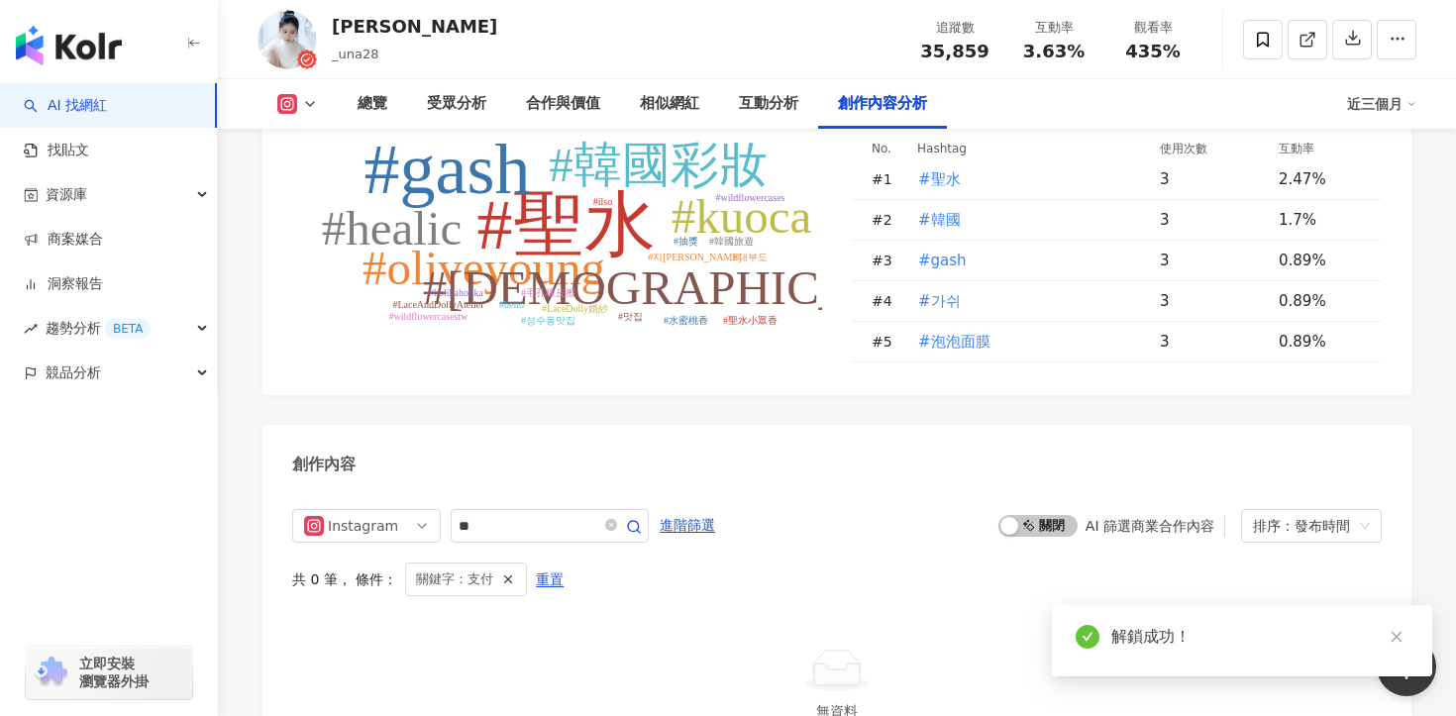
scroll to position [6073, 0]
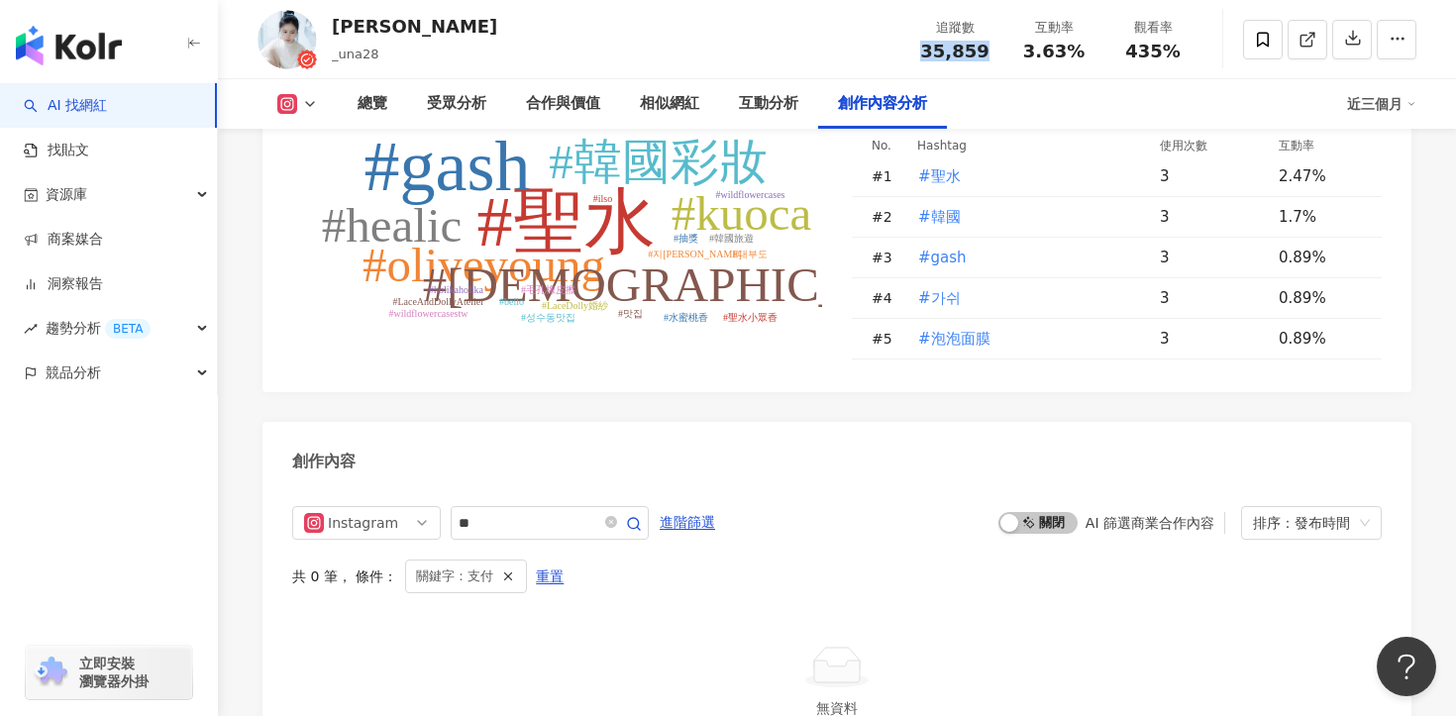
drag, startPoint x: 923, startPoint y: 52, endPoint x: 994, endPoint y: 52, distance: 71.3
click at [994, 52] on div "追蹤數 35,859" at bounding box center [954, 39] width 99 height 43
copy span "35,859"
click at [477, 96] on div "受眾分析" at bounding box center [456, 104] width 59 height 24
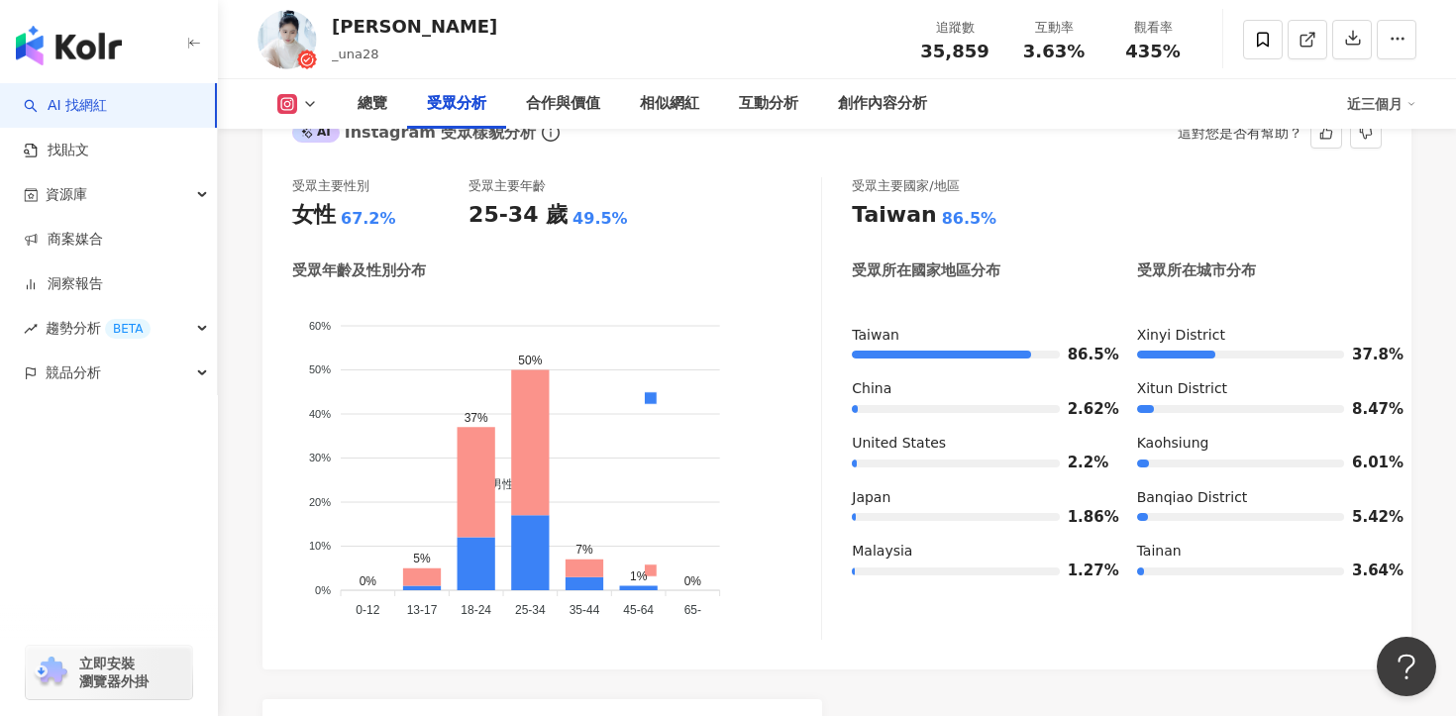
scroll to position [1787, 0]
click at [765, 105] on div "互動分析" at bounding box center [768, 104] width 59 height 24
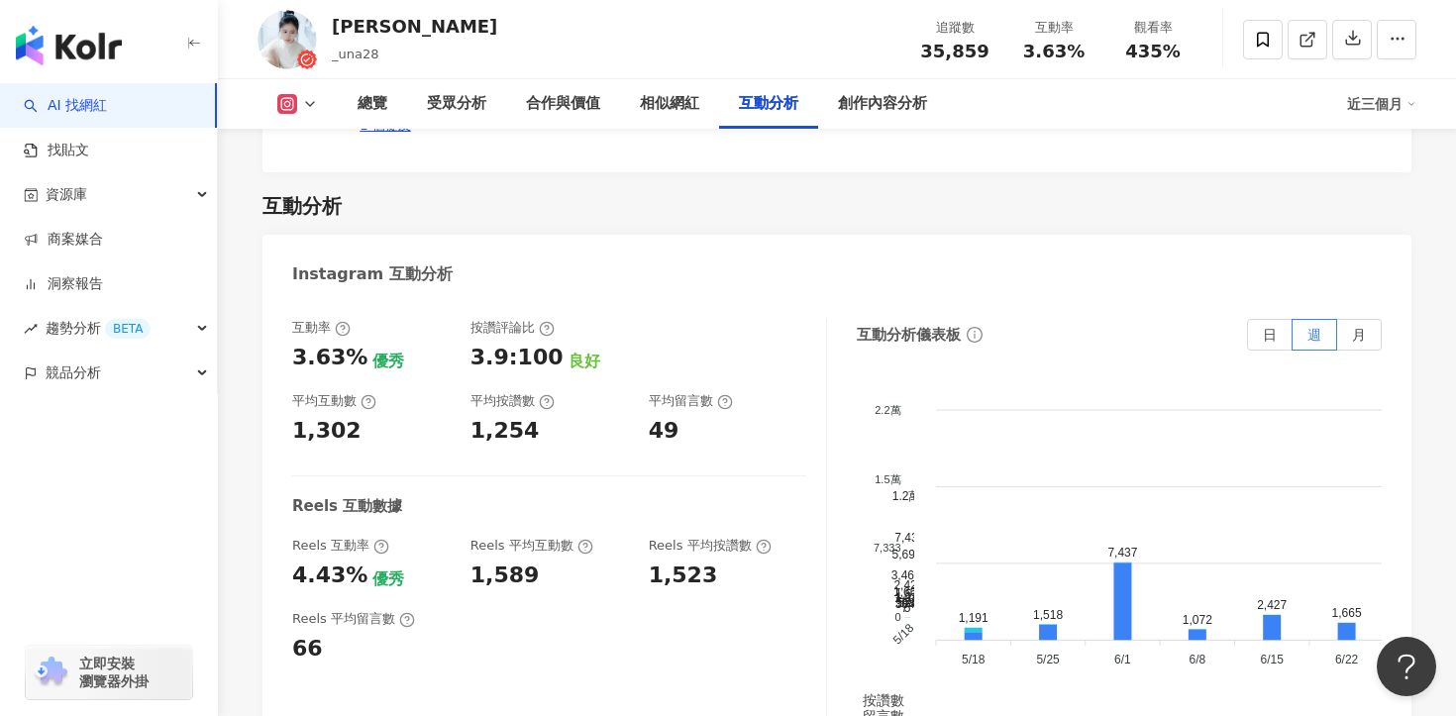
scroll to position [4220, 0]
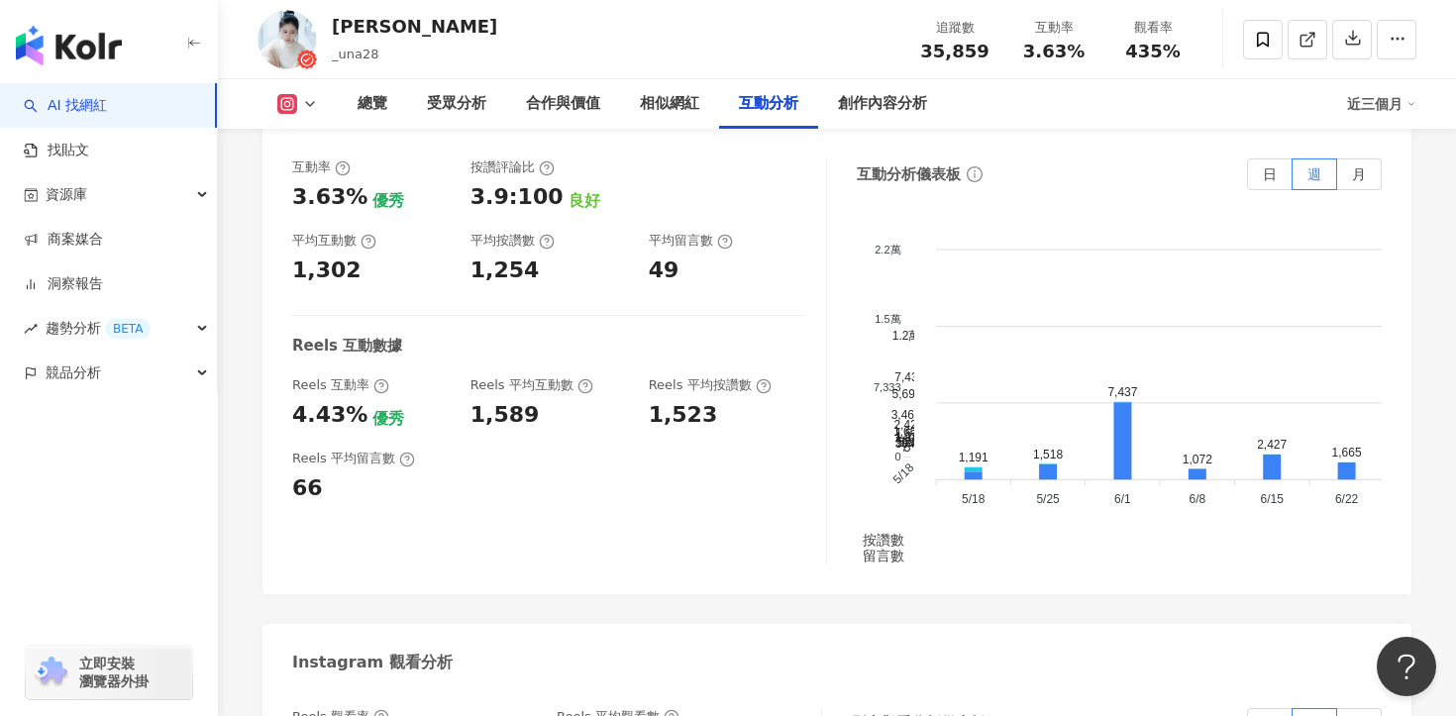
drag, startPoint x: 556, startPoint y: 545, endPoint x: 648, endPoint y: 546, distance: 92.1
copy div "156,037"
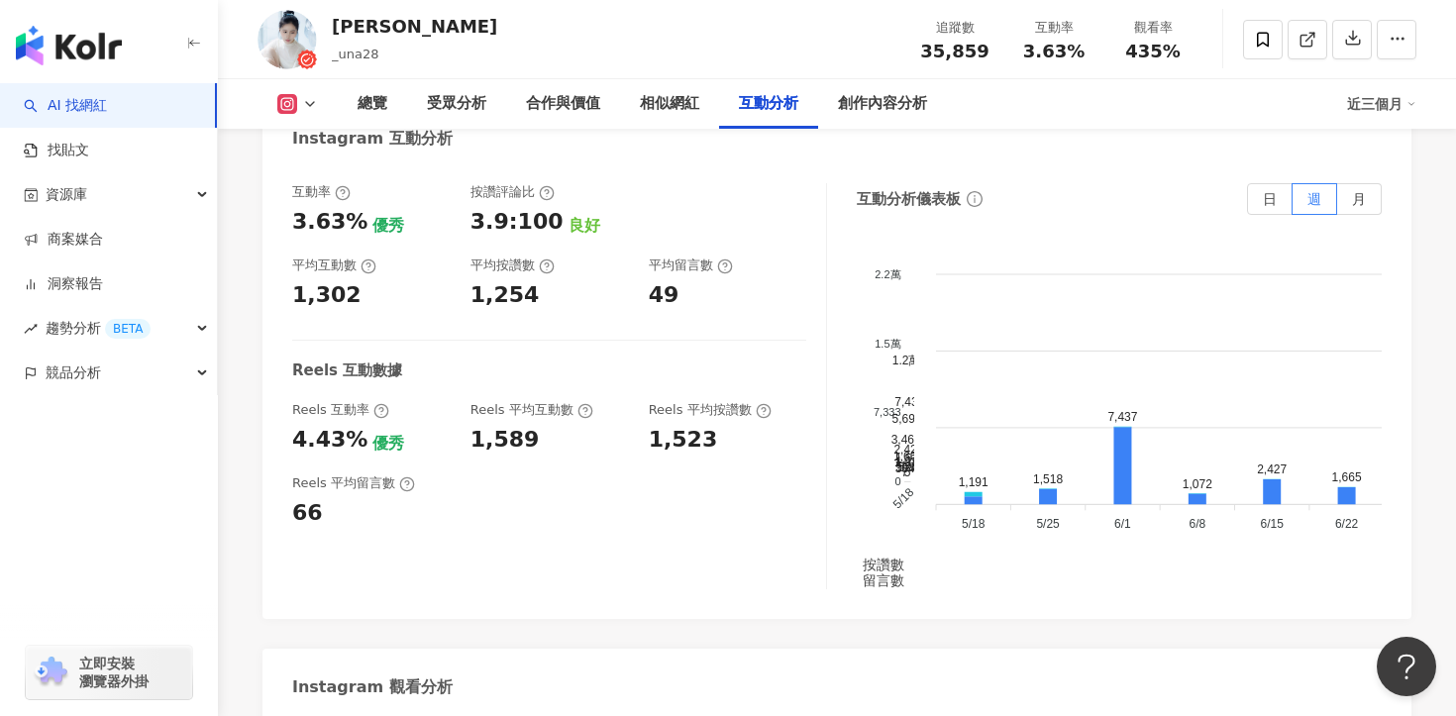
scroll to position [4192, 0]
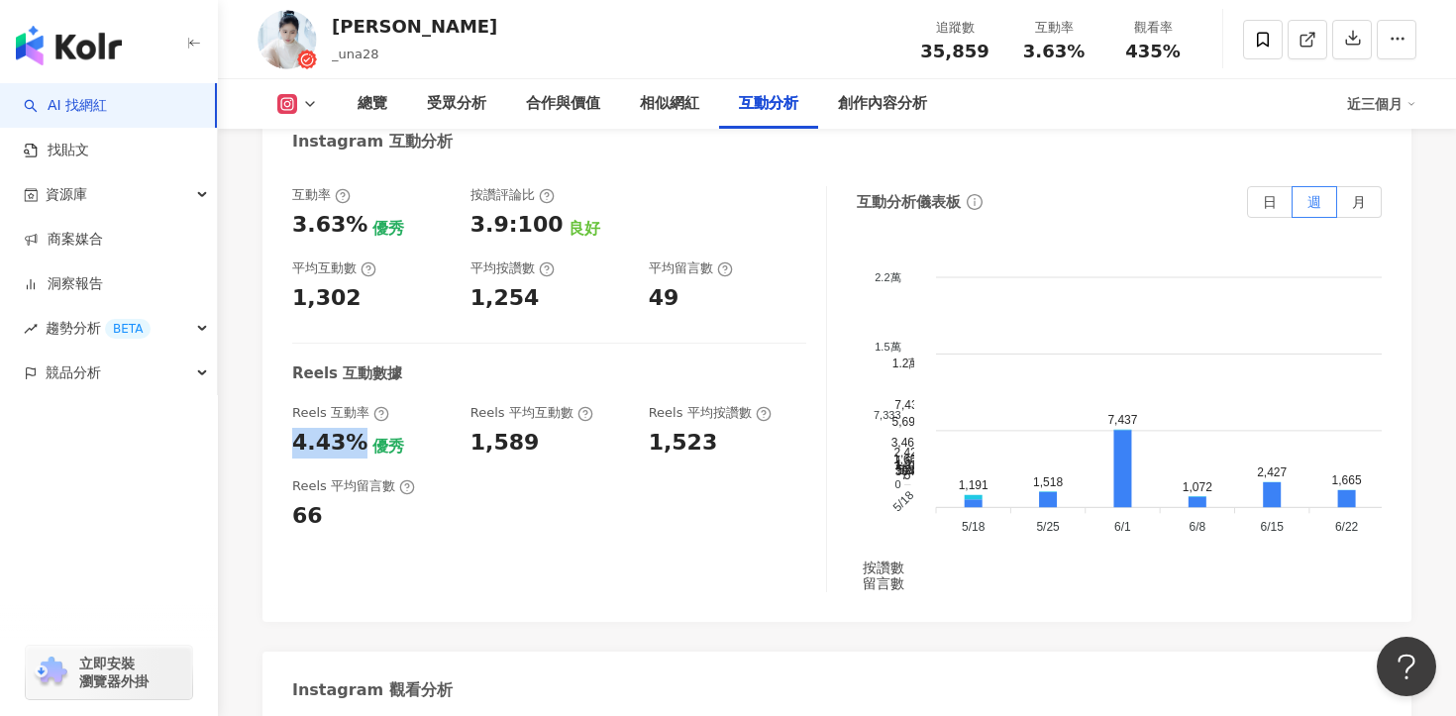
drag, startPoint x: 353, startPoint y: 248, endPoint x: 256, endPoint y: 249, distance: 97.1
copy div "4.43%"
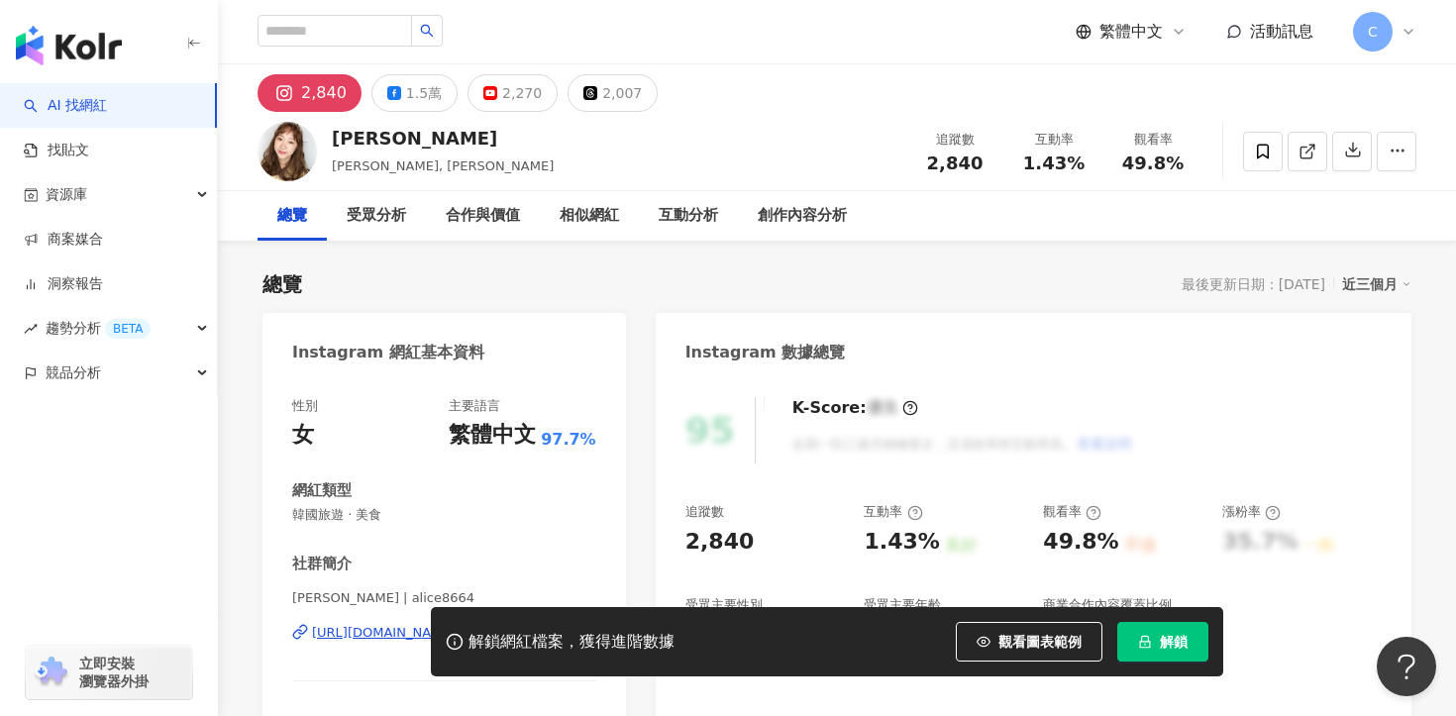
click at [1176, 648] on span "解鎖" at bounding box center [1174, 642] width 28 height 16
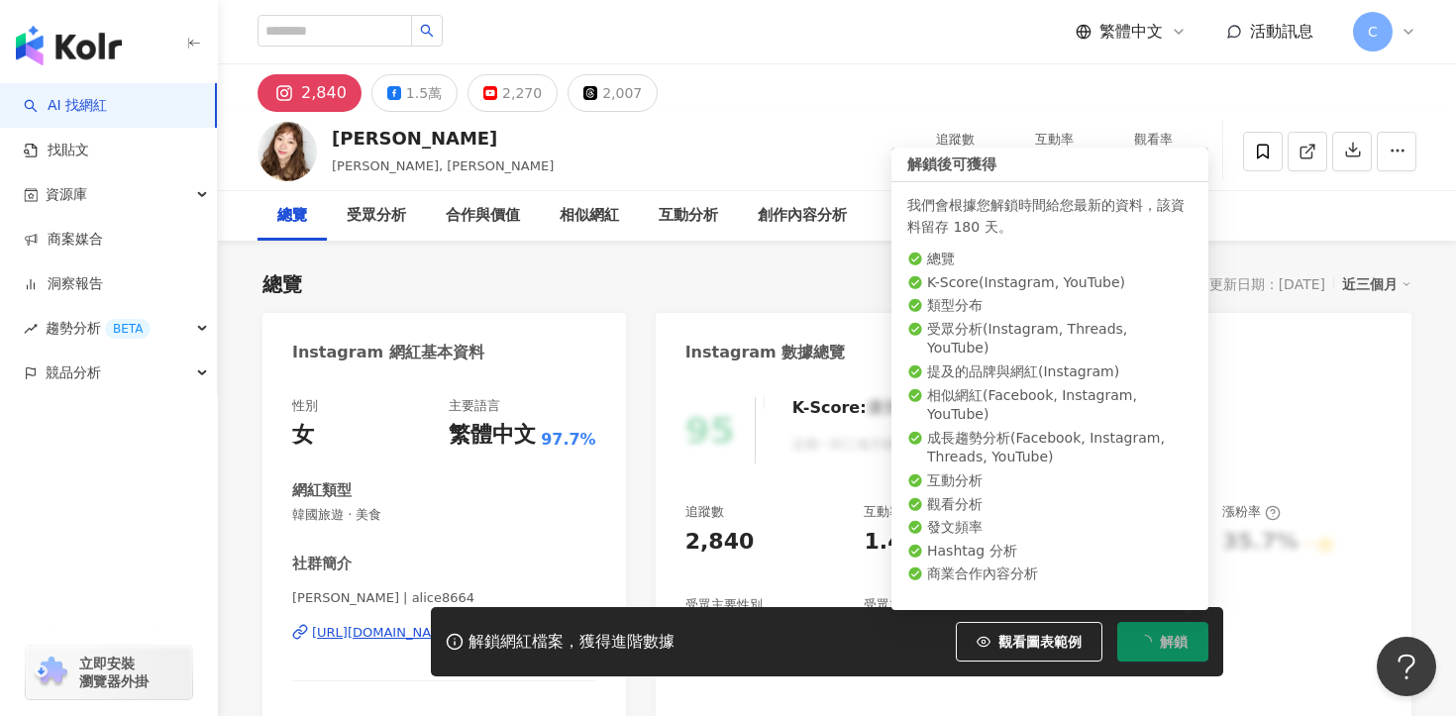
click at [1015, 159] on div "追蹤數 2,840 互動率 1.43% 觀看率 49.8%" at bounding box center [1053, 151] width 297 height 58
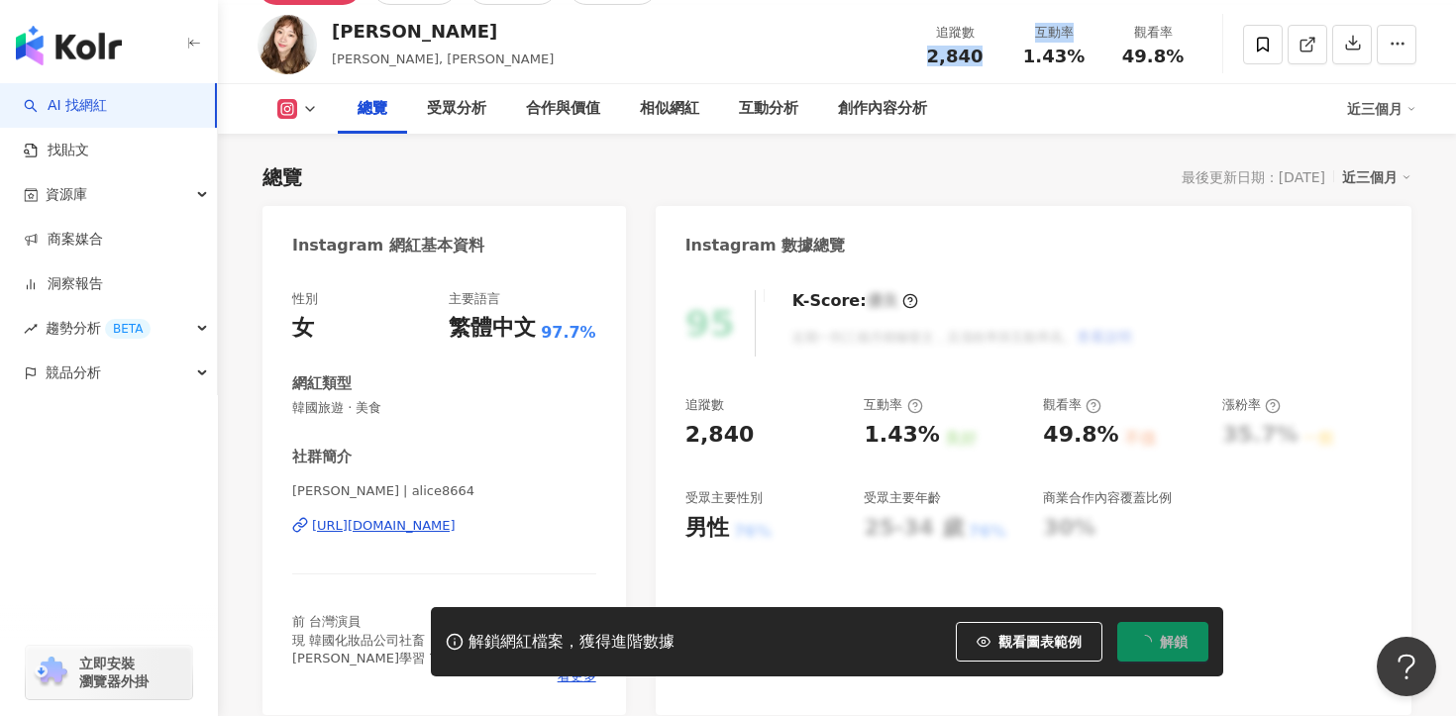
scroll to position [285, 0]
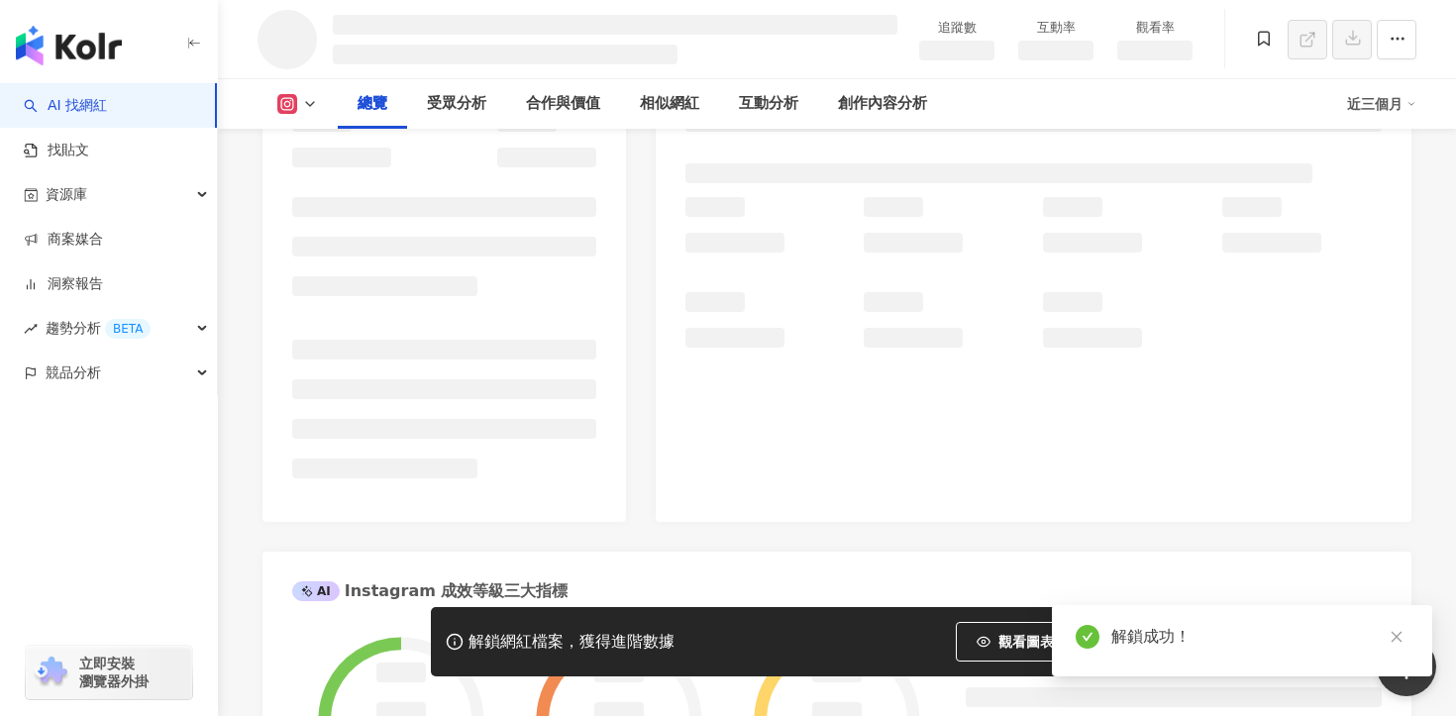
click at [485, 350] on li at bounding box center [444, 350] width 304 height 20
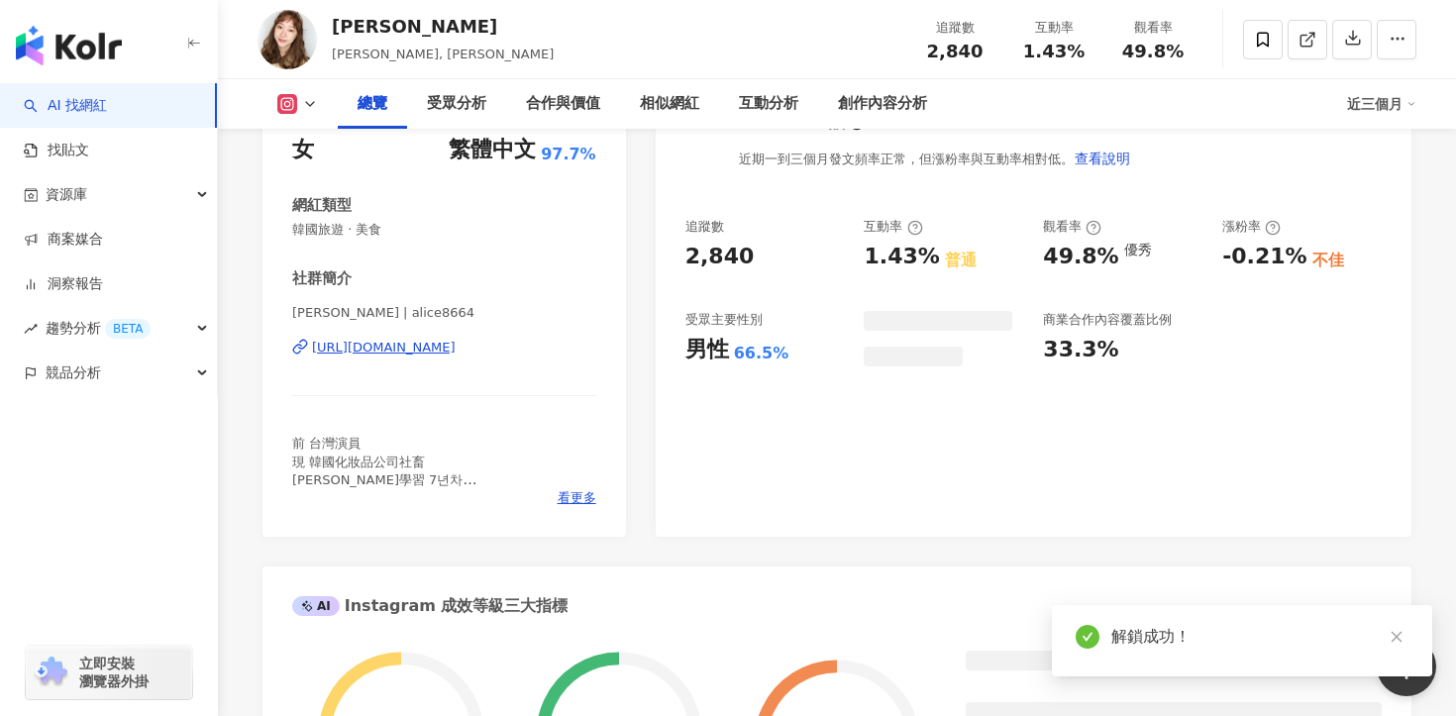
click at [453, 351] on div "[URL][DOMAIN_NAME]" at bounding box center [384, 348] width 144 height 18
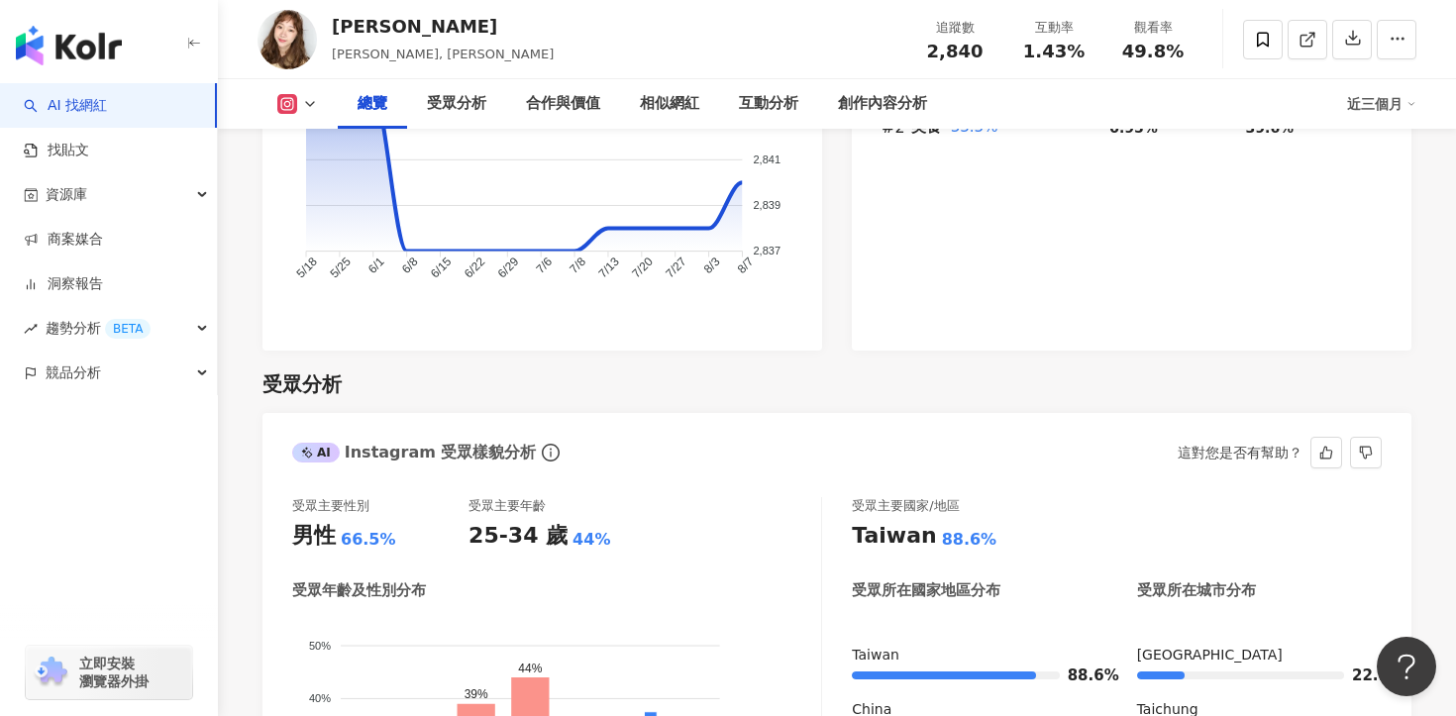
scroll to position [1740, 0]
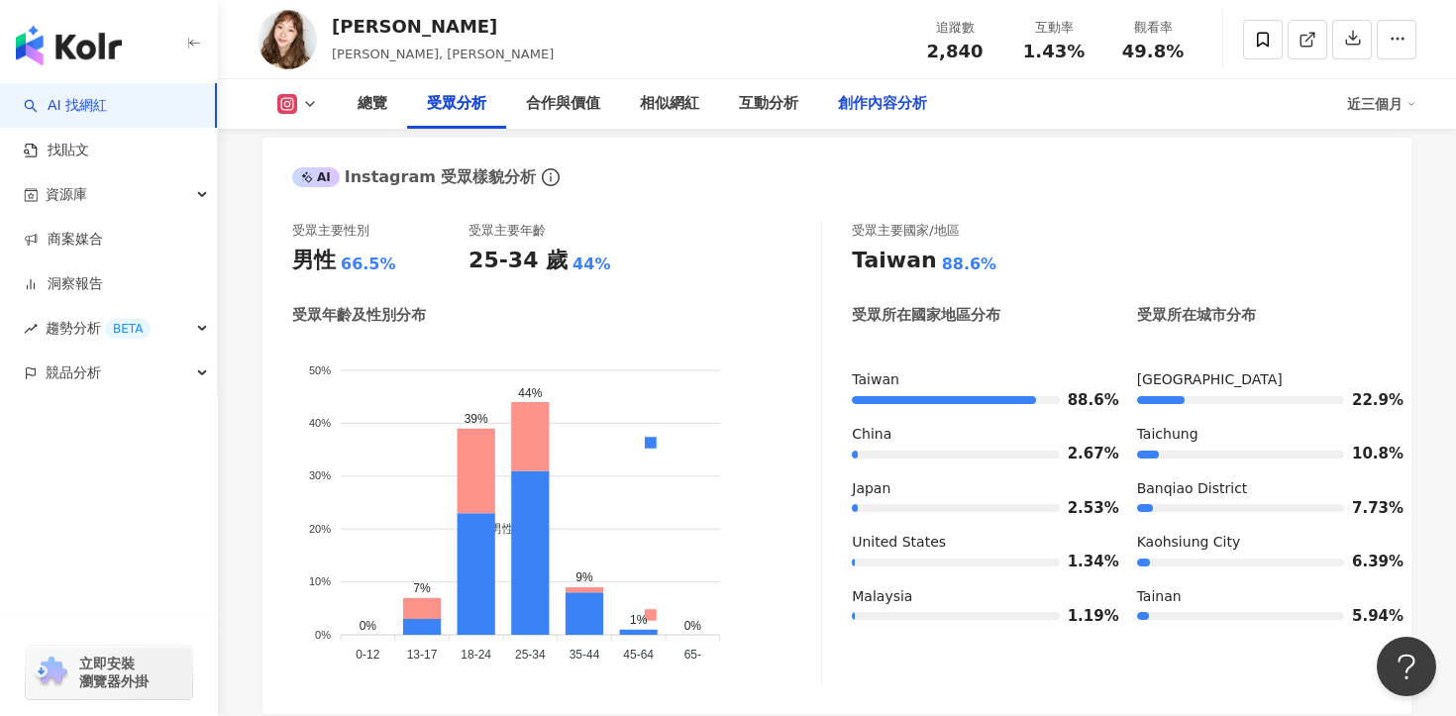
click at [868, 95] on div "創作內容分析" at bounding box center [882, 104] width 89 height 24
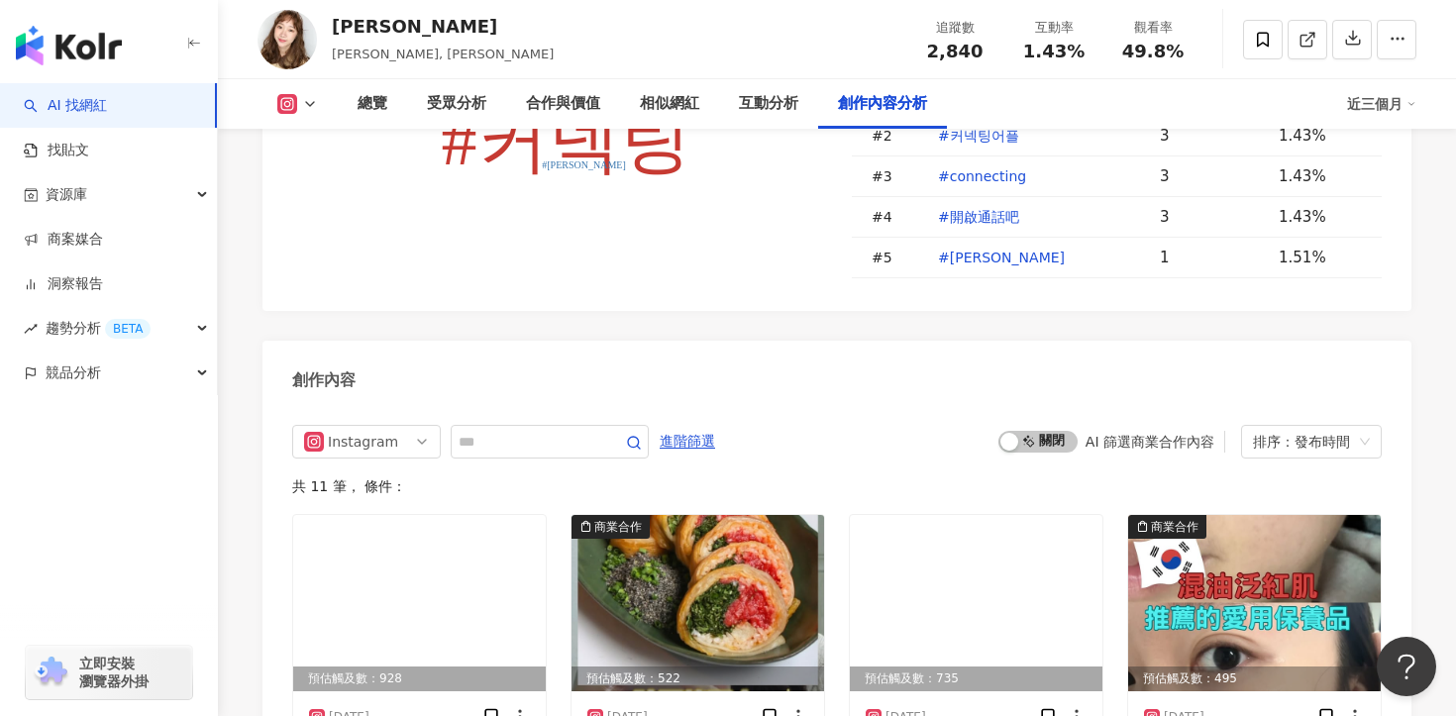
scroll to position [5916, 0]
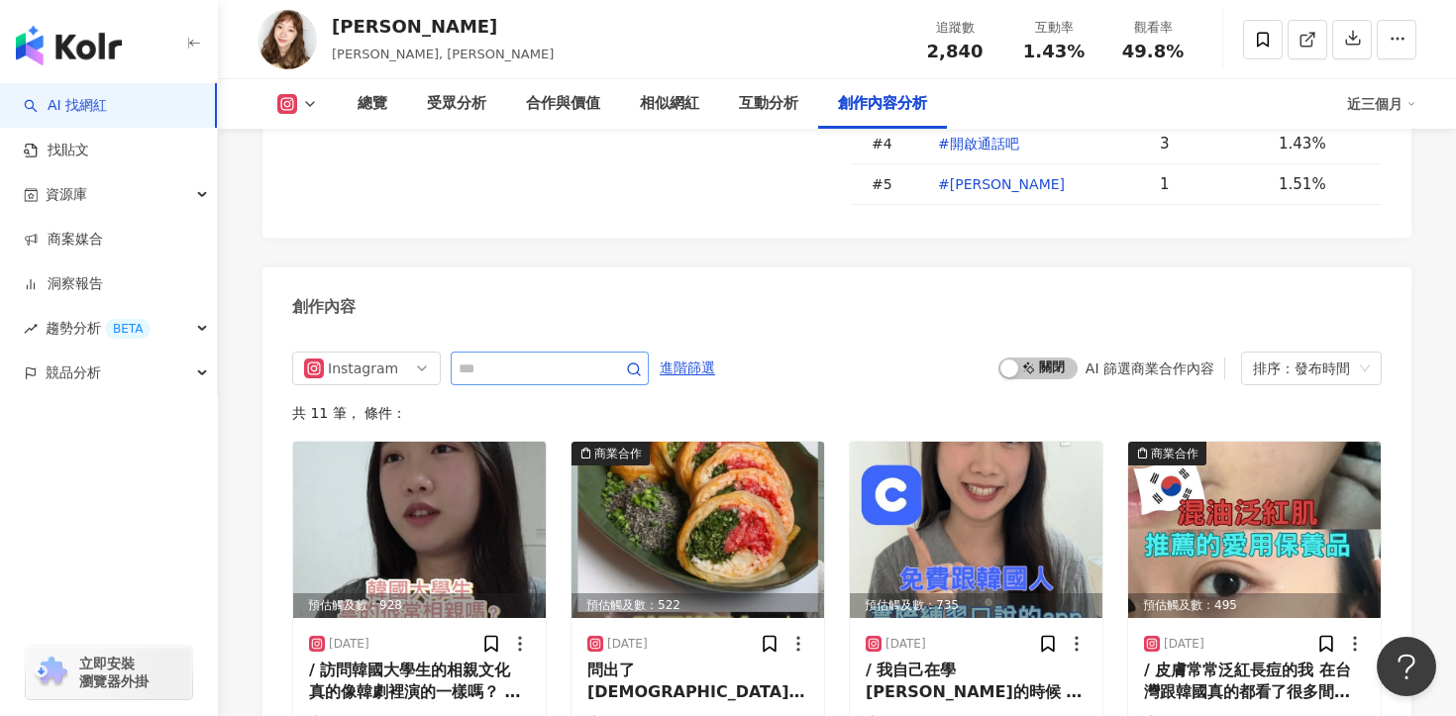
click at [531, 364] on span at bounding box center [550, 369] width 198 height 34
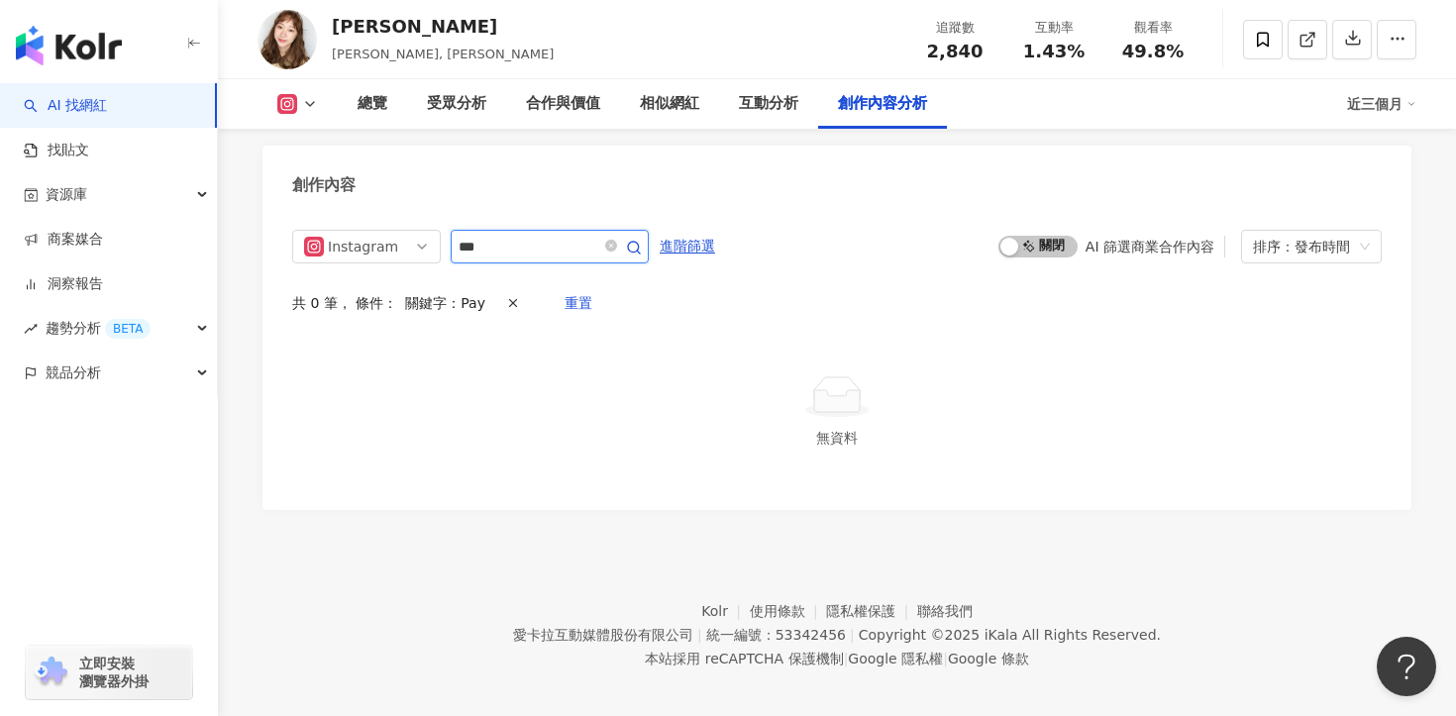
scroll to position [6029, 0]
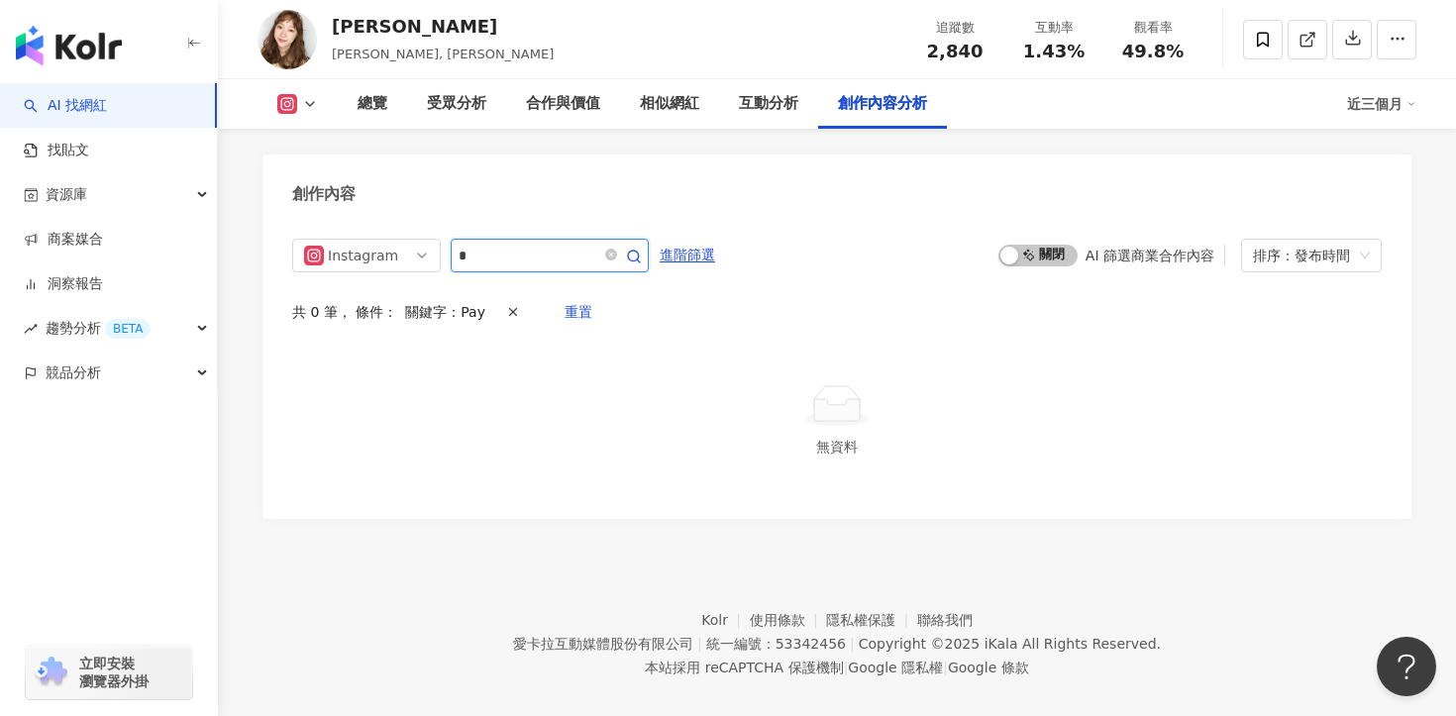
type input "*"
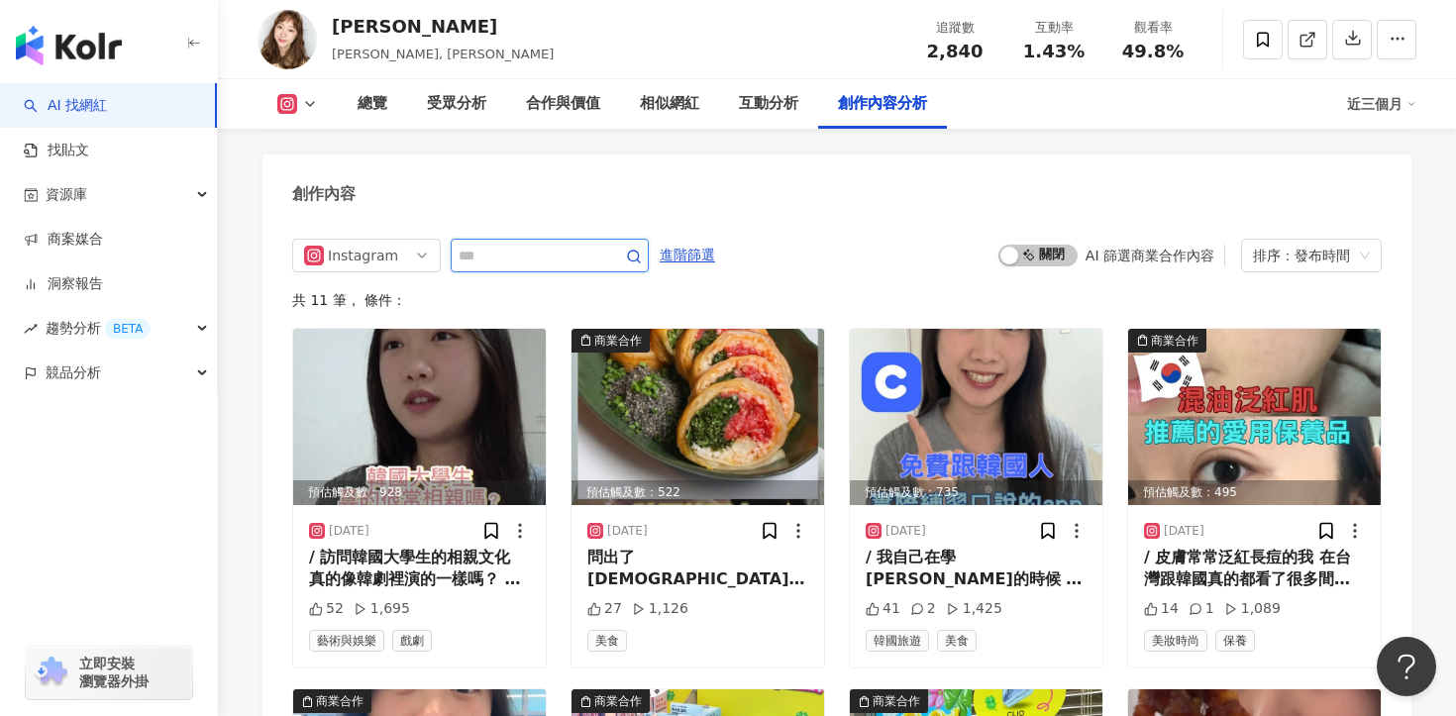
scroll to position [6038, 0]
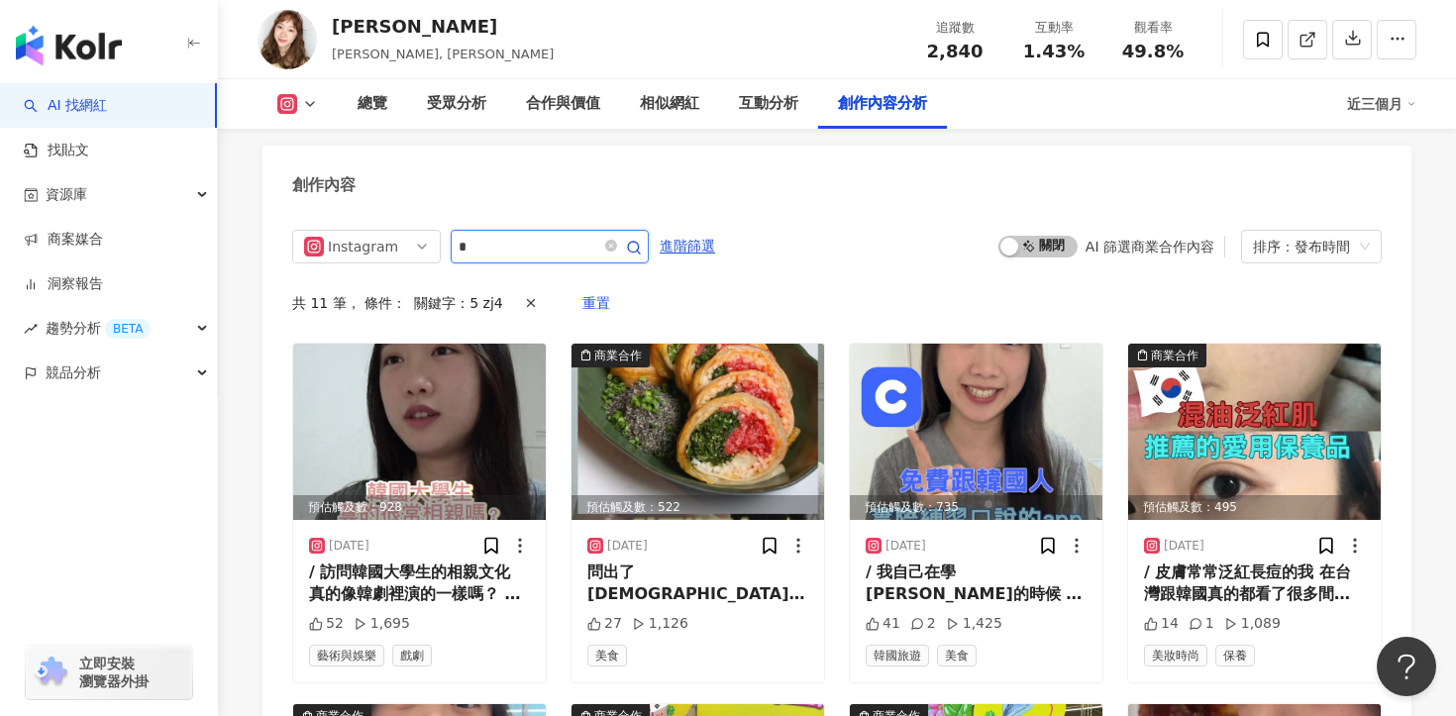
type input "*"
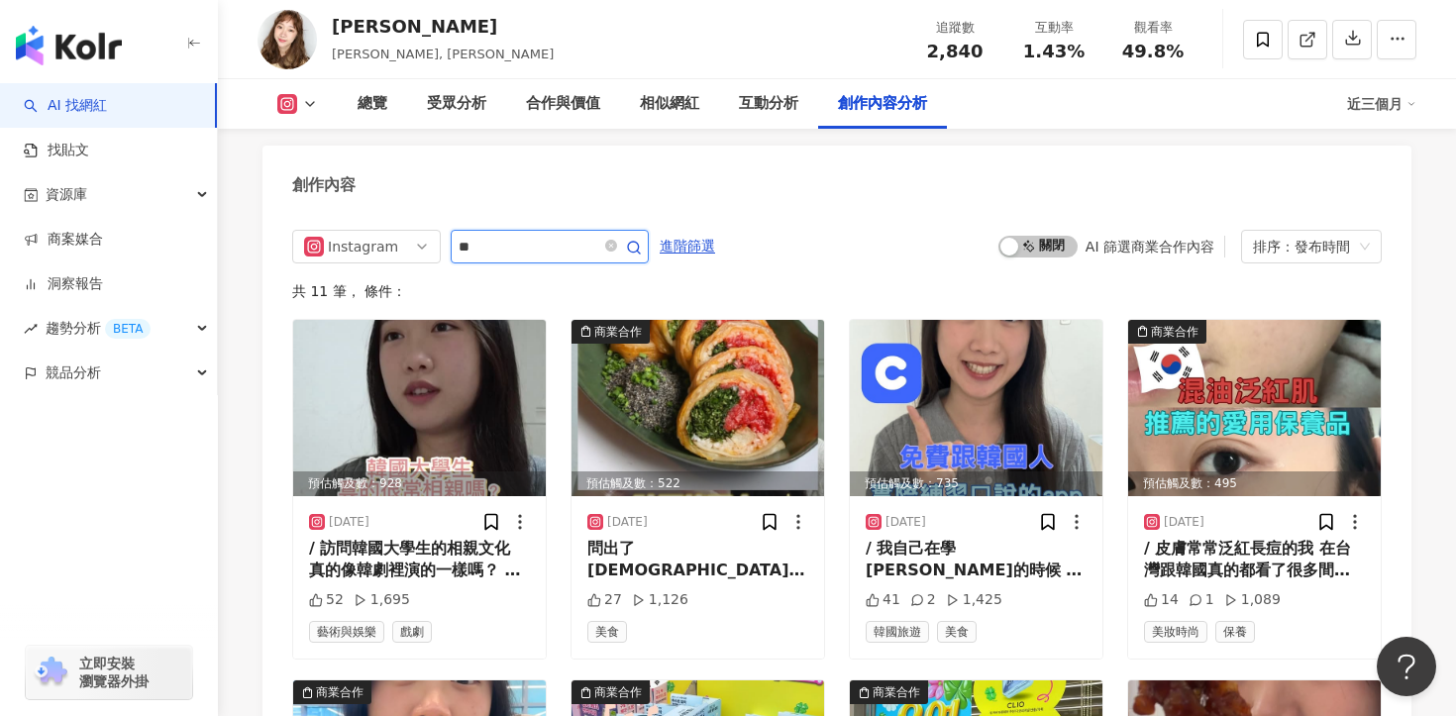
type input "**"
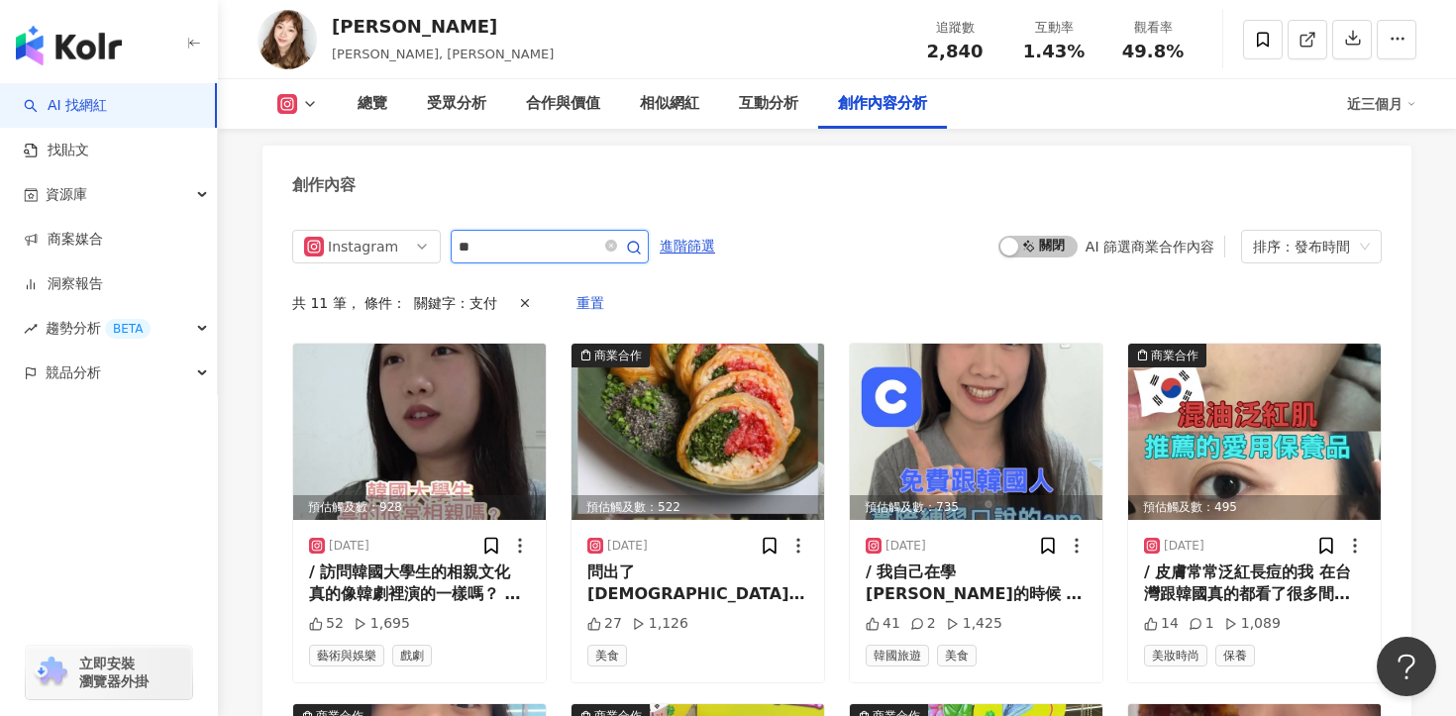
scroll to position [6029, 0]
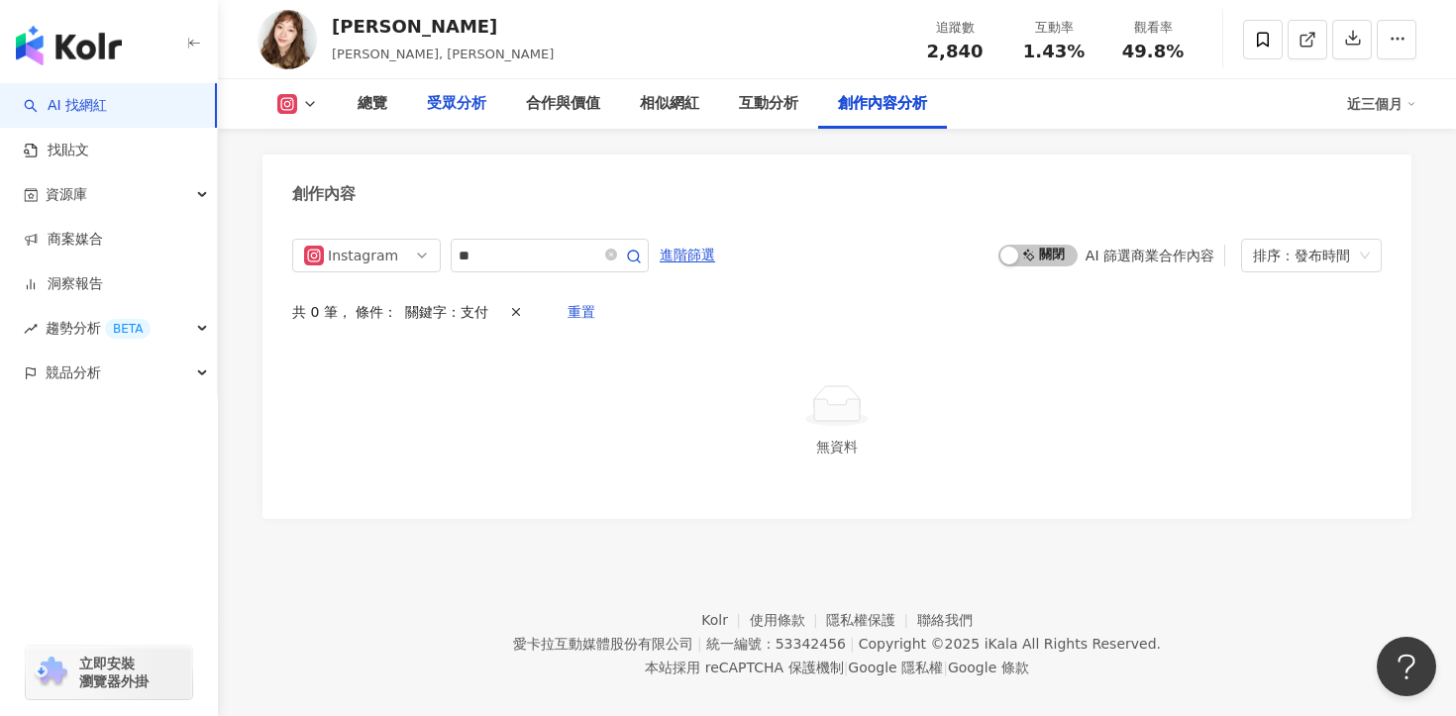
click at [460, 103] on div "受眾分析" at bounding box center [456, 104] width 59 height 24
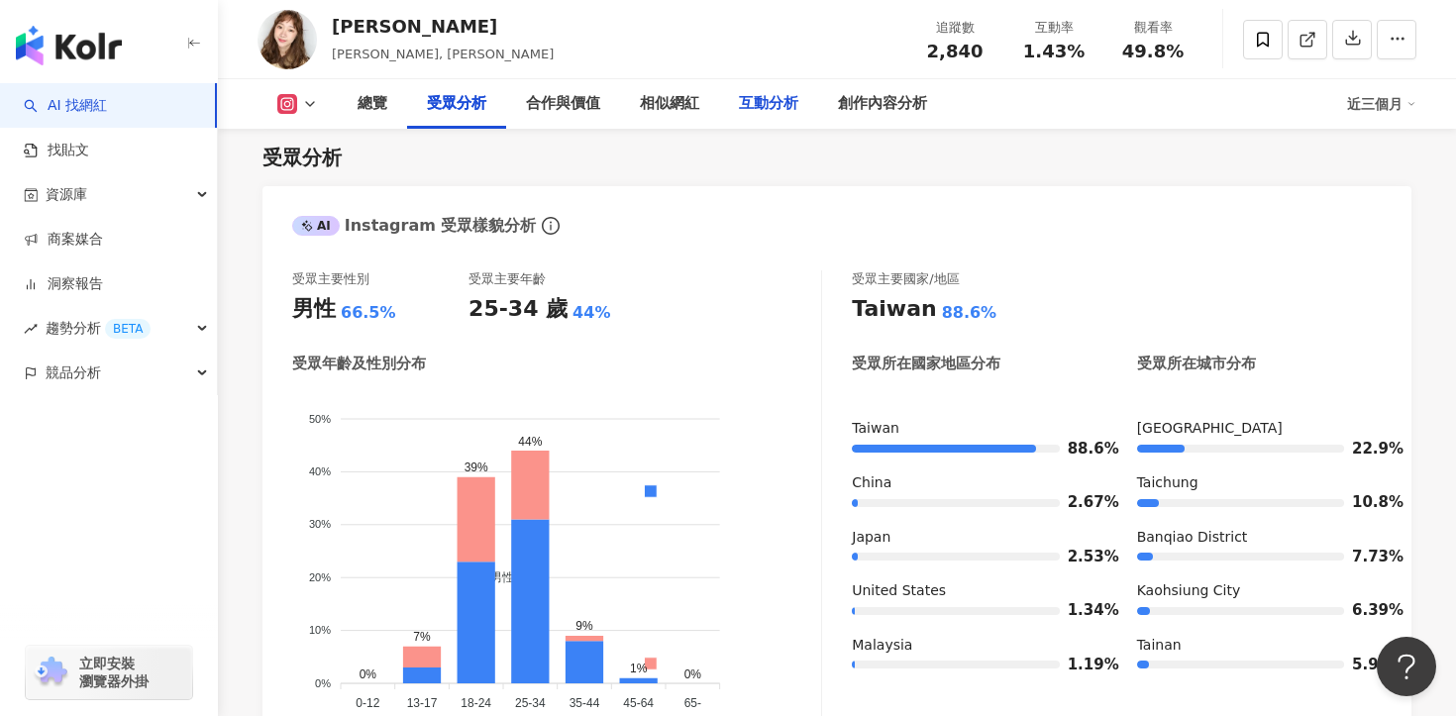
click at [748, 115] on div "互動分析" at bounding box center [768, 104] width 59 height 24
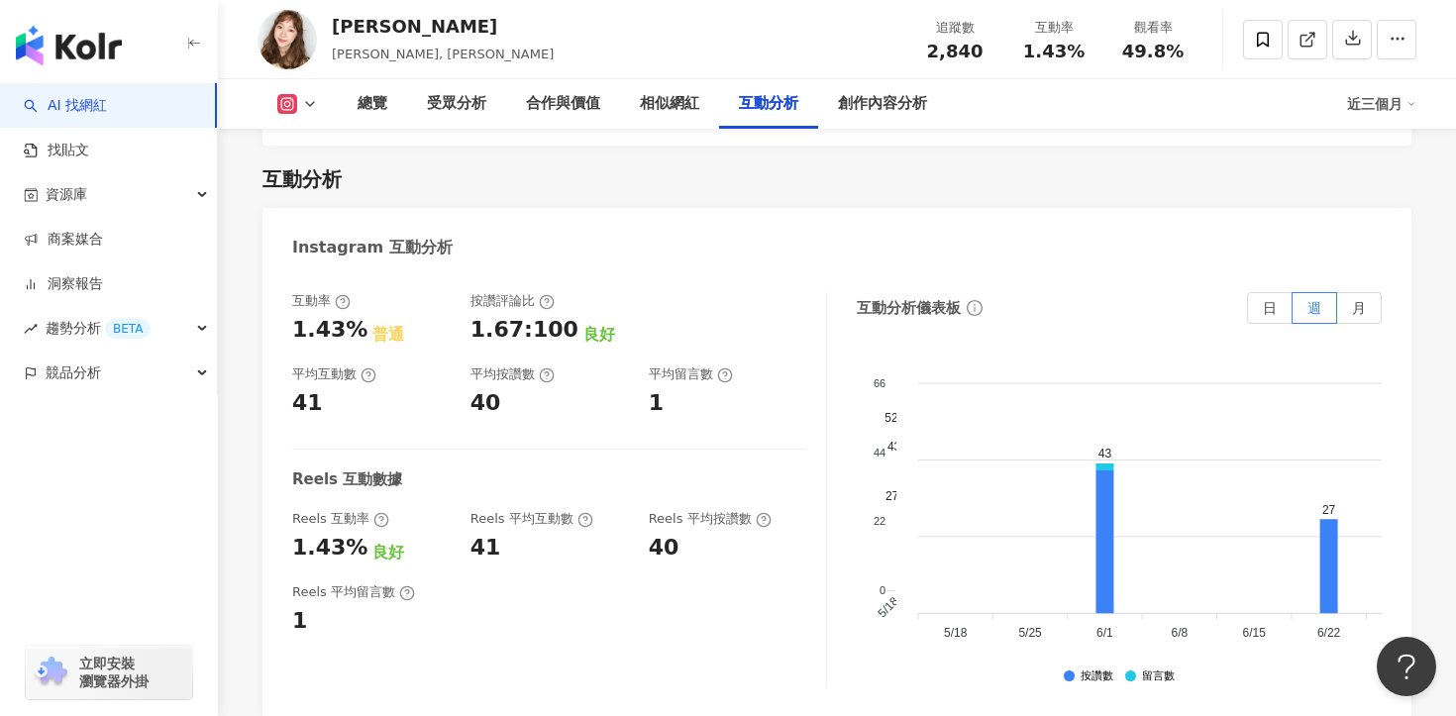
scroll to position [3895, 0]
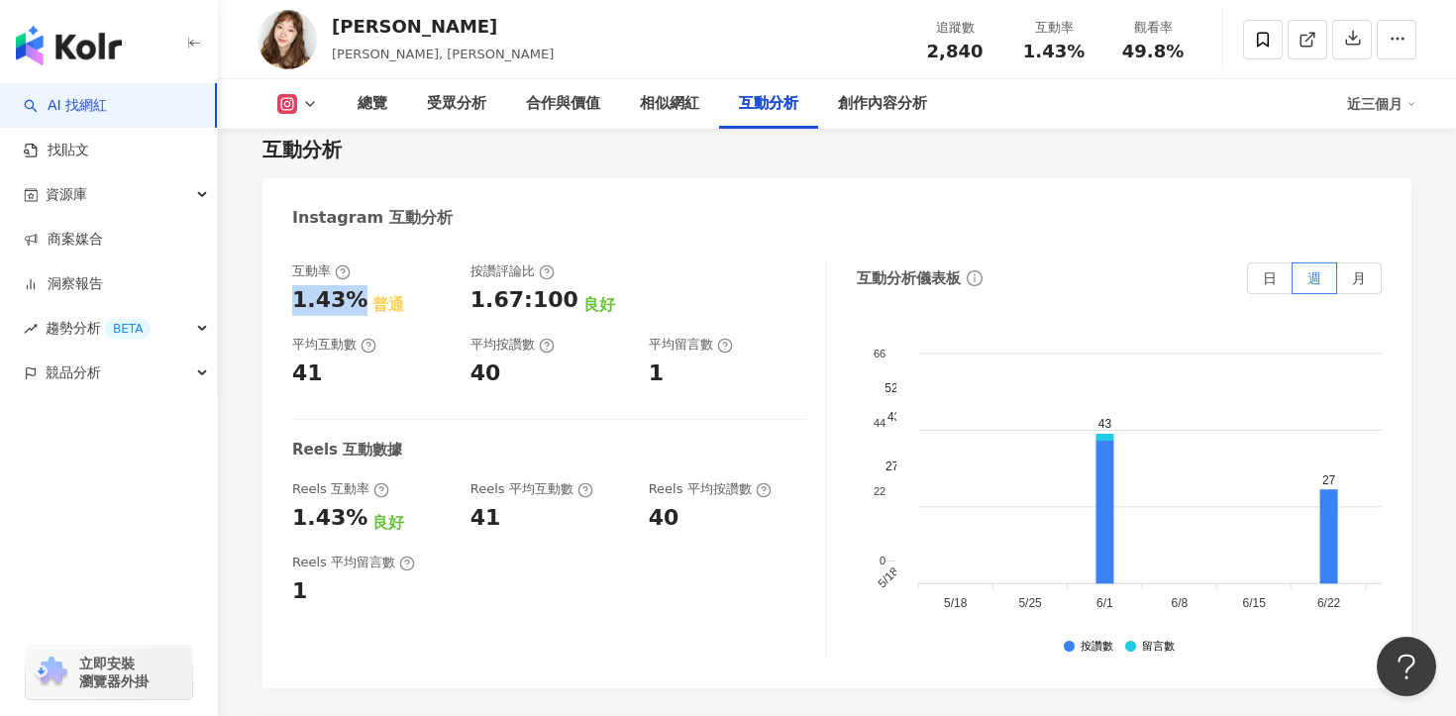
drag, startPoint x: 354, startPoint y: 282, endPoint x: 265, endPoint y: 281, distance: 88.2
click at [265, 281] on div "互動率 1.43% 普通 按讚評論比 1.67:100 良好 平均互動數 41 平均按讚數 40 平均留言數 1 Reels 互動數據 Reels 互動率 1…" at bounding box center [836, 466] width 1149 height 446
copy div "1.43%"
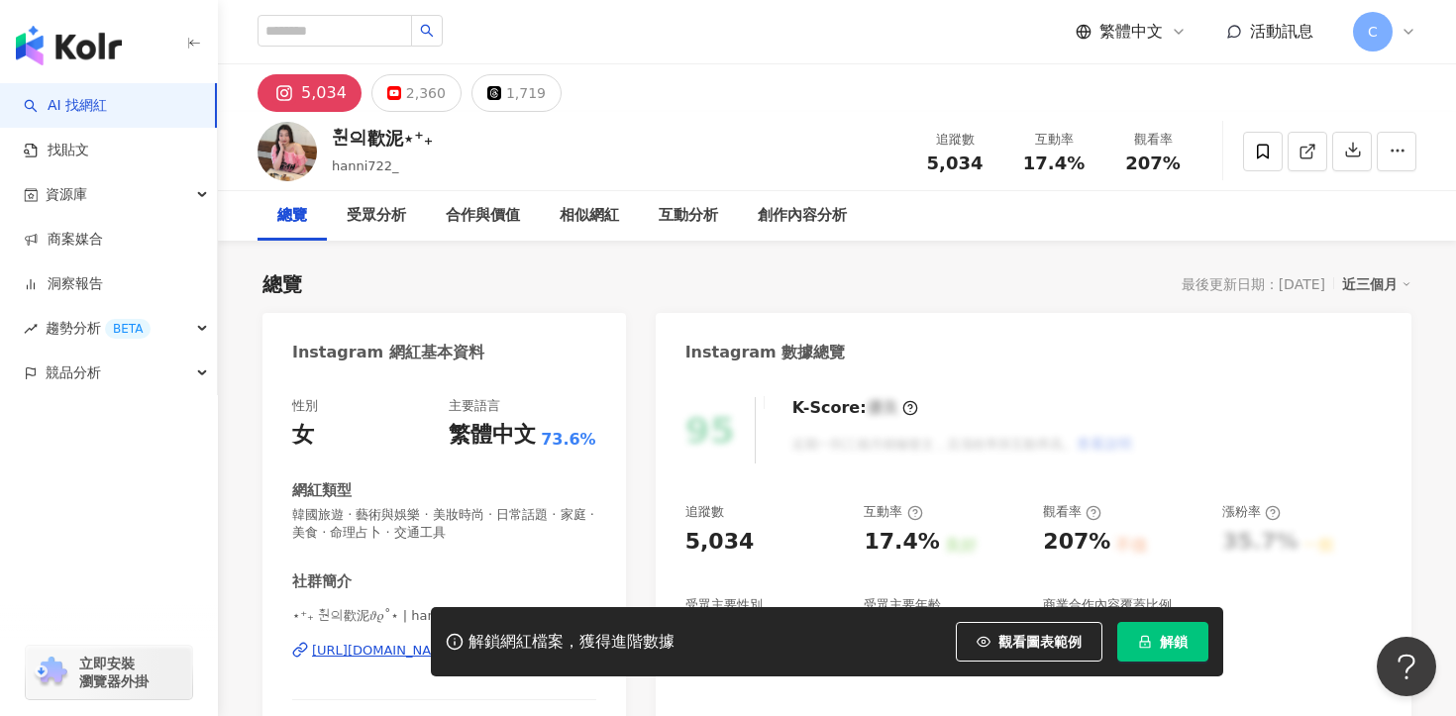
click at [1171, 637] on span "解鎖" at bounding box center [1174, 642] width 28 height 16
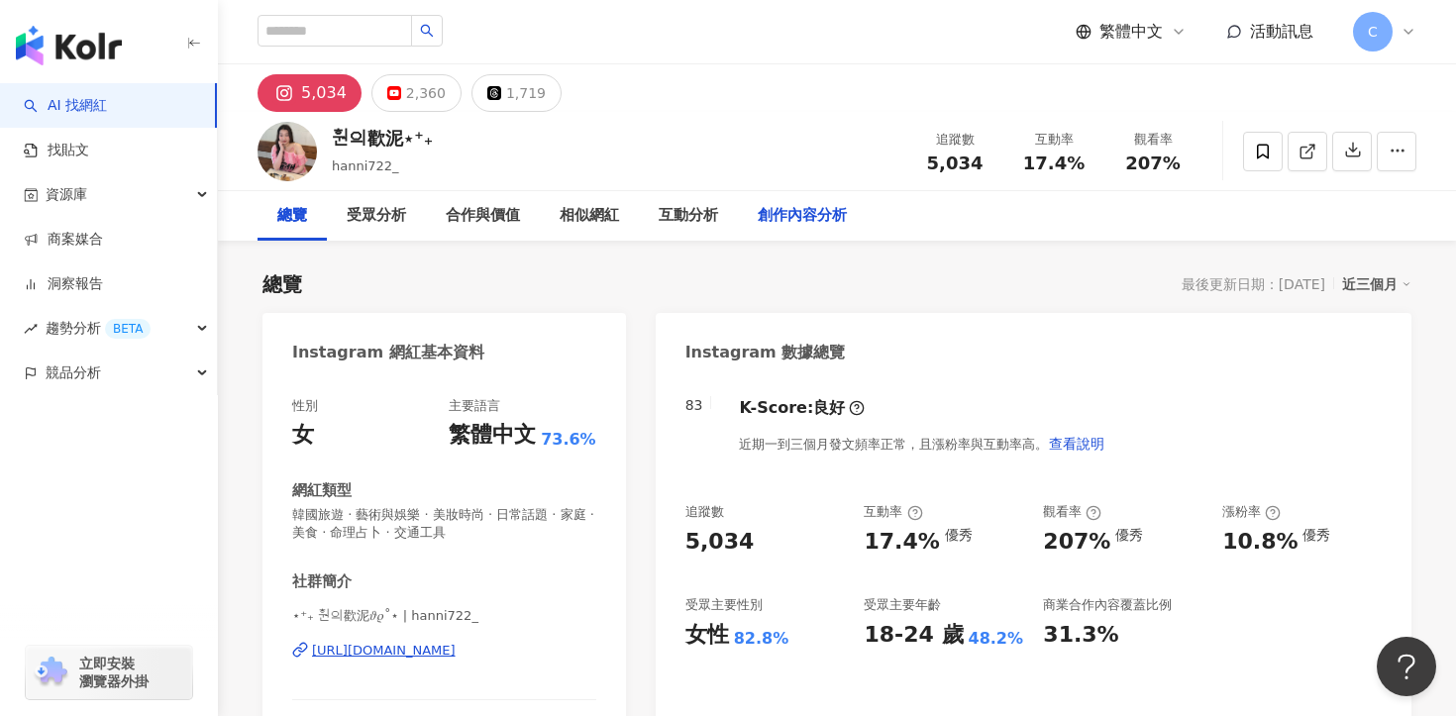
click at [811, 222] on div "創作內容分析" at bounding box center [802, 216] width 89 height 24
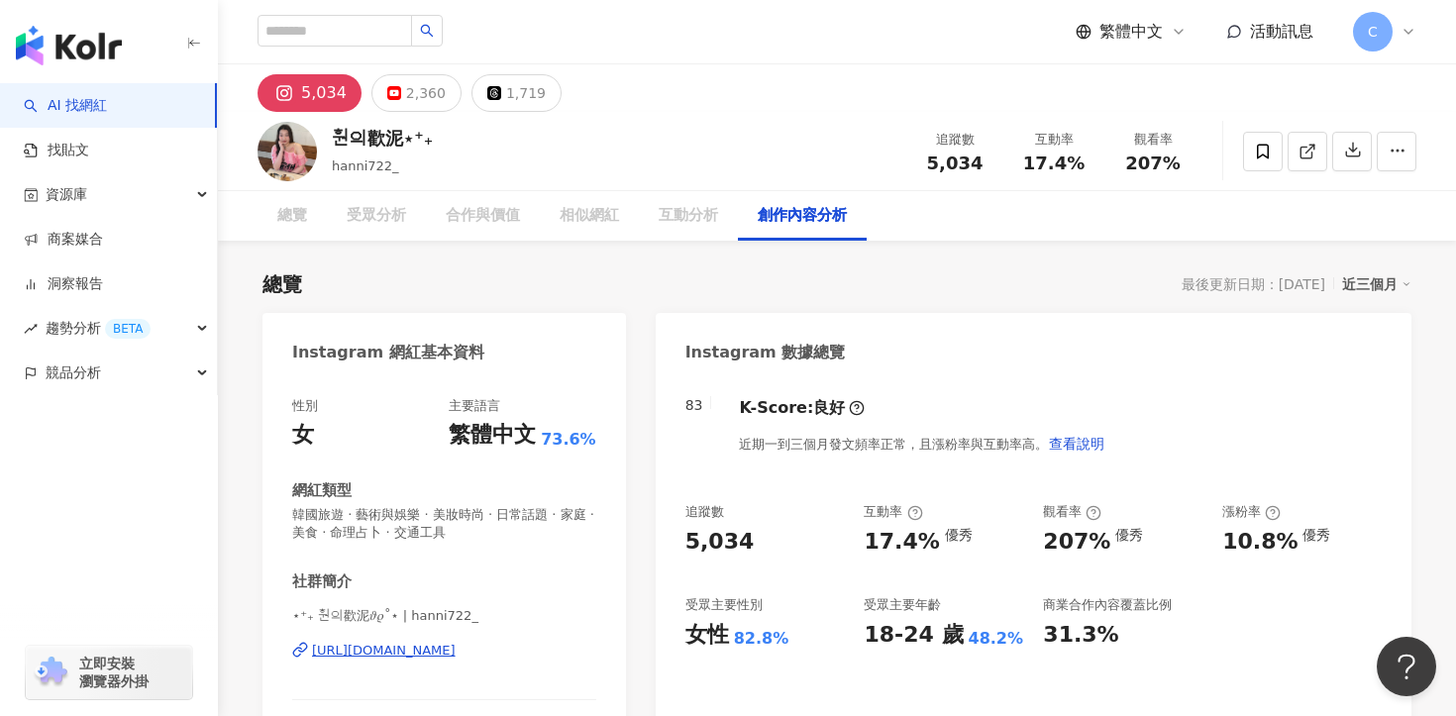
scroll to position [5605, 0]
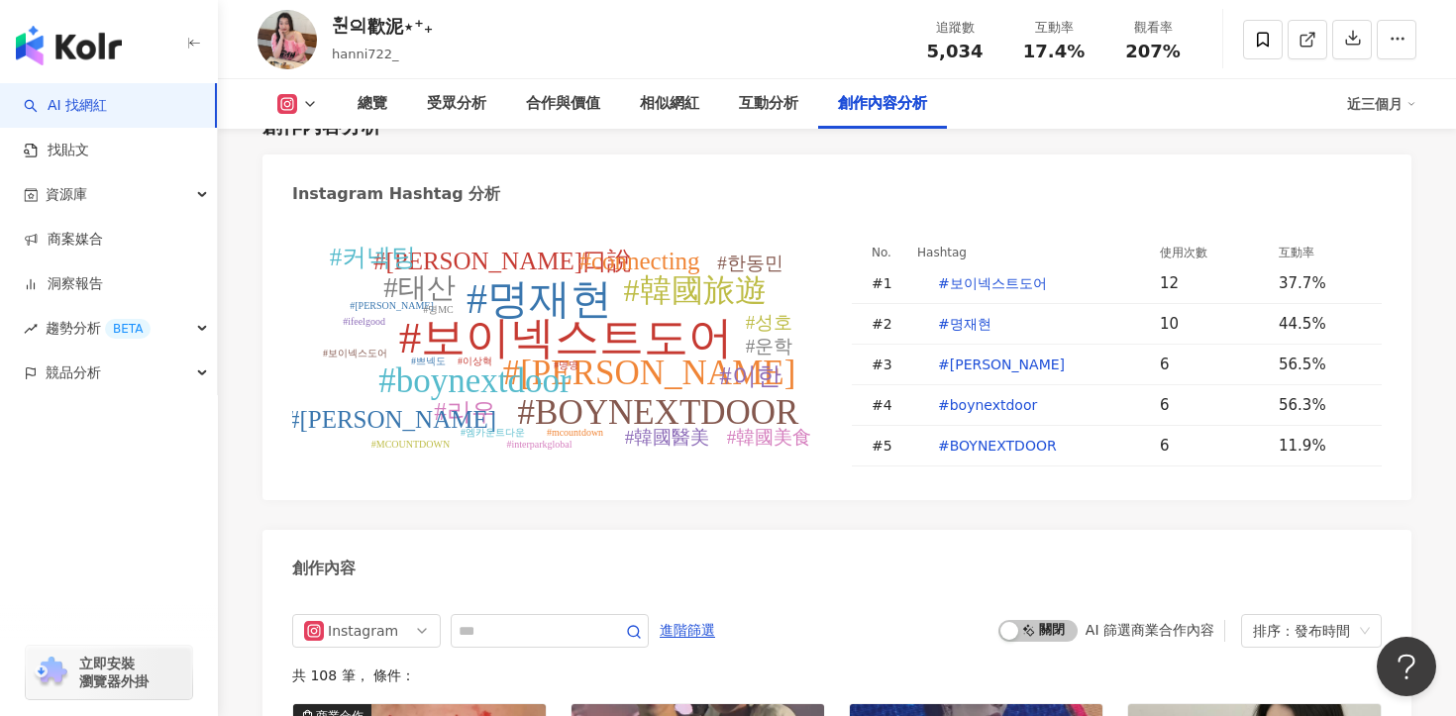
scroll to position [5805, 0]
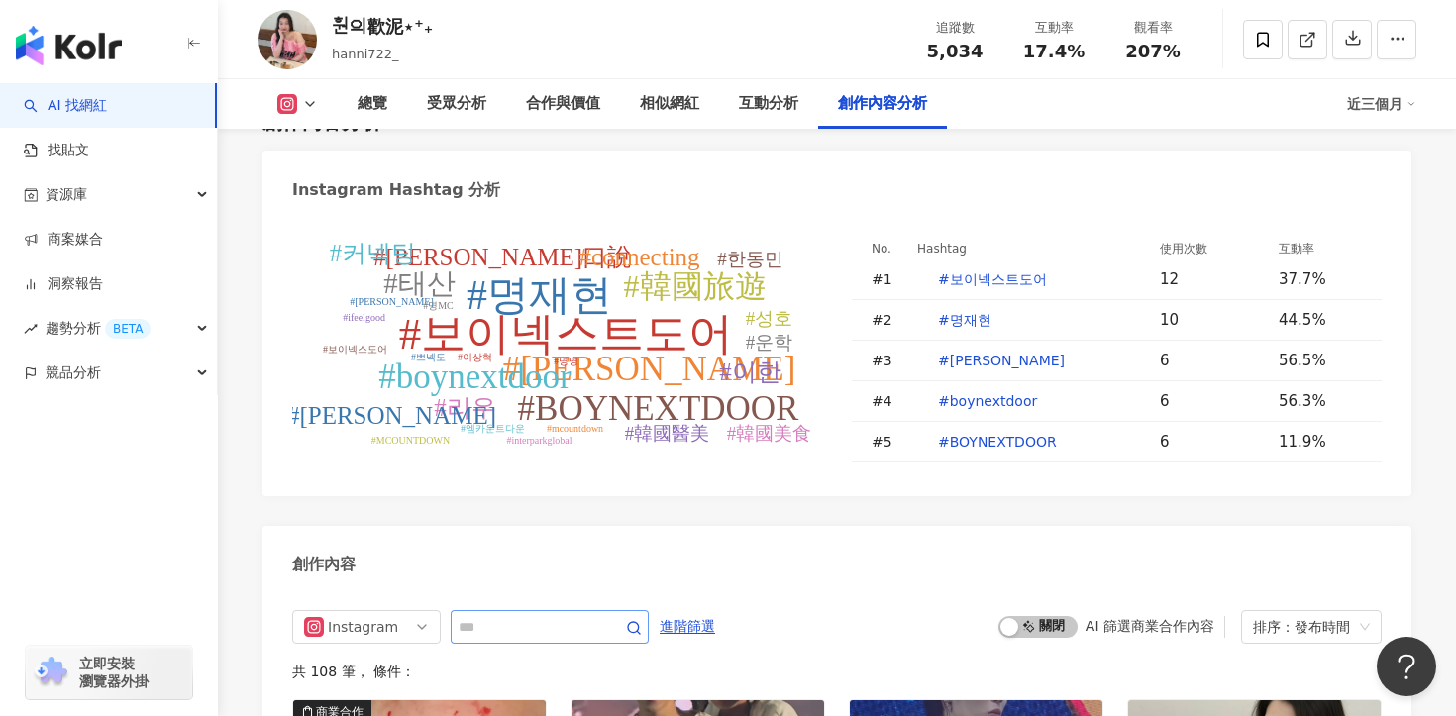
click at [541, 610] on span at bounding box center [550, 627] width 198 height 34
type input "*"
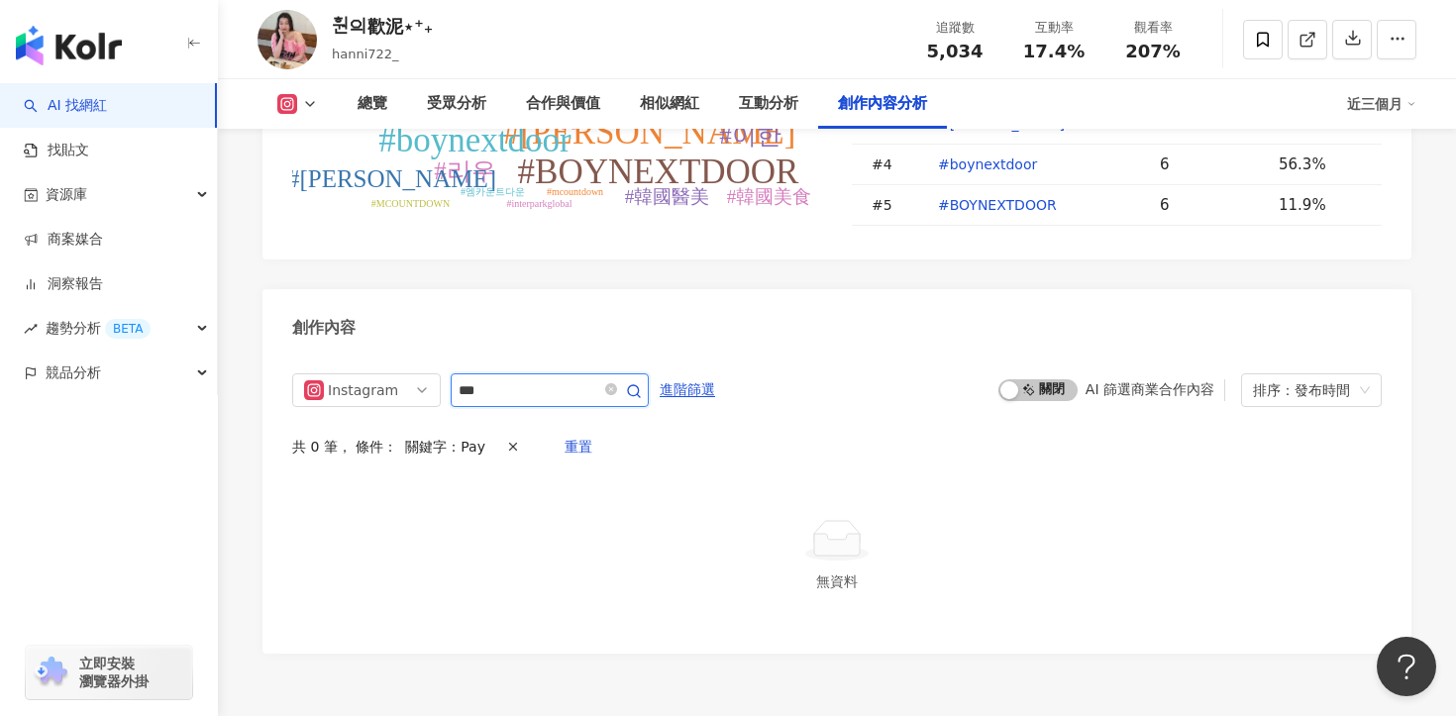
scroll to position [6033, 0]
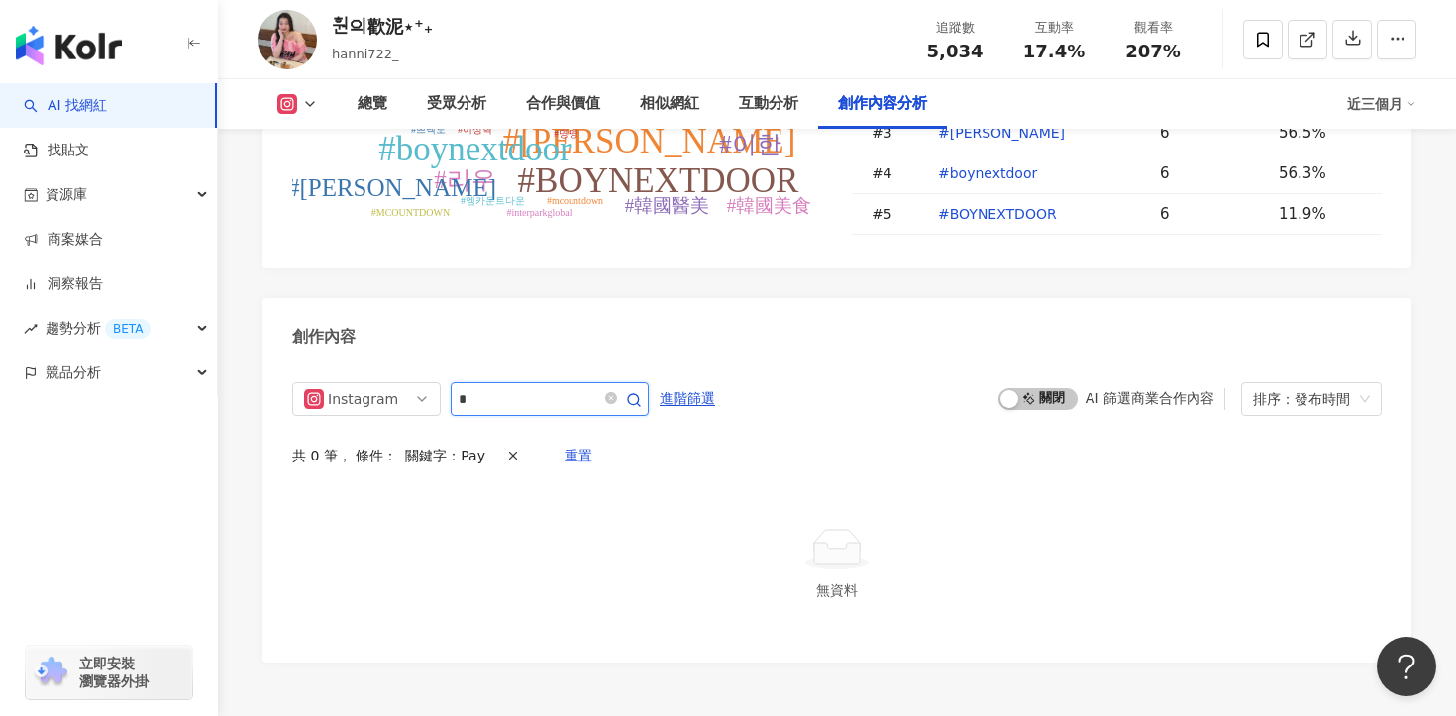
type input "*"
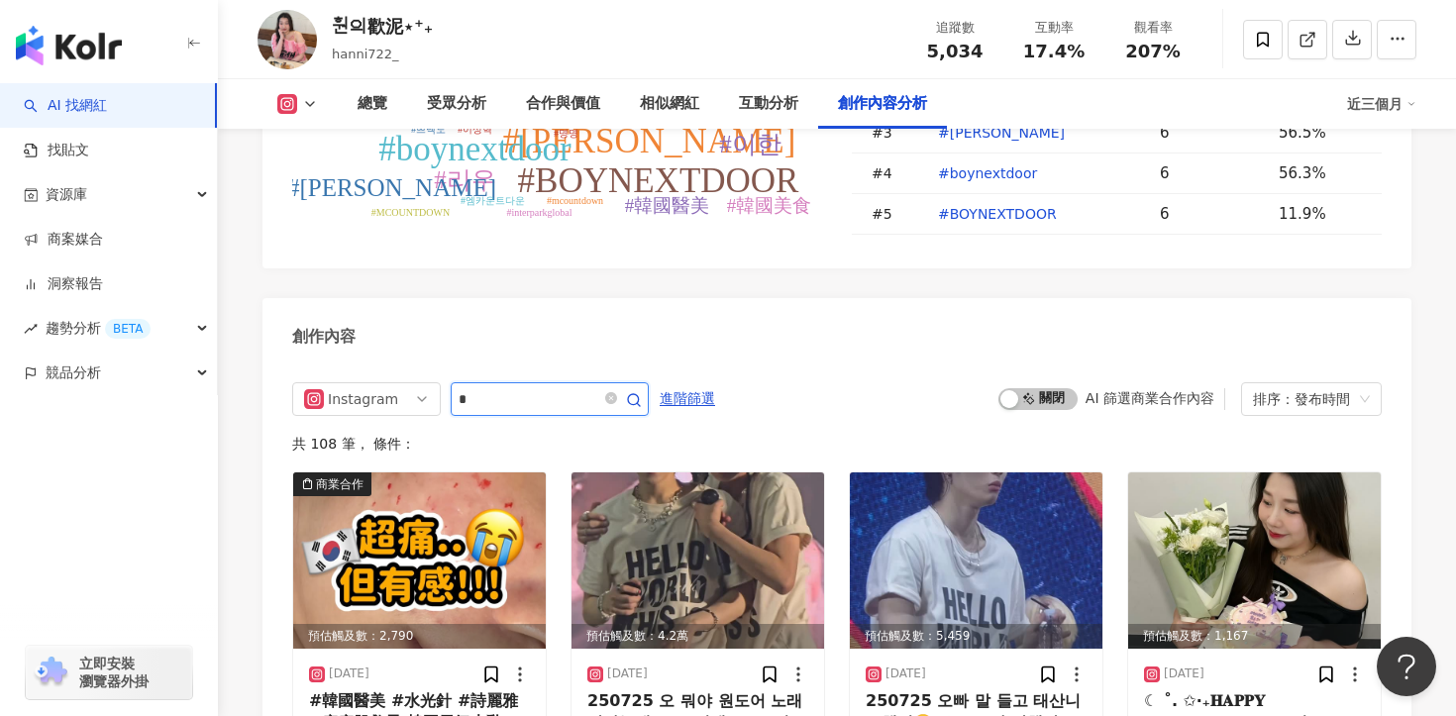
scroll to position [6042, 0]
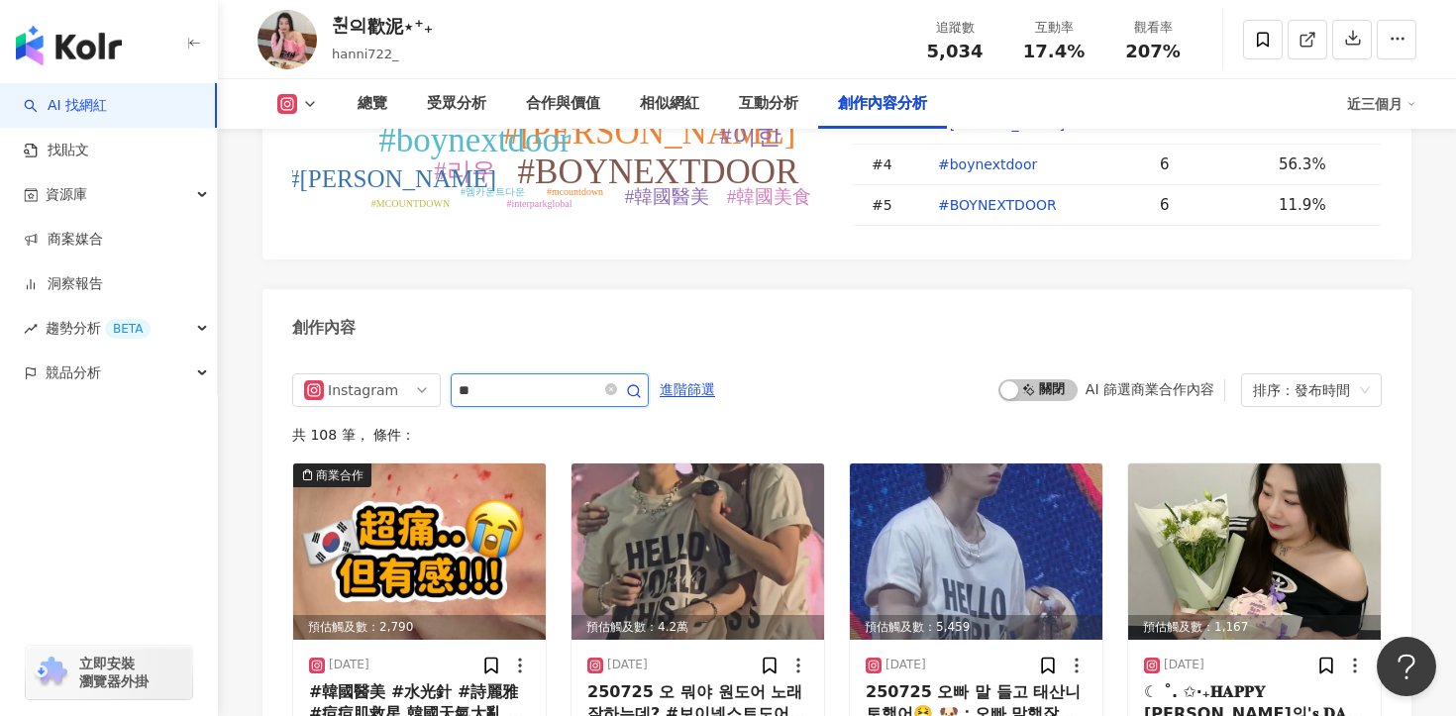
type input "**"
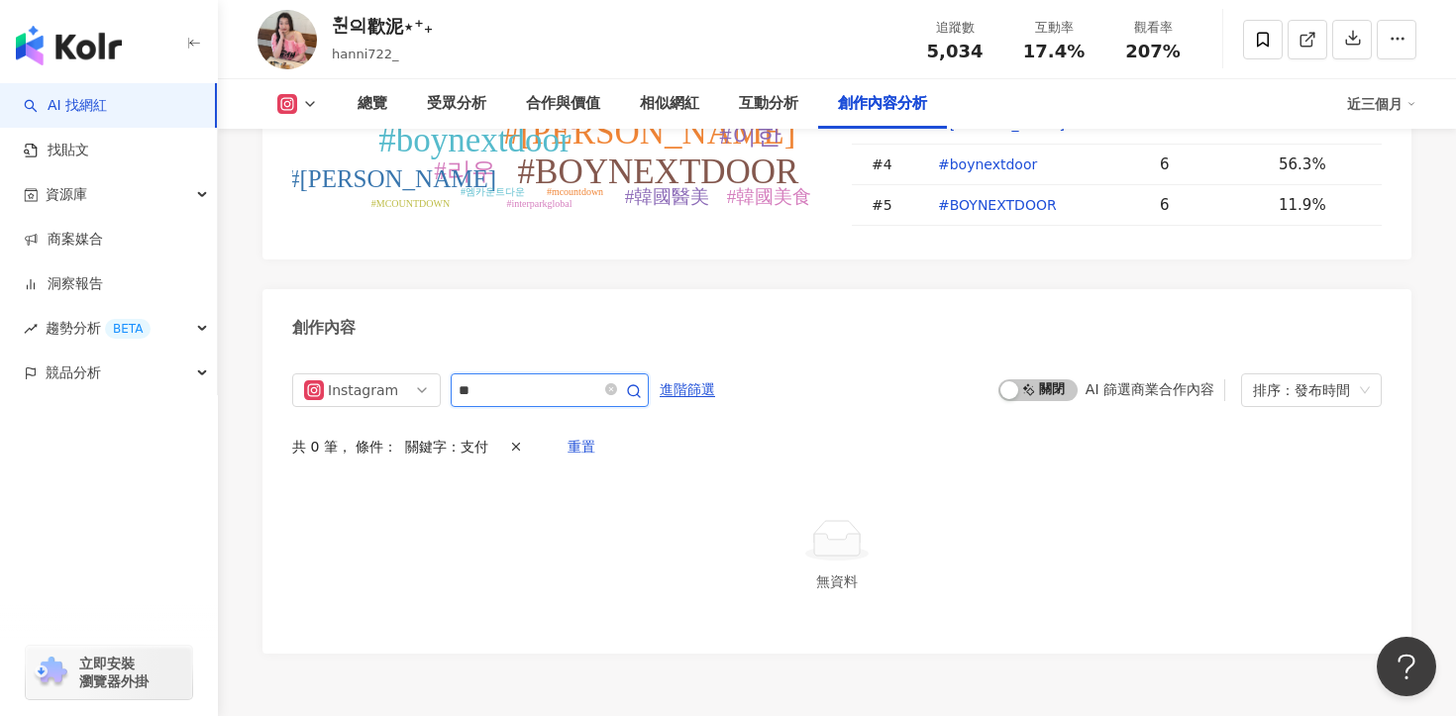
scroll to position [6033, 0]
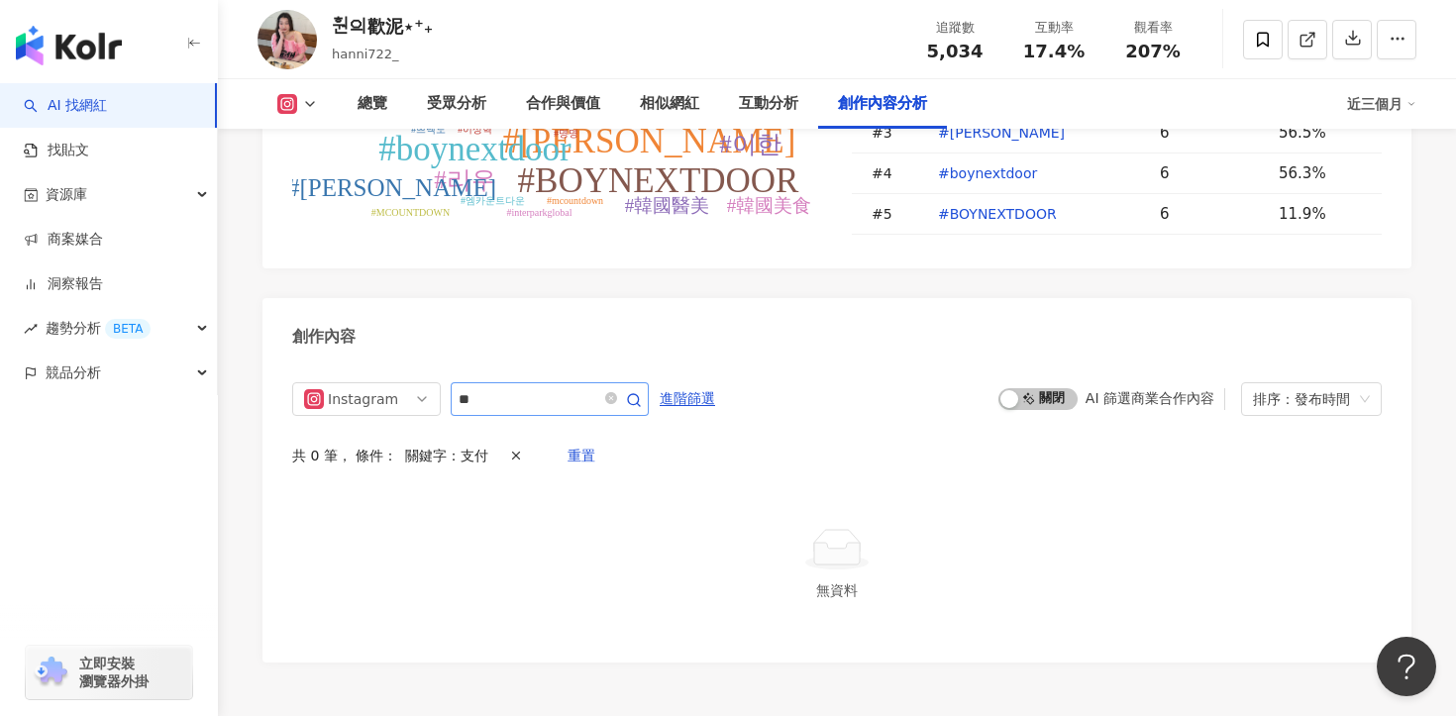
click at [608, 387] on span at bounding box center [621, 399] width 40 height 24
click at [617, 392] on icon "close-circle" at bounding box center [611, 398] width 12 height 12
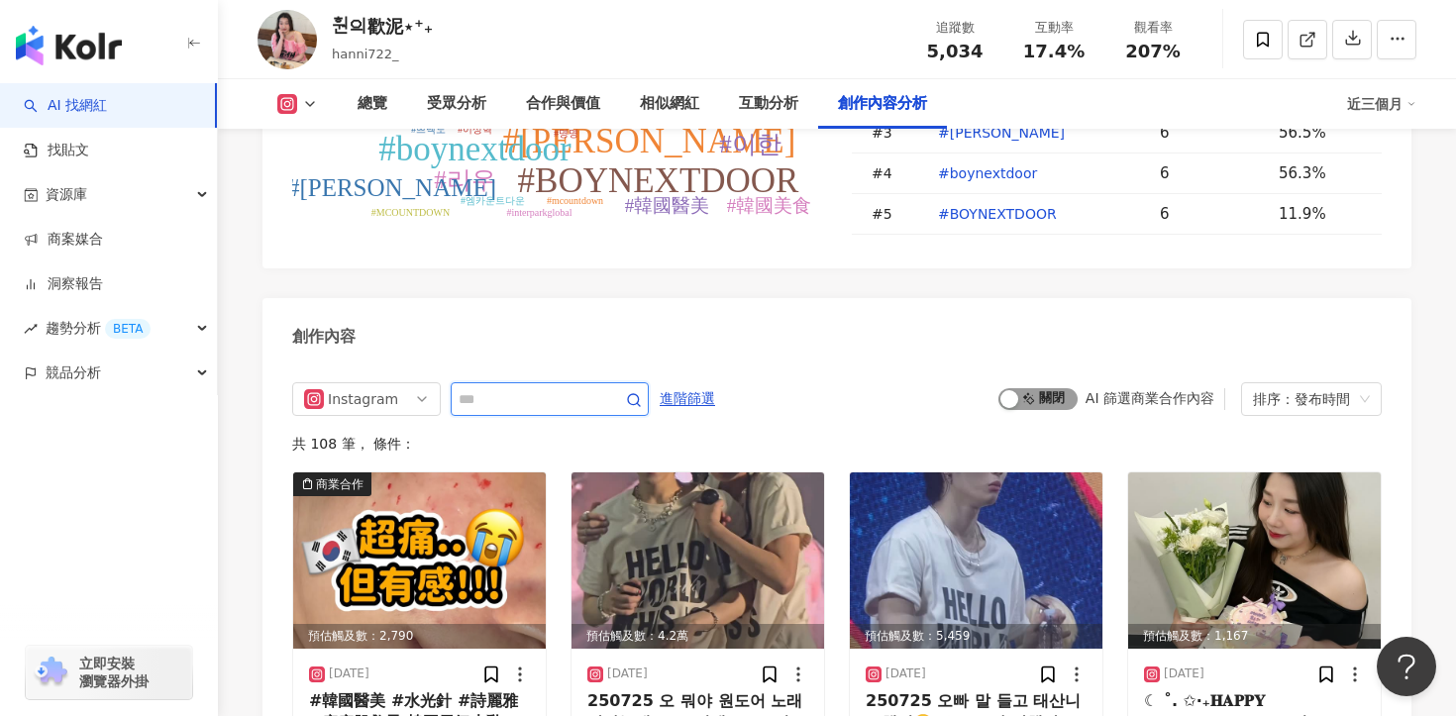
scroll to position [6042, 0]
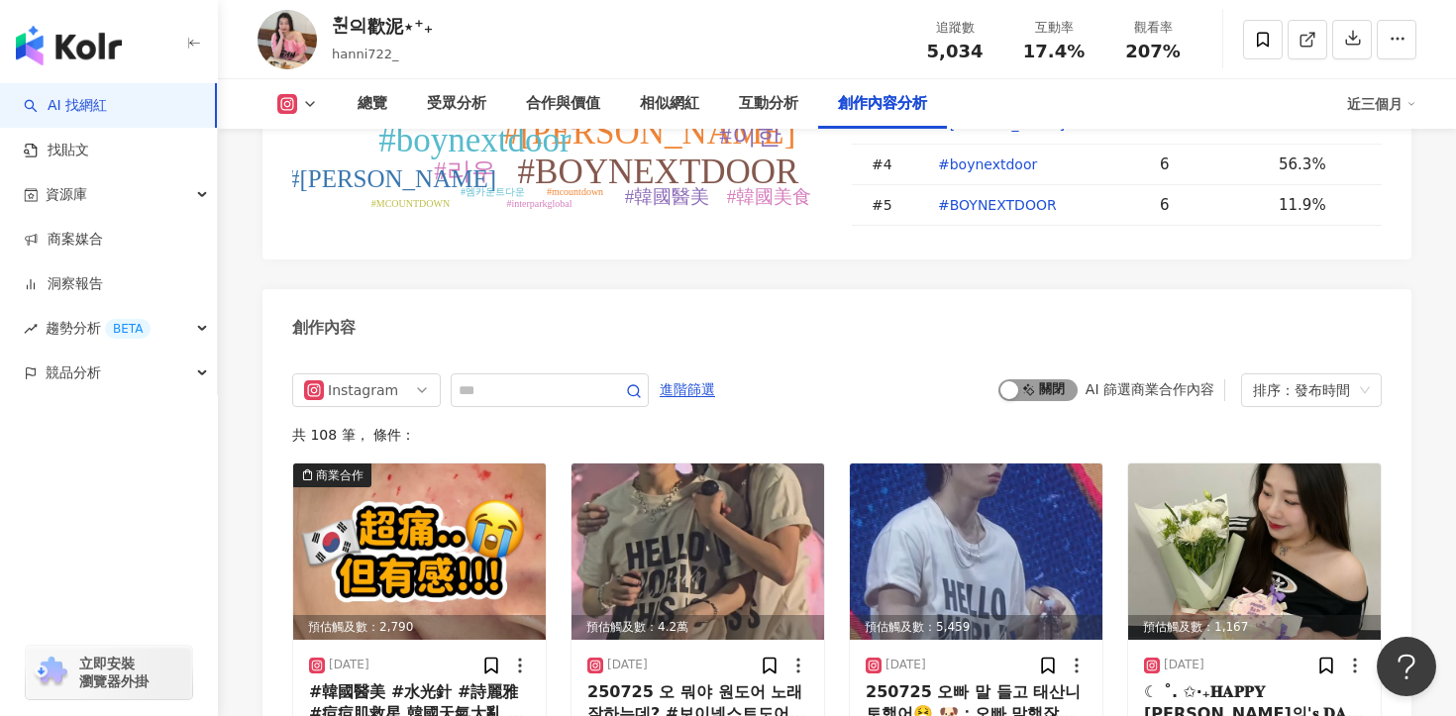
click at [1041, 379] on span "啟動 關閉" at bounding box center [1037, 390] width 79 height 22
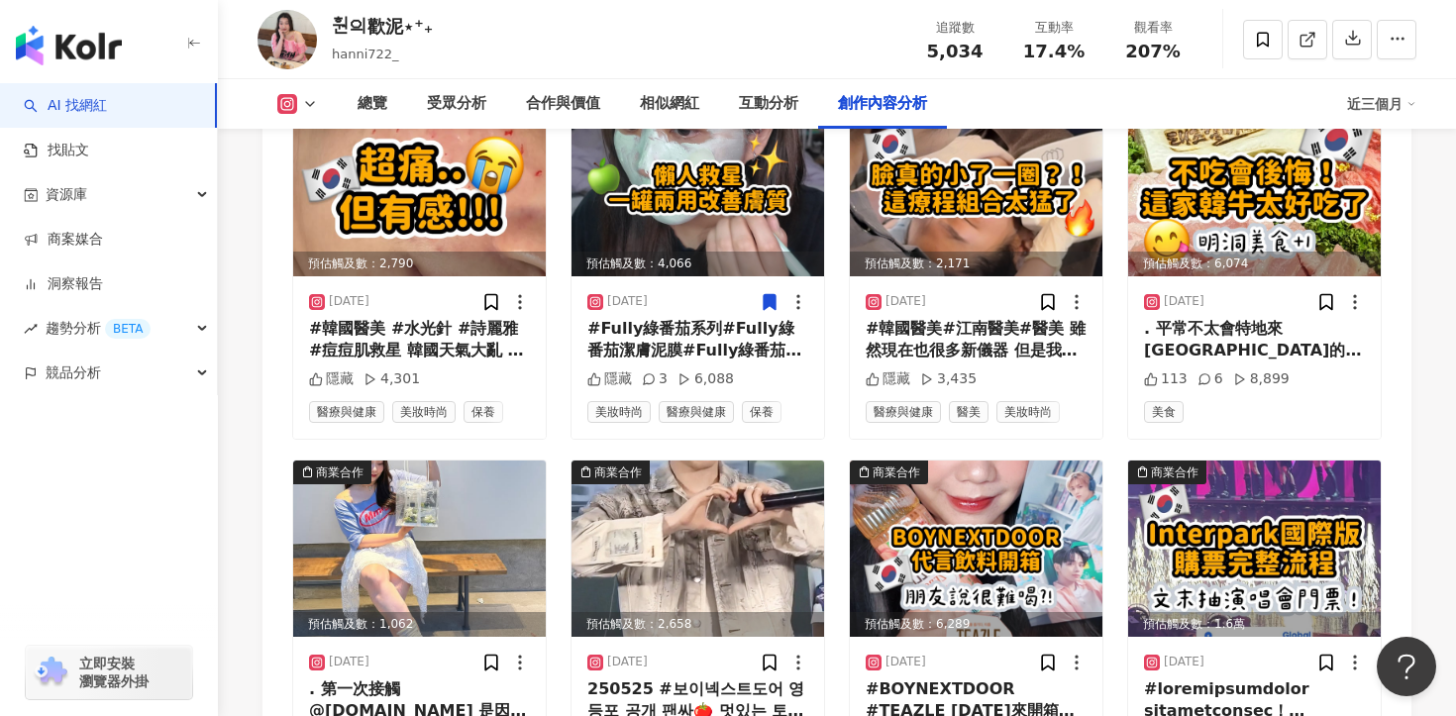
scroll to position [6436, 0]
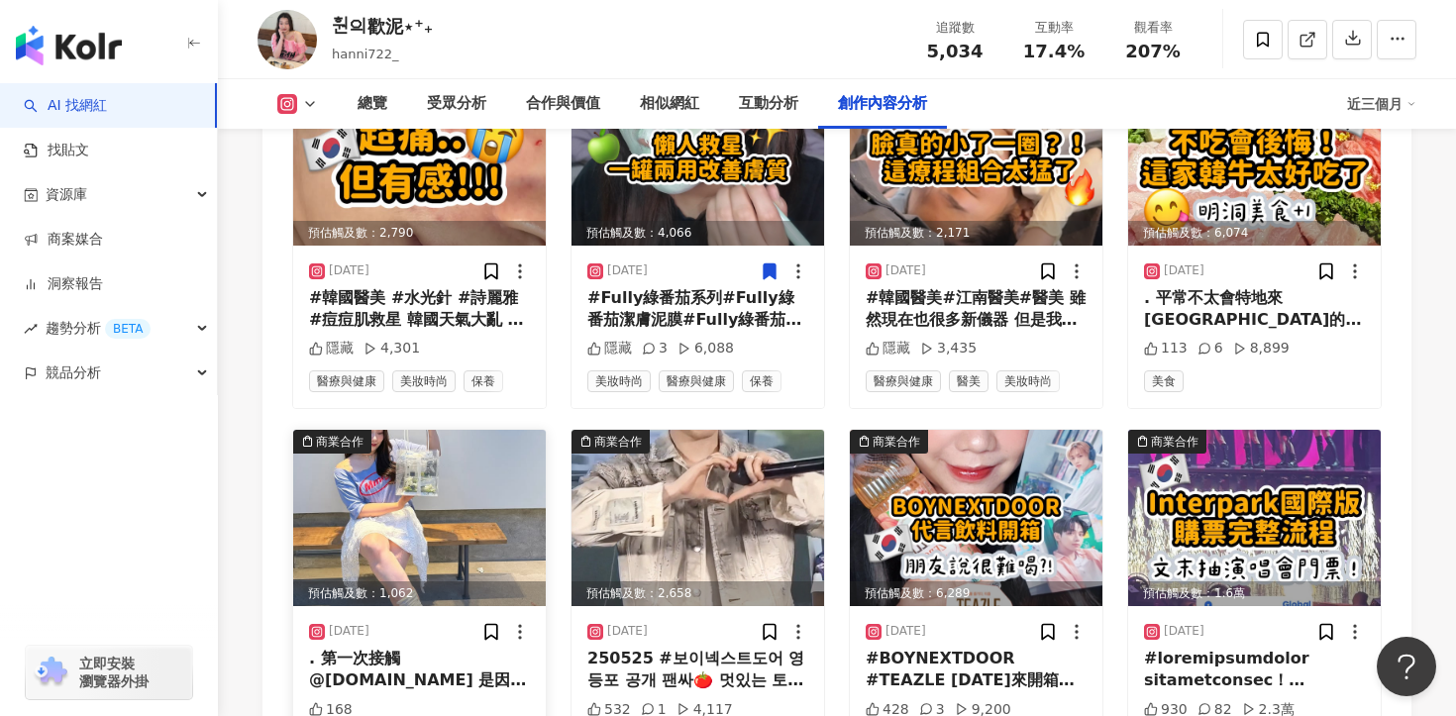
click at [402, 648] on div ". 第一次接觸 @anillo.tw 是因為洗髮精 香味真的都超級好聞 沒想到這次直接在聖水開旗艦店啦！！ 除了有洗髮精之外還有護手乳、香水、身體乳、沐浴乳 …" at bounding box center [419, 670] width 221 height 45
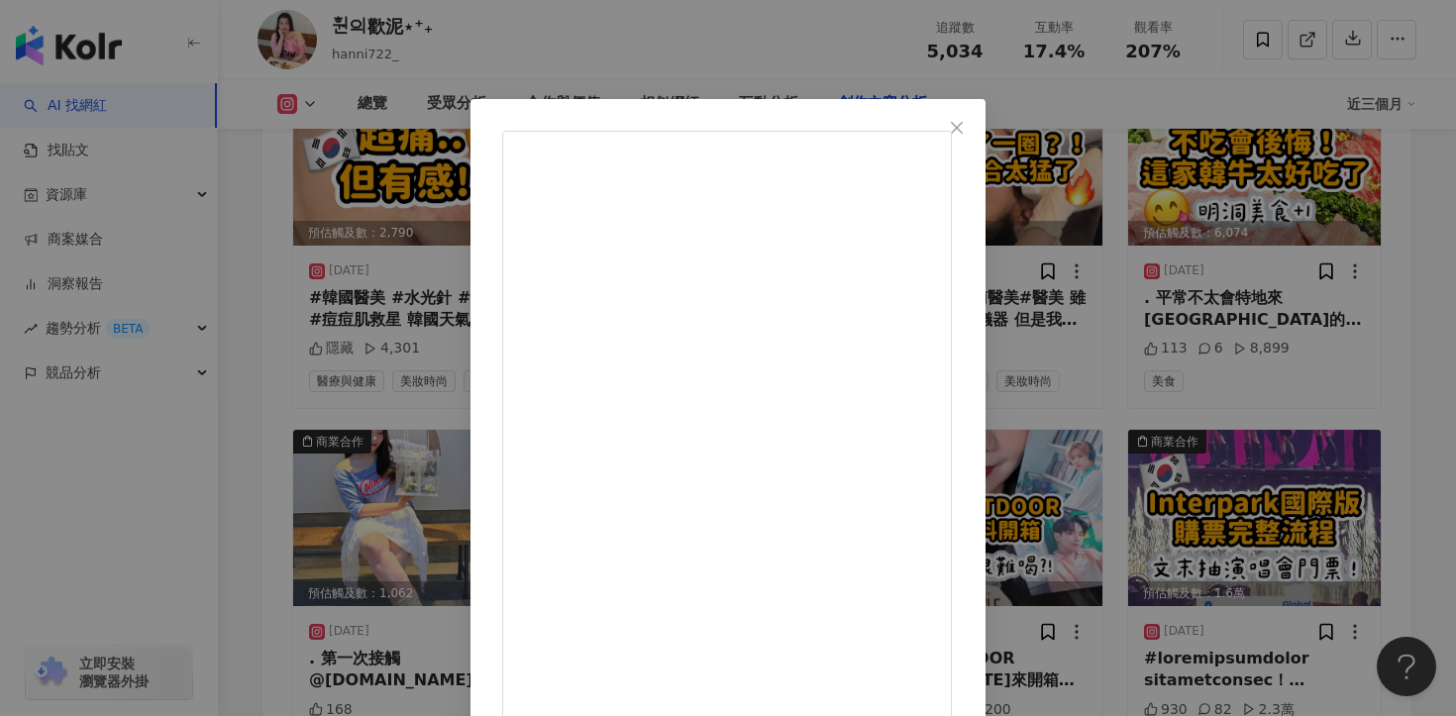
click at [1288, 305] on div "훤의歡泥⋆⁺₊ 2025/6/2 . 第一次接觸 @anillo.tw 是因為洗髮精 香味真的都超級好聞 沒想到這次直接在聖水開旗艦店啦！！ 除了有洗髮…" at bounding box center [728, 358] width 1456 height 716
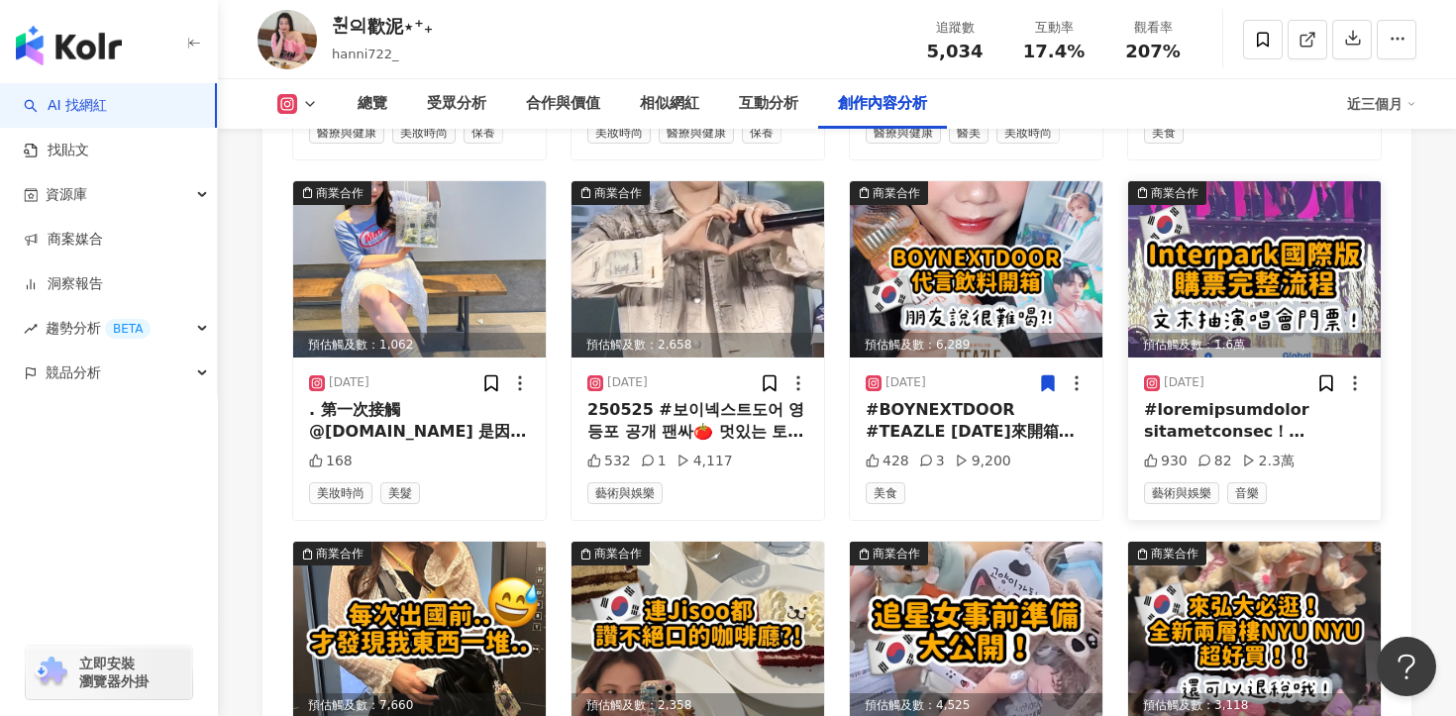
scroll to position [6733, 0]
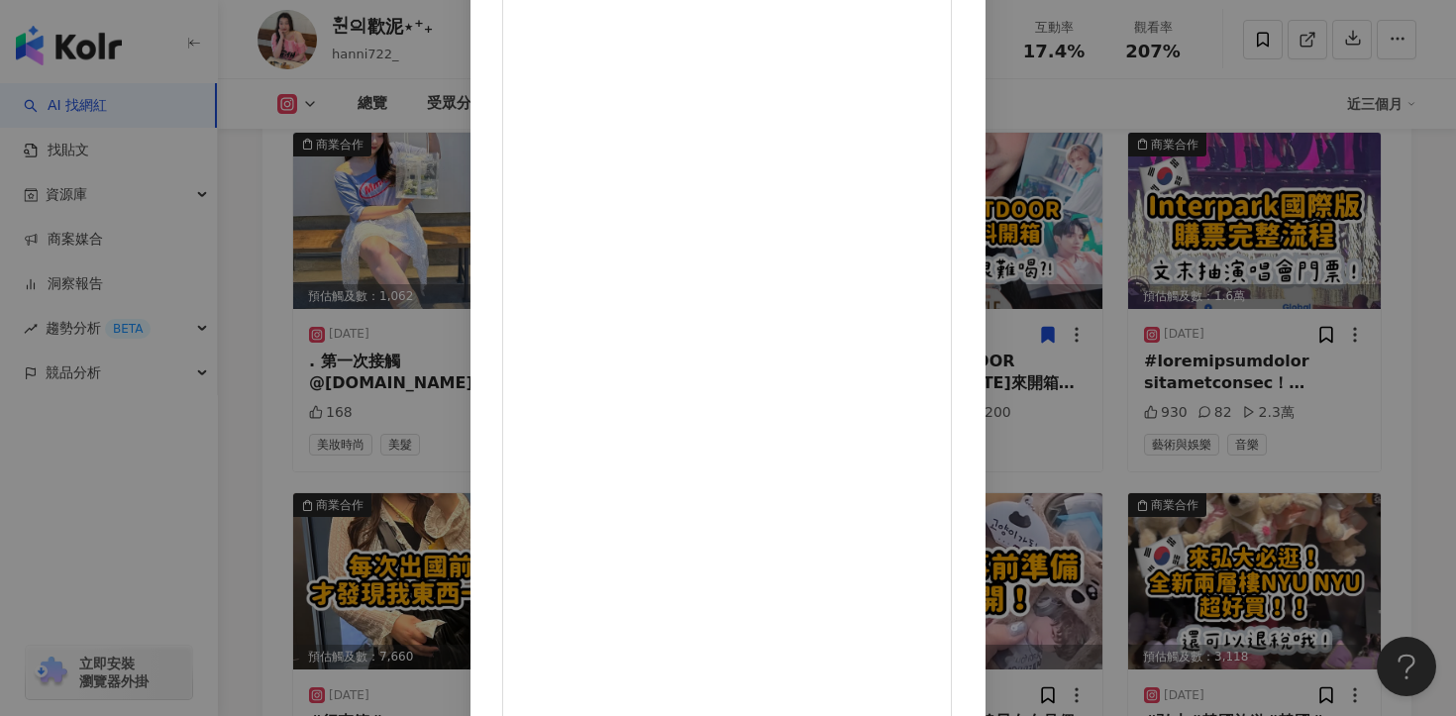
scroll to position [140, 0]
click at [1297, 345] on div "훤의歡泥⋆⁺₊ 2025/5/5 #行李箱#奧莉薇閣 每次回台灣都像在搬家 衣服、保養品、禮物 現在開始追星後 我還有小卡、手燈、娃娃… 而且有些東西還…" at bounding box center [728, 358] width 1456 height 716
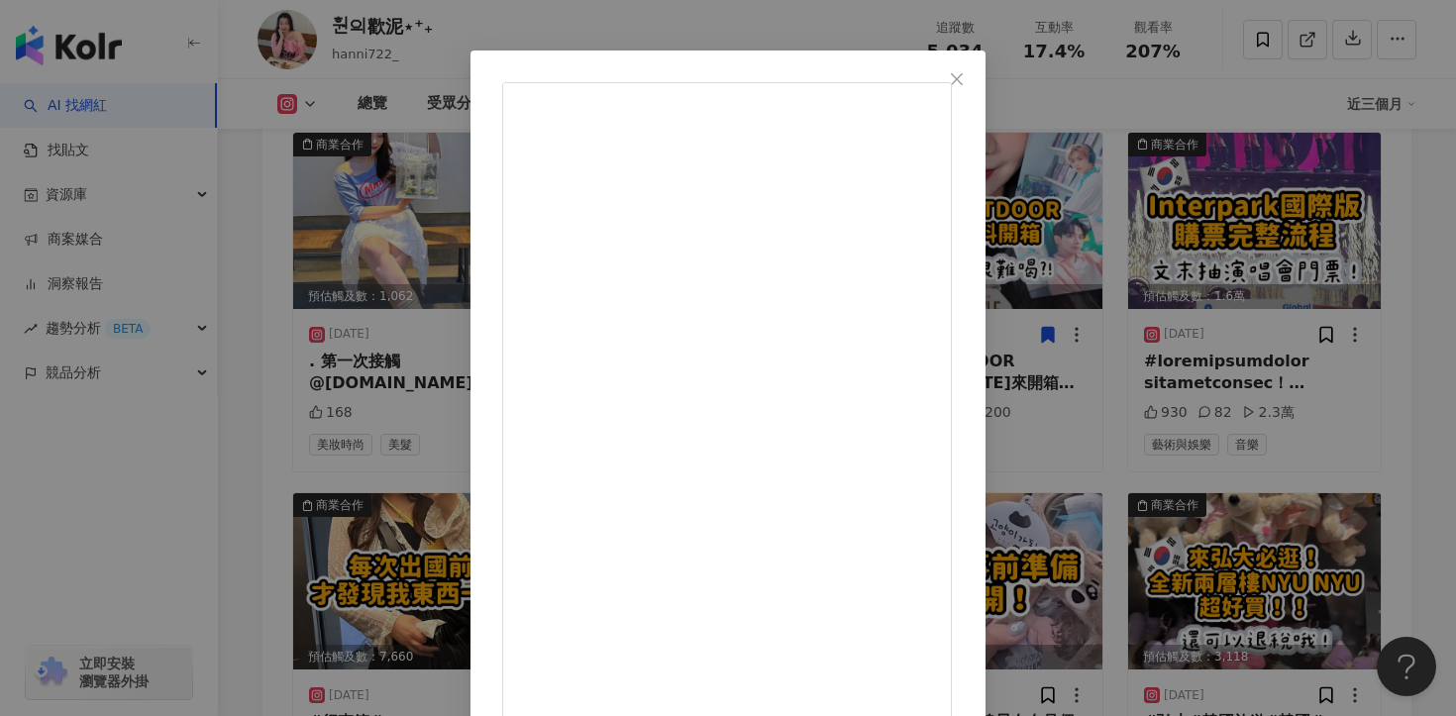
scroll to position [61, 0]
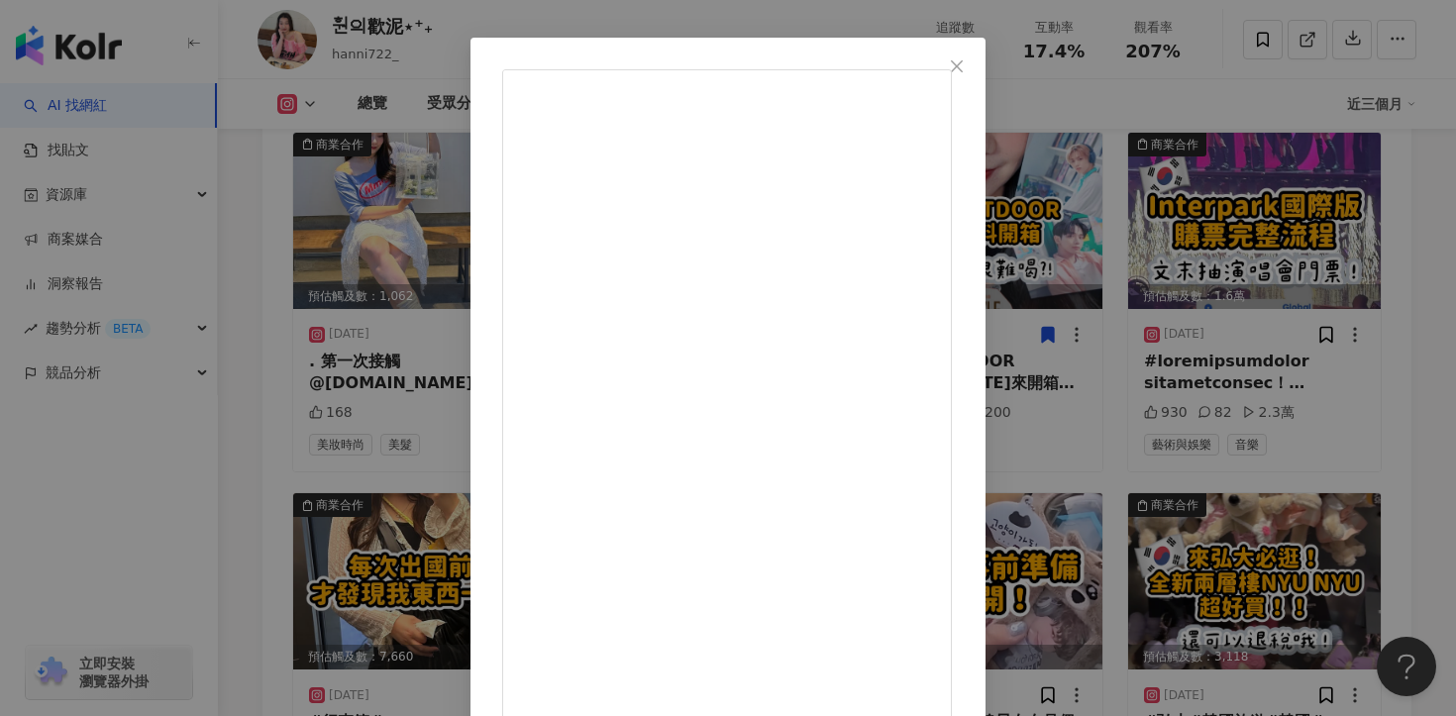
click at [1306, 310] on div "훤의歡泥⋆⁺₊ 2025/5/5 #行李箱#奧莉薇閣 每次回台灣都像在搬家 衣服、保養品、禮物 現在開始追星後 我還有小卡、手燈、娃娃… 而且有些東西還…" at bounding box center [728, 358] width 1456 height 716
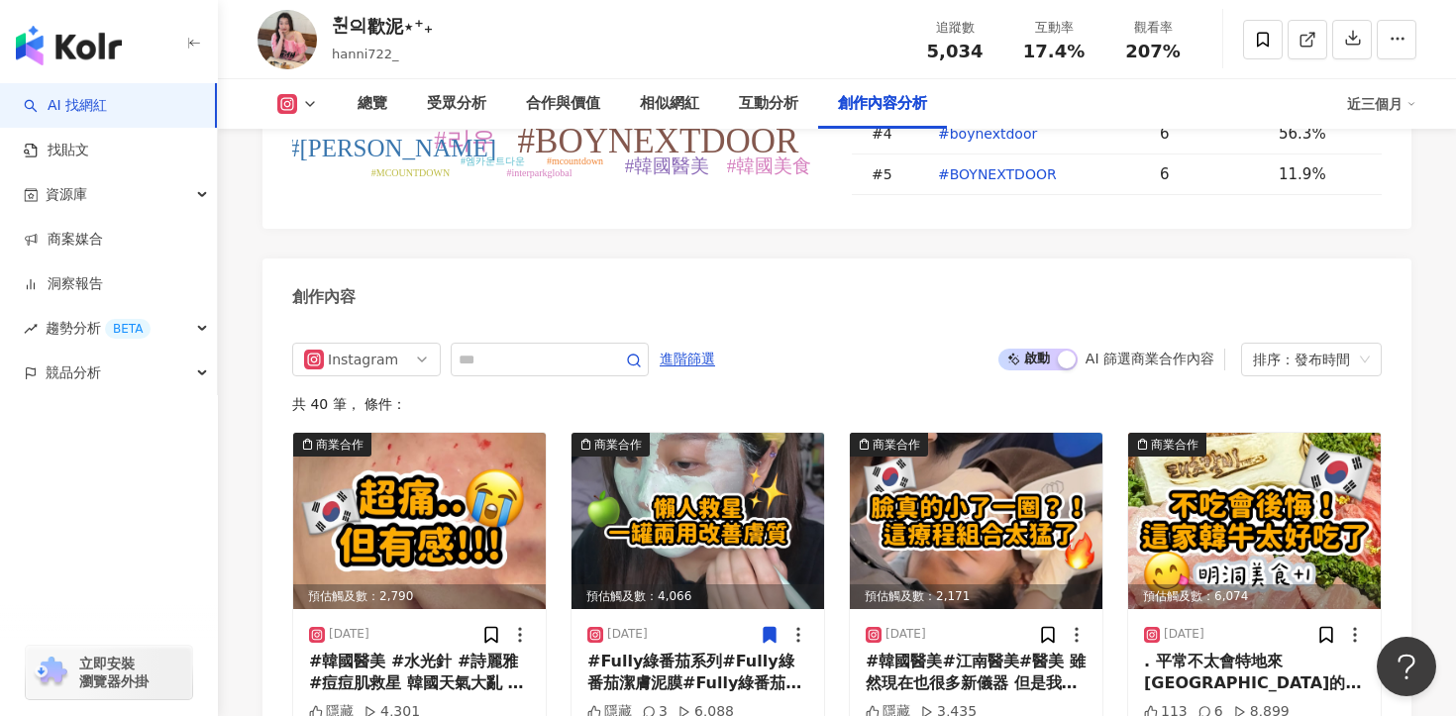
scroll to position [6228, 0]
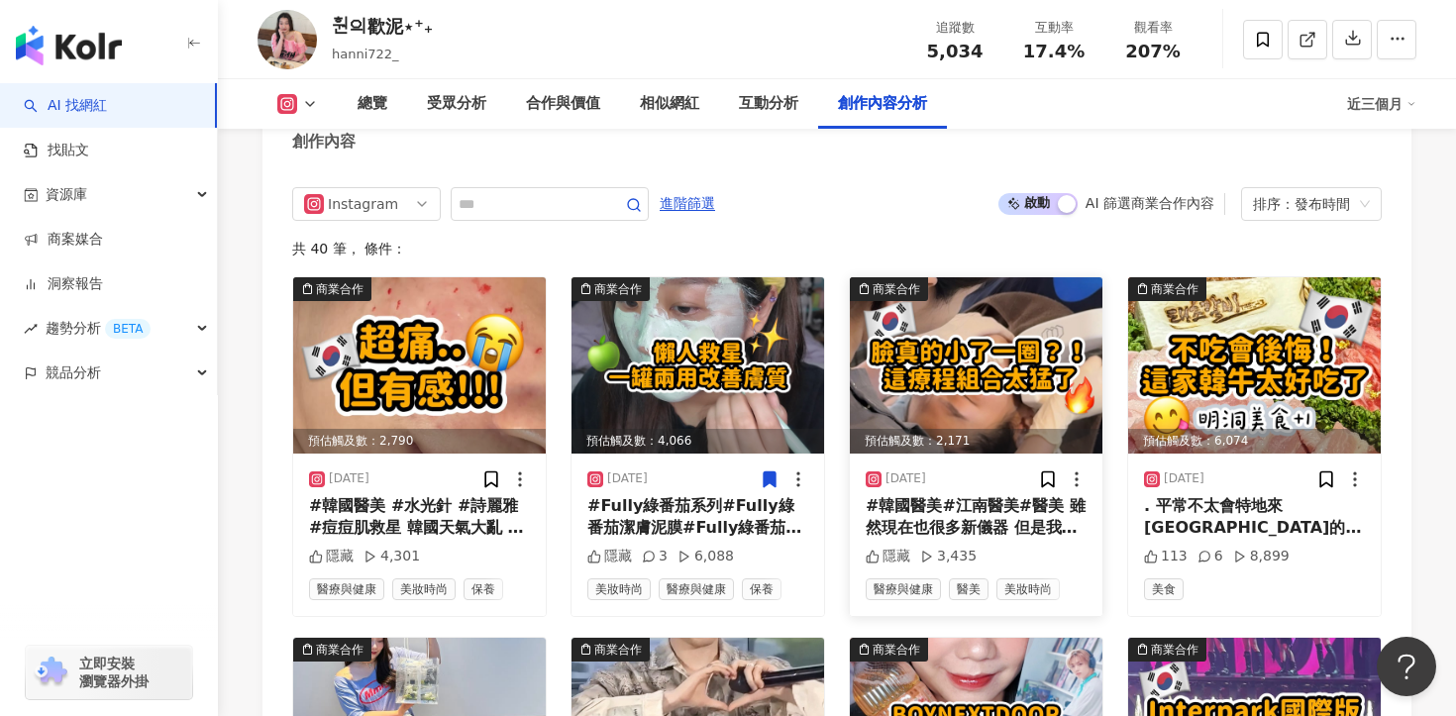
click at [963, 495] on div "#韓國醫美#江南醫美#醫美 雖然現在也很多新儀器 但是我做醫美下來 我還是覺得這組合最適合我 真的對我來說太有效了 也非常適合醫美新手！ 而且這邊有退稅機 真…" at bounding box center [976, 517] width 221 height 45
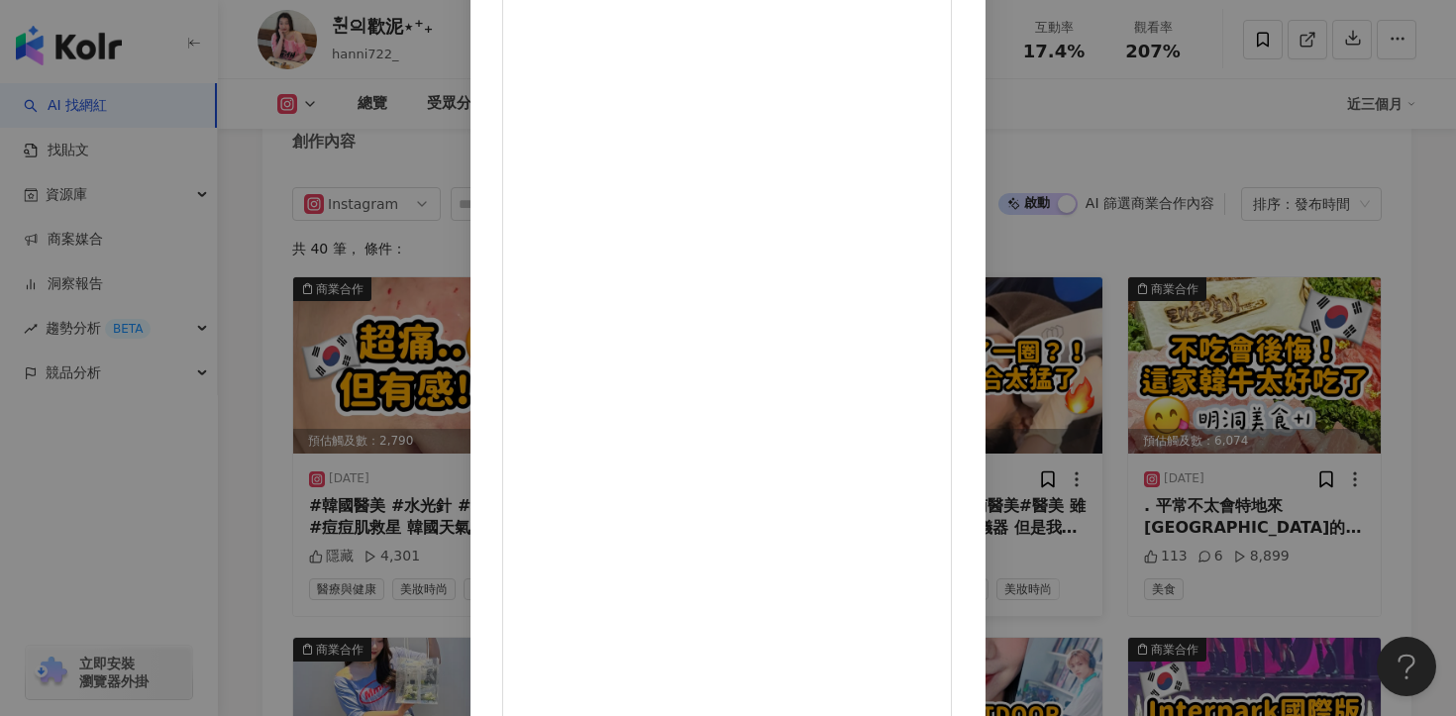
scroll to position [138, 0]
click at [1240, 293] on div "훤의歡泥⋆⁺₊ 2025/7/7 #韓國醫美#江南醫美#醫美 雖然現在也很多新儀器 但是我做醫美下來 我還是覺得這組合最適合我 真的對我來說太有效了 也…" at bounding box center [728, 358] width 1456 height 716
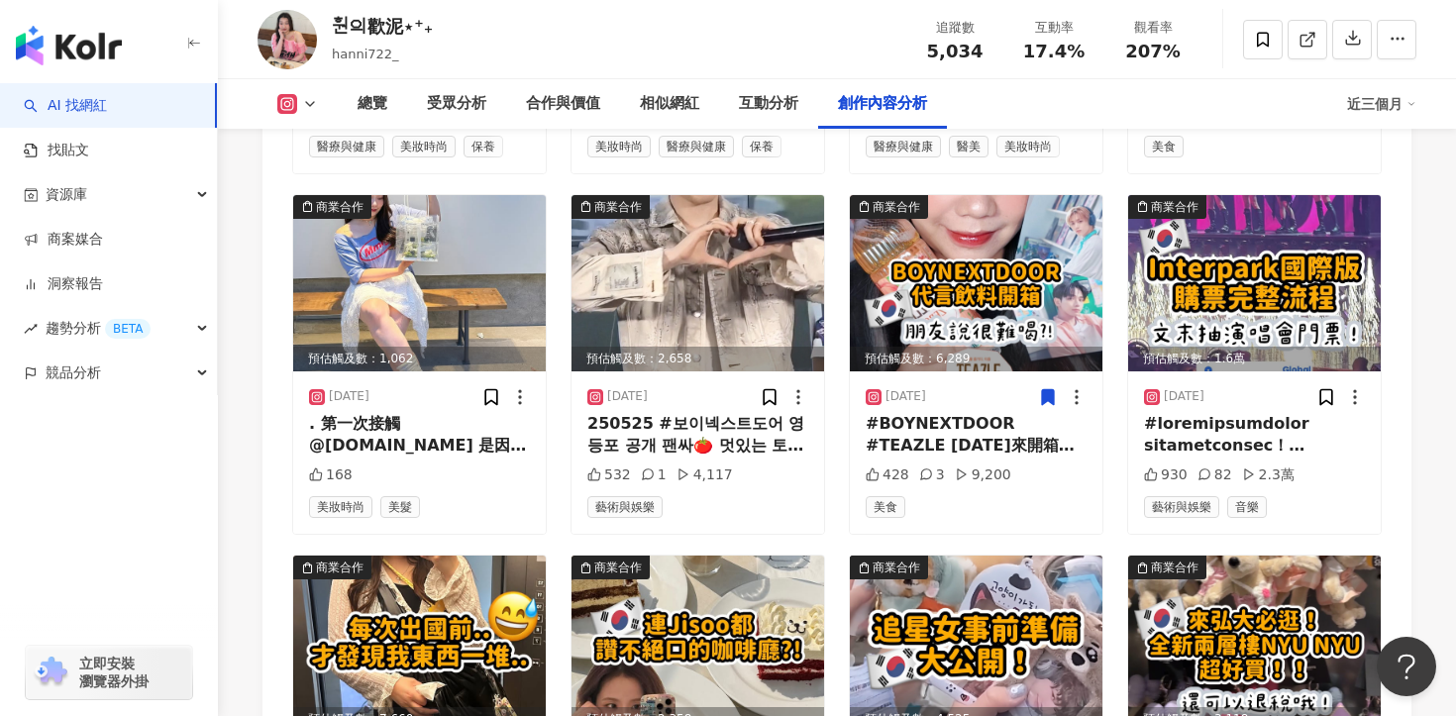
scroll to position [6789, 0]
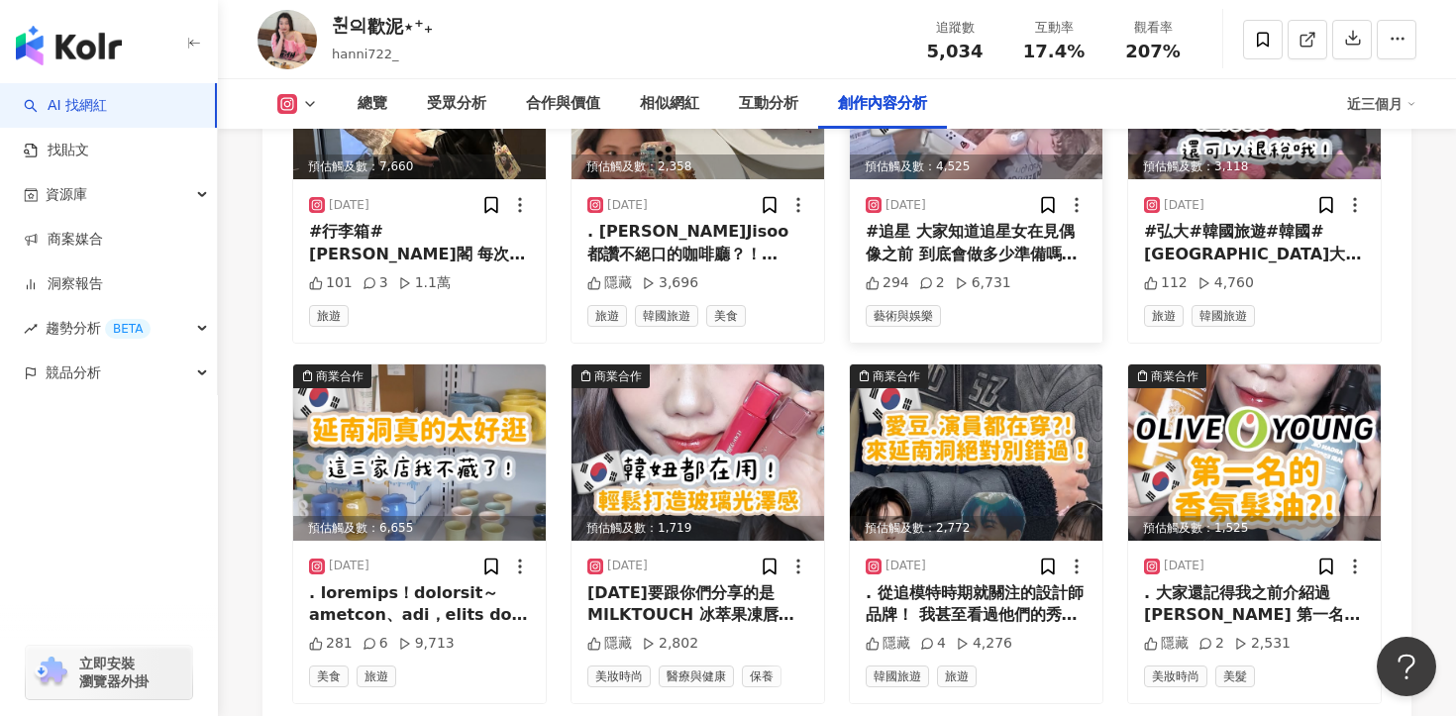
scroll to position [7249, 0]
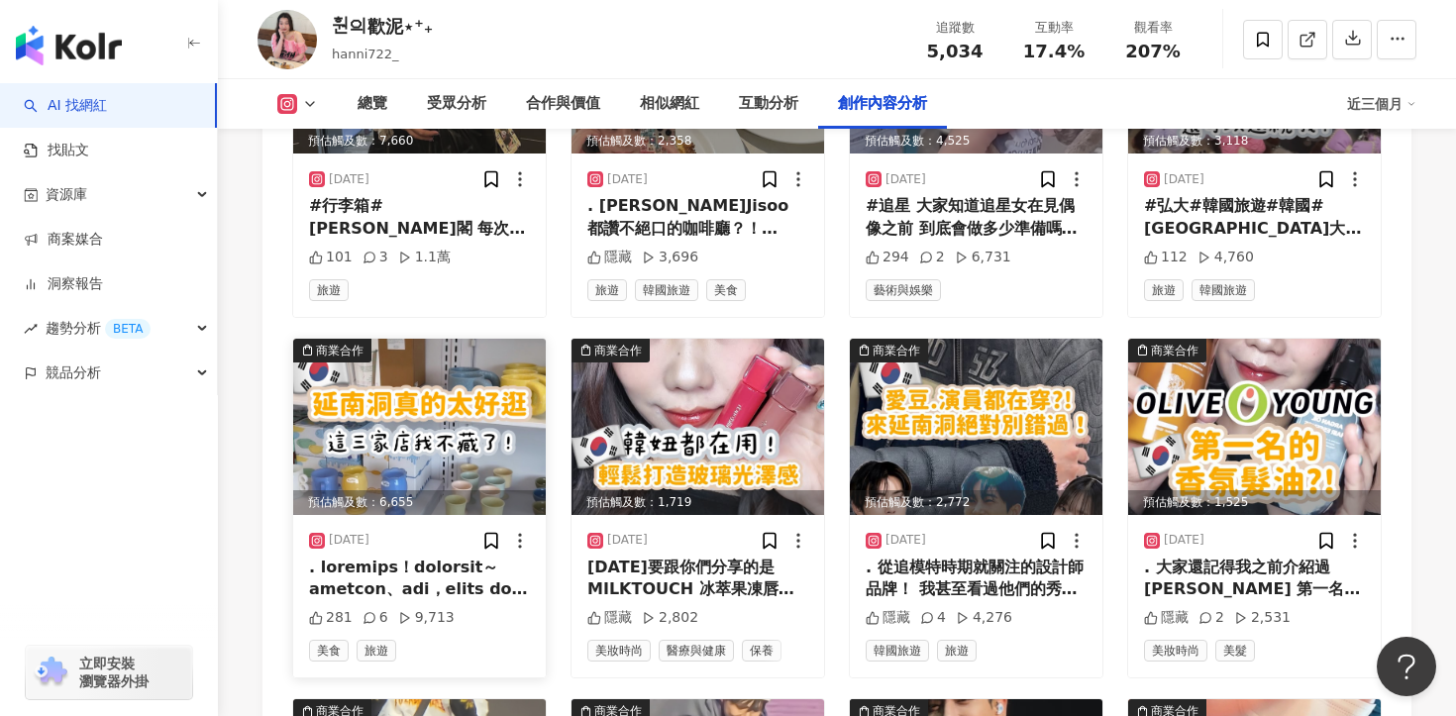
click at [423, 557] on div at bounding box center [419, 579] width 221 height 45
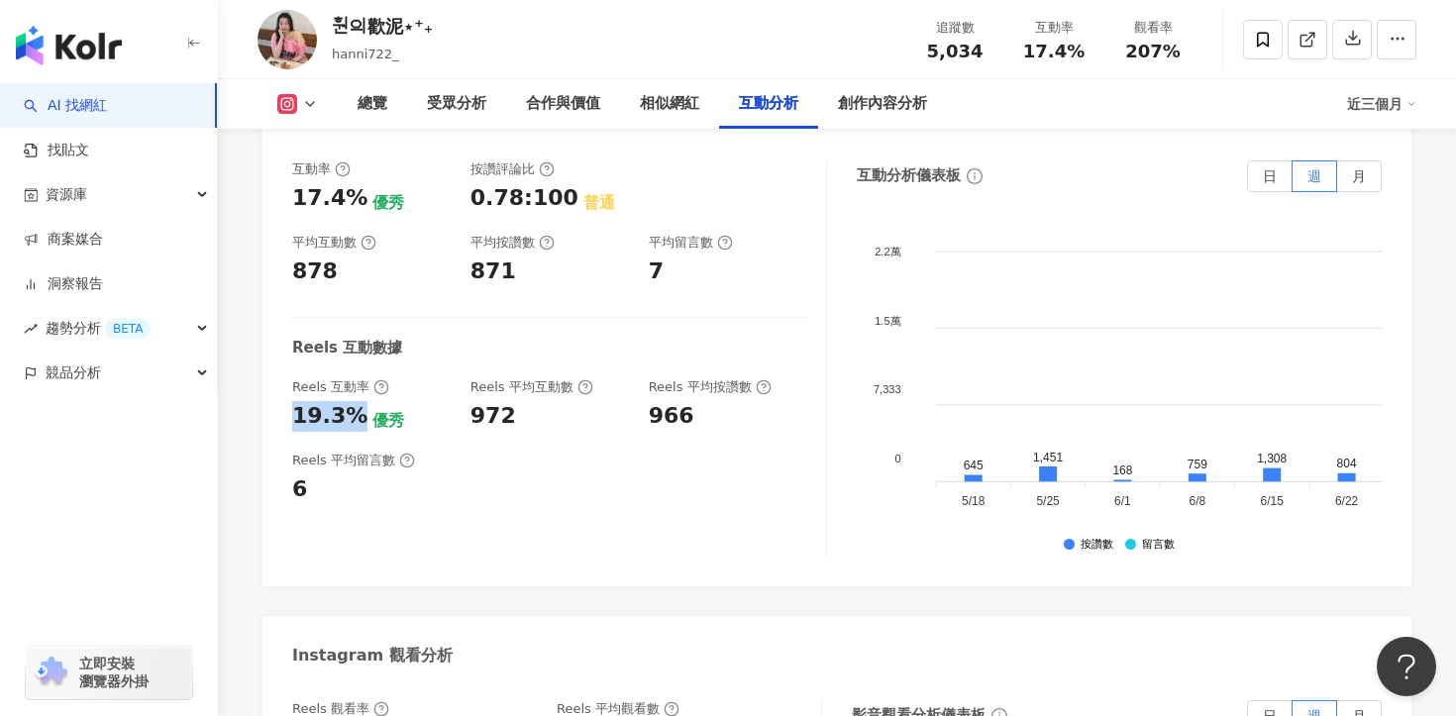
drag, startPoint x: 348, startPoint y: 328, endPoint x: 286, endPoint y: 328, distance: 61.4
click at [286, 328] on div "互動率 17.4% 優秀 按讚評論比 0.78:100 普通 平均互動數 878 平均按讚數 871 平均留言數 7 Reels 互動數據 Reels 互動率…" at bounding box center [836, 364] width 1149 height 446
copy div "19.3%"
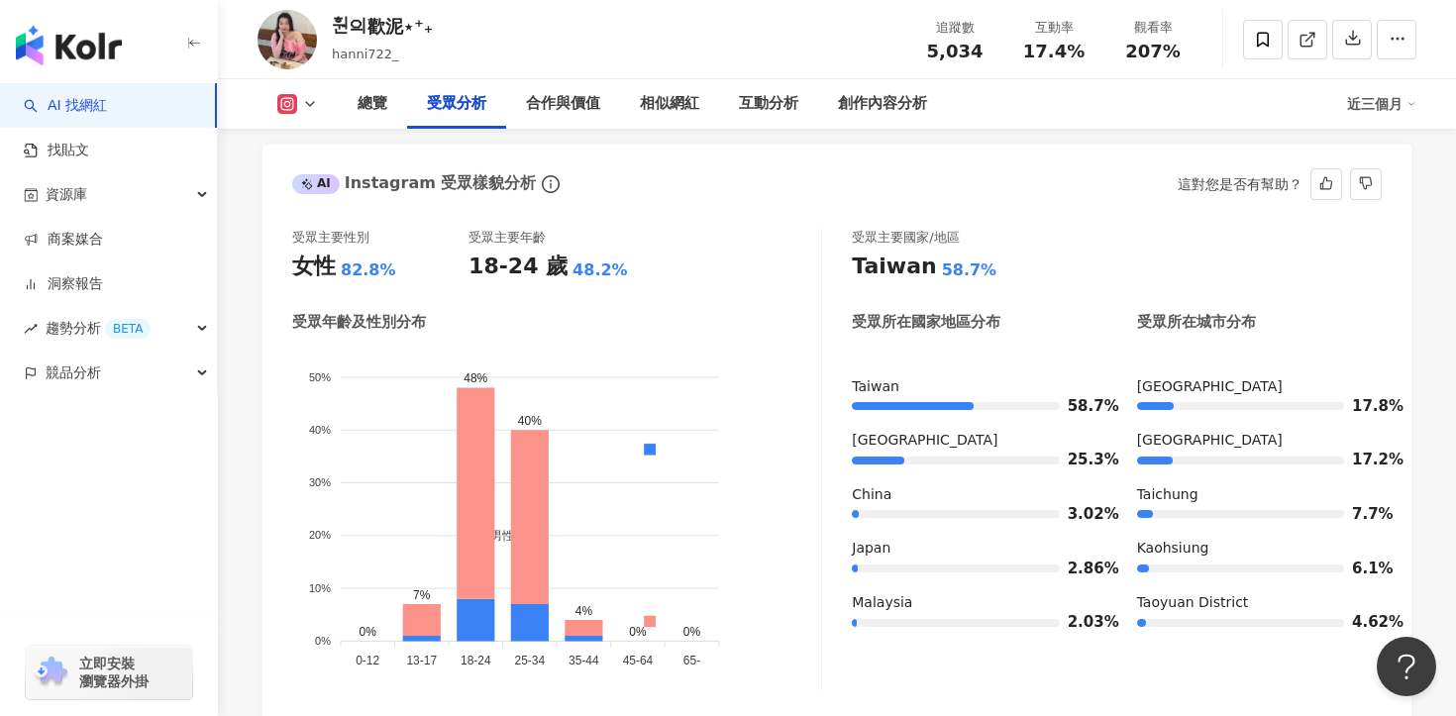
scroll to position [1734, 0]
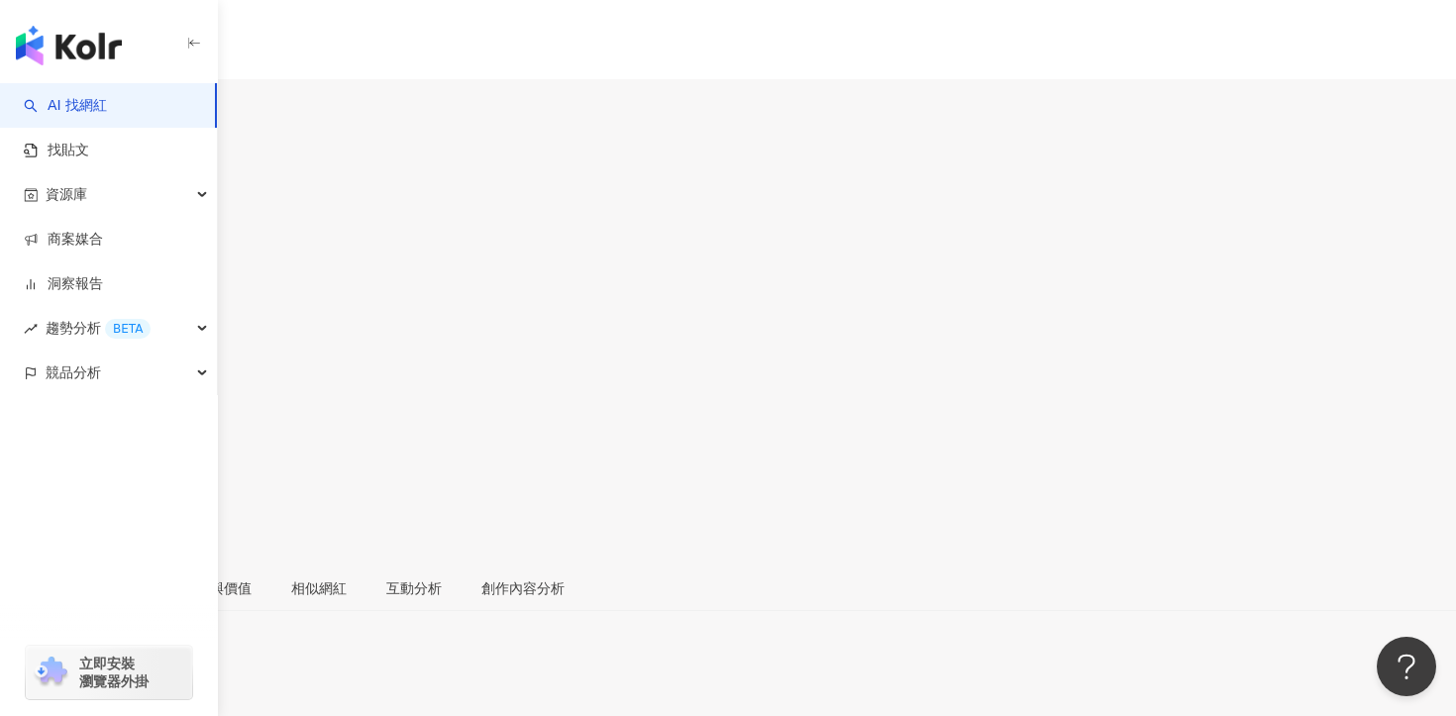
click at [565, 577] on div "創作內容分析" at bounding box center [522, 588] width 83 height 22
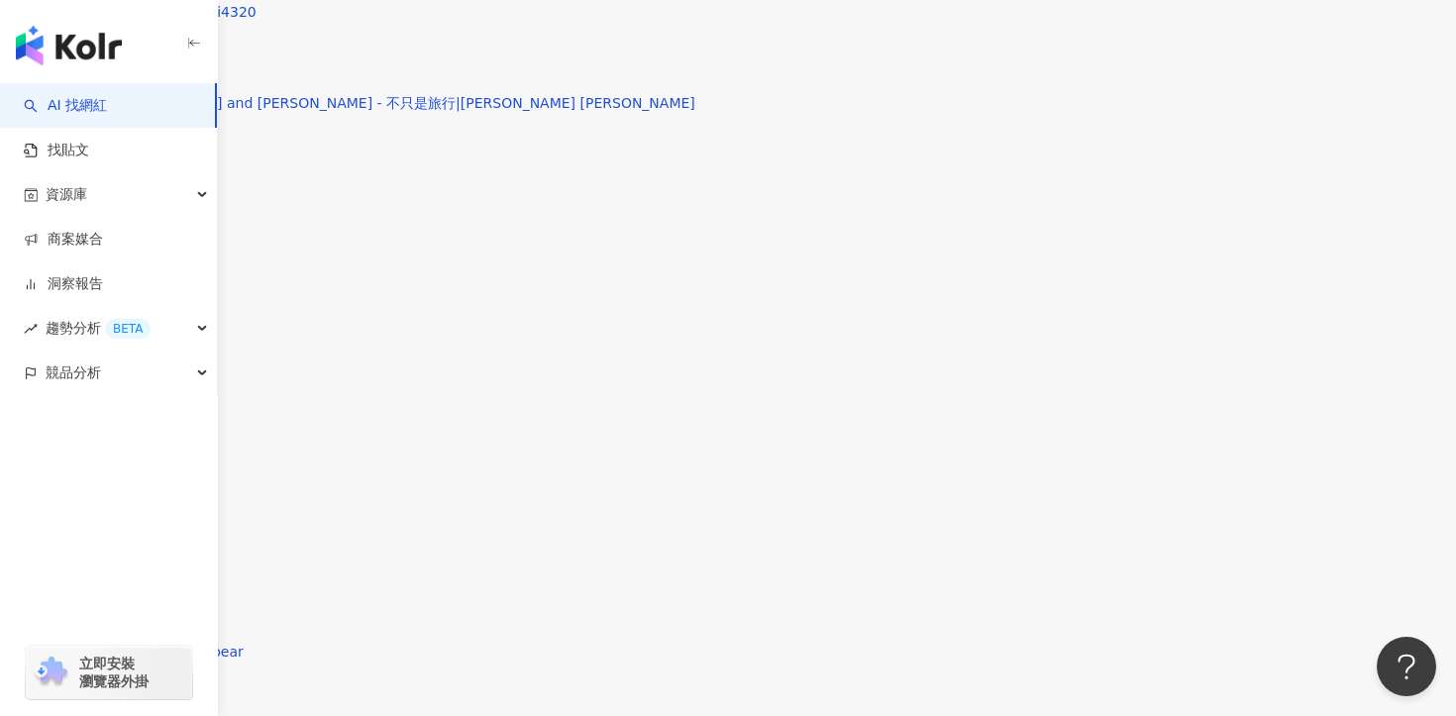
scroll to position [5915, 0]
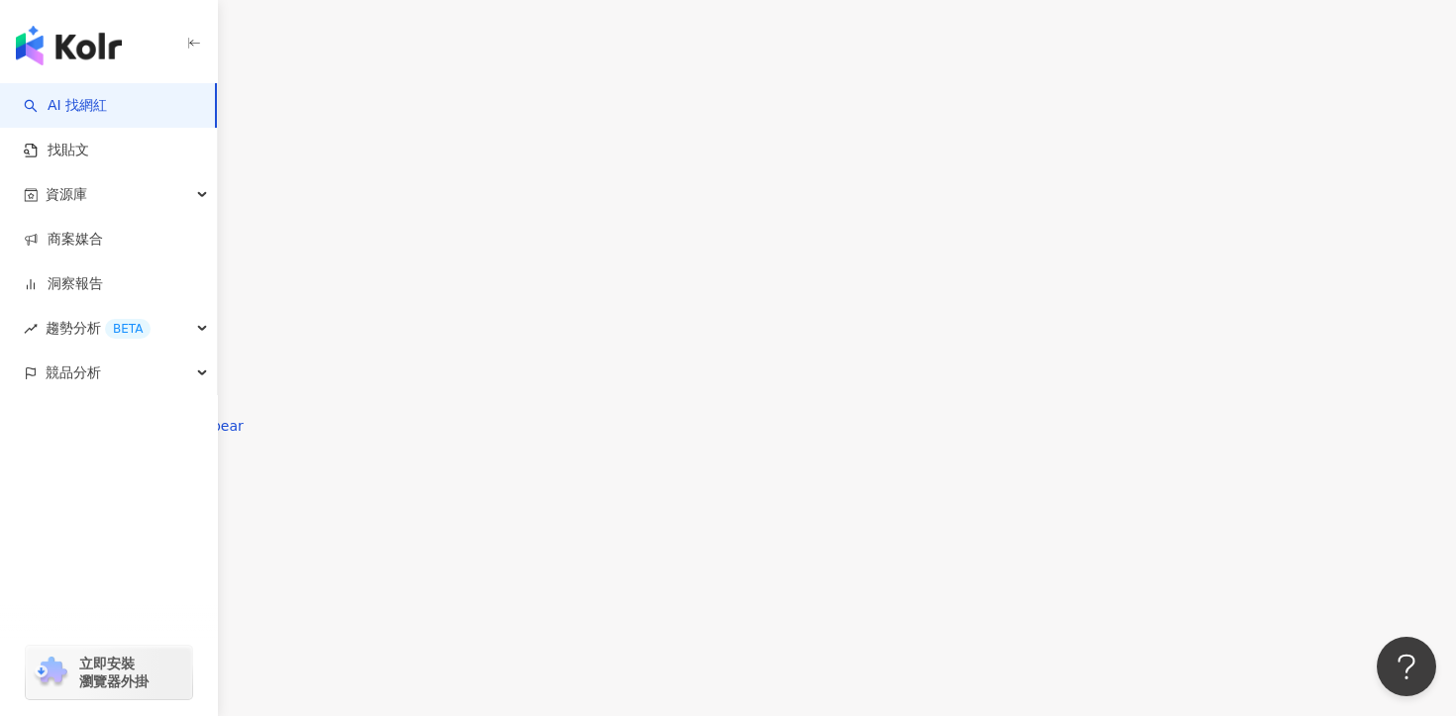
type input "***"
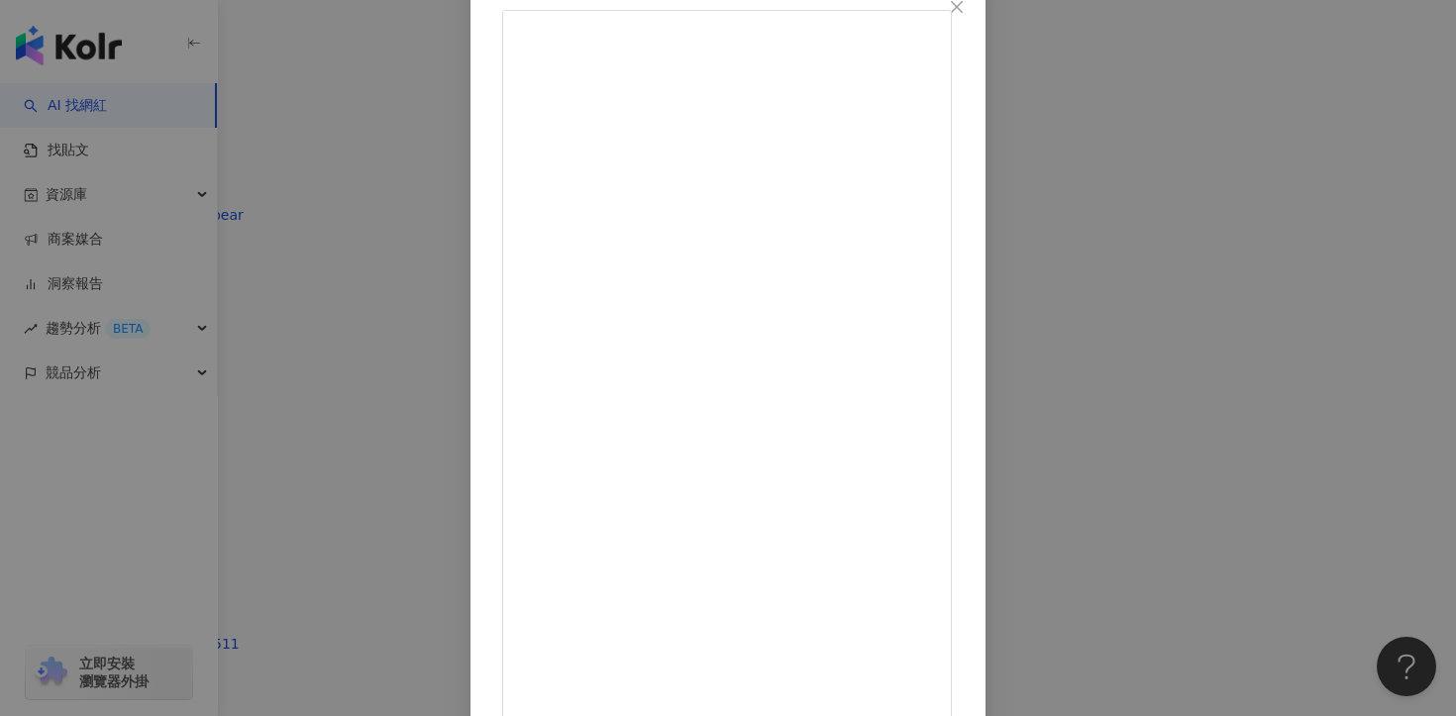
scroll to position [172, 0]
drag, startPoint x: 828, startPoint y: 381, endPoint x: 753, endPoint y: 381, distance: 75.3
copy div "#統一時代聯名[PERSON_NAME]"
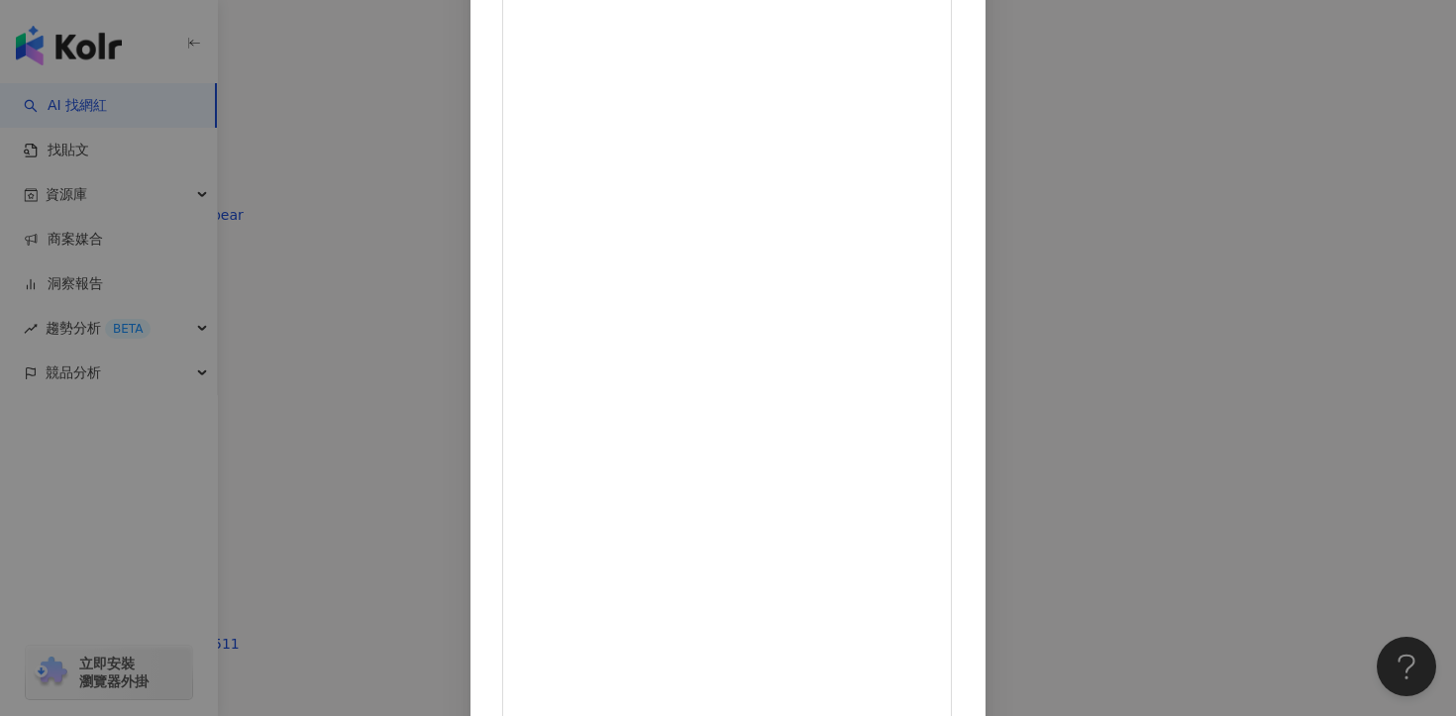
click at [1301, 296] on div "[PERSON_NAME] [DATE] 543 48 3.7萬 查看原始貼文" at bounding box center [728, 358] width 1456 height 716
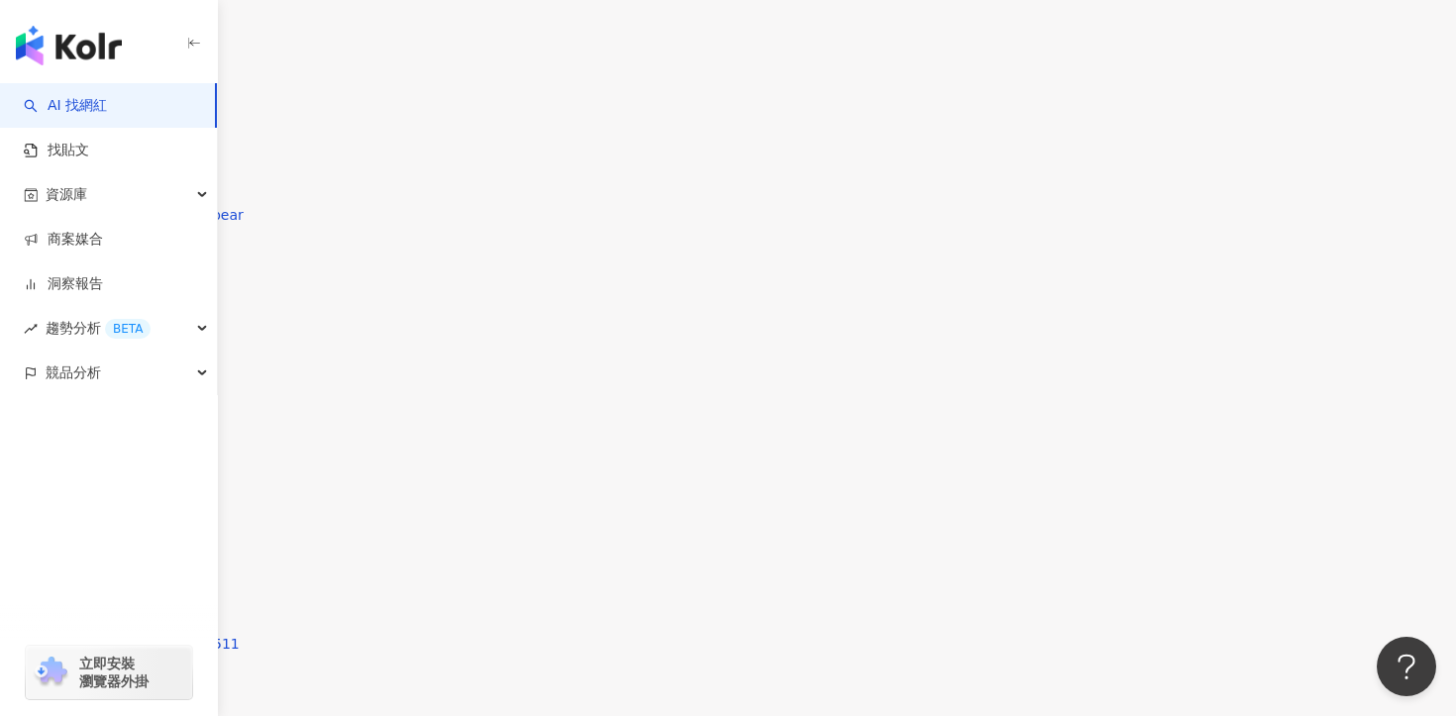
drag, startPoint x: 464, startPoint y: 92, endPoint x: 477, endPoint y: 99, distance: 15.5
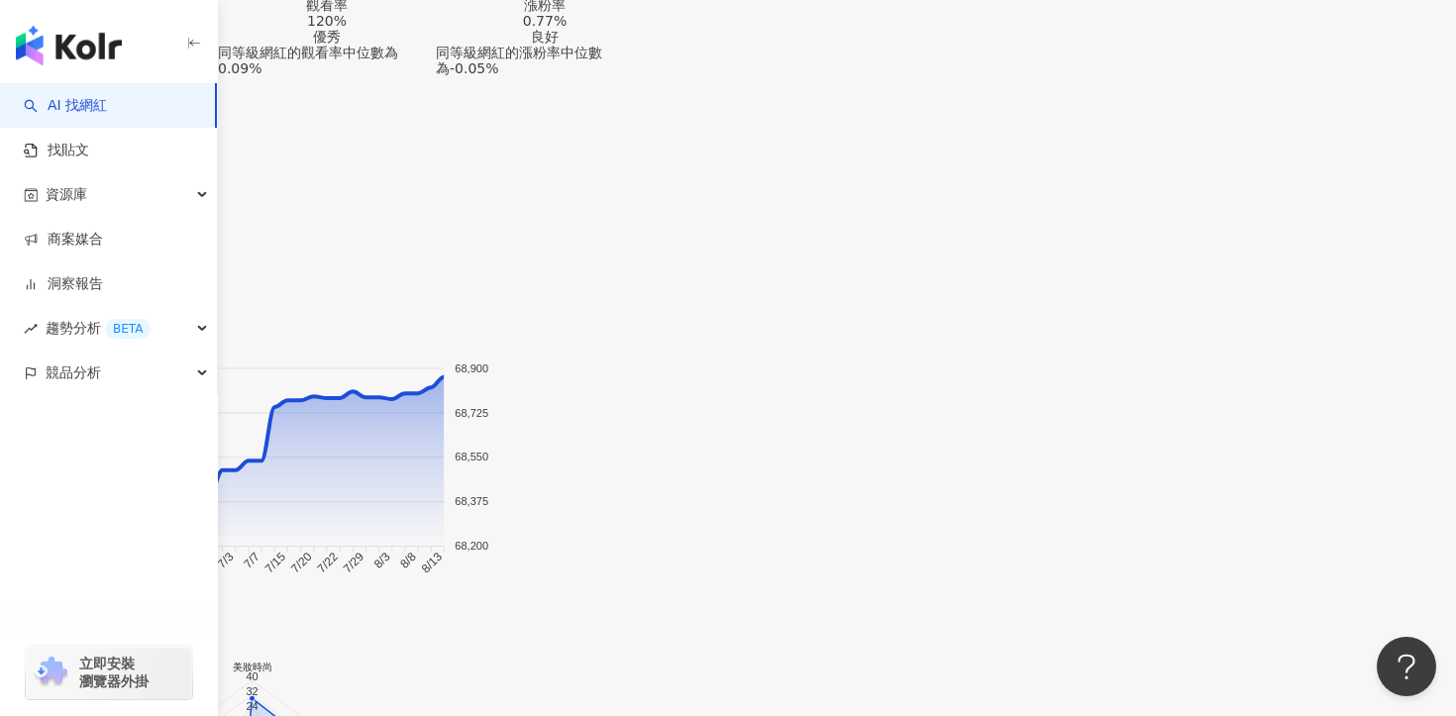
scroll to position [1804, 0]
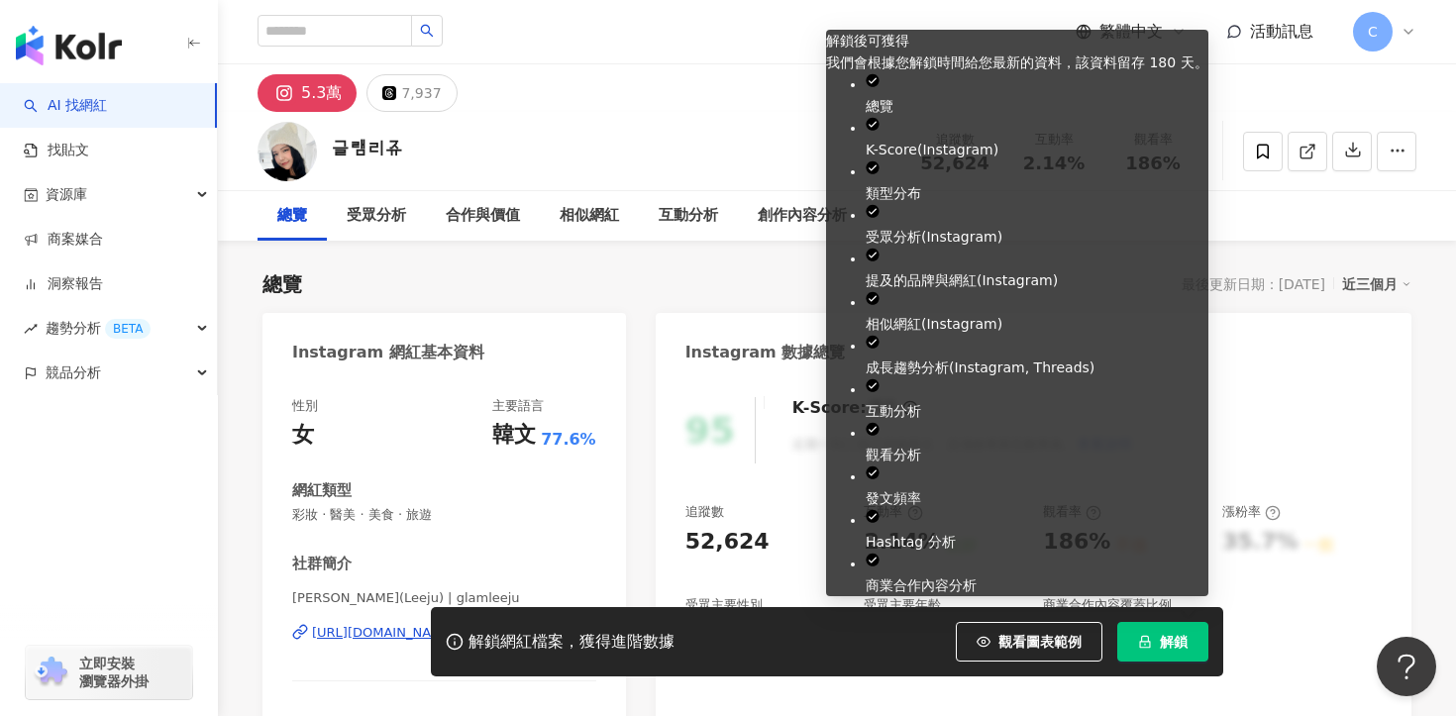
click at [1177, 645] on span "解鎖" at bounding box center [1174, 642] width 28 height 16
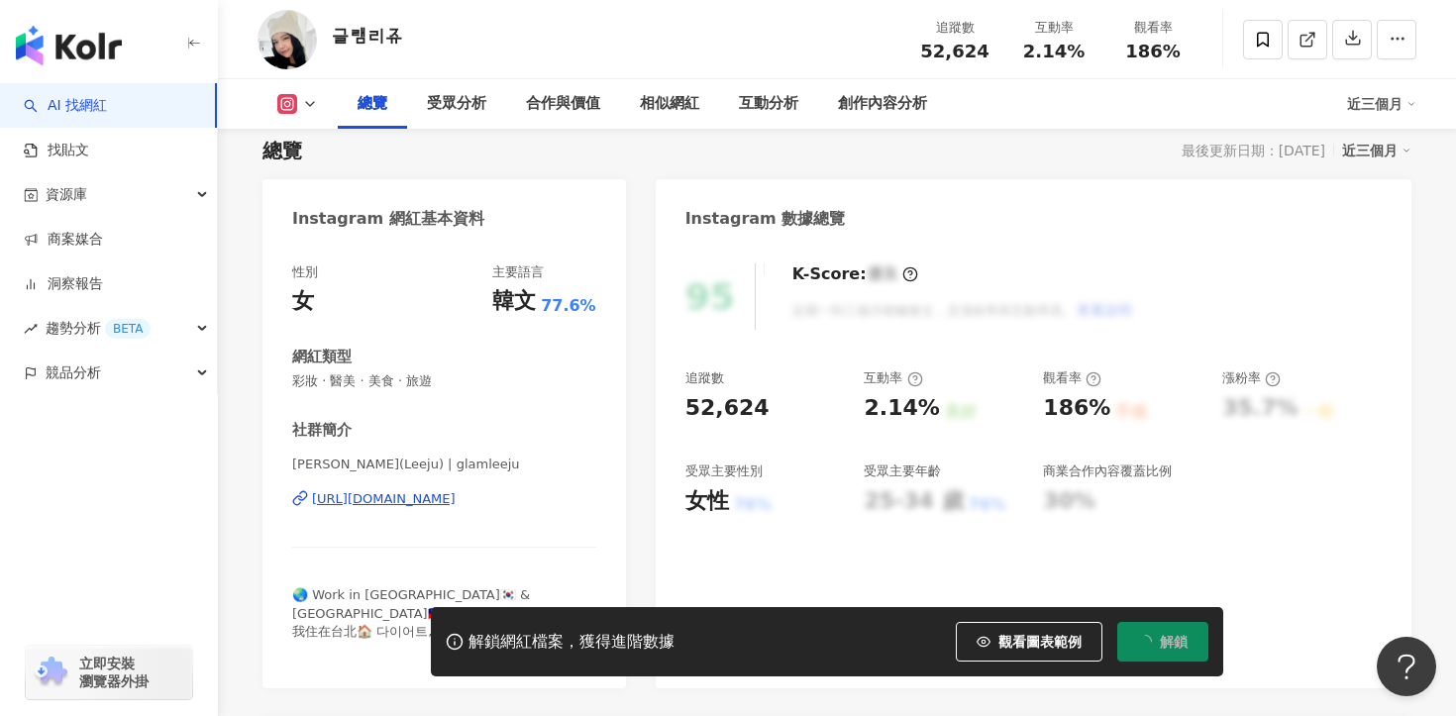
scroll to position [228, 0]
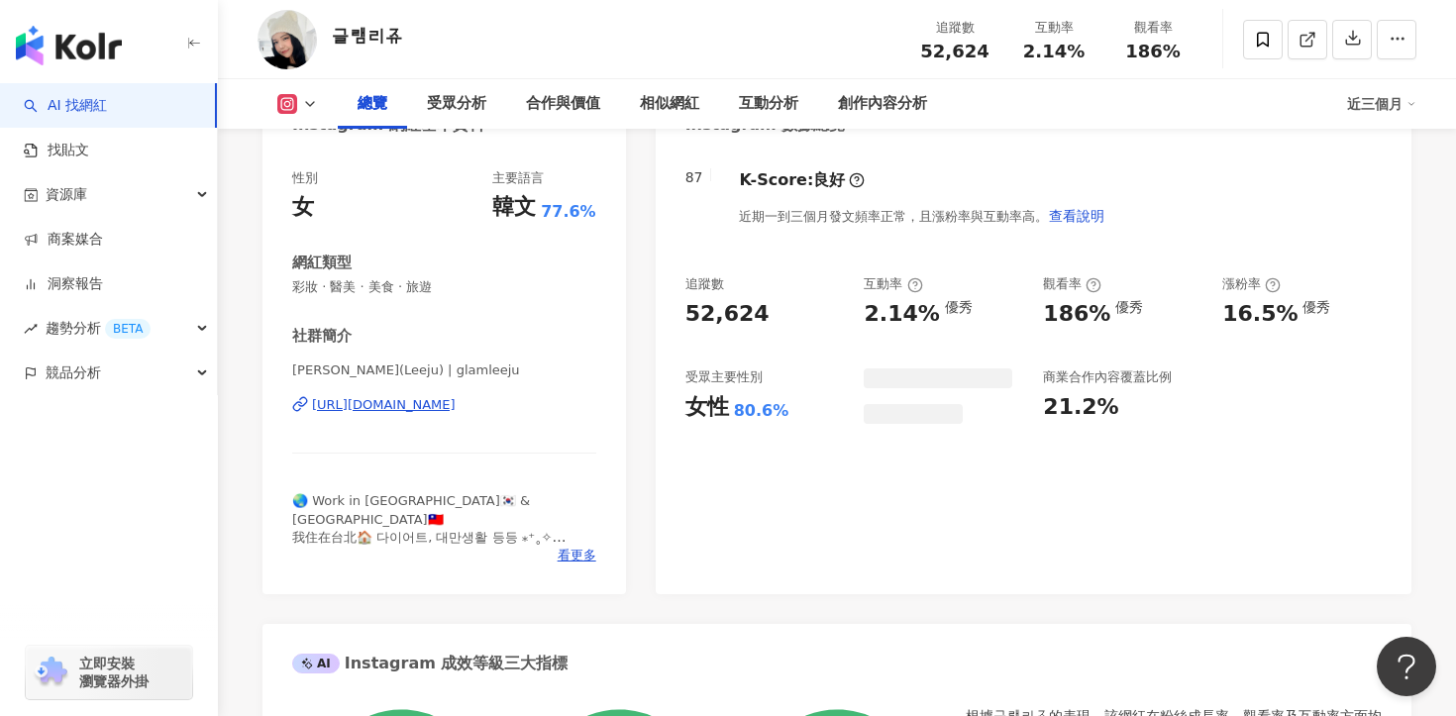
drag, startPoint x: 923, startPoint y: 51, endPoint x: 981, endPoint y: 51, distance: 58.4
click at [981, 51] on div "52,624" at bounding box center [954, 52] width 75 height 20
click at [981, 51] on span "52,624" at bounding box center [954, 51] width 68 height 21
click at [909, 49] on div "追蹤數 52,624" at bounding box center [954, 39] width 99 height 43
click at [459, 110] on div "受眾分析" at bounding box center [456, 104] width 59 height 24
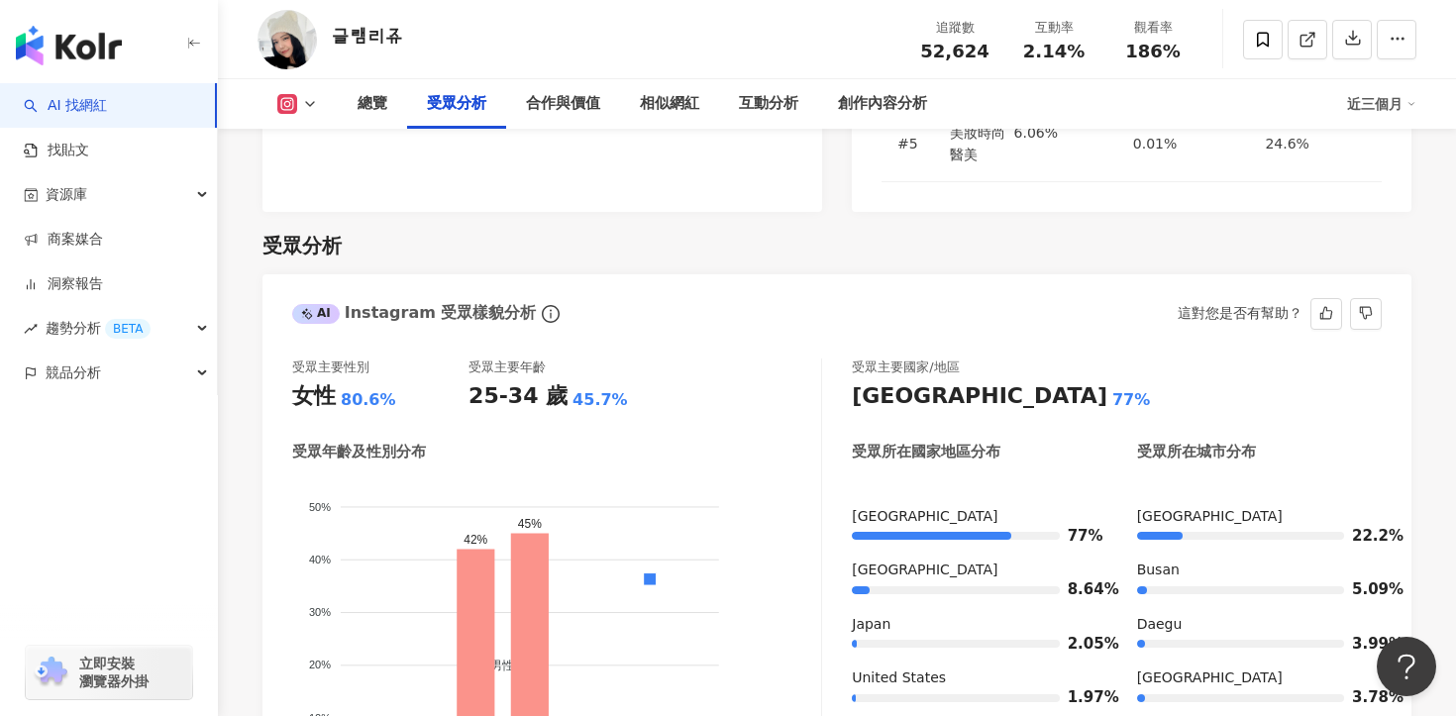
scroll to position [1809, 0]
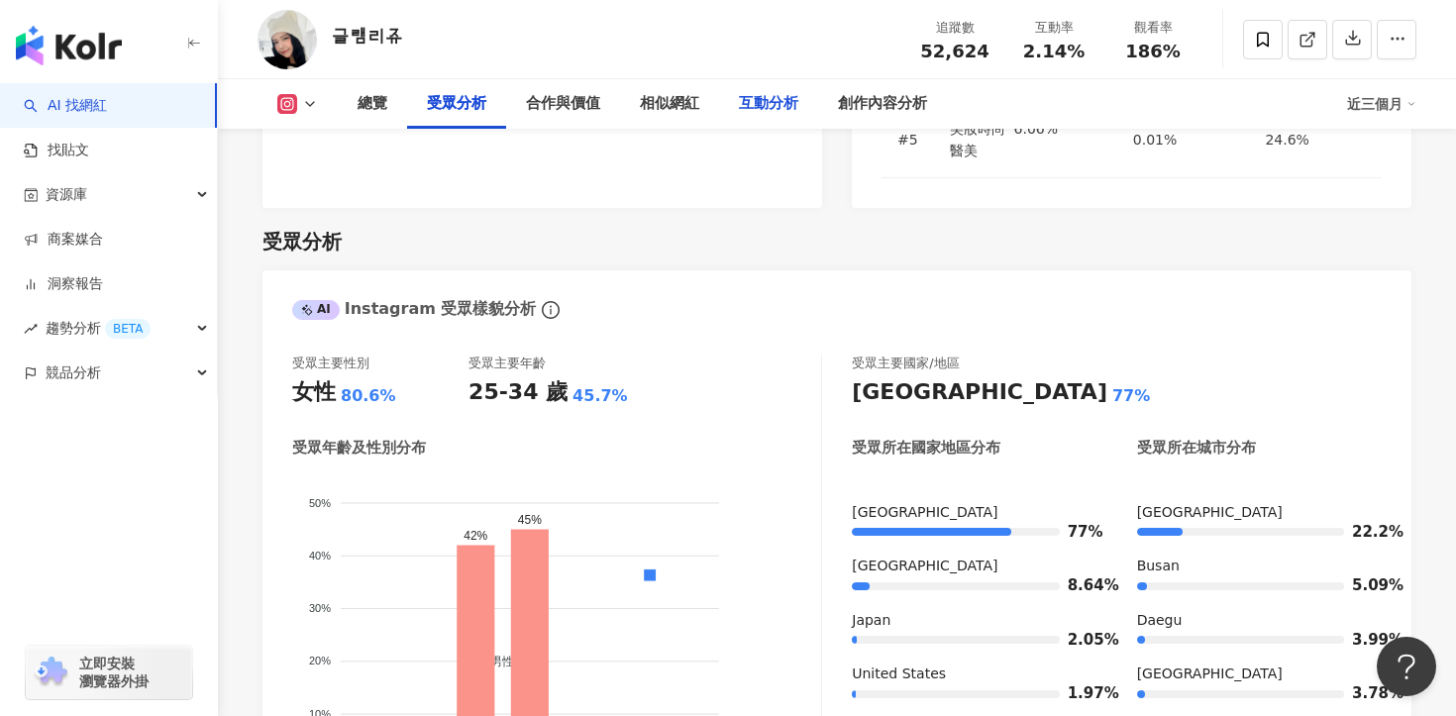
click at [764, 100] on div "互動分析" at bounding box center [768, 104] width 59 height 24
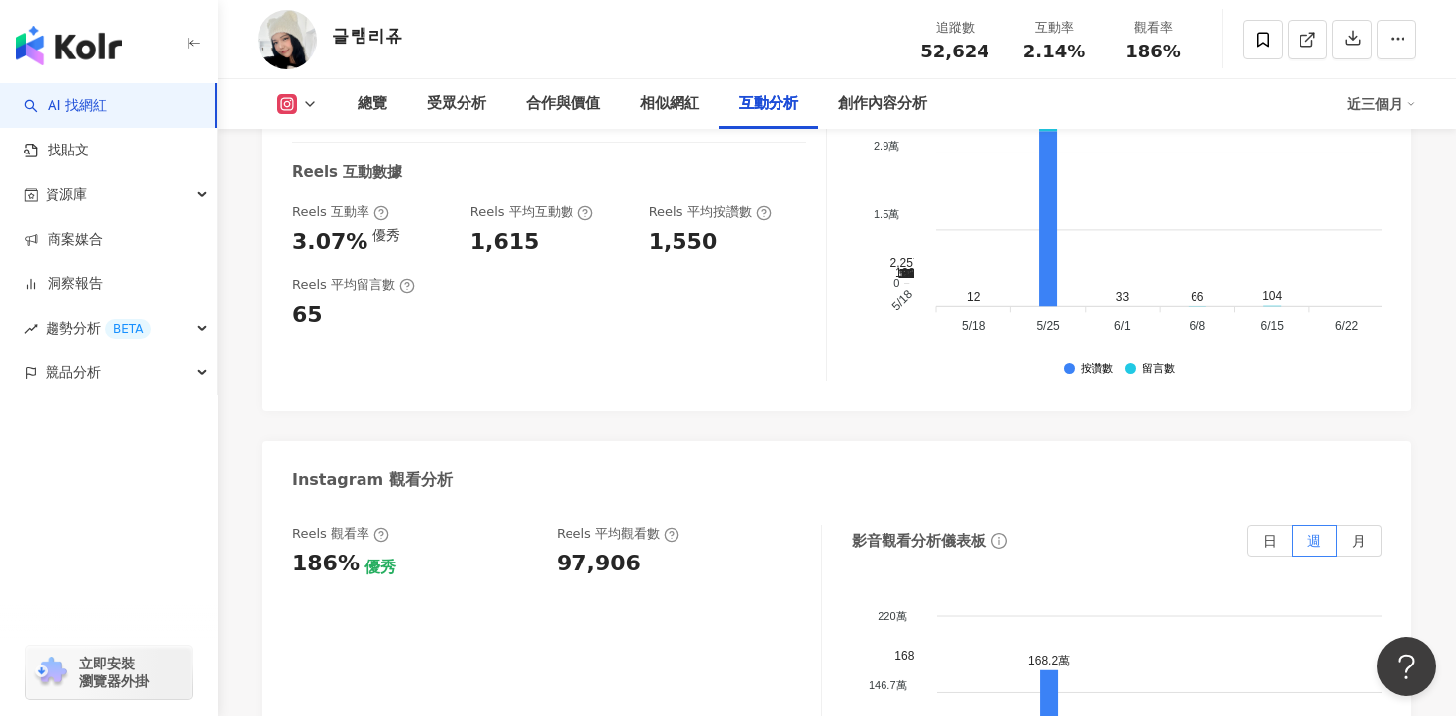
scroll to position [4354, 0]
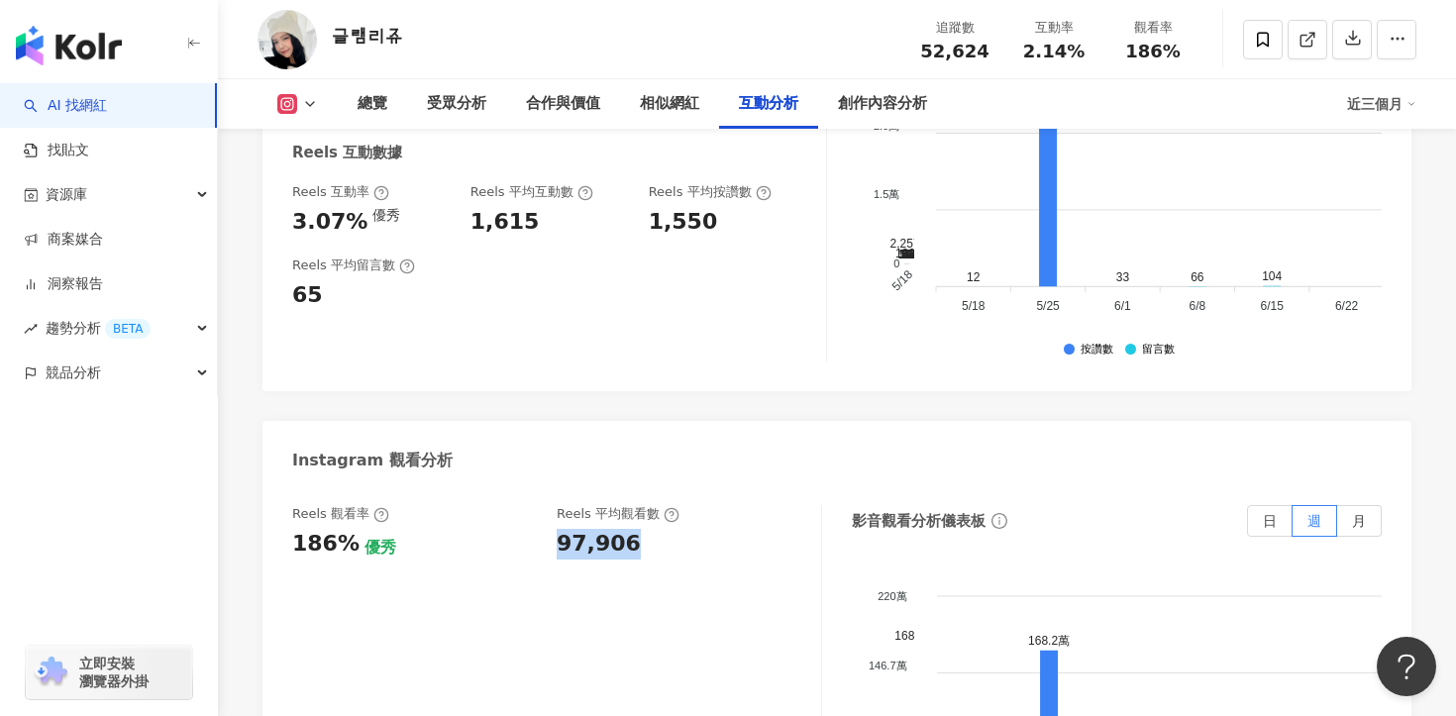
drag, startPoint x: 631, startPoint y: 376, endPoint x: 555, endPoint y: 375, distance: 76.3
click at [555, 505] on div "Reels 觀看率 186% 優秀 Reels 平均觀看數 97,906" at bounding box center [546, 531] width 509 height 53
copy div "97,906"
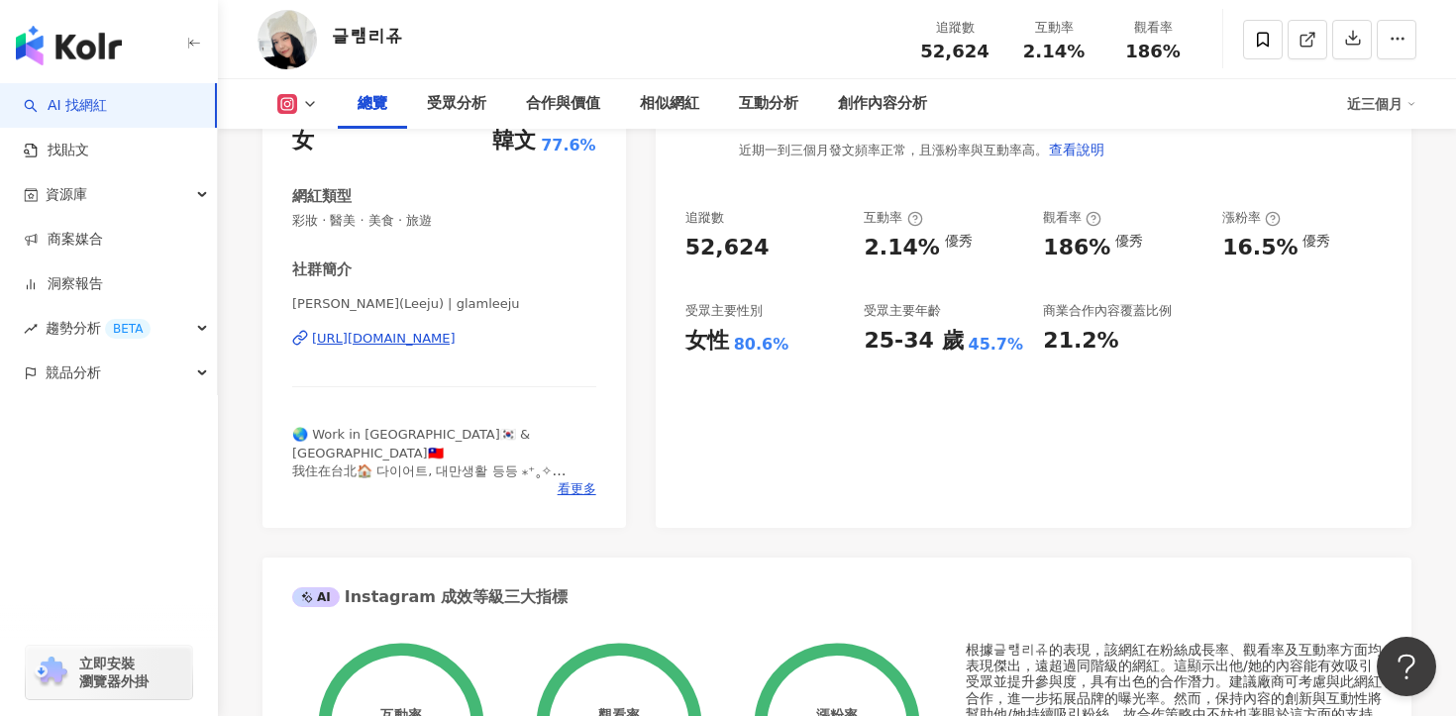
scroll to position [422, 0]
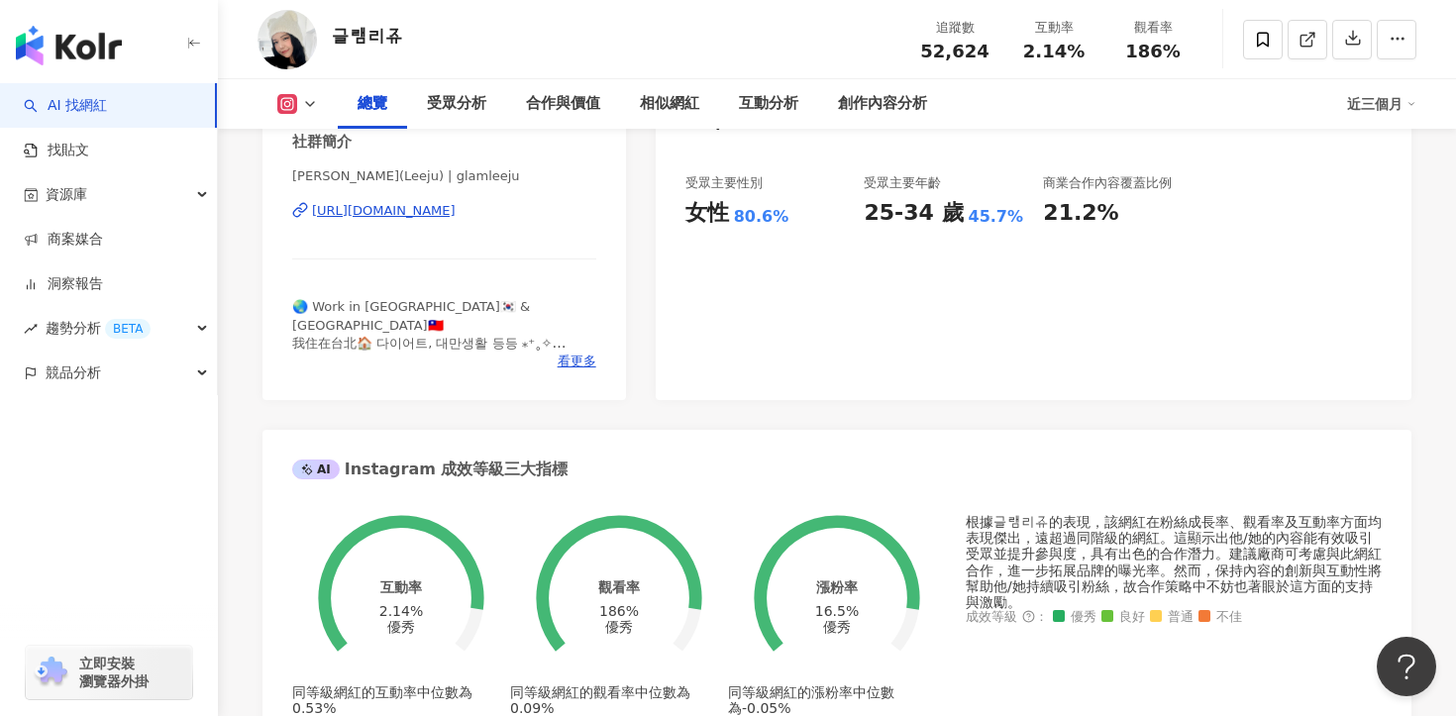
click at [462, 183] on span "[PERSON_NAME](Leeju) | glamleeju" at bounding box center [444, 176] width 304 height 18
click at [456, 212] on div "[URL][DOMAIN_NAME]" at bounding box center [384, 211] width 144 height 18
drag, startPoint x: 1014, startPoint y: 54, endPoint x: 1084, endPoint y: 54, distance: 69.3
click at [1084, 54] on div "互動率 2.14%" at bounding box center [1053, 39] width 99 height 43
copy span "2.14%"
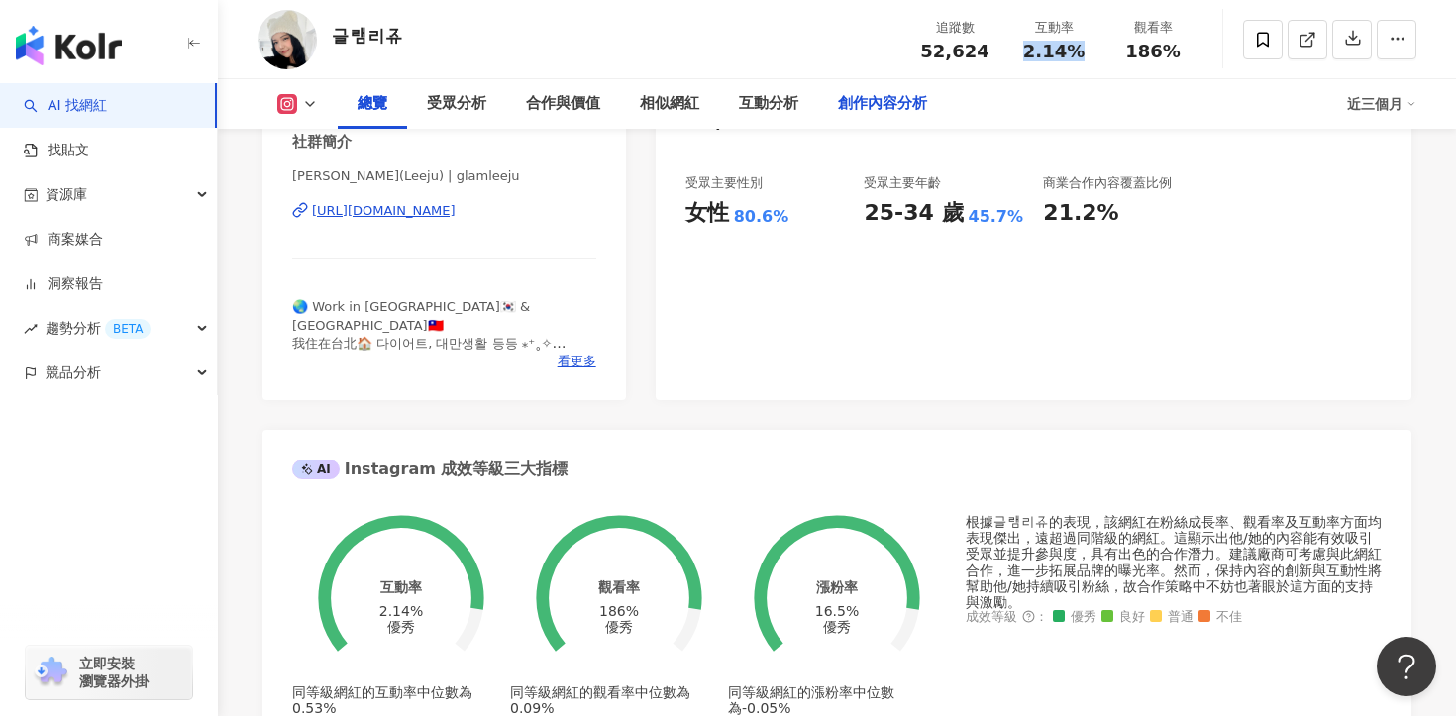
click at [871, 87] on div "創作內容分析" at bounding box center [882, 104] width 129 height 50
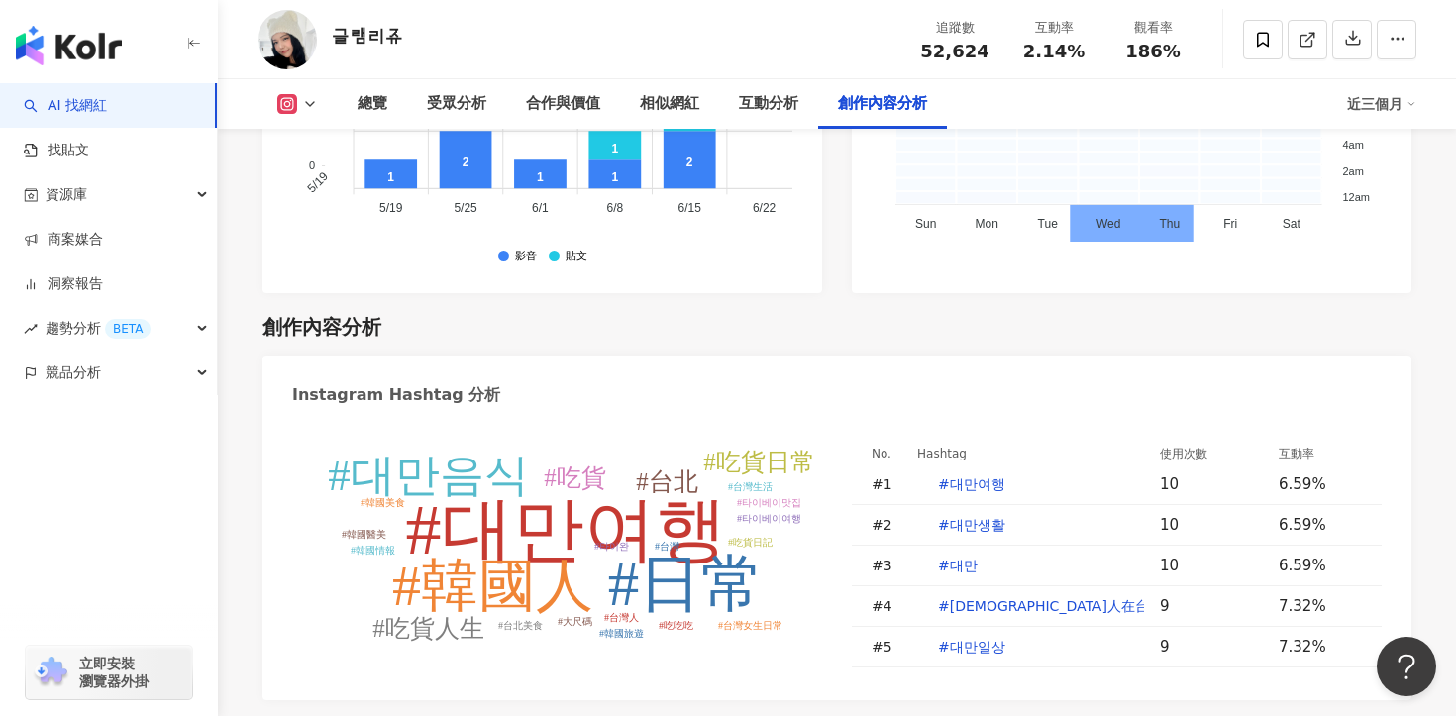
click at [551, 462] on div "#대만여행 #日常 #韓國人 #대만음식 #台北 #吃貨日常 #吃貨人生 #吃貨 #[GEOGRAPHIC_DATA] #台灣人 #台灣 #台灣女生日常 #台…" at bounding box center [836, 560] width 1149 height 280
type input "***"
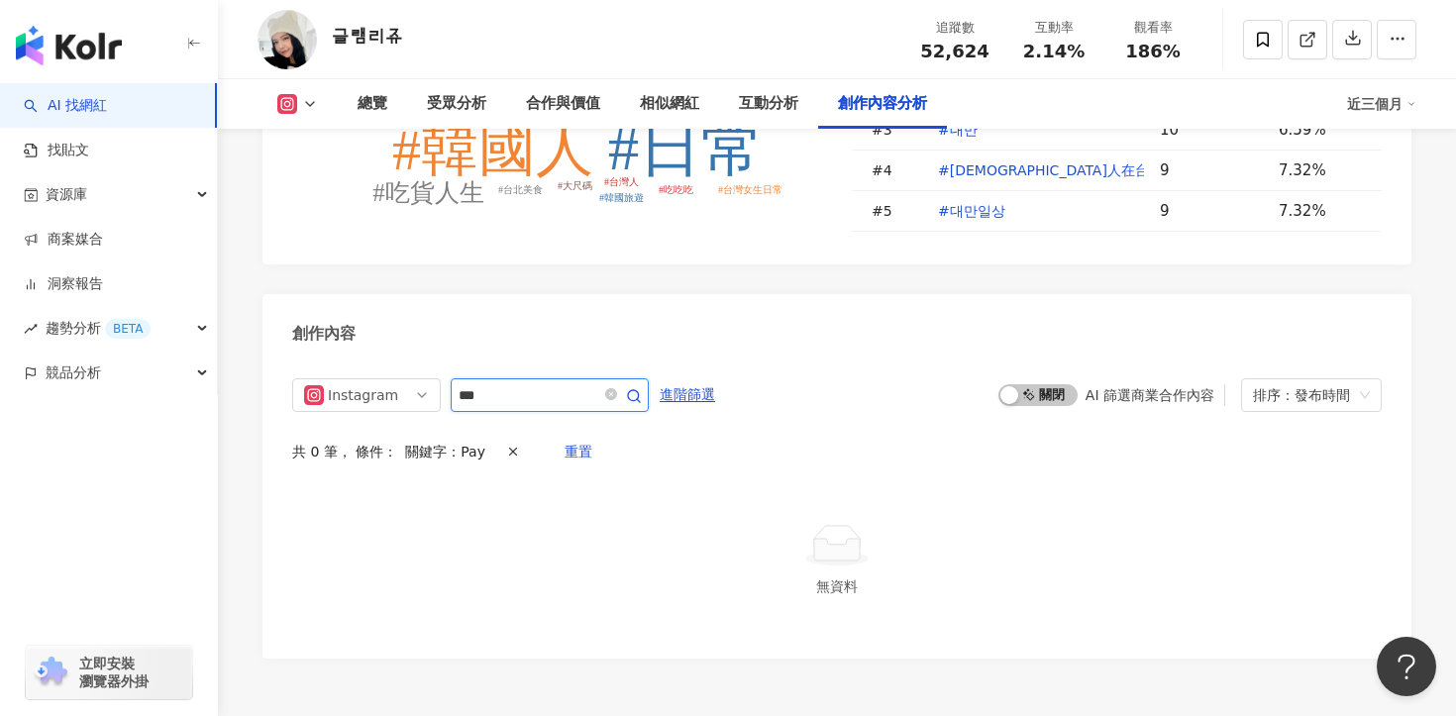
scroll to position [6042, 0]
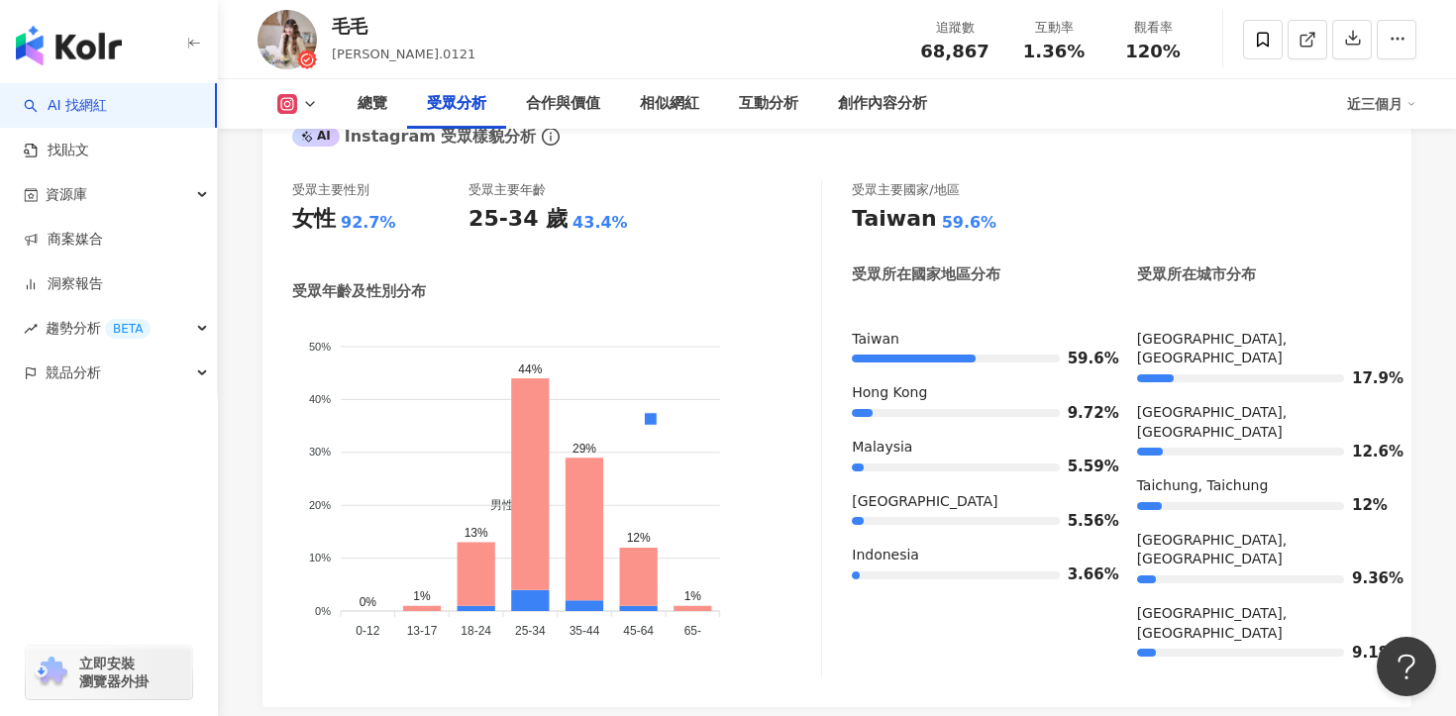
scroll to position [1804, 0]
click at [740, 101] on div "互動分析" at bounding box center [768, 104] width 59 height 24
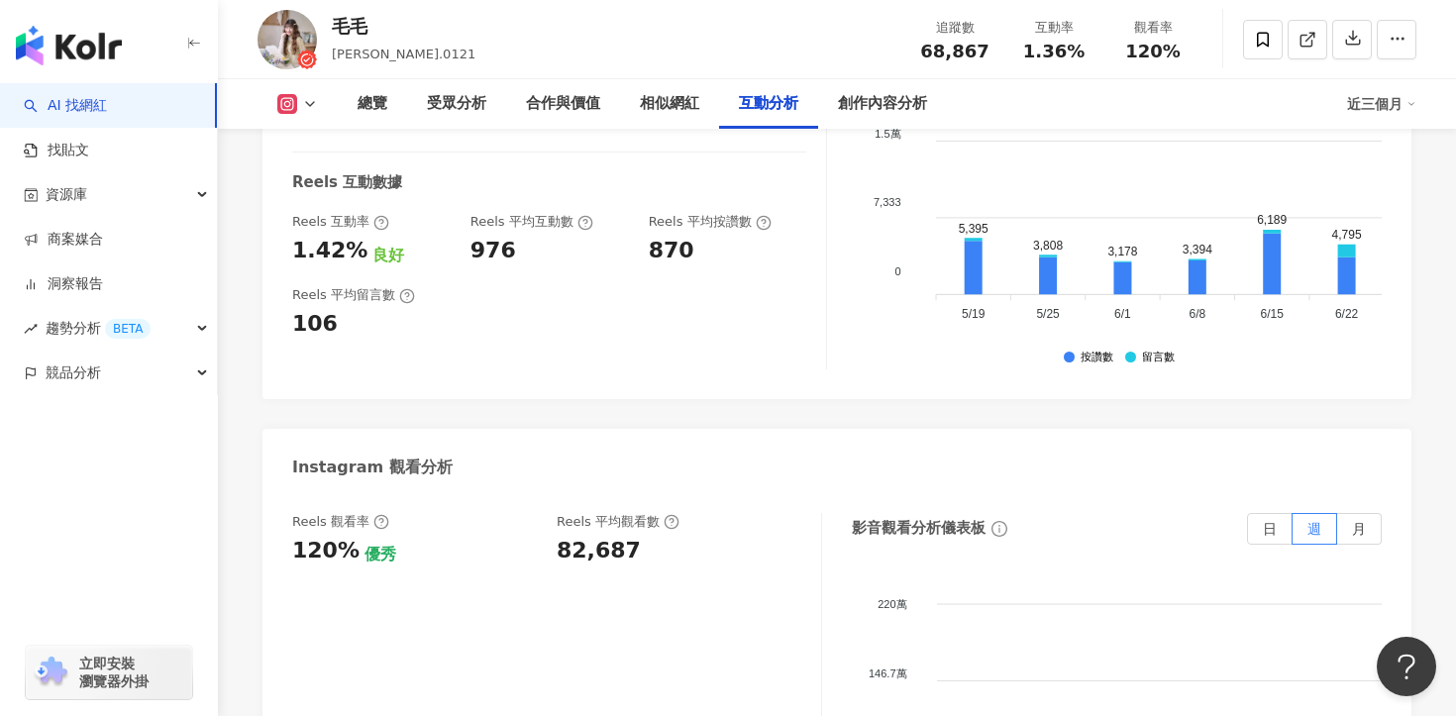
scroll to position [4395, 0]
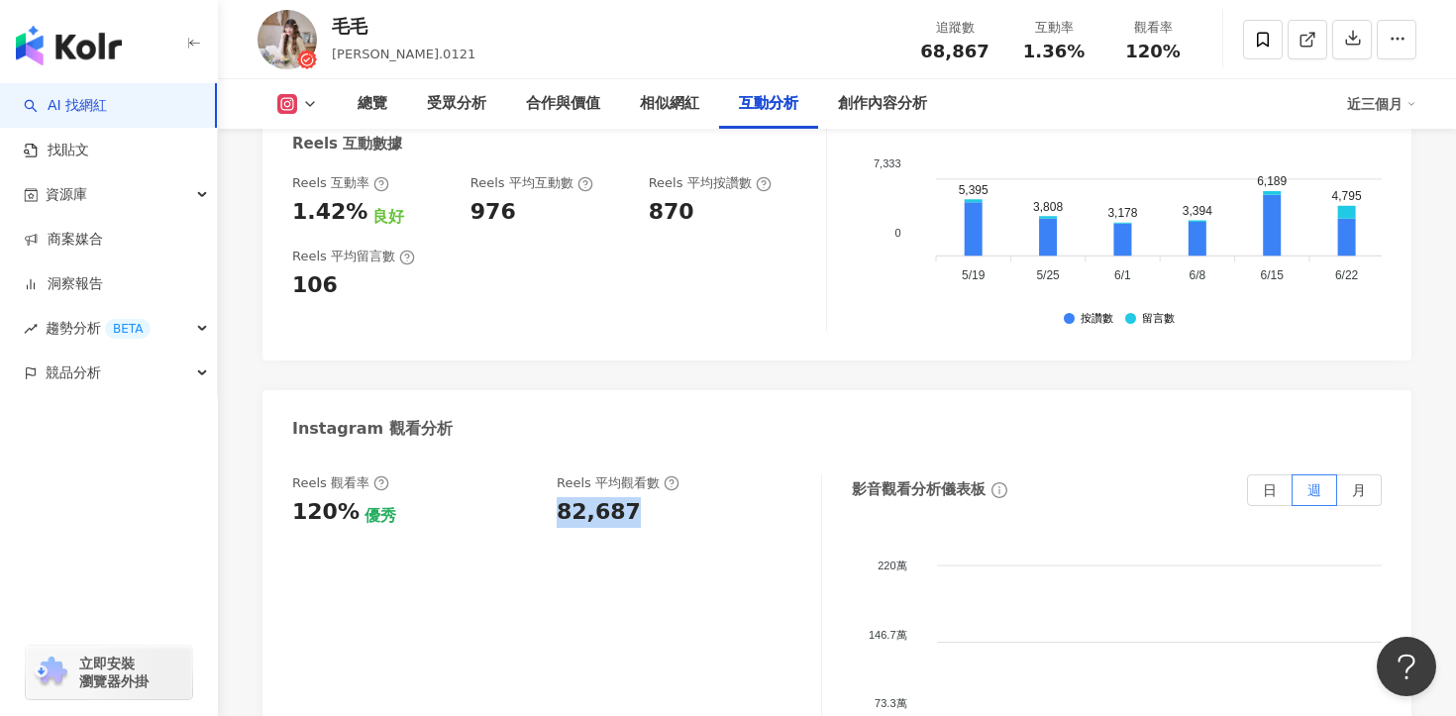
drag, startPoint x: 633, startPoint y: 421, endPoint x: 554, endPoint y: 421, distance: 79.2
click at [554, 474] on div "Reels 觀看率 120% 優秀 [PERSON_NAME] 平均觀看數 82,687" at bounding box center [546, 500] width 509 height 53
copy div "82,687"
drag, startPoint x: 927, startPoint y: 50, endPoint x: 995, endPoint y: 50, distance: 68.3
click at [995, 50] on div "追蹤數 68,867" at bounding box center [954, 39] width 99 height 43
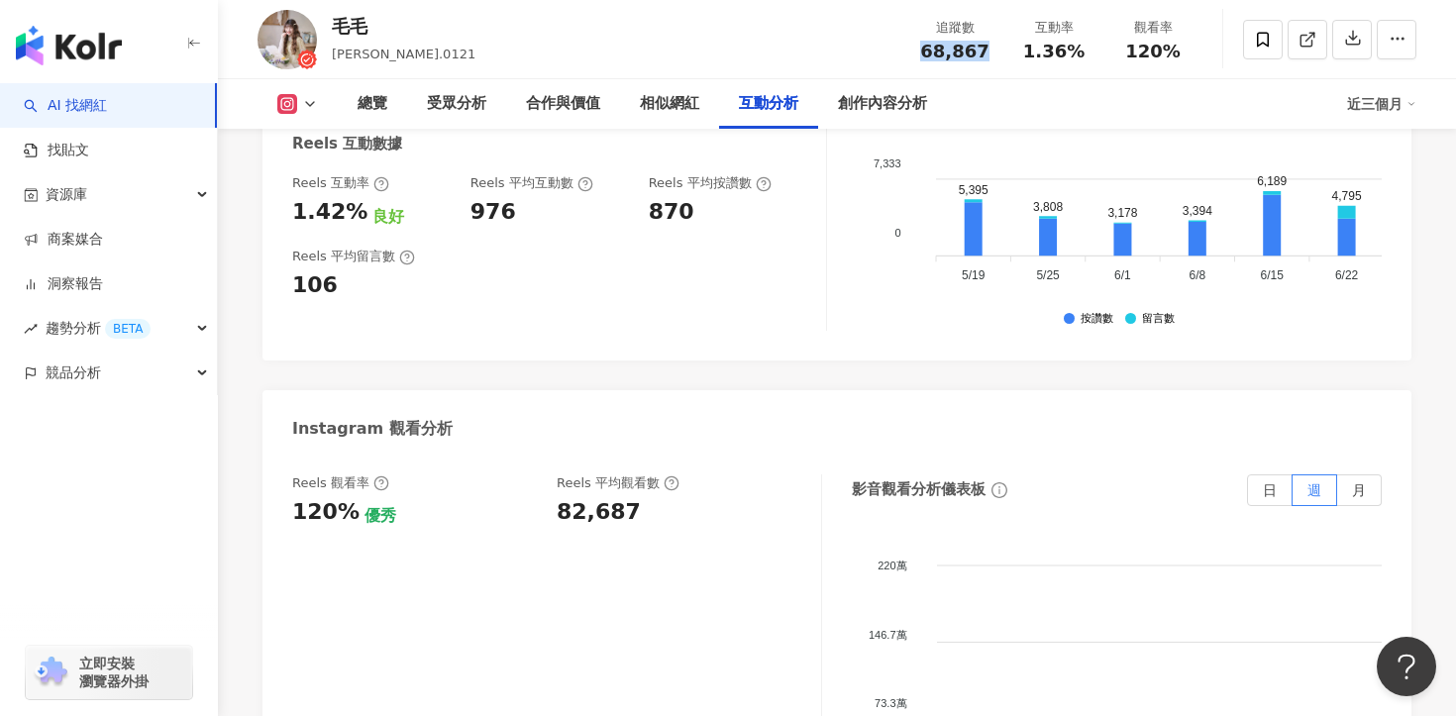
copy span "68,867"
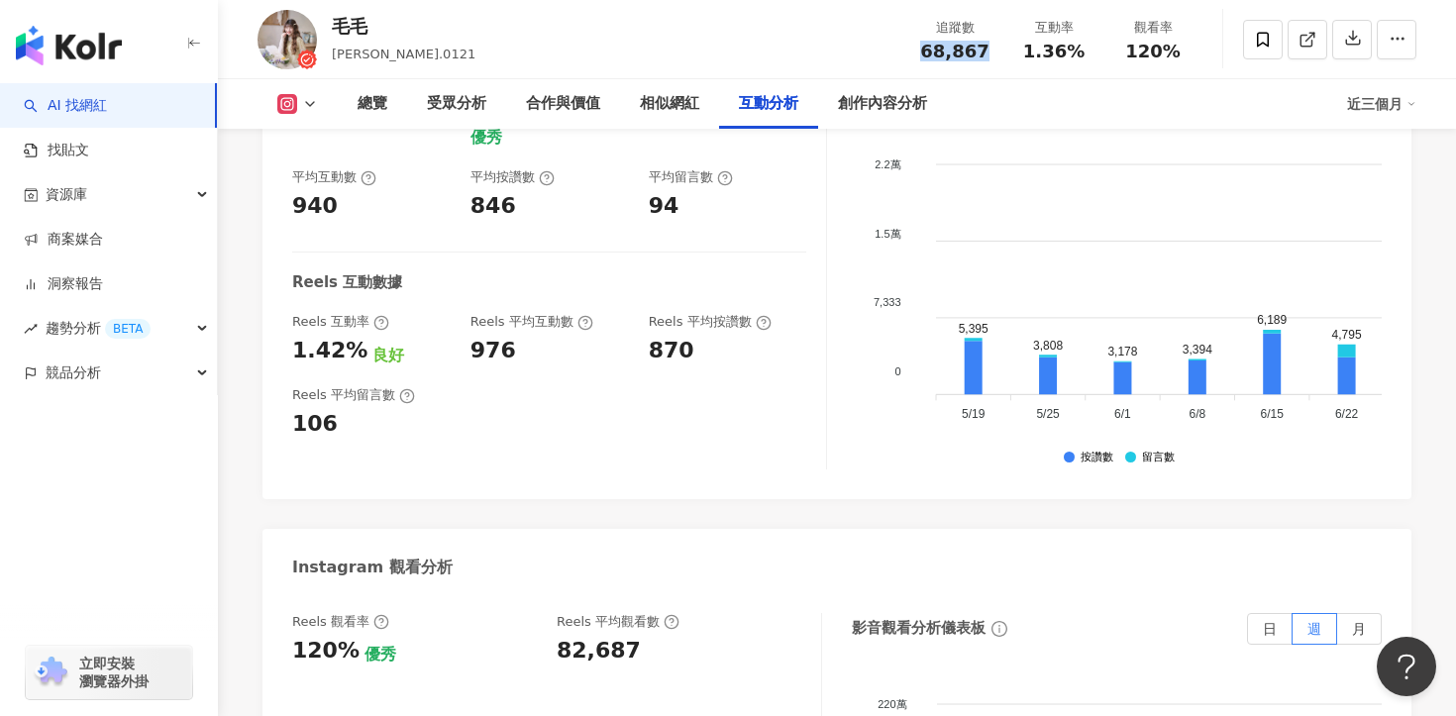
scroll to position [4126, 0]
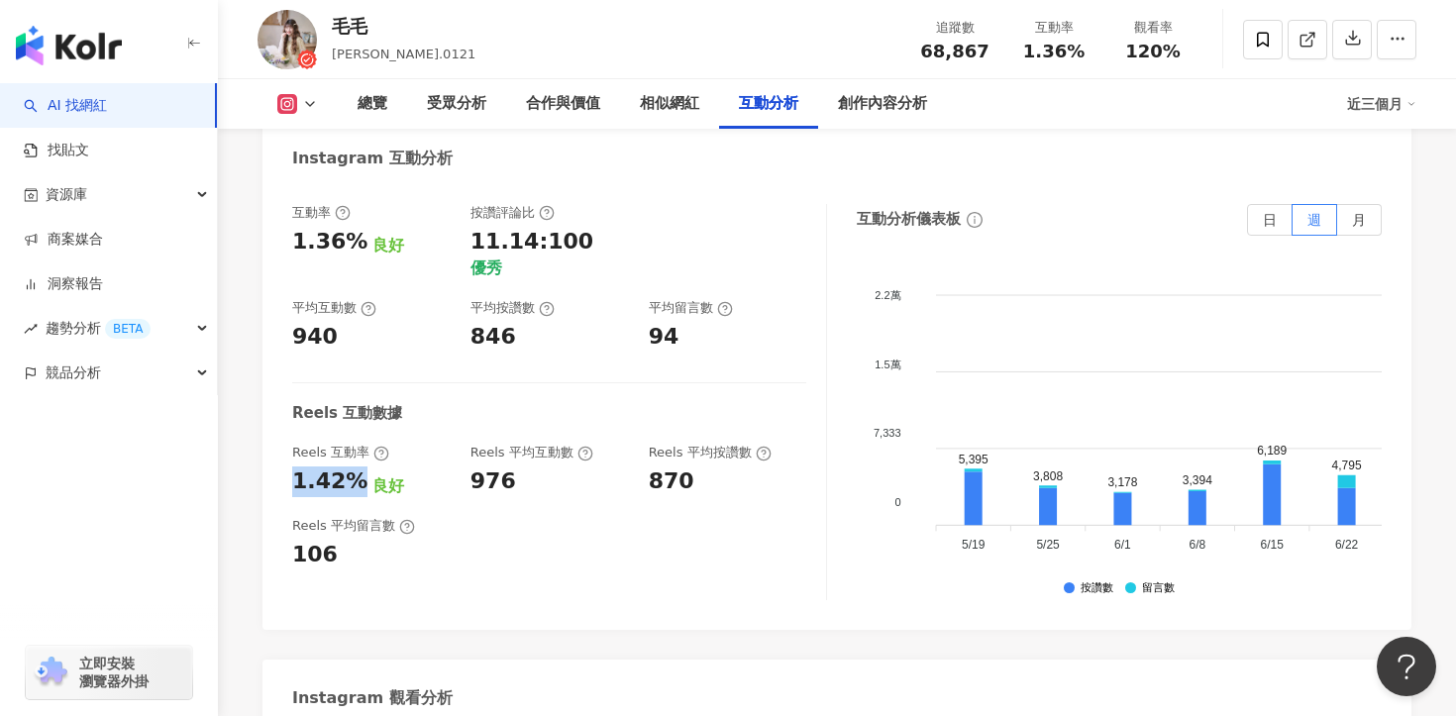
drag, startPoint x: 352, startPoint y: 362, endPoint x: 272, endPoint y: 362, distance: 79.2
click at [272, 362] on div "互動率 1.36% 良好 按讚評論比 11.14:100 優秀 平均互動數 940 平均按讚數 846 平均留言數 94 Reels 互動數據 Reels 互…" at bounding box center [836, 407] width 1149 height 446
copy div "1.42%"
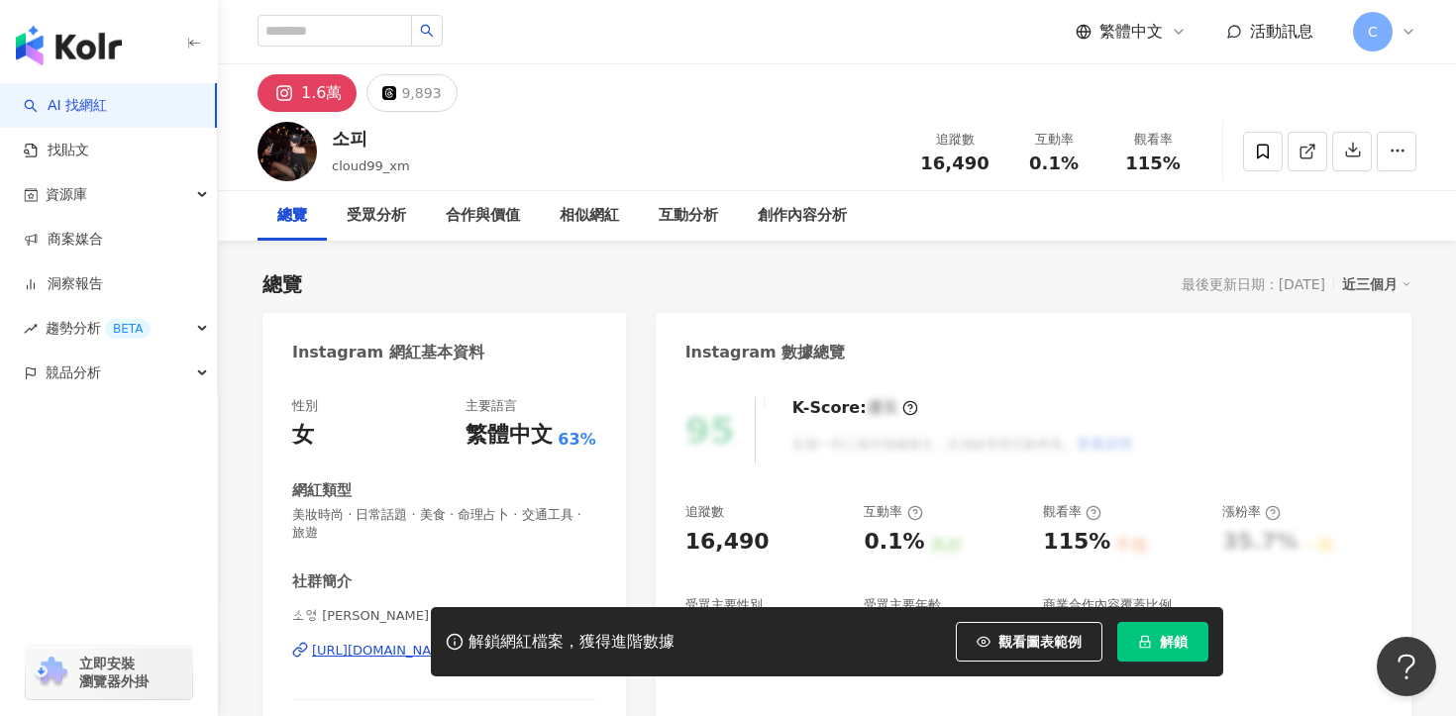
scroll to position [184, 0]
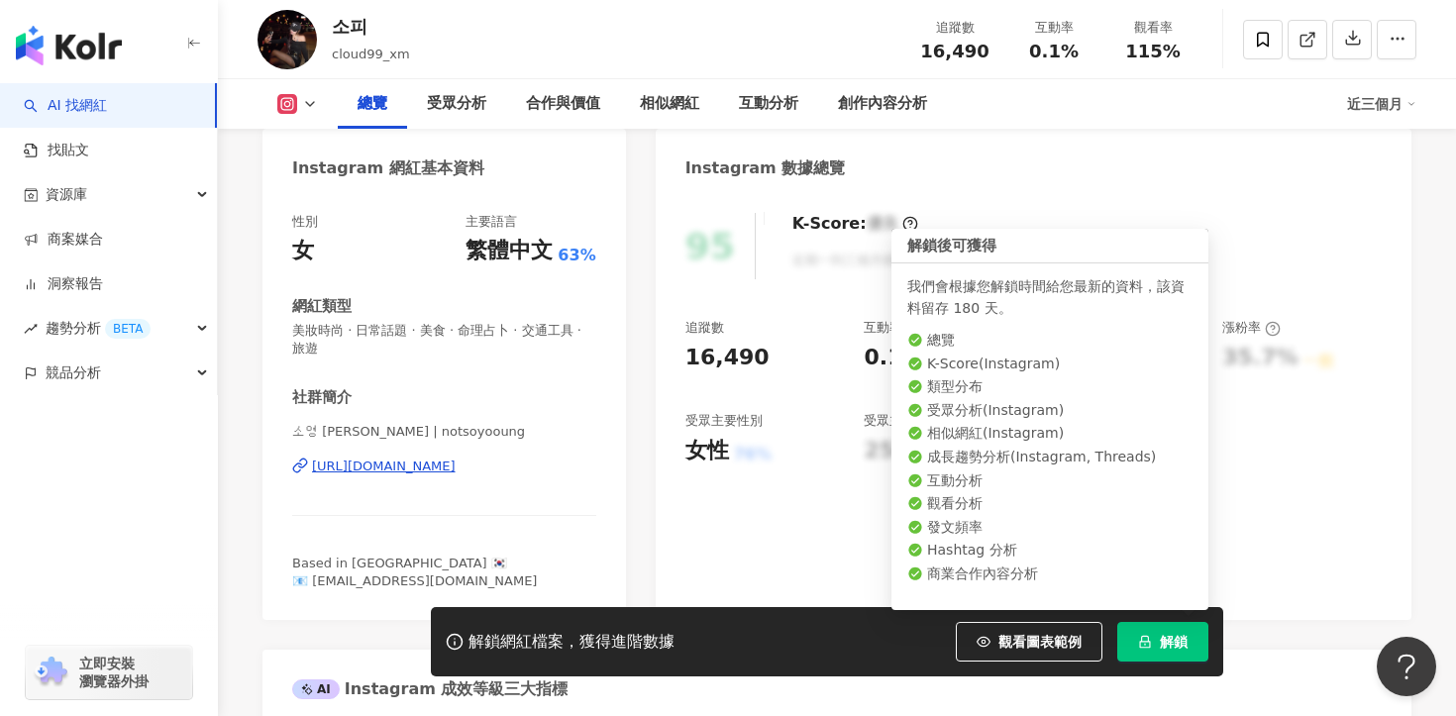
click at [1179, 640] on span "解鎖" at bounding box center [1174, 642] width 28 height 16
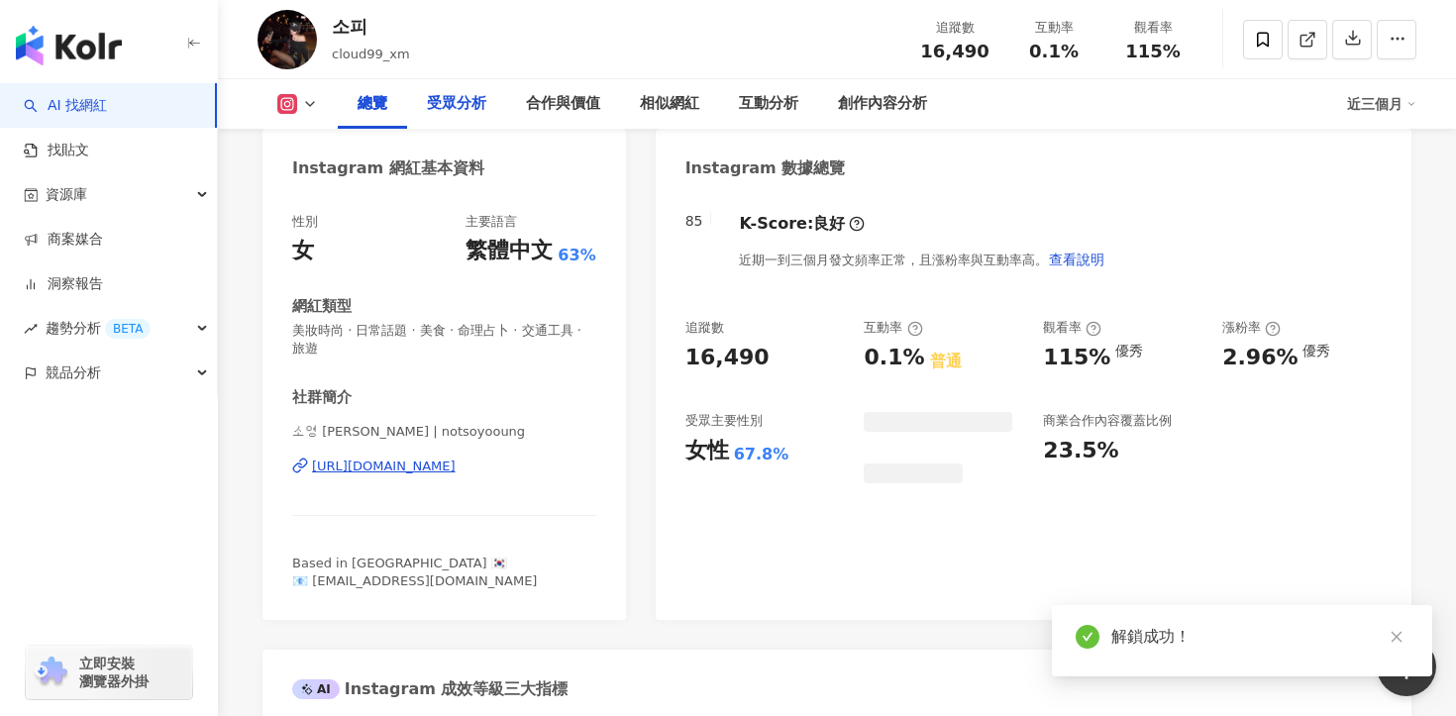
click at [434, 92] on div "受眾分析" at bounding box center [456, 104] width 59 height 24
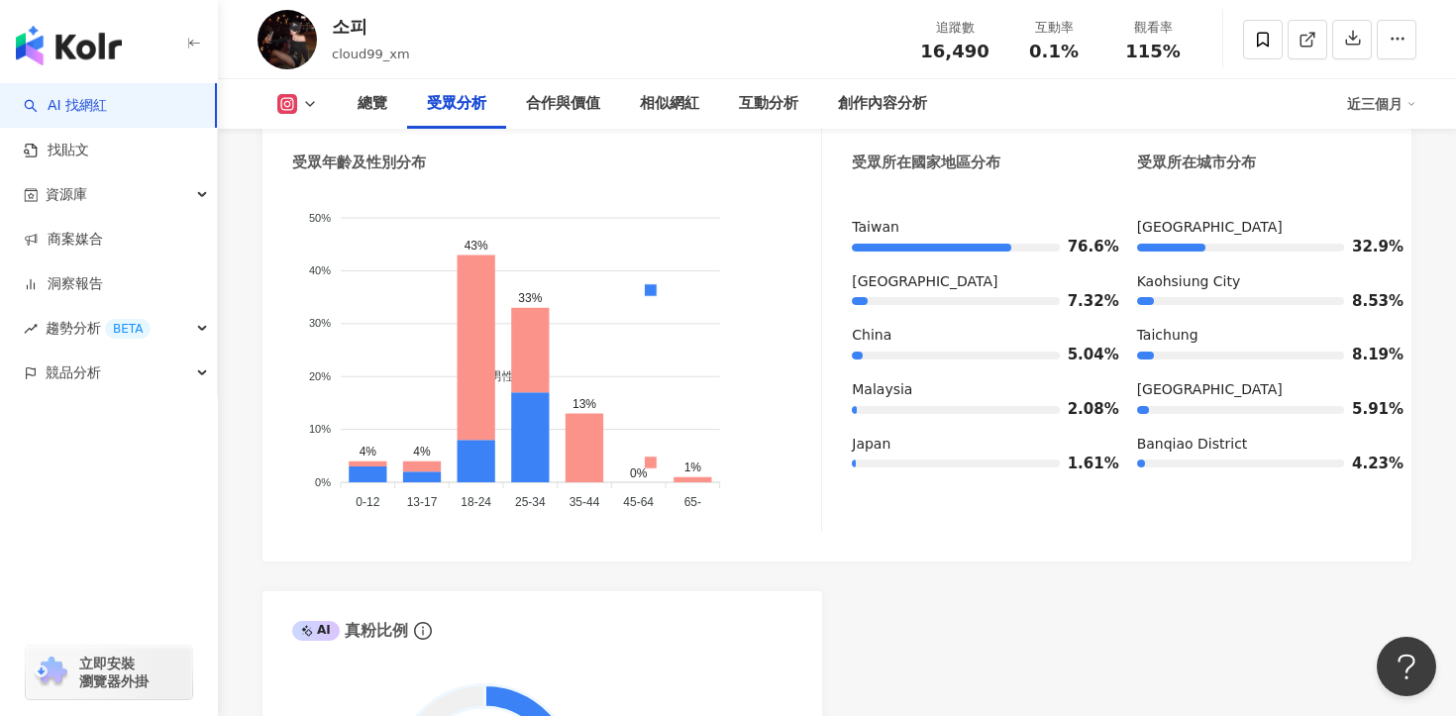
scroll to position [1803, 0]
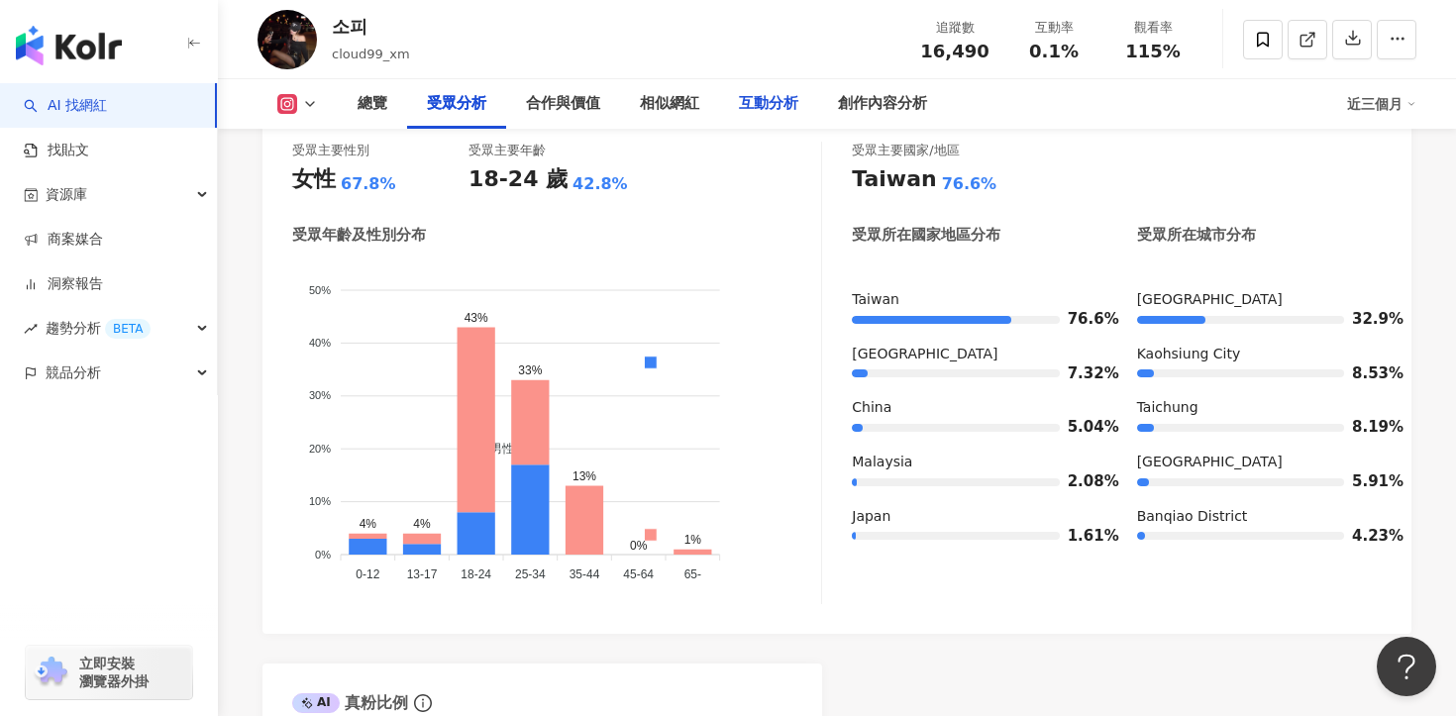
click at [757, 108] on div "互動分析" at bounding box center [768, 104] width 59 height 24
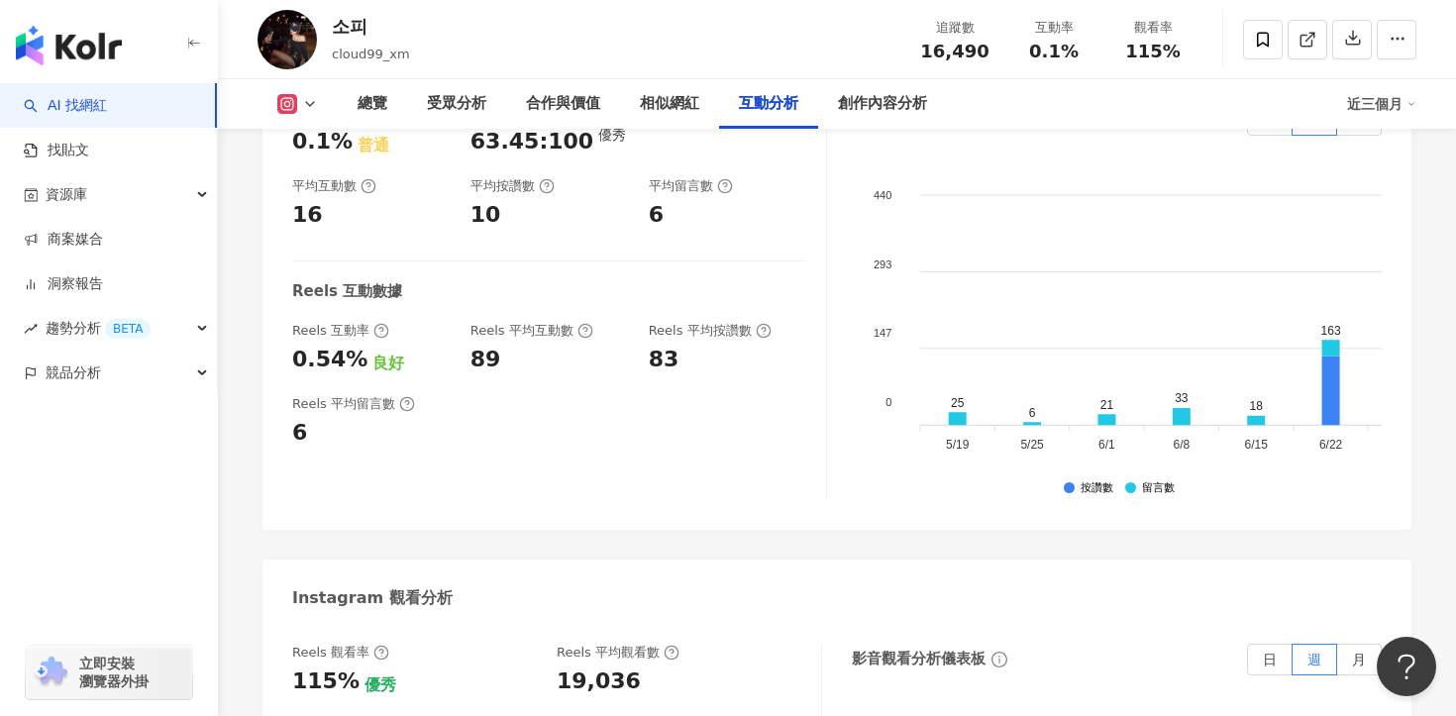
scroll to position [4232, 0]
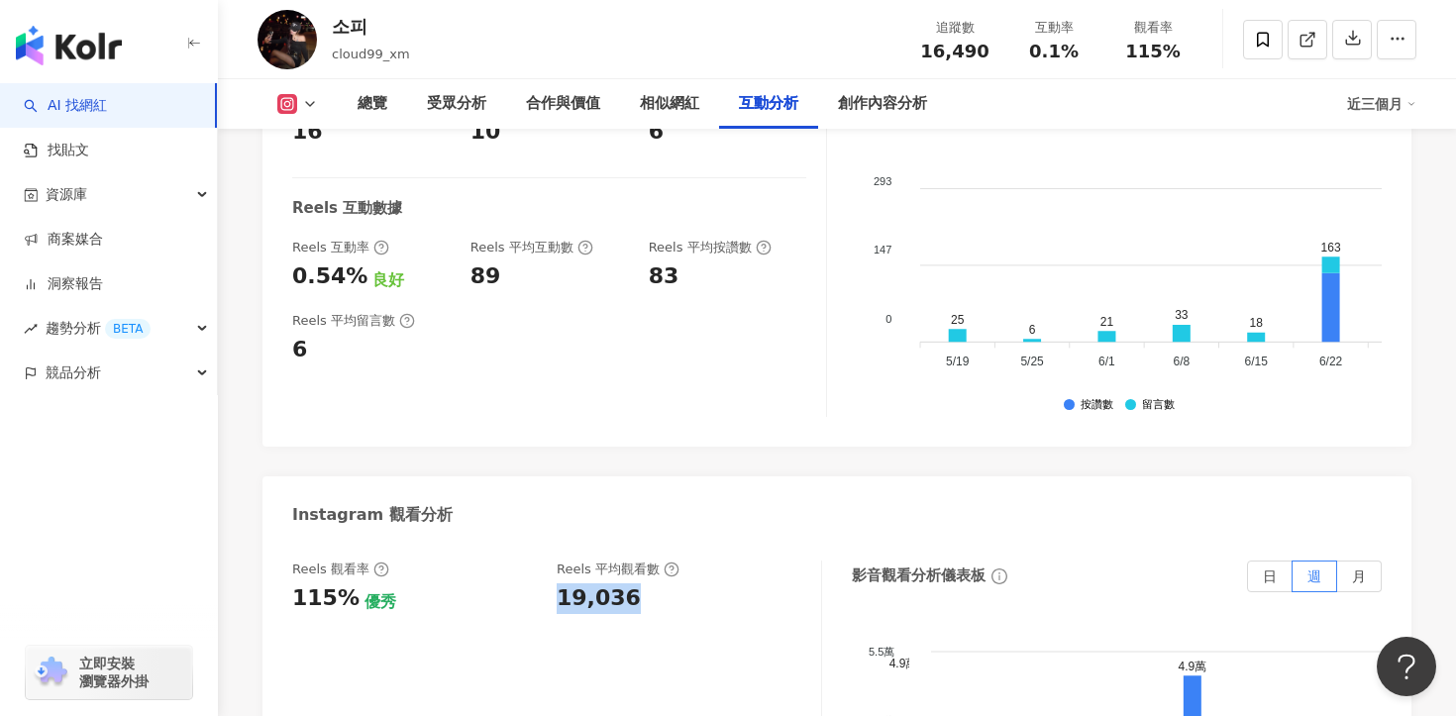
drag, startPoint x: 630, startPoint y: 503, endPoint x: 552, endPoint y: 503, distance: 78.2
click at [552, 561] on div "Reels 觀看率 115% 優秀 Reels 平均觀看數 19,036" at bounding box center [546, 587] width 509 height 53
copy div "19,036"
drag, startPoint x: 920, startPoint y: 51, endPoint x: 988, endPoint y: 51, distance: 68.3
click at [988, 51] on div "16,490" at bounding box center [954, 52] width 75 height 20
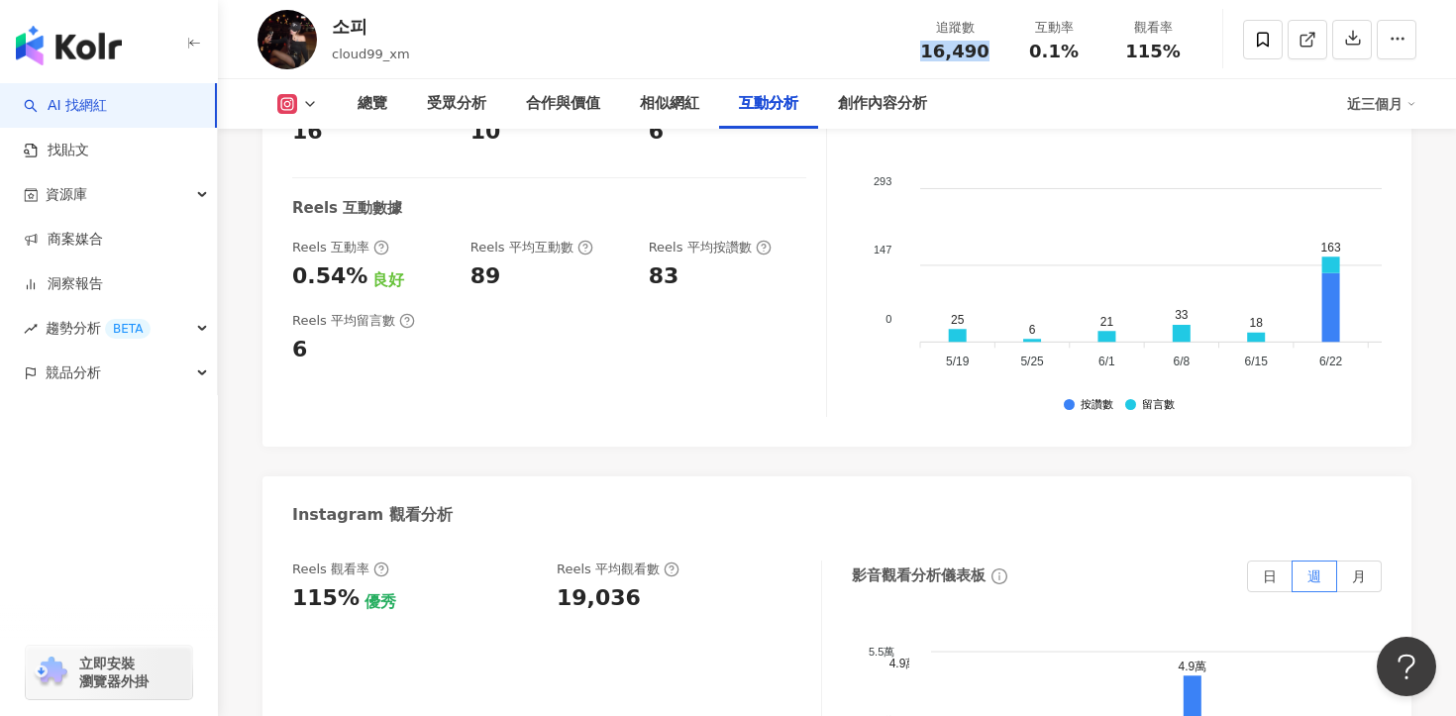
copy span "16,490"
drag, startPoint x: 1086, startPoint y: 52, endPoint x: 1032, endPoint y: 52, distance: 54.5
click at [1032, 52] on div "0.1%" at bounding box center [1053, 52] width 75 height 20
copy span "0.1%"
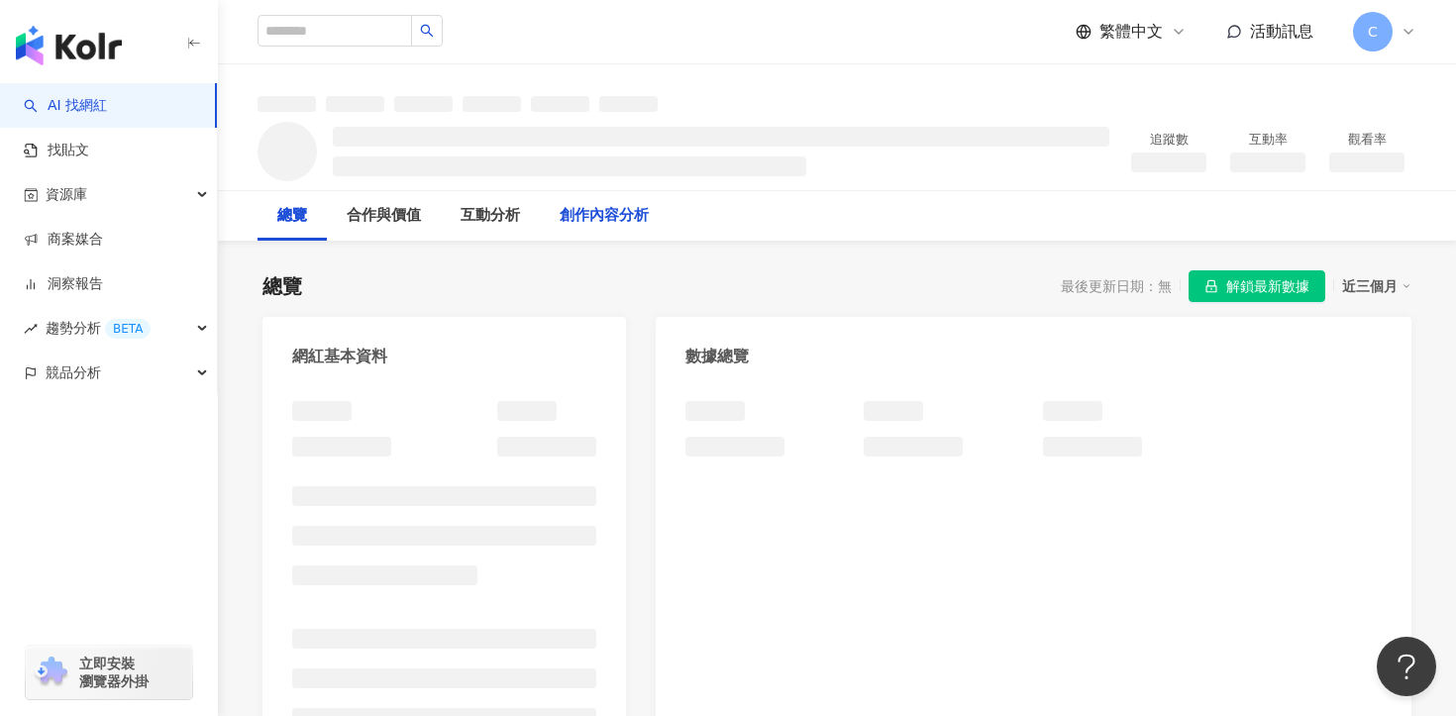
click at [623, 225] on div "創作內容分析" at bounding box center [604, 216] width 89 height 24
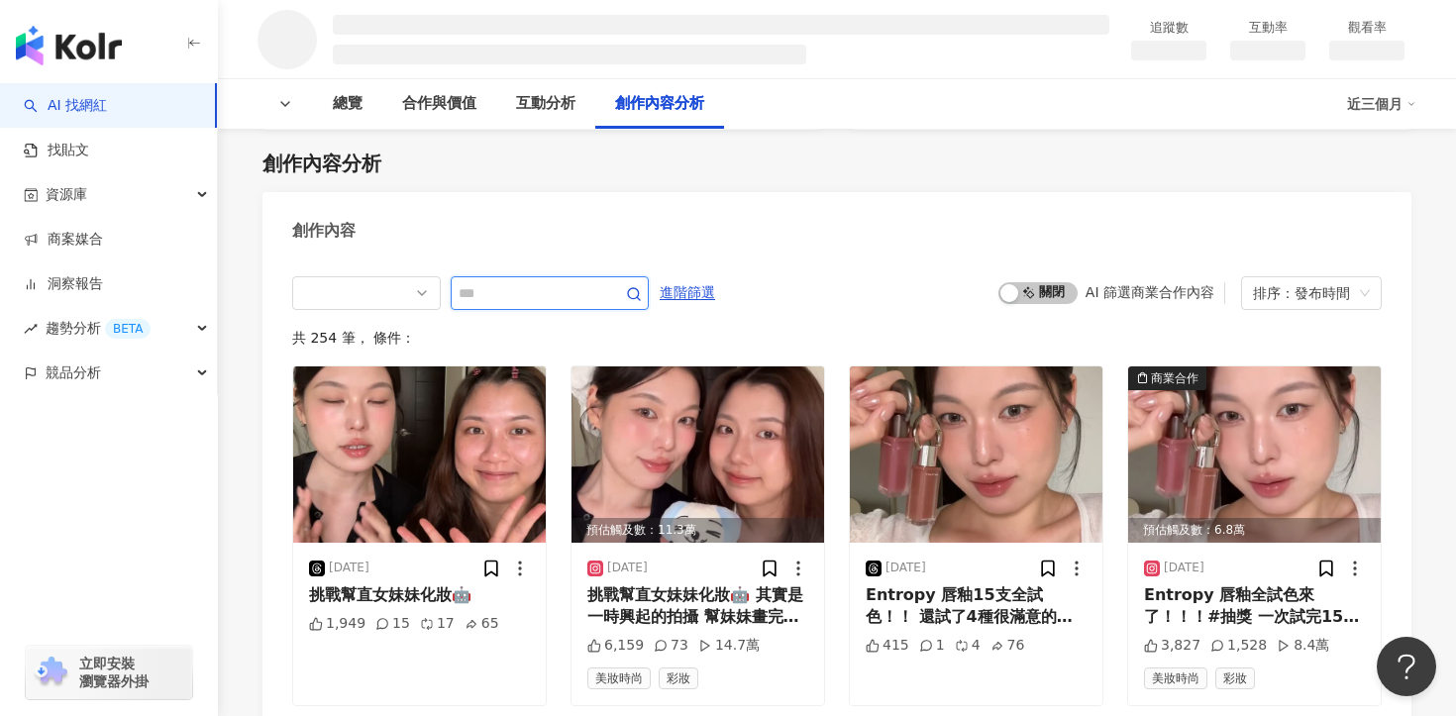
click at [583, 289] on input "text" at bounding box center [528, 293] width 139 height 24
type input "***"
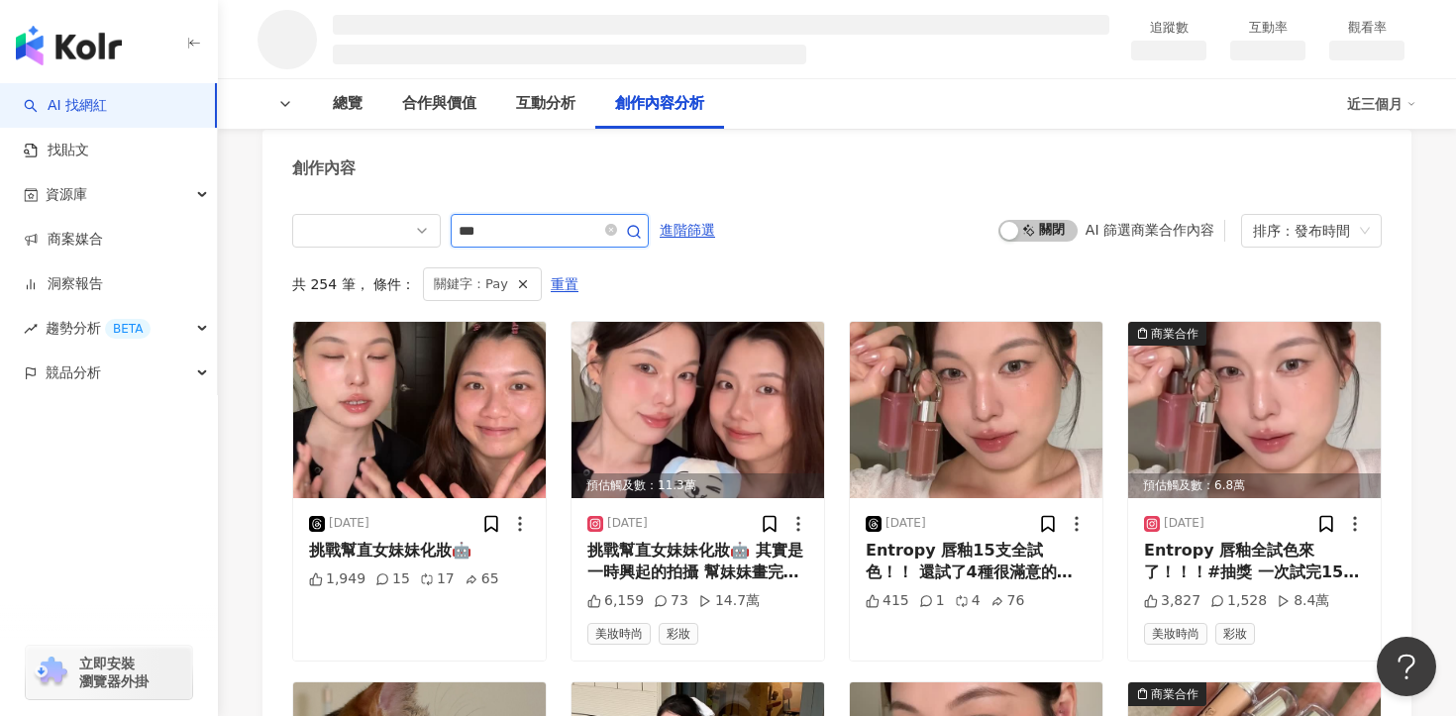
scroll to position [2168, 0]
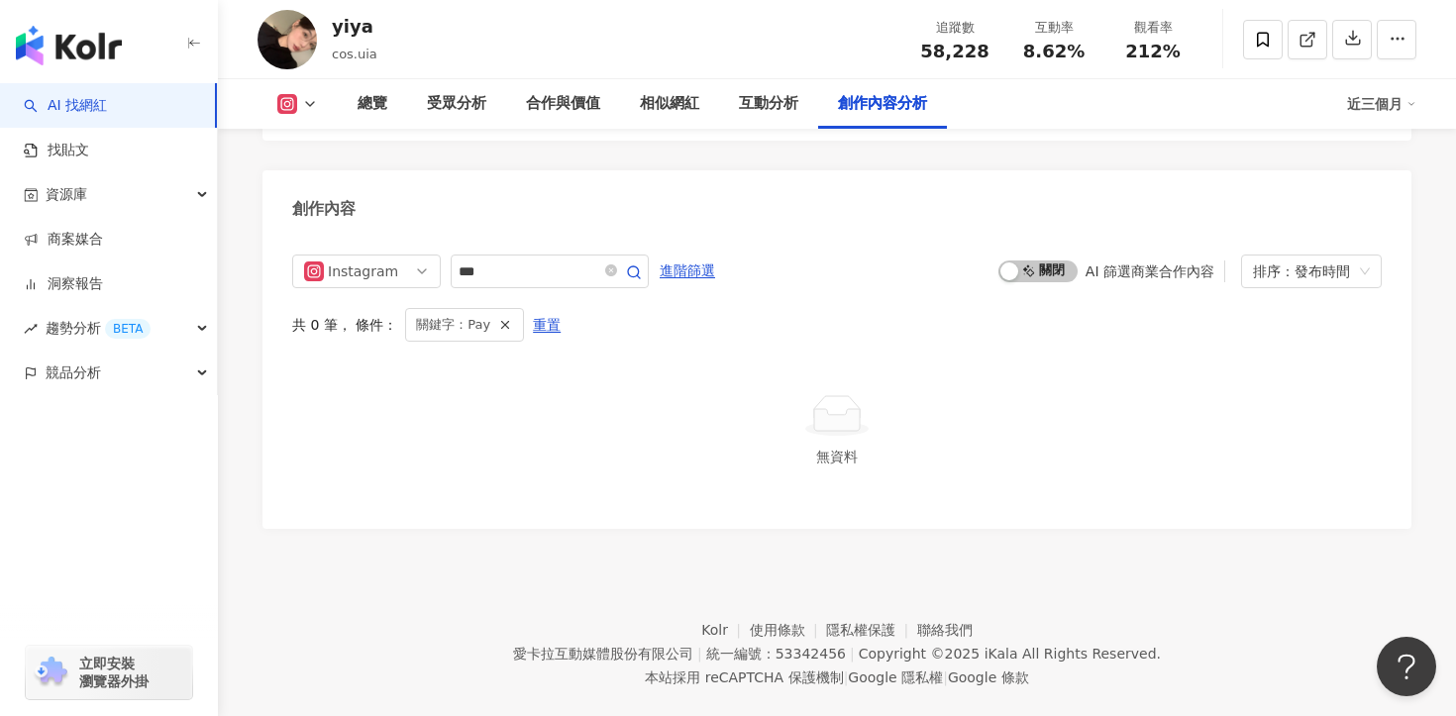
scroll to position [6091, 0]
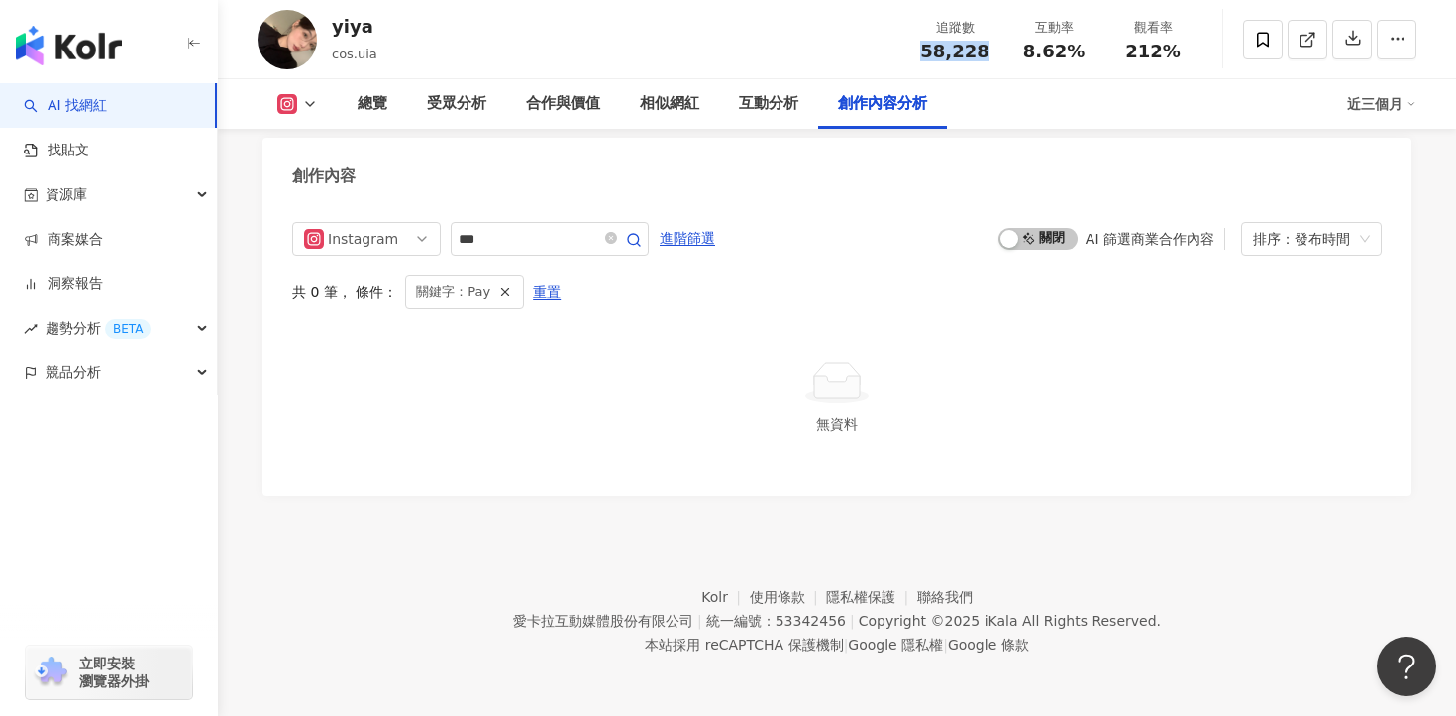
drag, startPoint x: 922, startPoint y: 53, endPoint x: 983, endPoint y: 53, distance: 61.4
click at [983, 53] on div "58,228" at bounding box center [954, 52] width 75 height 20
copy span "58,228"
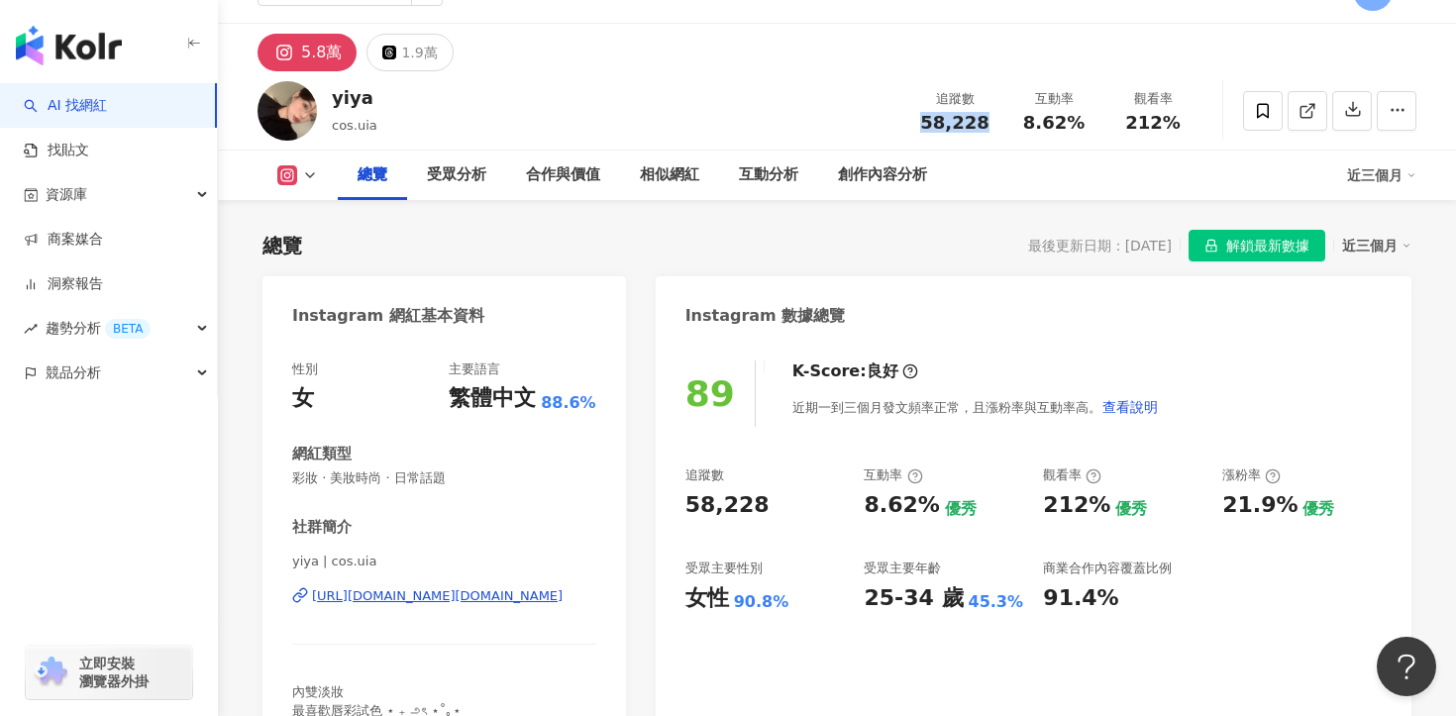
scroll to position [93, 0]
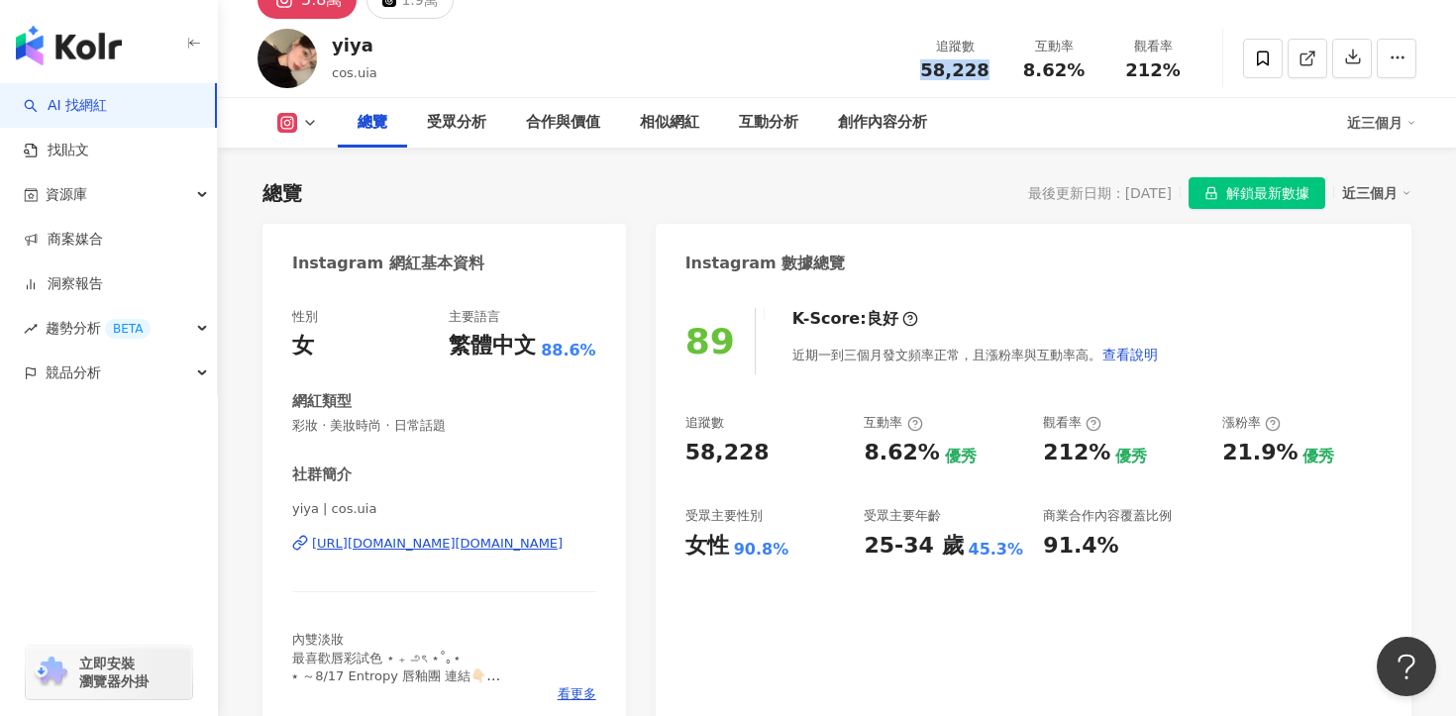
click at [444, 535] on div "[URL][DOMAIN_NAME][DOMAIN_NAME]" at bounding box center [437, 544] width 251 height 18
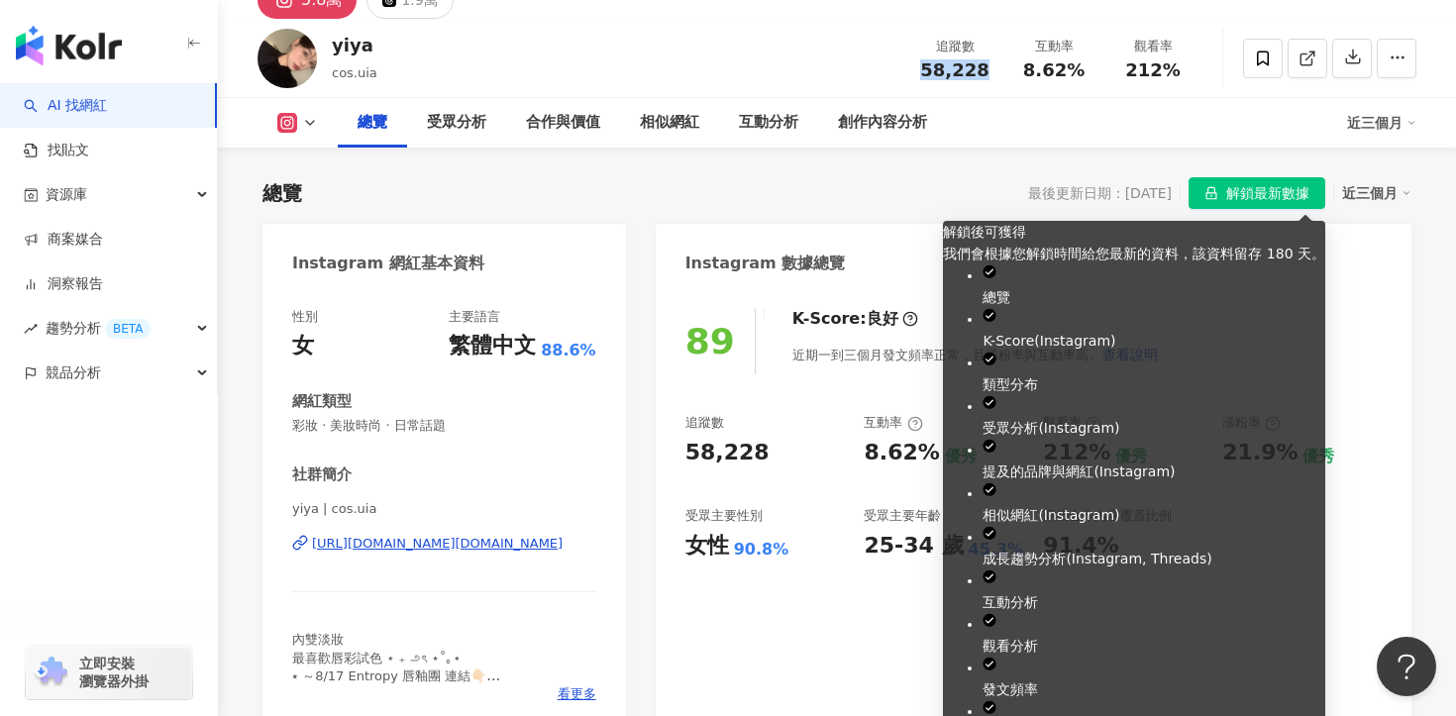
click at [1256, 201] on span "解鎖最新數據" at bounding box center [1267, 194] width 83 height 32
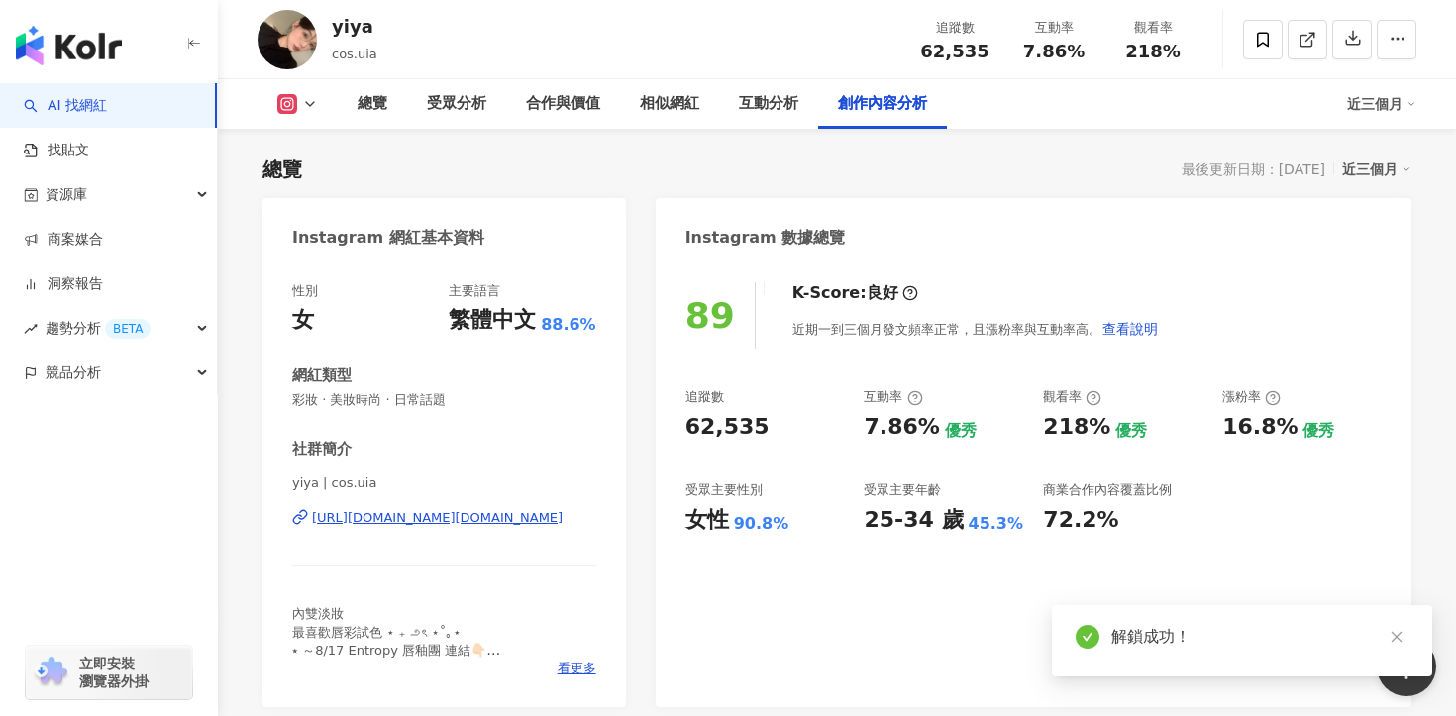
scroll to position [6107, 0]
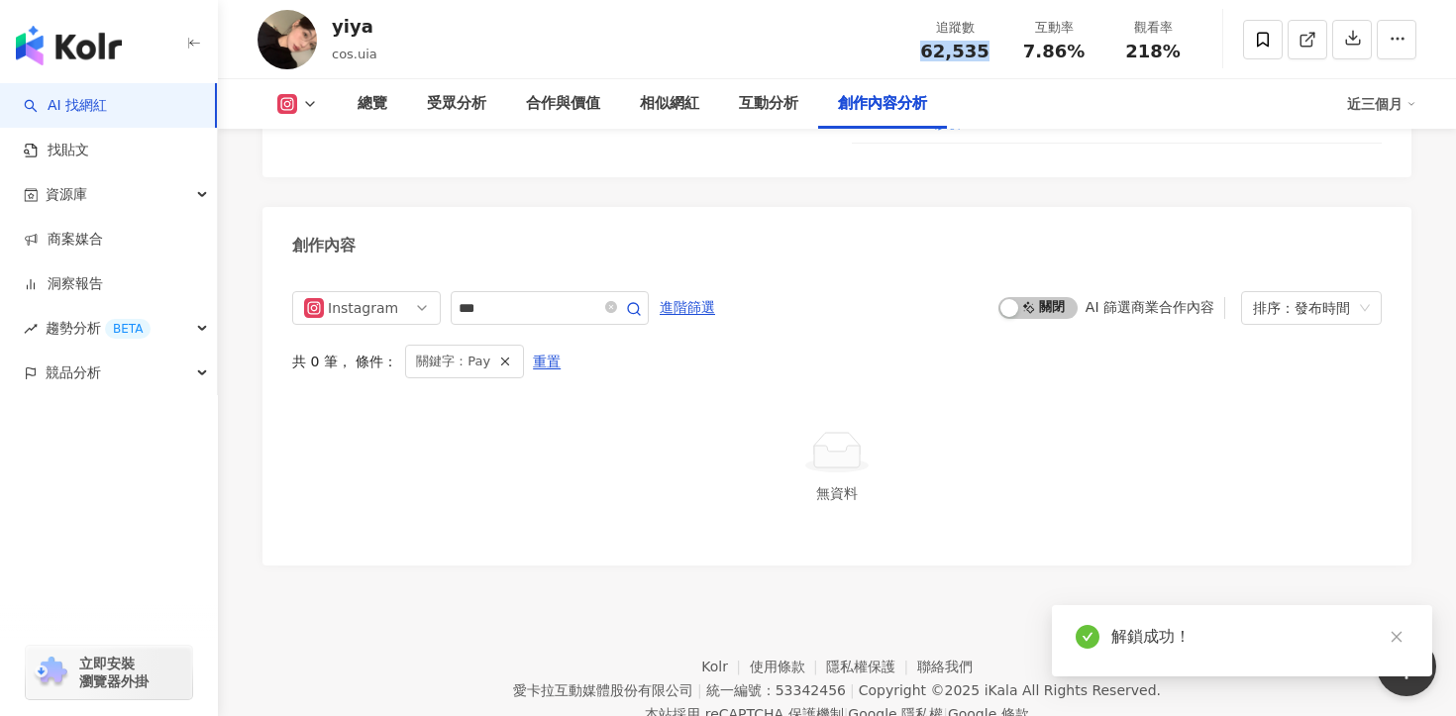
click at [990, 49] on div "62,535" at bounding box center [954, 52] width 75 height 20
copy span "62,535"
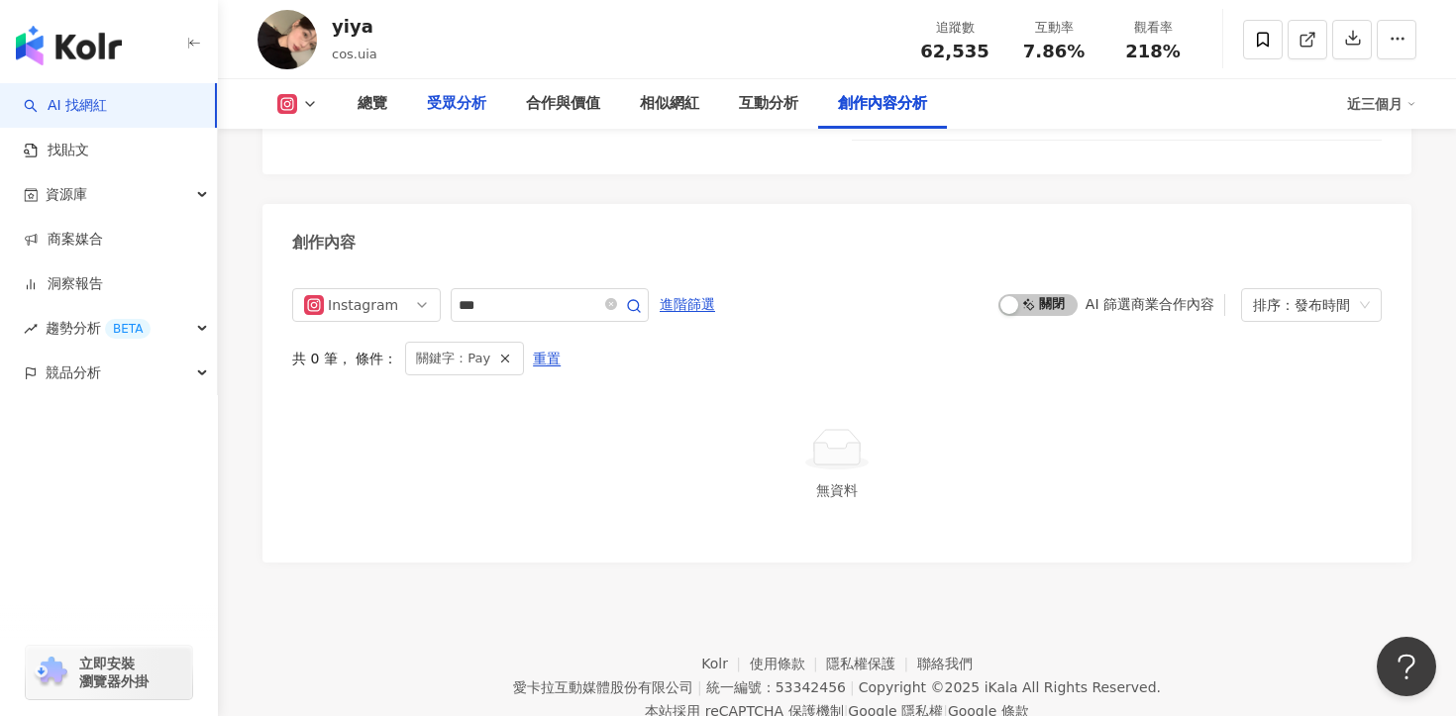
click at [464, 110] on div "受眾分析" at bounding box center [456, 104] width 59 height 24
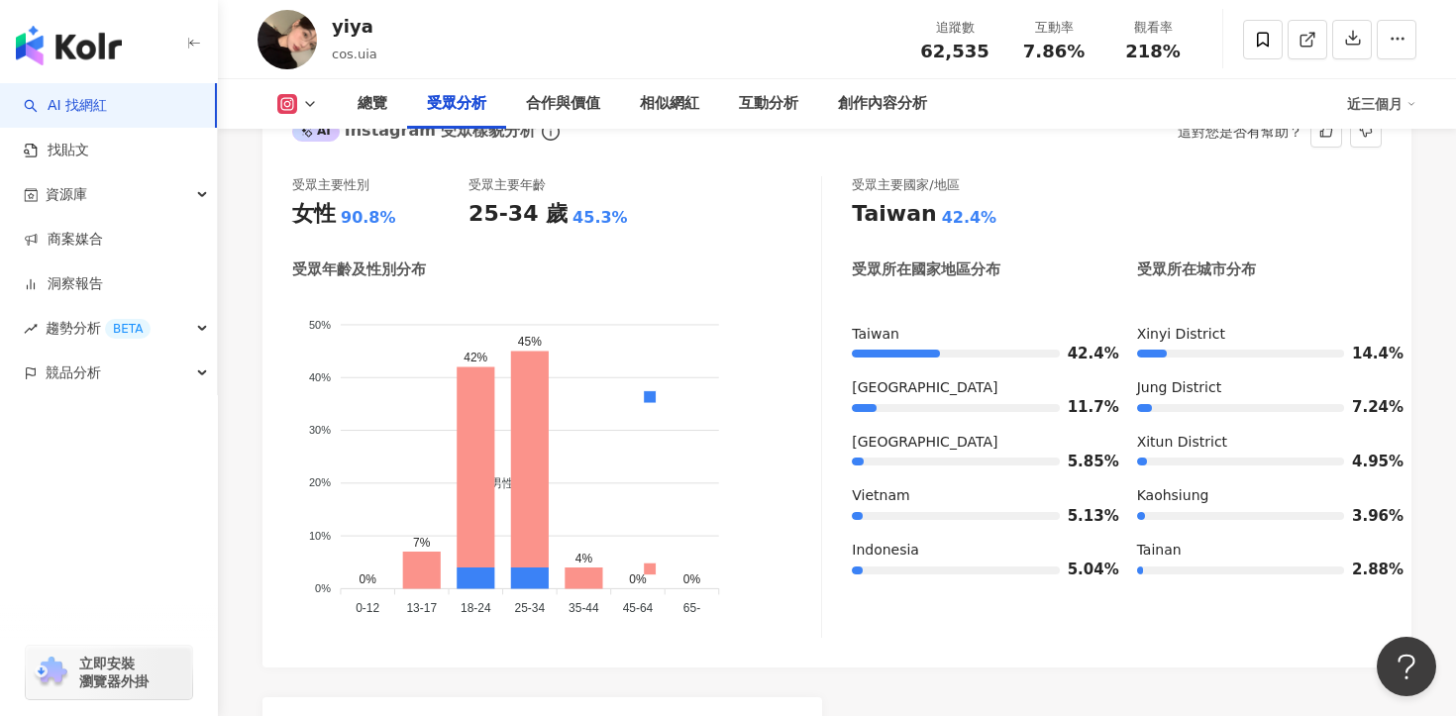
scroll to position [1770, 0]
